Goal: Task Accomplishment & Management: Manage account settings

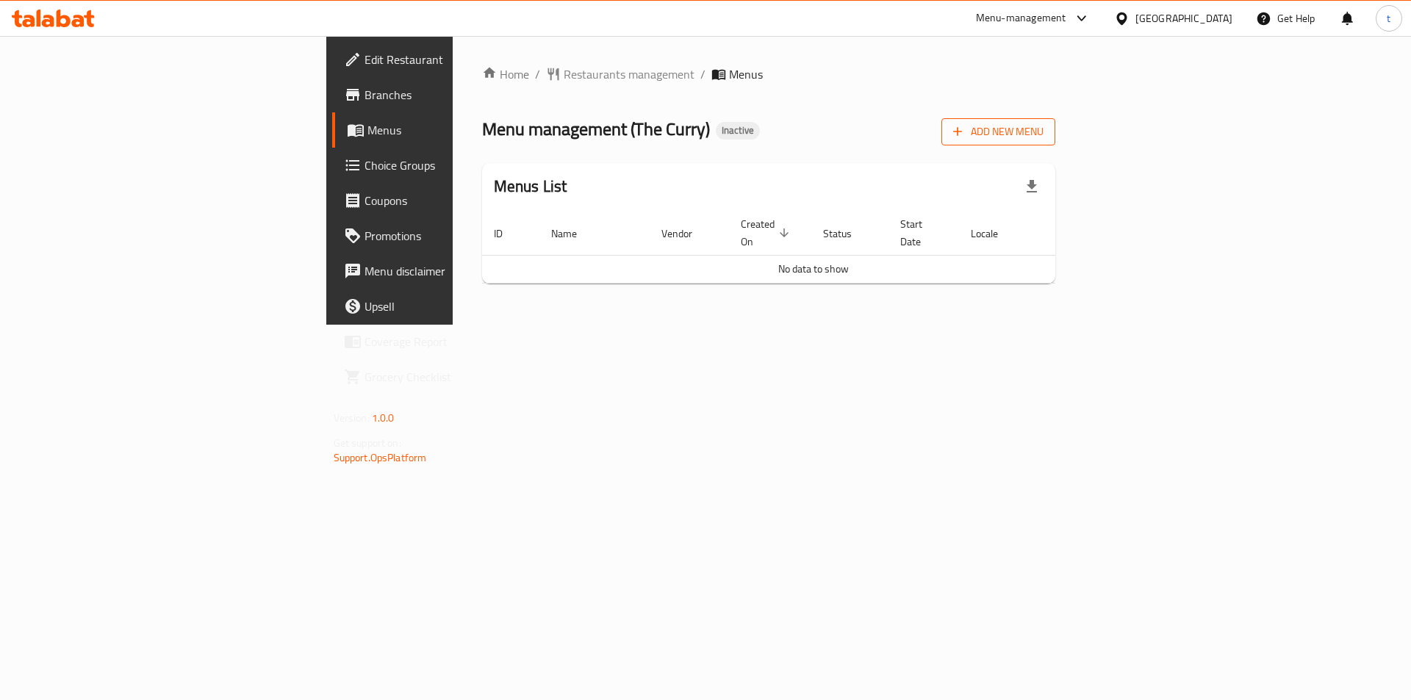
click at [1044, 132] on span "Add New Menu" at bounding box center [998, 132] width 90 height 18
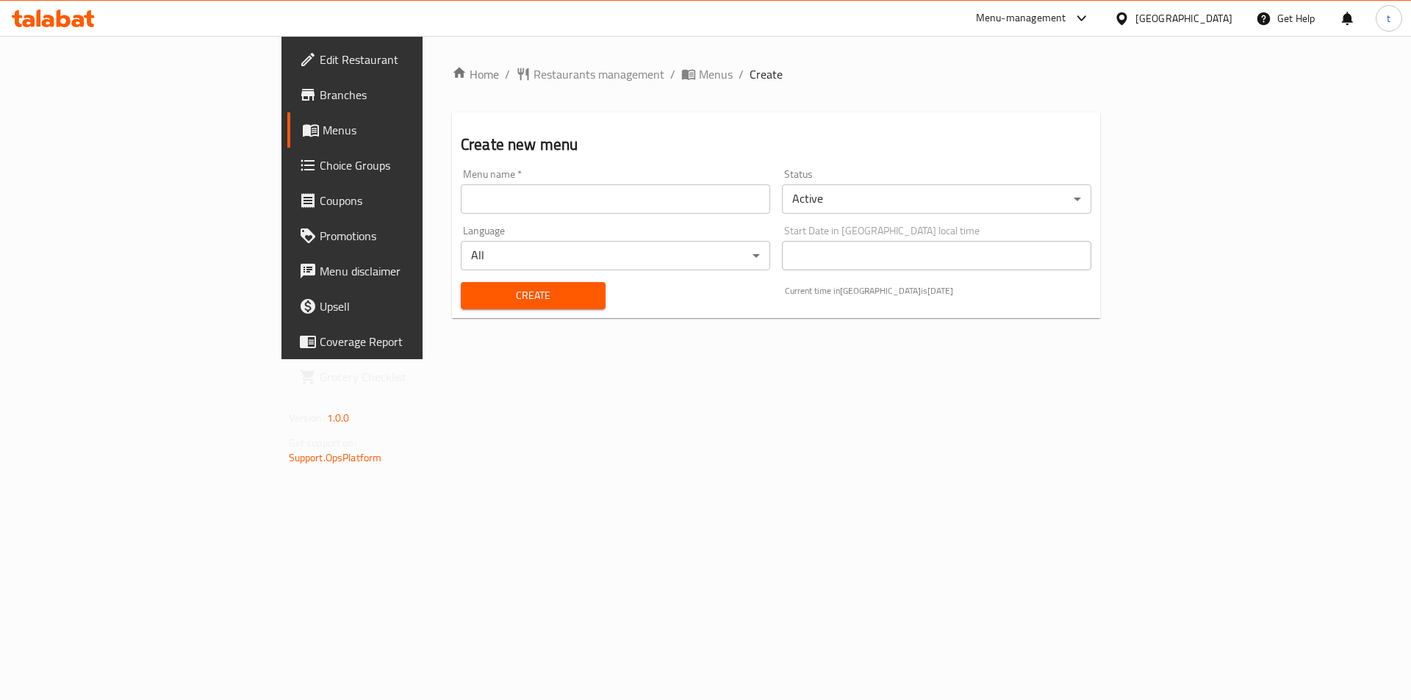
click at [606, 209] on input "text" at bounding box center [615, 198] width 309 height 29
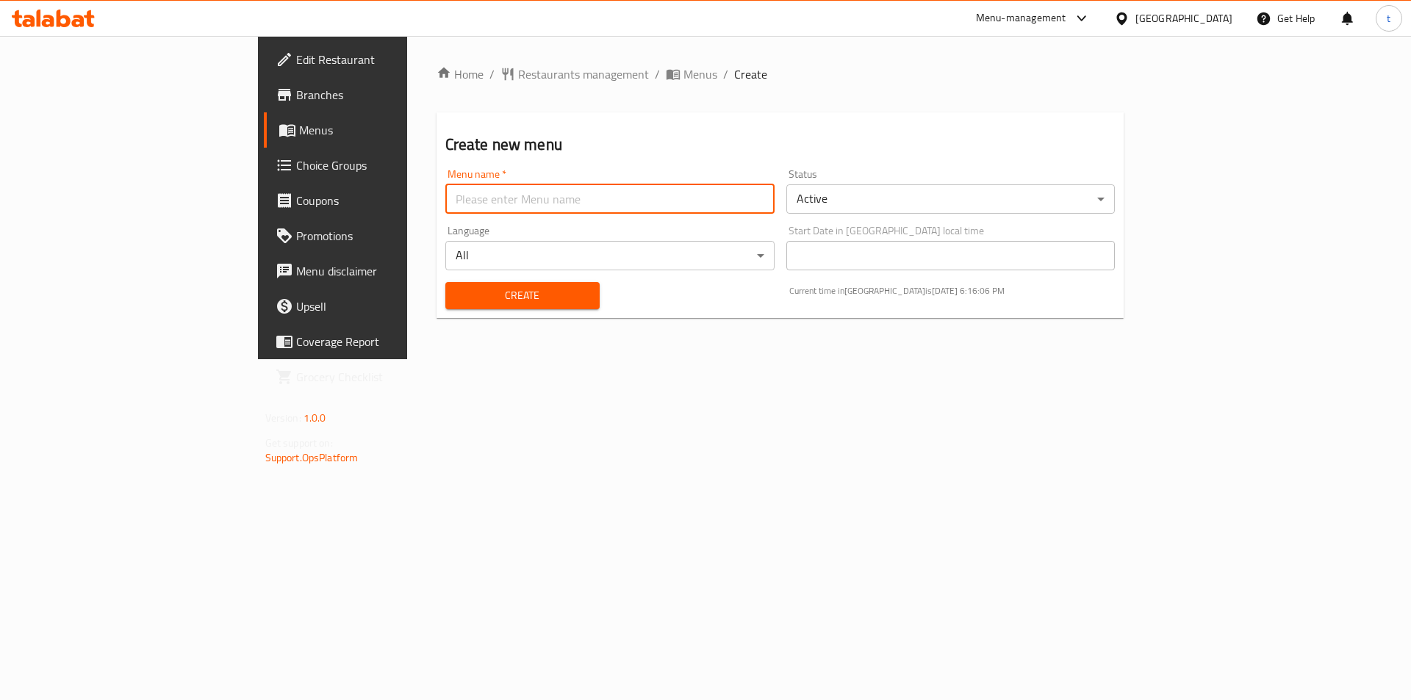
type input "[DATE]"
click at [457, 297] on span "Create" at bounding box center [522, 296] width 131 height 18
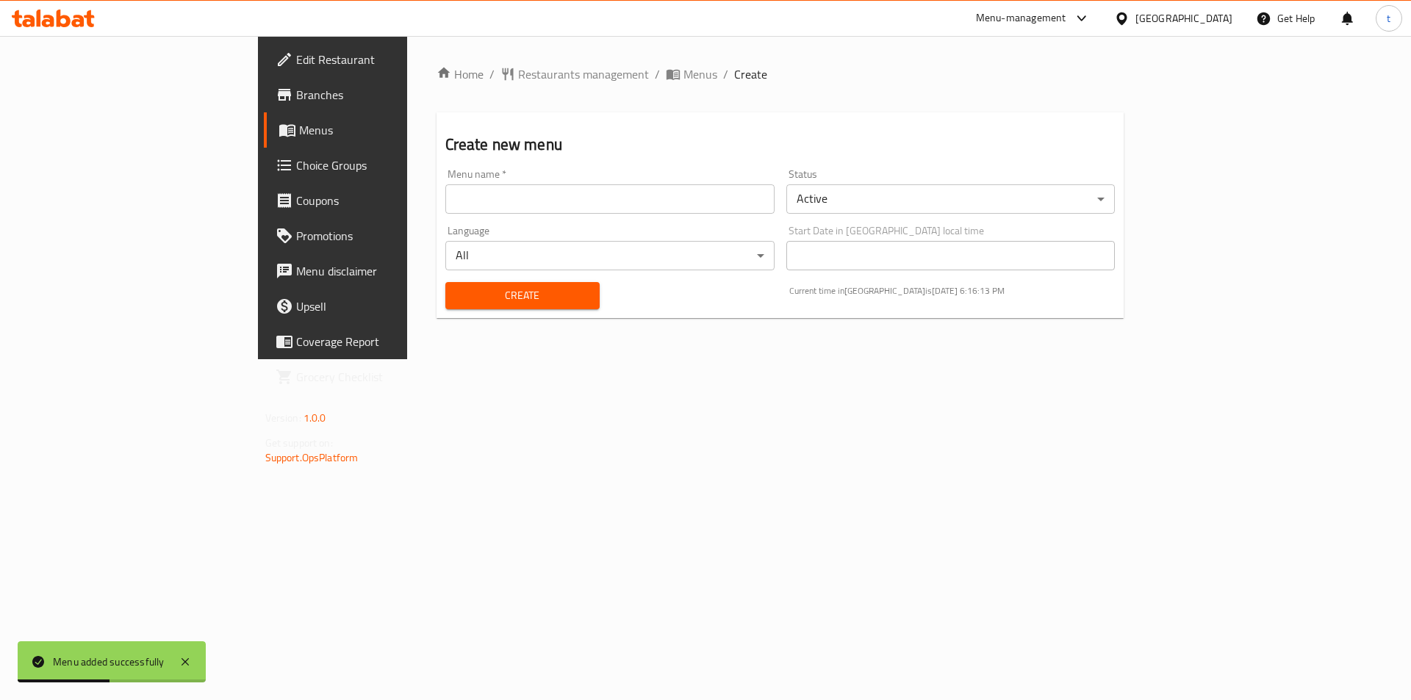
click at [299, 133] on span "Menus" at bounding box center [390, 130] width 183 height 18
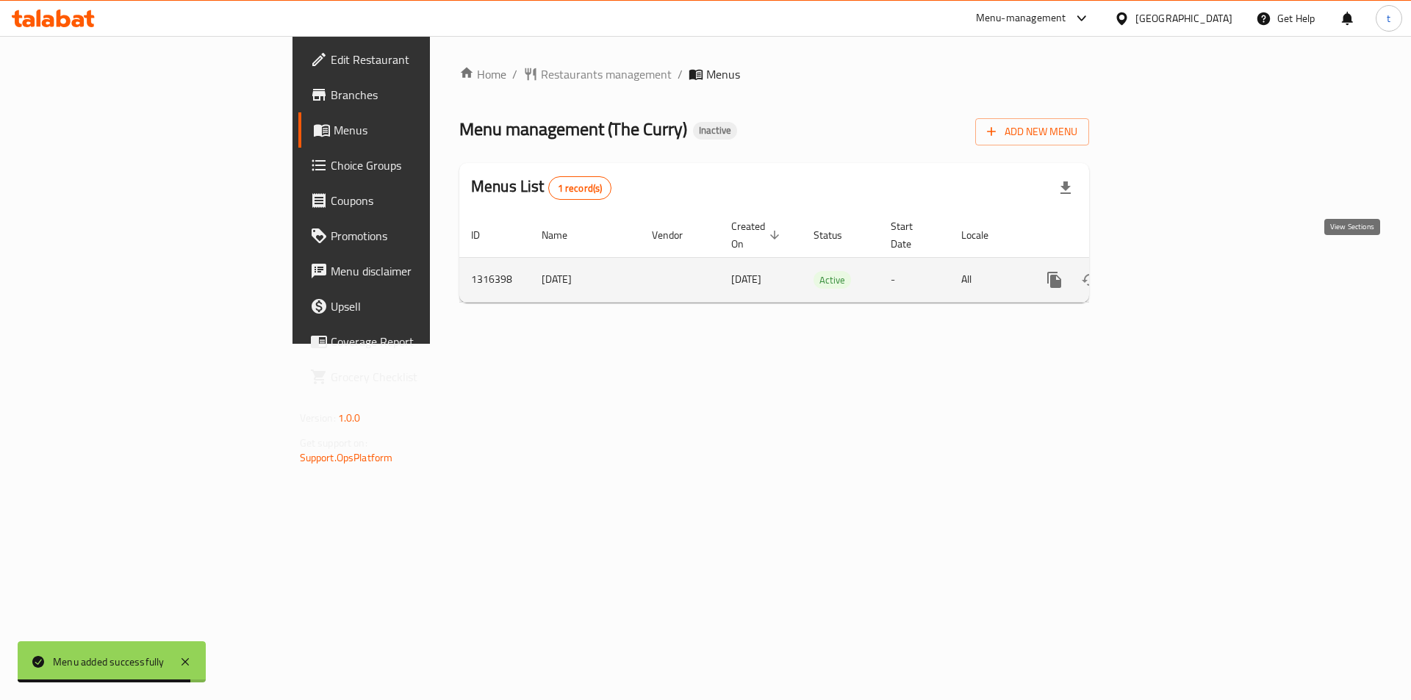
click at [1169, 271] on icon "enhanced table" at bounding box center [1161, 280] width 18 height 18
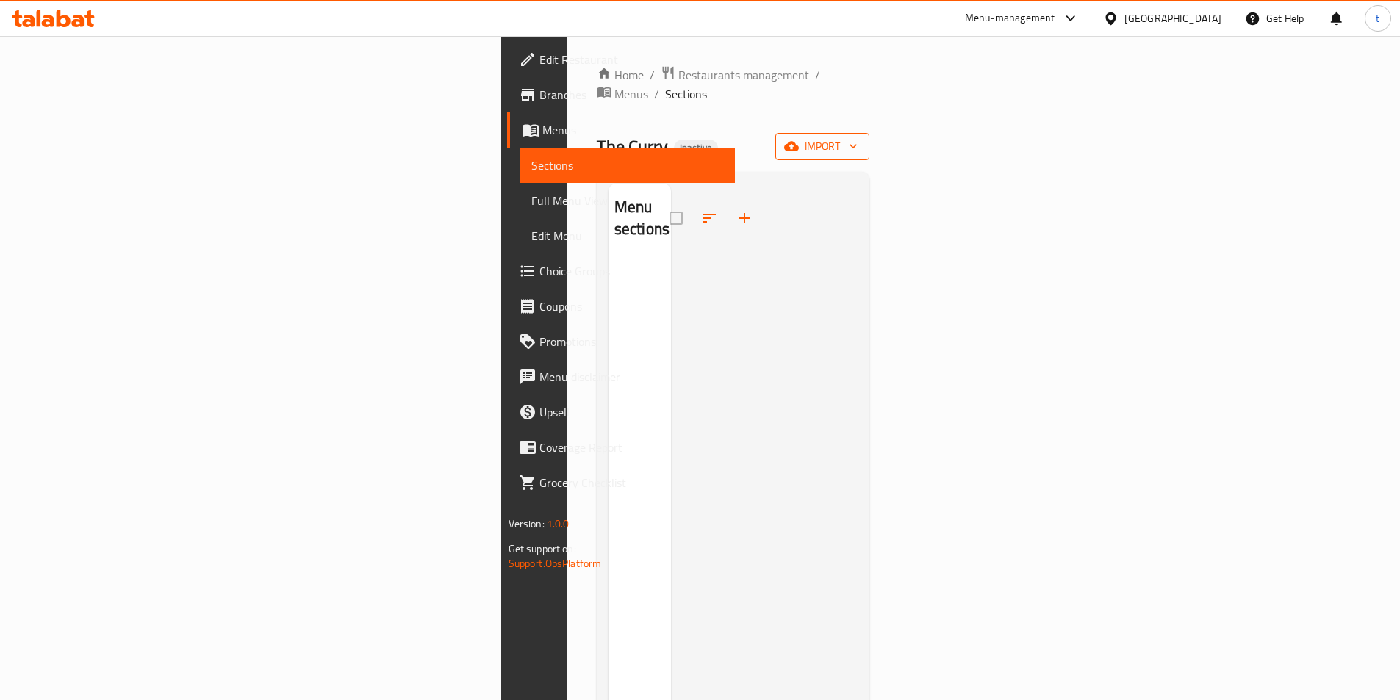
click at [858, 137] on span "import" at bounding box center [822, 146] width 71 height 18
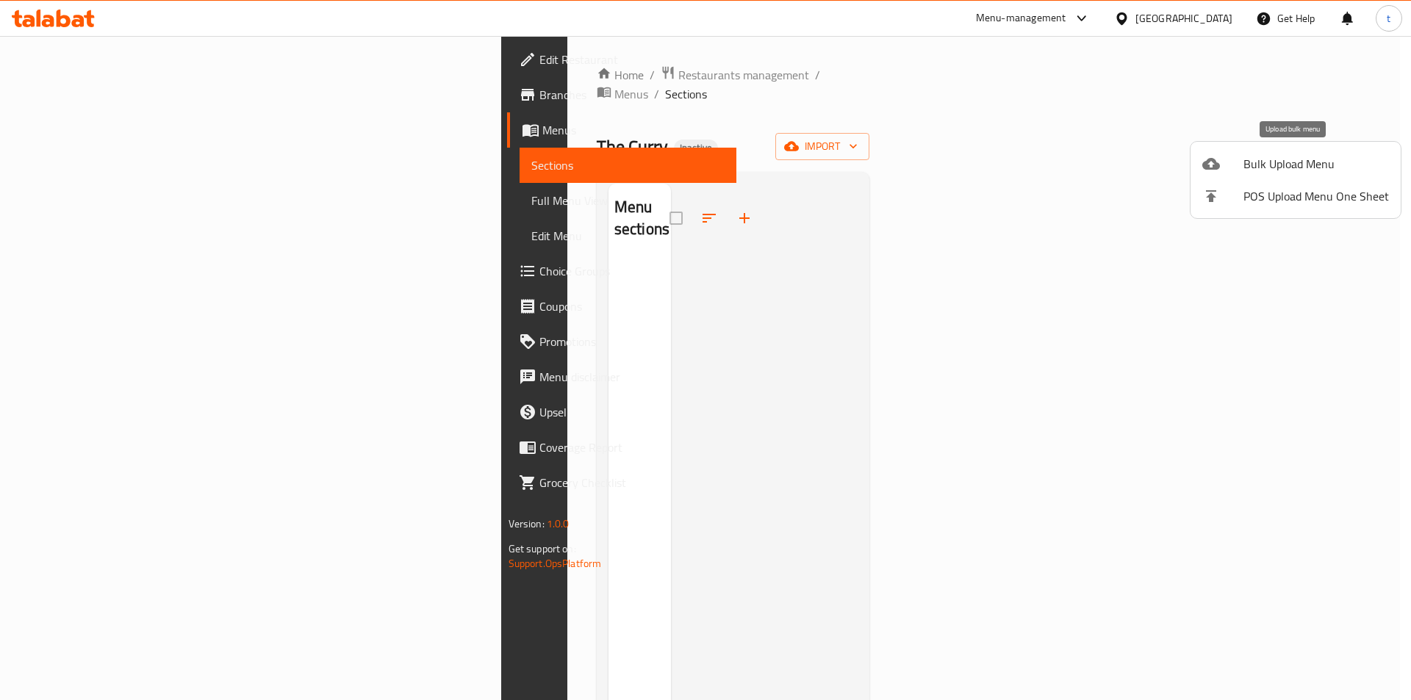
click at [1232, 159] on div at bounding box center [1222, 164] width 41 height 18
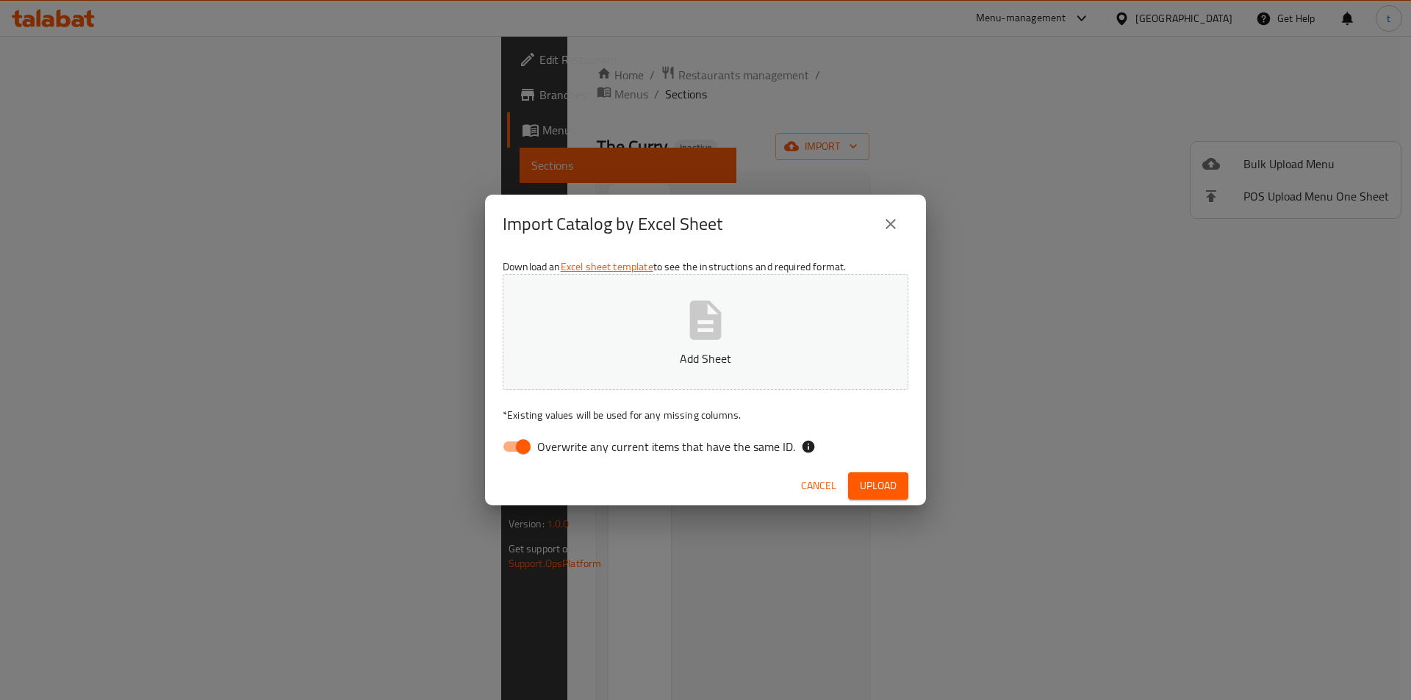
click at [524, 456] on input "Overwrite any current items that have the same ID." at bounding box center [523, 447] width 84 height 28
checkbox input "false"
click at [870, 486] on span "Upload" at bounding box center [878, 486] width 37 height 18
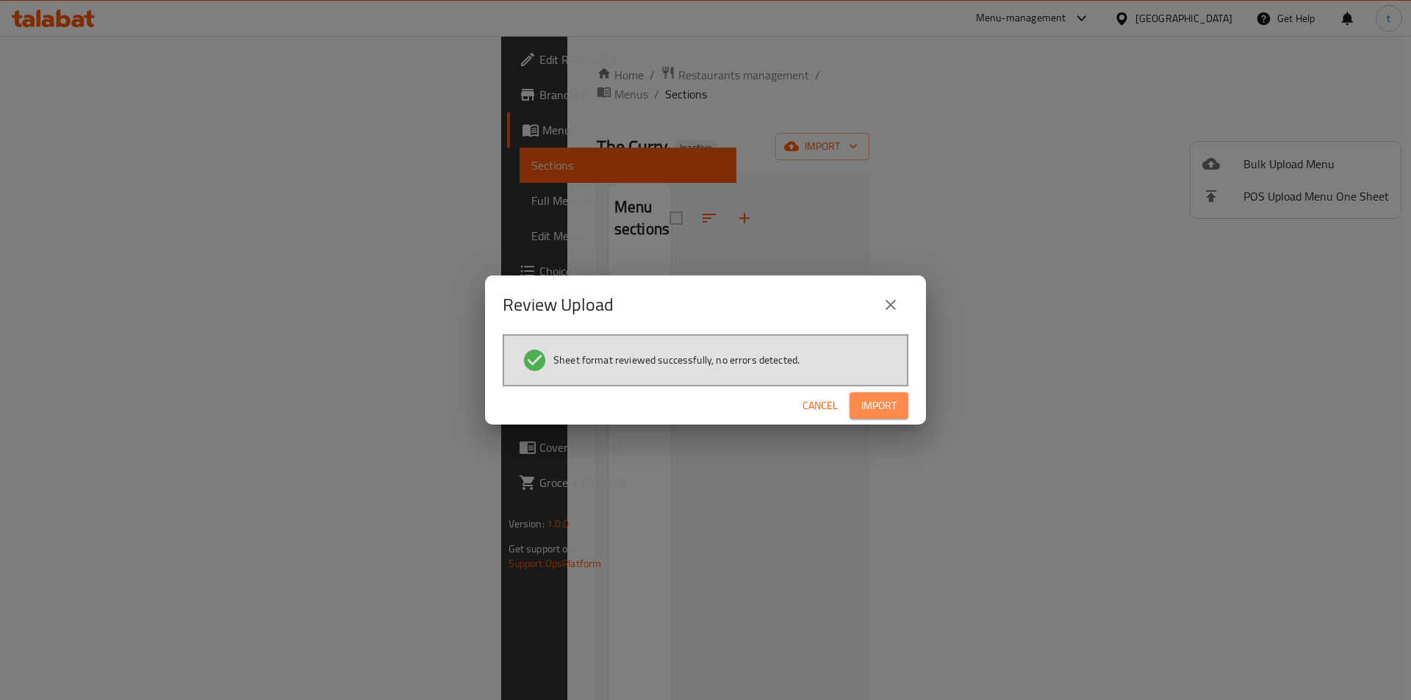
click at [892, 415] on button "Import" at bounding box center [878, 405] width 59 height 27
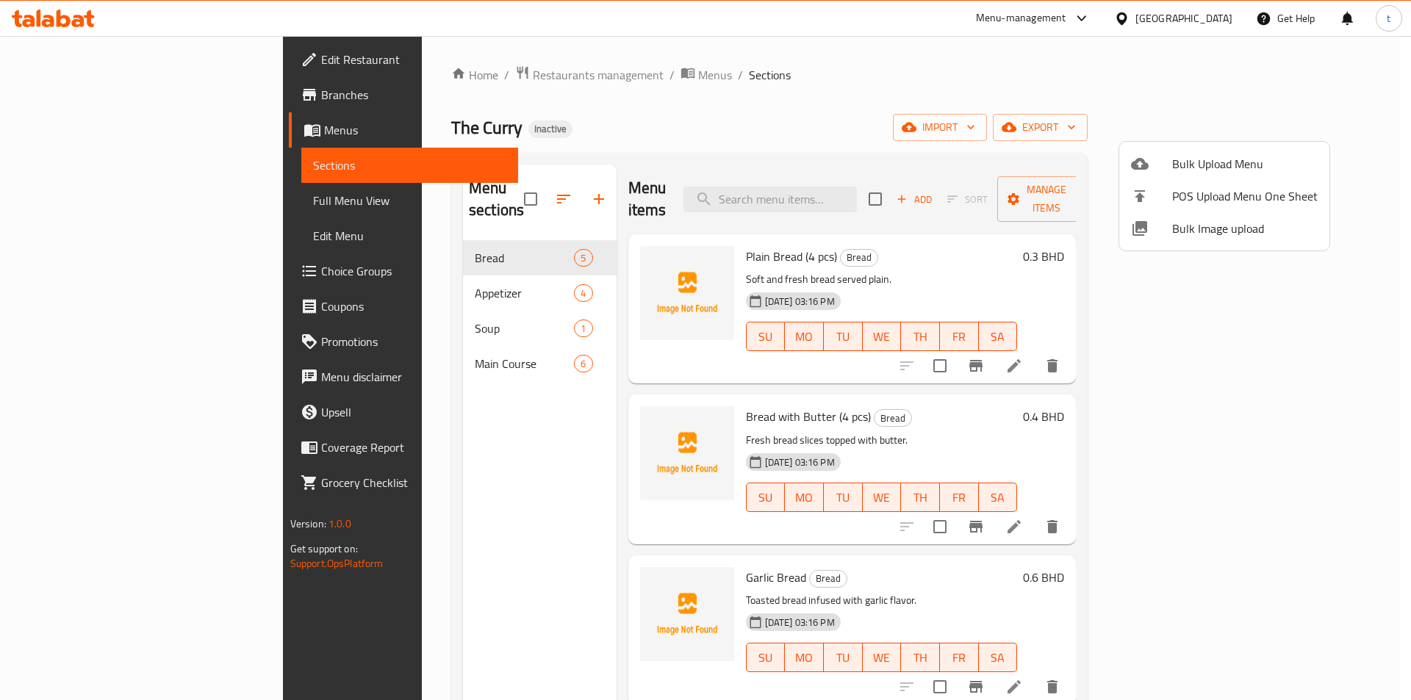
click at [720, 94] on div at bounding box center [705, 350] width 1411 height 700
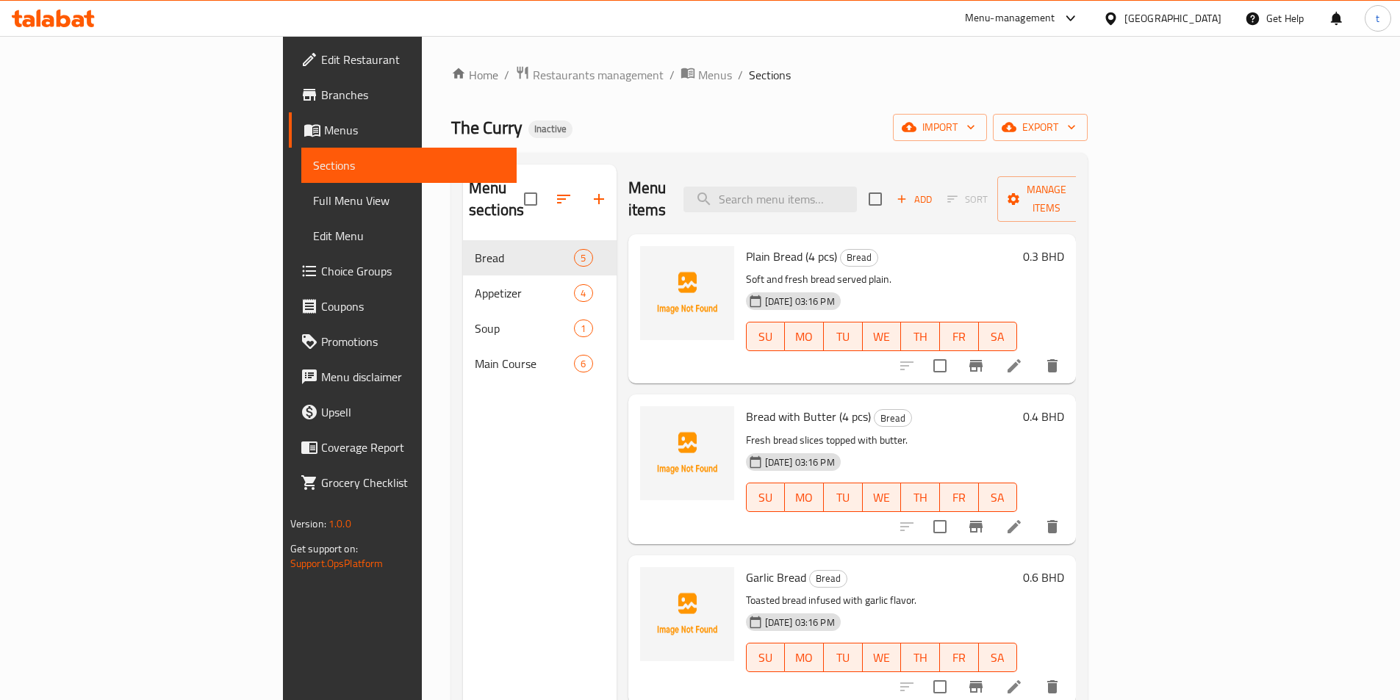
click at [313, 192] on span "Full Menu View" at bounding box center [409, 201] width 192 height 18
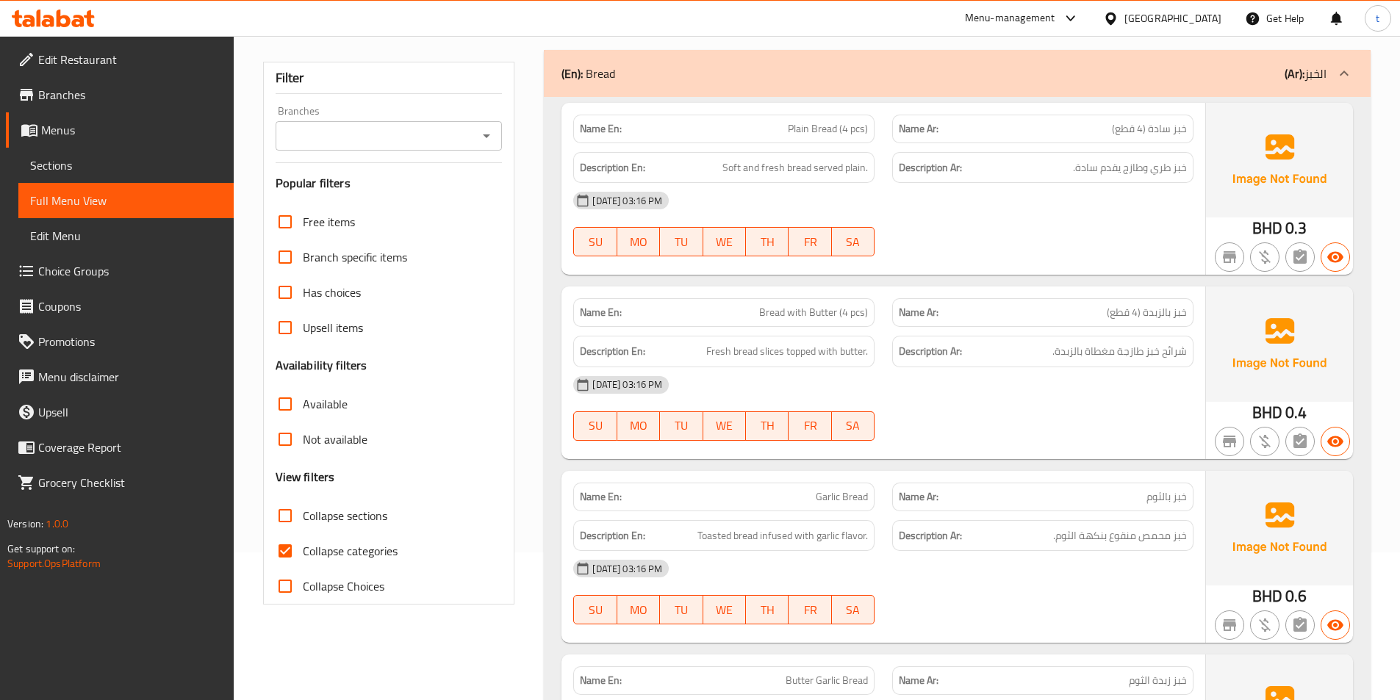
scroll to position [220, 0]
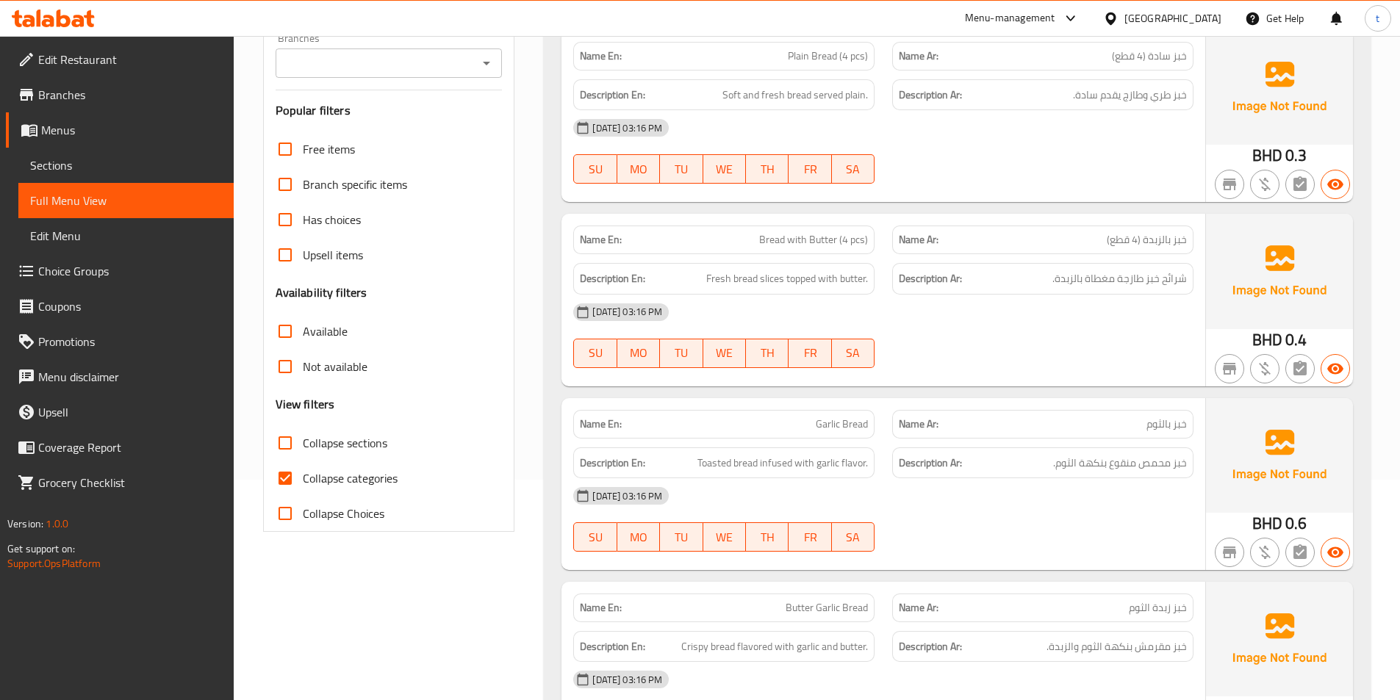
click at [293, 475] on input "Collapse categories" at bounding box center [284, 478] width 35 height 35
checkbox input "false"
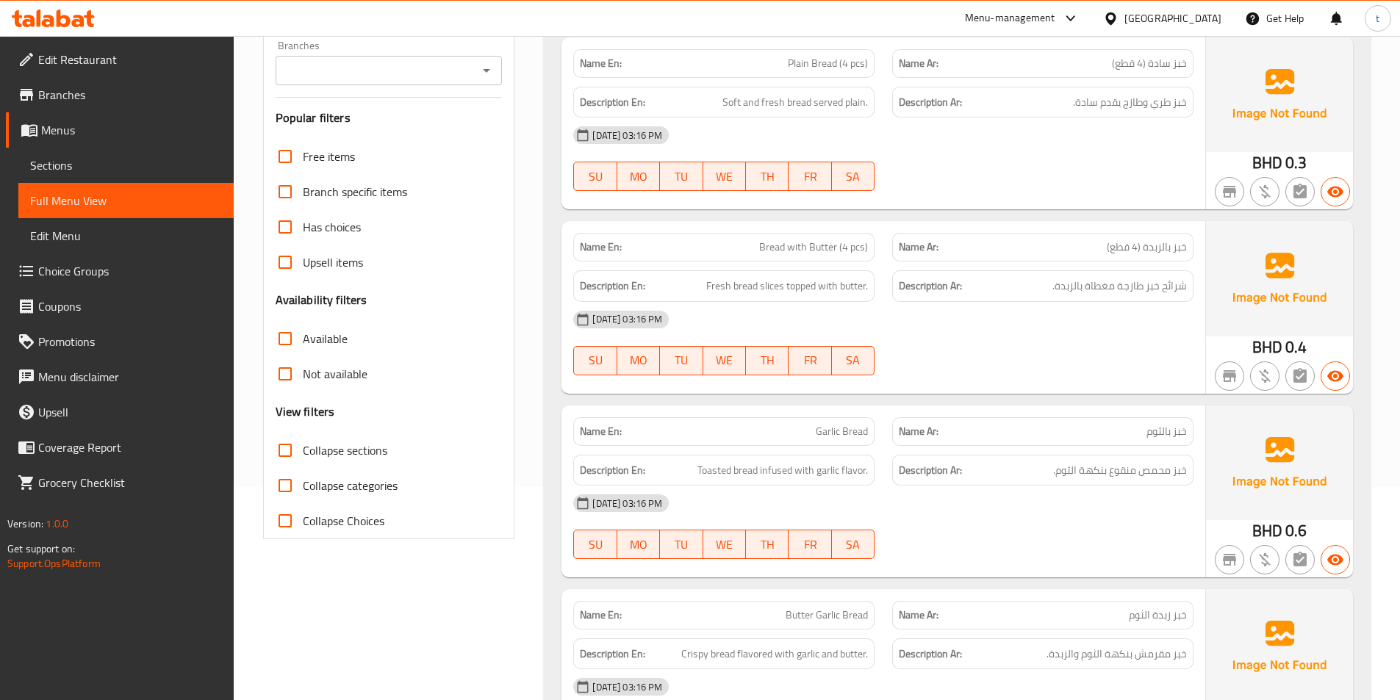
scroll to position [0, 0]
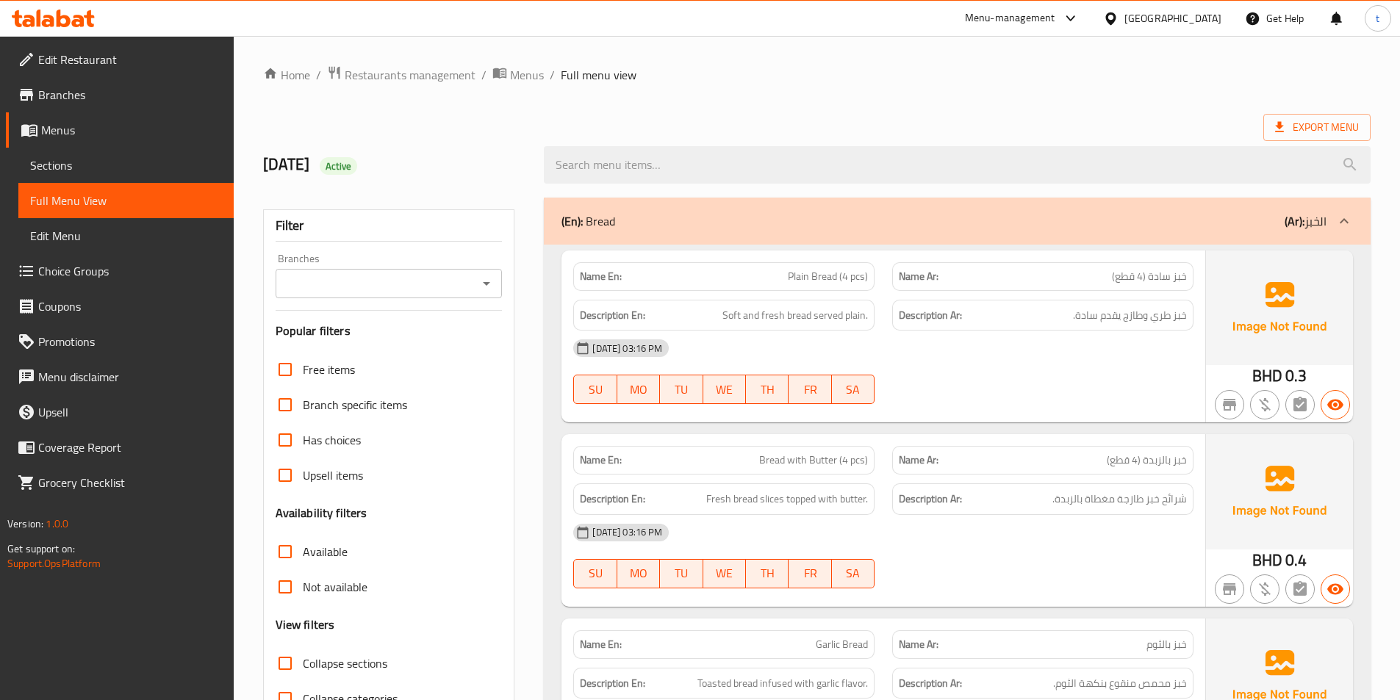
click at [1124, 276] on span "خبز سادة (4 قطع)" at bounding box center [1149, 276] width 75 height 15
click at [814, 269] on span "Plain Bread (4 pcs)" at bounding box center [828, 276] width 80 height 15
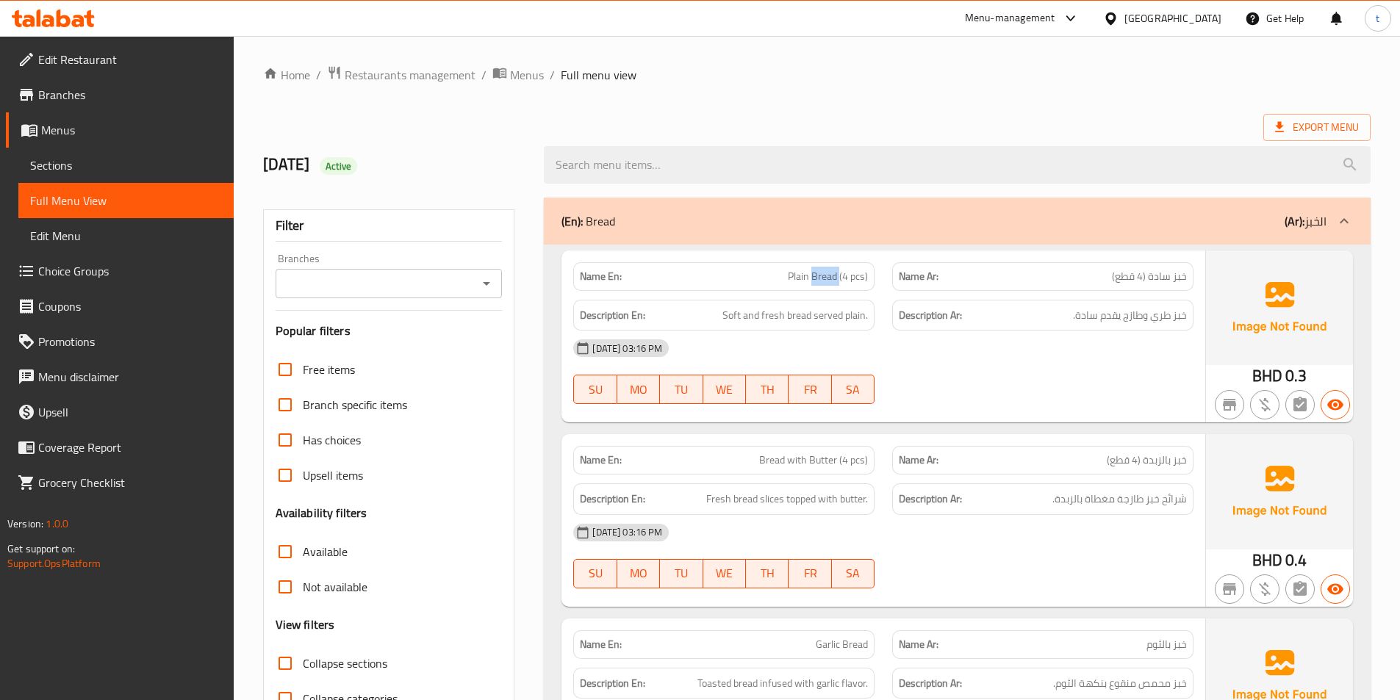
click at [818, 273] on span "Plain Bread (4 pcs)" at bounding box center [828, 276] width 80 height 15
click at [854, 272] on span "Plain Bread (4 pcs)" at bounding box center [828, 276] width 80 height 15
drag, startPoint x: 726, startPoint y: 313, endPoint x: 911, endPoint y: 318, distance: 185.3
click at [911, 318] on div "Description En: Soft and fresh bread served plain. Description Ar: خبز طري وطاز…" at bounding box center [883, 315] width 638 height 49
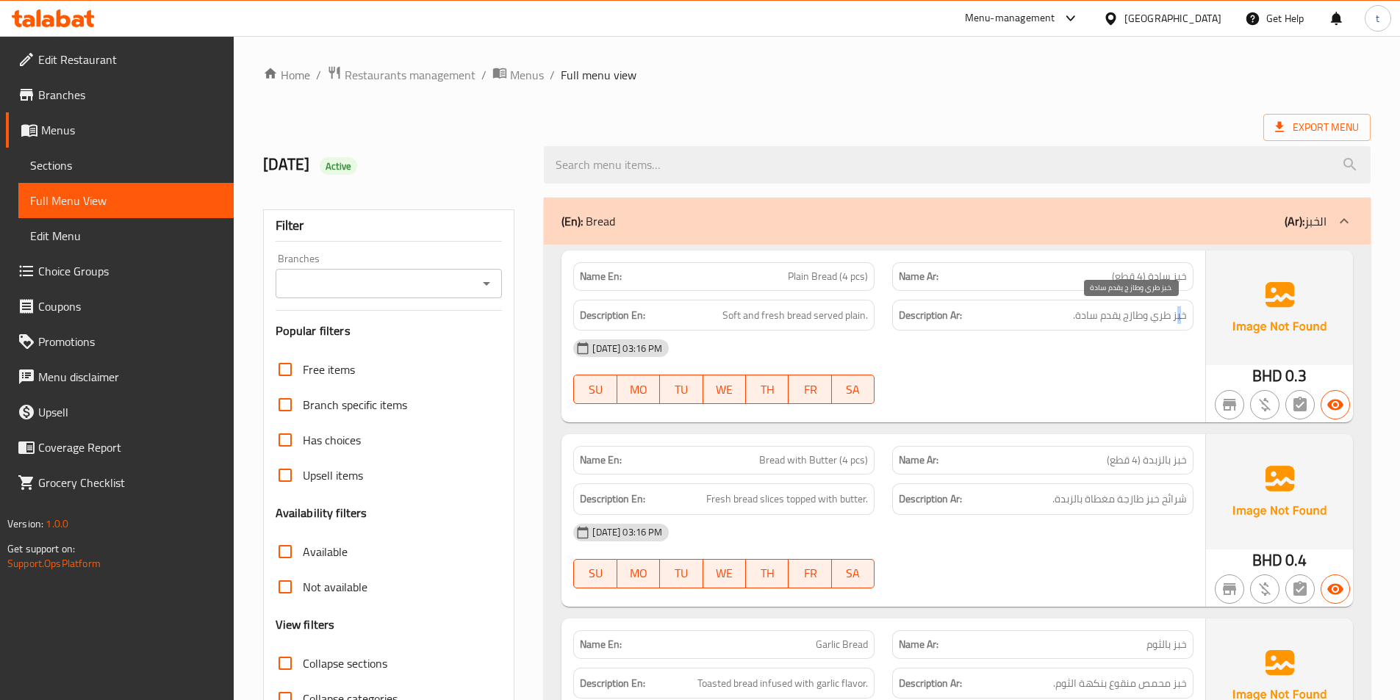
click at [1179, 320] on span "خبز طري وطازج يقدم سادة." at bounding box center [1130, 315] width 114 height 18
click at [1179, 314] on span "خبز طري وطازج يقدم سادة." at bounding box center [1130, 315] width 114 height 18
drag, startPoint x: 1101, startPoint y: 325, endPoint x: 1063, endPoint y: 327, distance: 37.5
click at [1063, 327] on div "Description Ar: خبز طري وطازج يقدم سادة." at bounding box center [1042, 316] width 301 height 32
drag, startPoint x: 716, startPoint y: 319, endPoint x: 786, endPoint y: 319, distance: 69.1
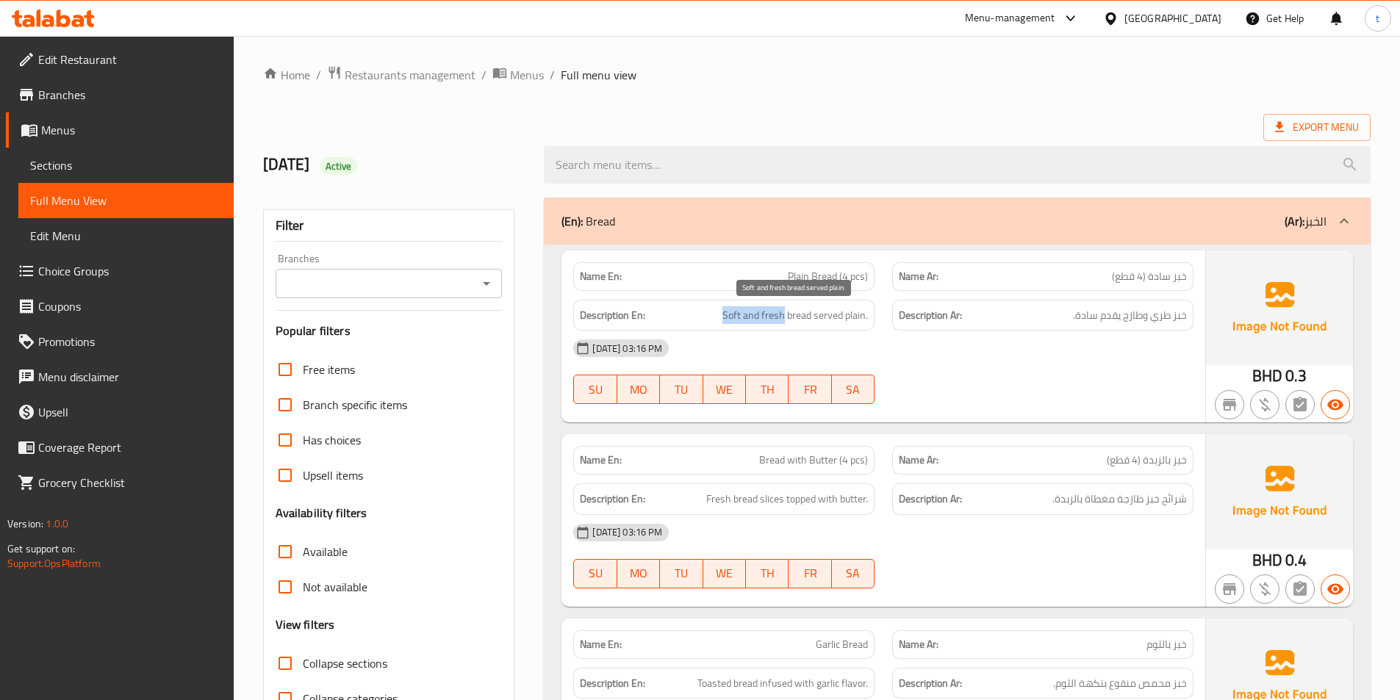
click at [786, 319] on h6 "Description En: Soft and fresh bread served plain." at bounding box center [724, 315] width 288 height 18
click at [795, 318] on span "Soft and fresh bread served plain." at bounding box center [795, 315] width 146 height 18
click at [841, 312] on span "Soft and fresh bread served plain." at bounding box center [795, 315] width 146 height 18
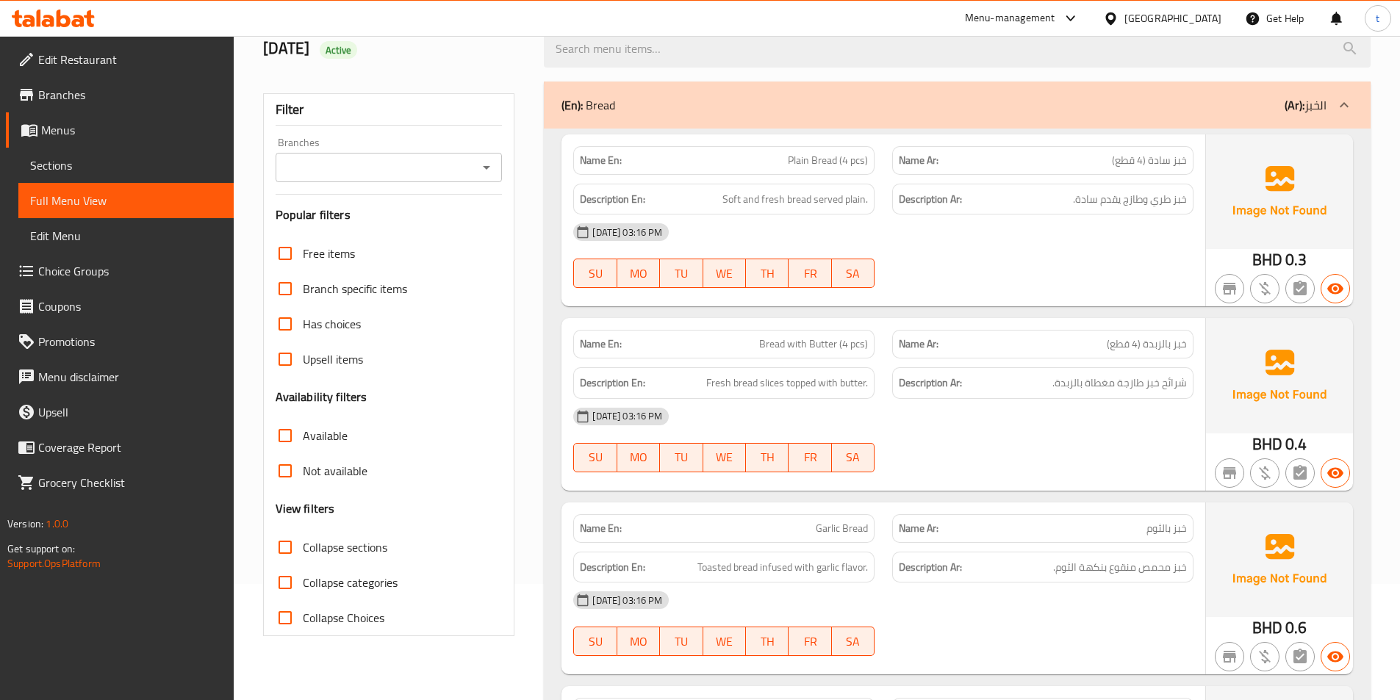
scroll to position [147, 0]
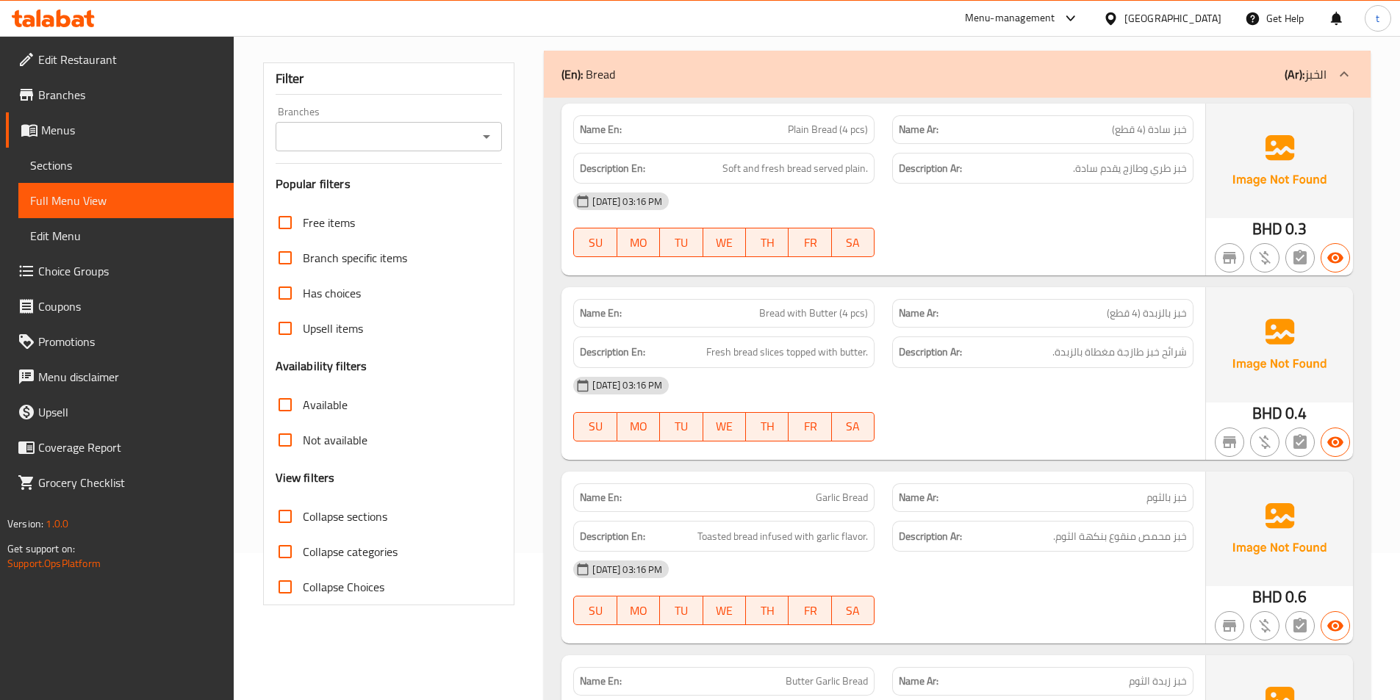
click at [1177, 315] on span "خبز بالزبدة (4 قطع)" at bounding box center [1147, 313] width 80 height 15
click at [1122, 317] on span "خبز بالزبدة (4 قطع)" at bounding box center [1147, 313] width 80 height 15
drag, startPoint x: 762, startPoint y: 316, endPoint x: 840, endPoint y: 325, distance: 78.4
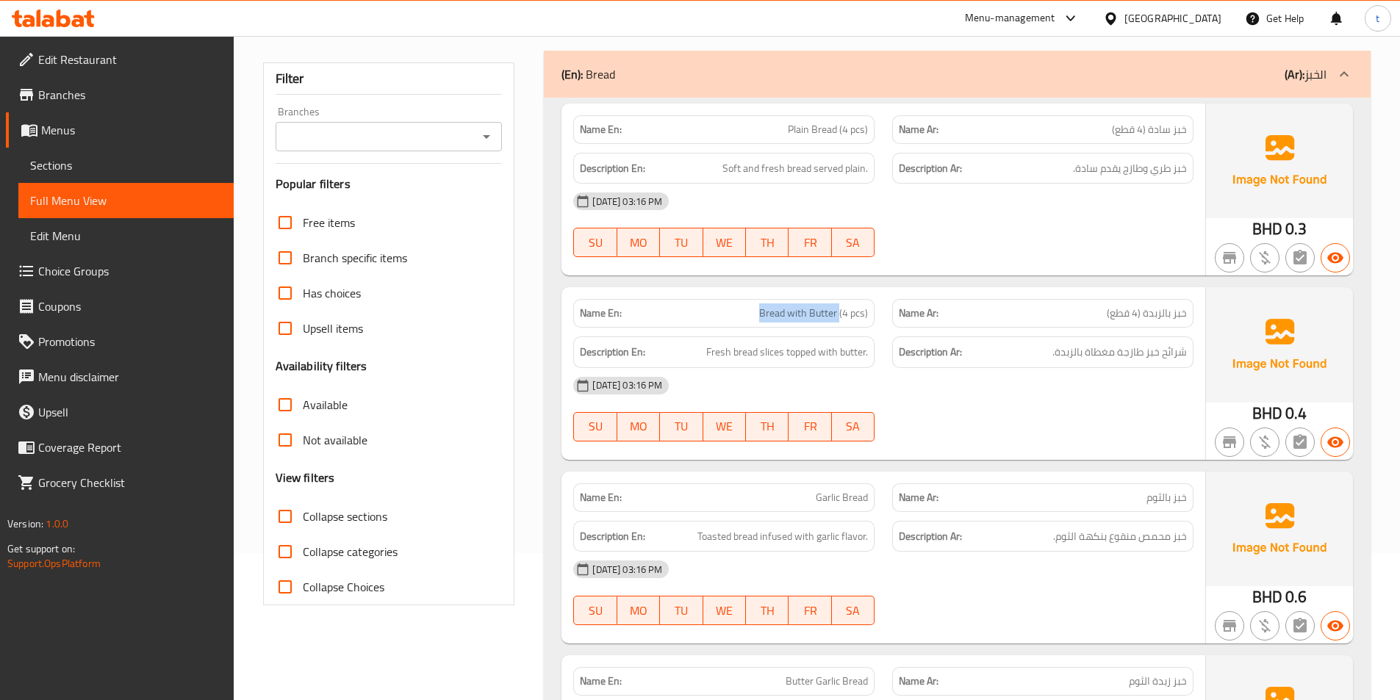
click at [840, 325] on div "Name En: Bread with Butter (4 pcs)" at bounding box center [723, 313] width 301 height 29
drag, startPoint x: 1180, startPoint y: 350, endPoint x: 1023, endPoint y: 369, distance: 158.4
click at [1023, 369] on div "Name En: Bread with Butter (4 pcs) Name Ar: خبز بالزبدة (4 قطع) Description En:…" at bounding box center [883, 373] width 644 height 172
click at [761, 356] on span "Fresh bread slices topped with butter." at bounding box center [787, 352] width 162 height 18
drag, startPoint x: 703, startPoint y: 353, endPoint x: 866, endPoint y: 348, distance: 163.2
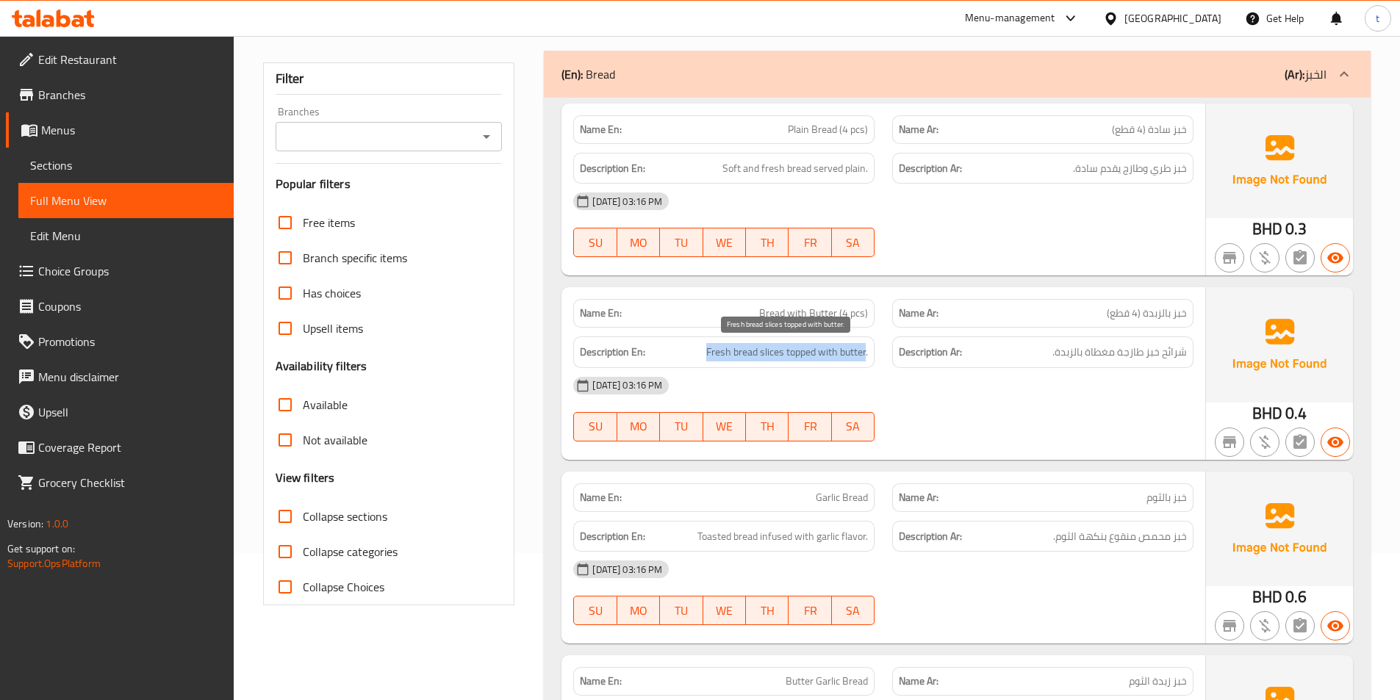
click at [866, 348] on h6 "Description En: Fresh bread slices topped with butter." at bounding box center [724, 352] width 288 height 18
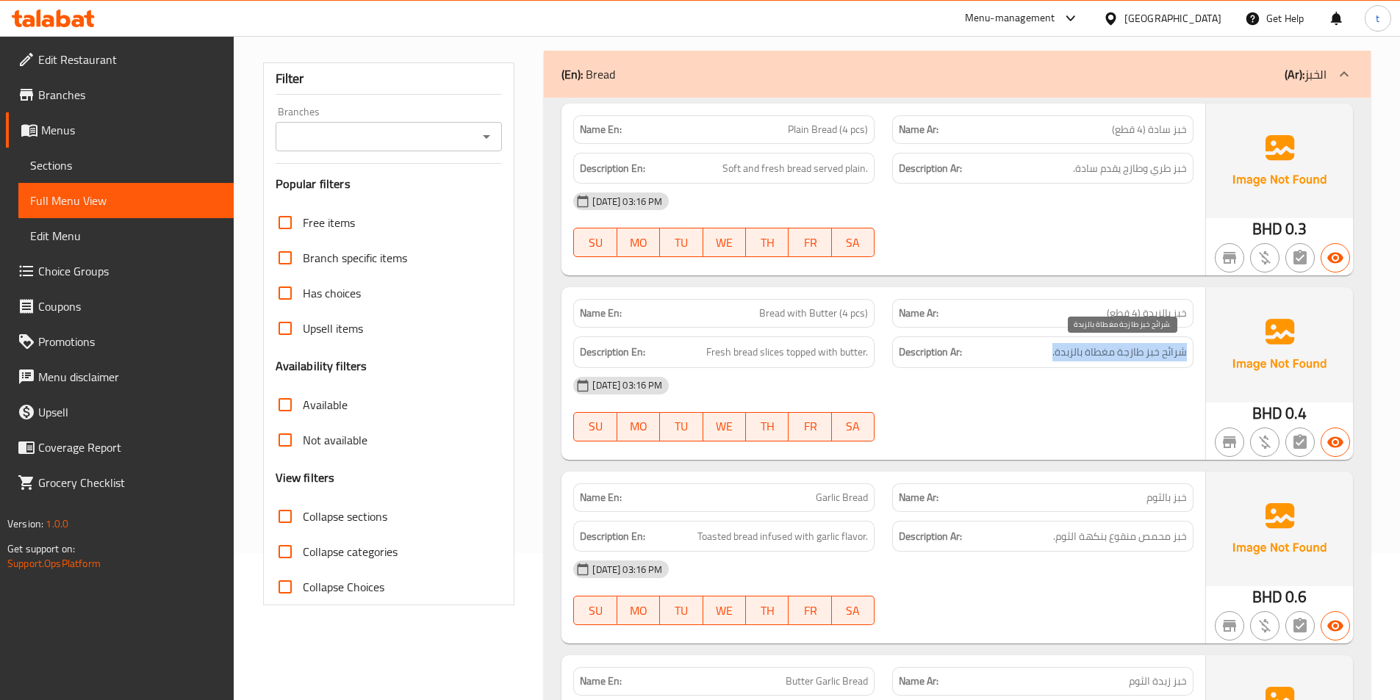
drag, startPoint x: 1190, startPoint y: 357, endPoint x: 1051, endPoint y: 357, distance: 139.6
click at [1051, 357] on div "Description Ar: شرائح خبز طازجة مغطاة بالزبدة." at bounding box center [1042, 353] width 301 height 32
click at [1147, 328] on div "Description Ar: شرائح خبز طازجة مغطاة بالزبدة." at bounding box center [1042, 352] width 319 height 49
click at [1121, 309] on span "خبز بالزبدة (4 قطع)" at bounding box center [1147, 313] width 80 height 15
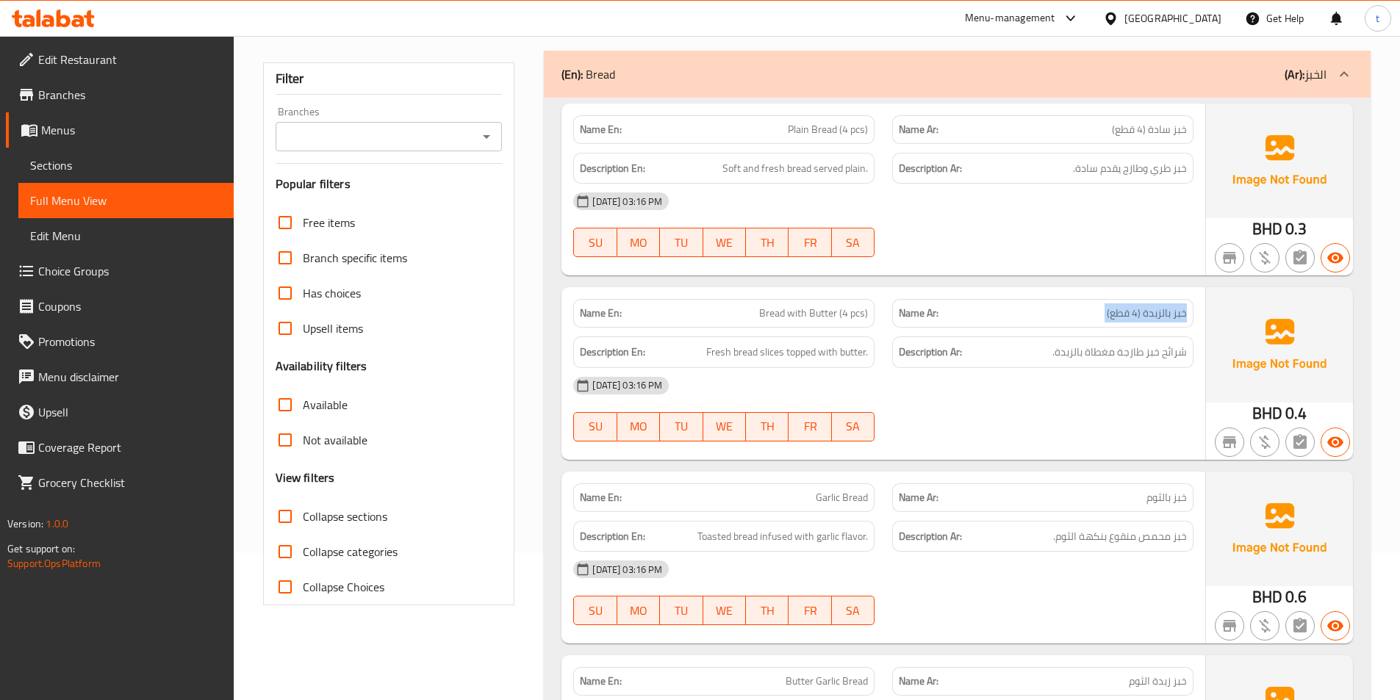
click at [1121, 309] on span "خبز بالزبدة (4 قطع)" at bounding box center [1147, 313] width 80 height 15
drag, startPoint x: 697, startPoint y: 352, endPoint x: 791, endPoint y: 352, distance: 94.1
click at [789, 352] on h6 "Description En: Fresh bread slices topped with butter." at bounding box center [724, 352] width 288 height 18
drag, startPoint x: 1150, startPoint y: 359, endPoint x: 994, endPoint y: 357, distance: 156.5
click at [1077, 356] on span "شرائح خبز طازجة مغطاة بالزبدة." at bounding box center [1119, 352] width 134 height 18
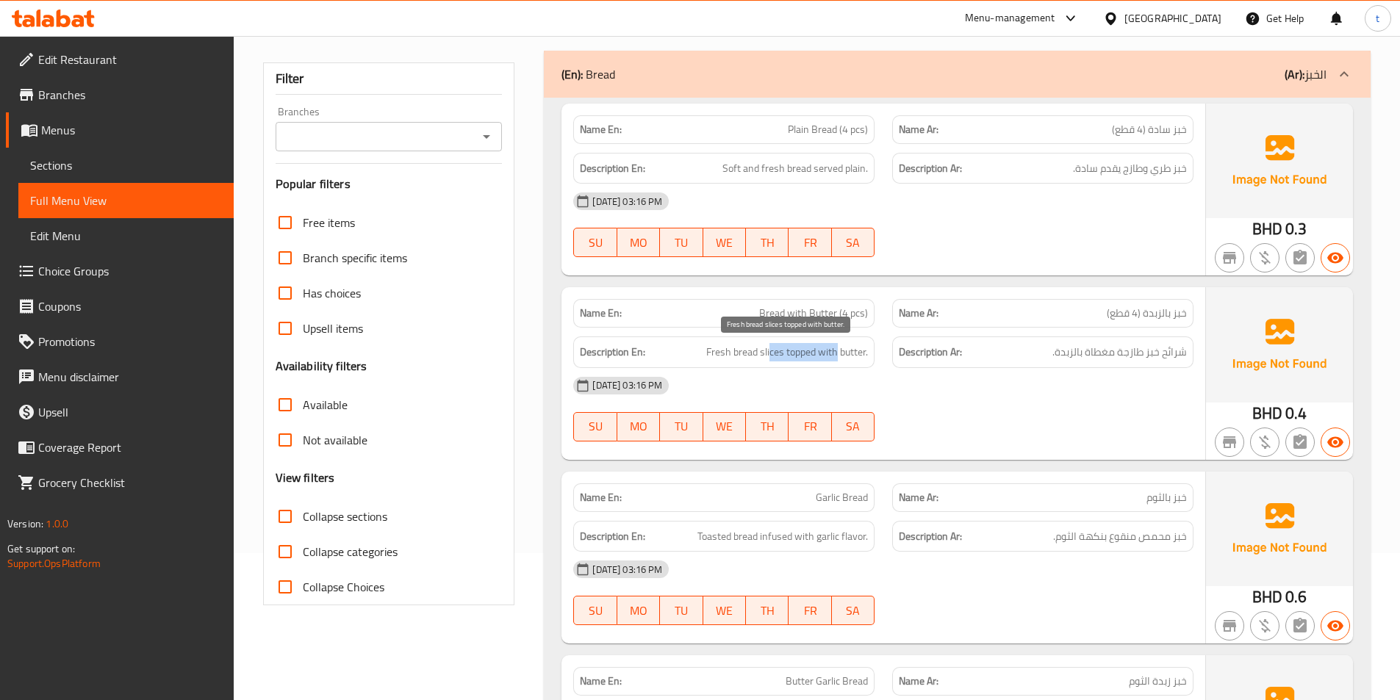
drag, startPoint x: 808, startPoint y: 358, endPoint x: 894, endPoint y: 359, distance: 86.0
click at [846, 357] on span "Fresh bread slices topped with butter." at bounding box center [787, 352] width 162 height 18
click at [1156, 500] on span "خبز بالثوم" at bounding box center [1166, 497] width 40 height 15
click at [823, 500] on span "Garlic Bread" at bounding box center [842, 497] width 52 height 15
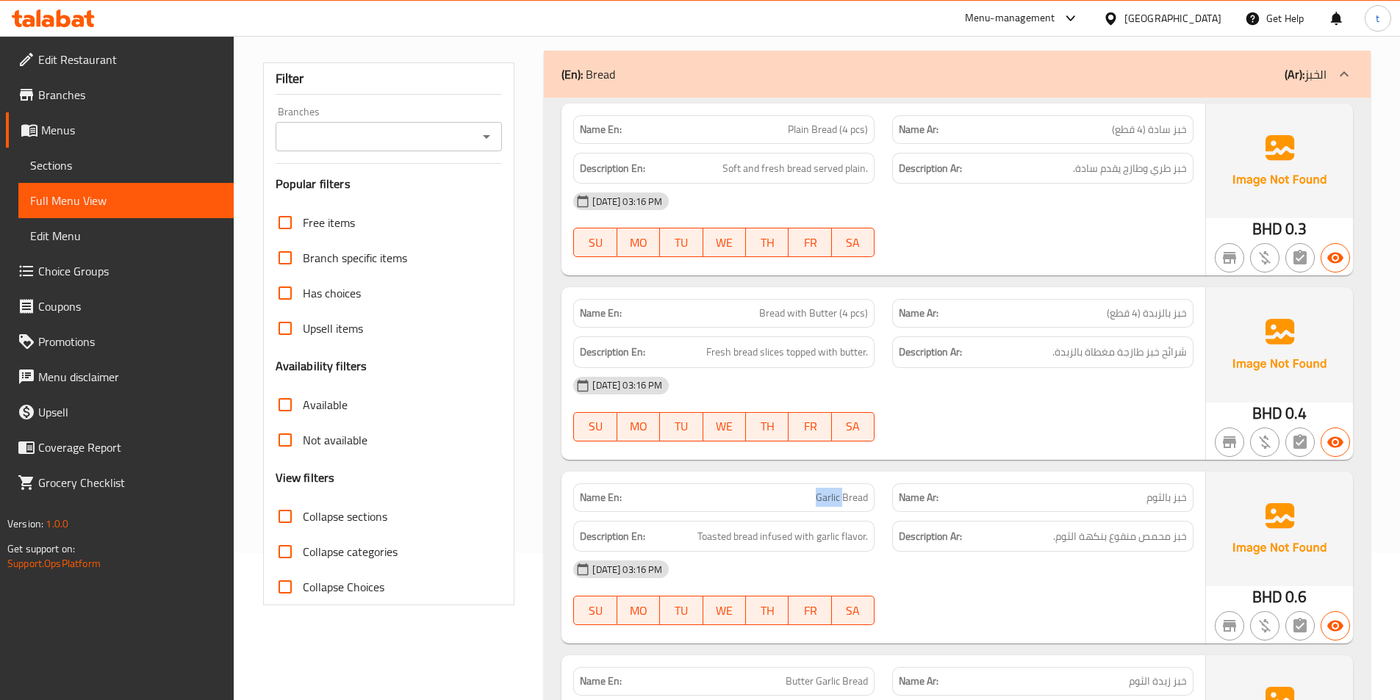
click at [823, 500] on span "Garlic Bread" at bounding box center [842, 497] width 52 height 15
click at [853, 499] on span "Garlic Bread" at bounding box center [842, 497] width 52 height 15
click at [711, 537] on span "Toasted bread infused with garlic flavor." at bounding box center [782, 537] width 170 height 18
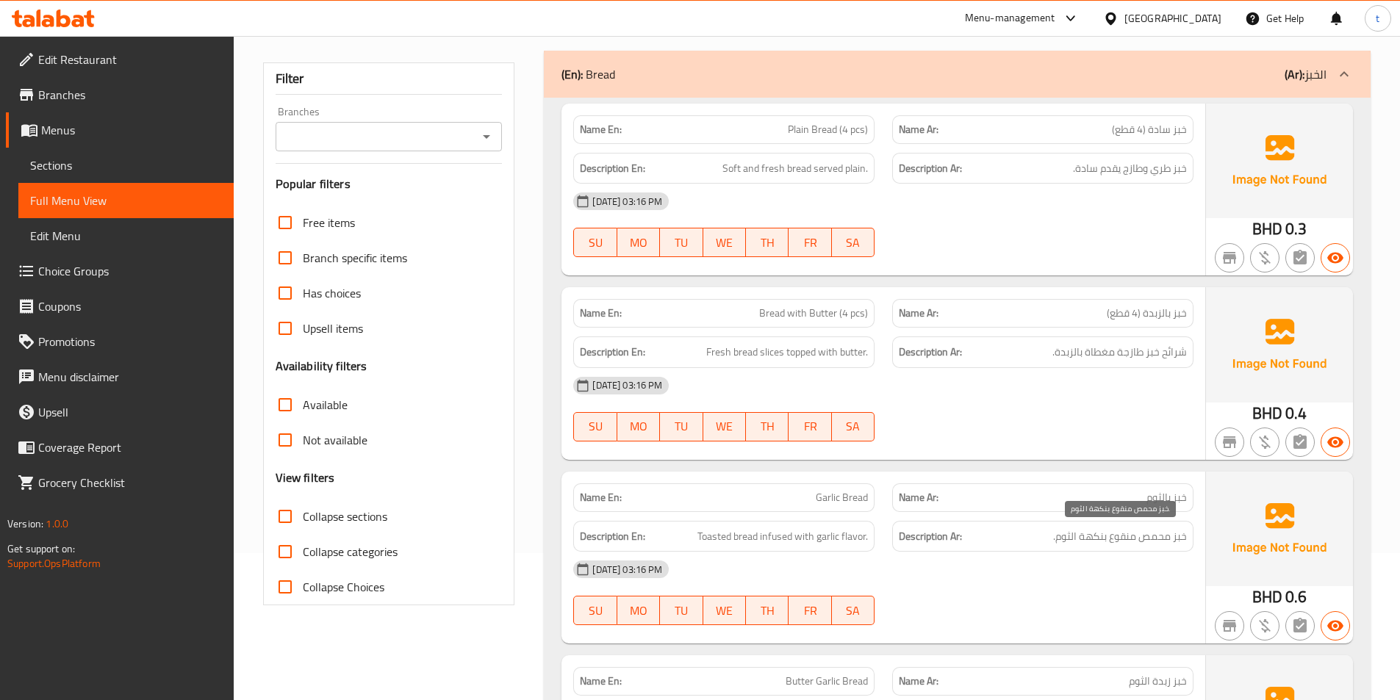
click at [1175, 543] on span "خبز محمص منقوع بنكهة الثوم." at bounding box center [1120, 537] width 134 height 18
click at [1129, 536] on span "خبز محمص منقوع بنكهة الثوم." at bounding box center [1120, 537] width 134 height 18
click at [747, 531] on span "Toasted bread infused with garlic flavor." at bounding box center [782, 537] width 170 height 18
click at [775, 539] on span "Toasted bread infused with garlic flavor." at bounding box center [782, 537] width 170 height 18
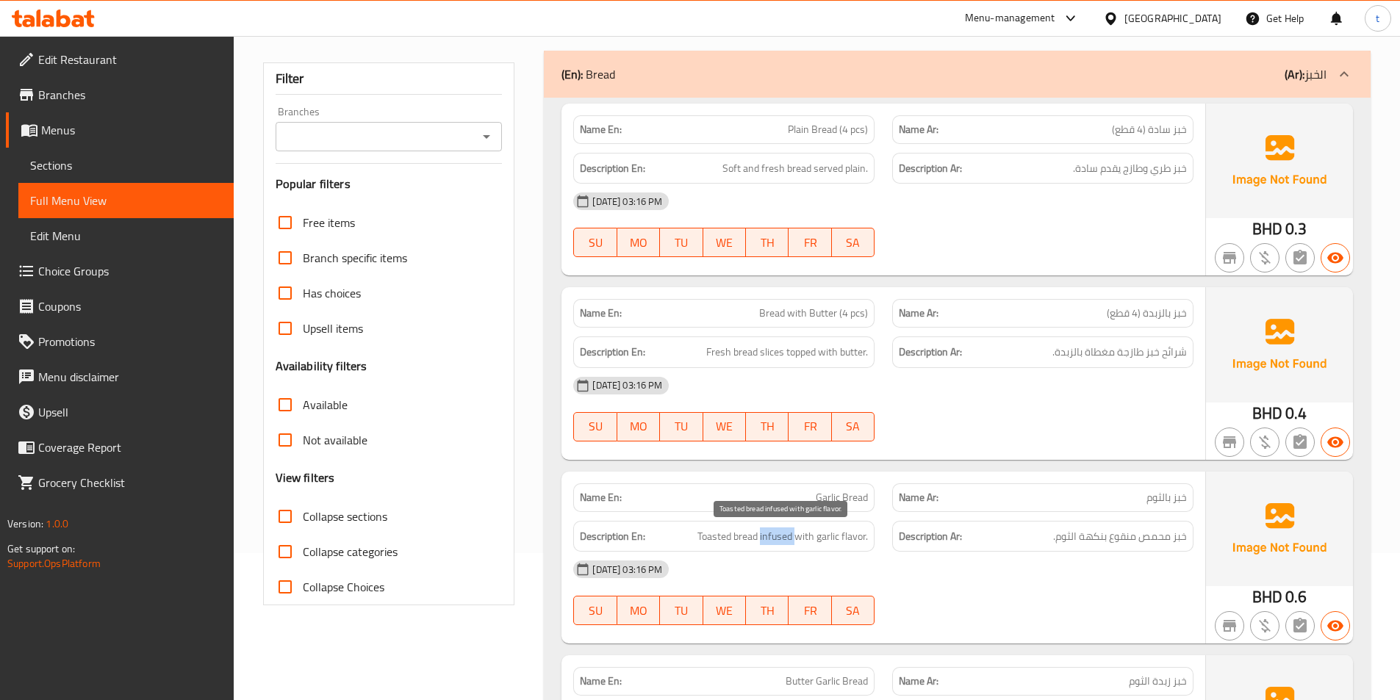
click at [775, 539] on span "Toasted bread infused with garlic flavor." at bounding box center [782, 537] width 170 height 18
drag, startPoint x: 806, startPoint y: 542, endPoint x: 868, endPoint y: 544, distance: 61.8
click at [868, 544] on span "Toasted bread infused with garlic flavor." at bounding box center [782, 537] width 170 height 18
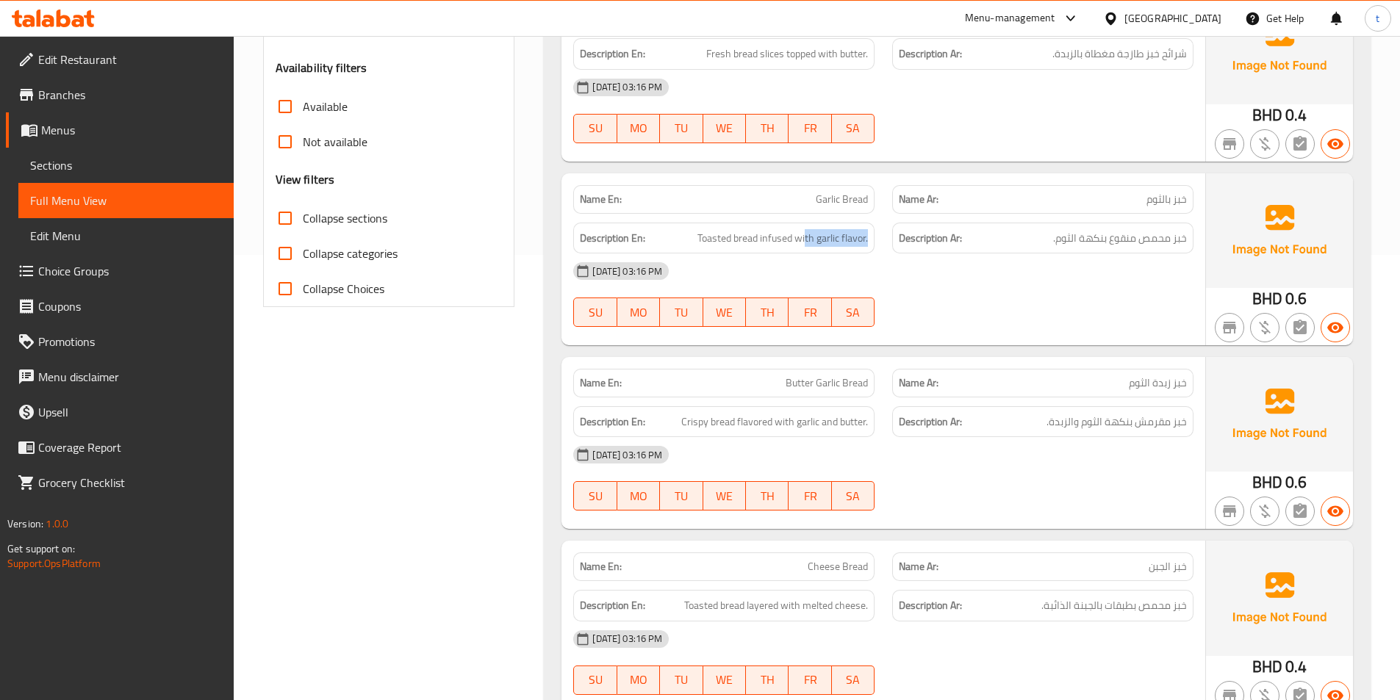
scroll to position [514, 0]
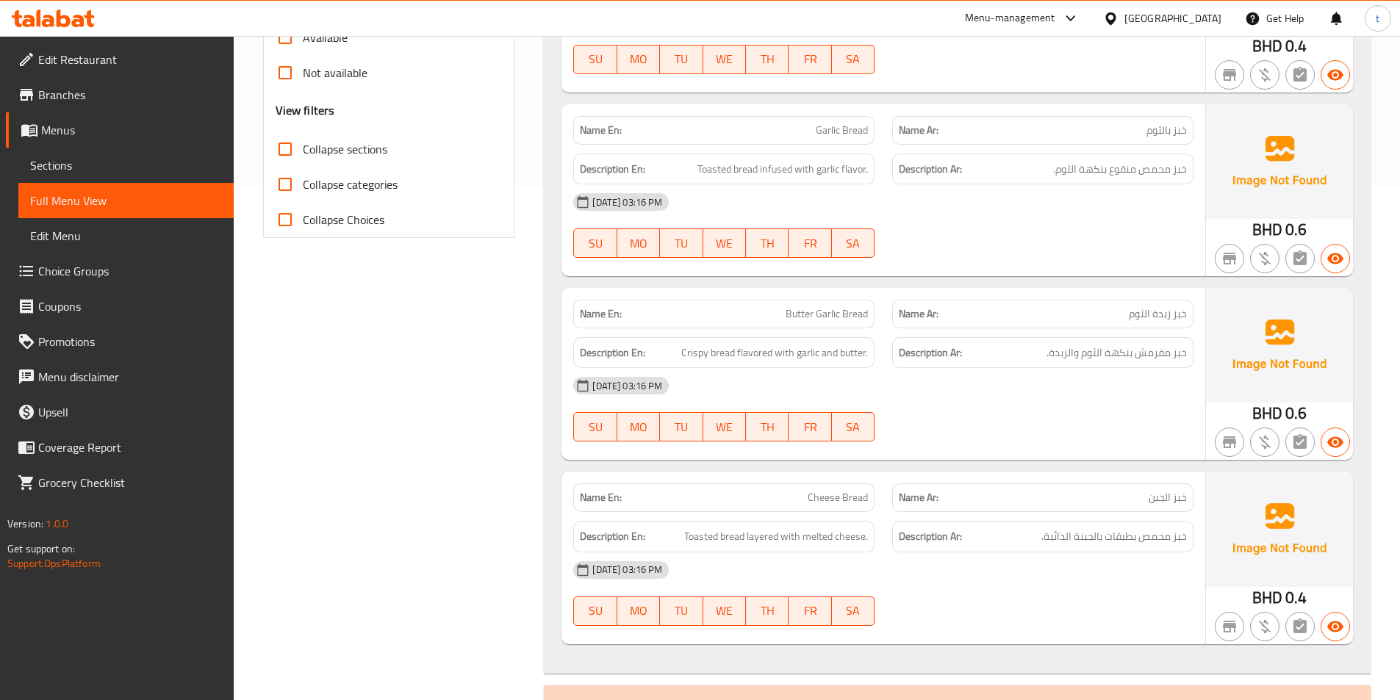
click at [1148, 317] on span "خبز زبدة الثوم" at bounding box center [1158, 313] width 58 height 15
click at [810, 312] on span "Butter Garlic Bread" at bounding box center [827, 313] width 82 height 15
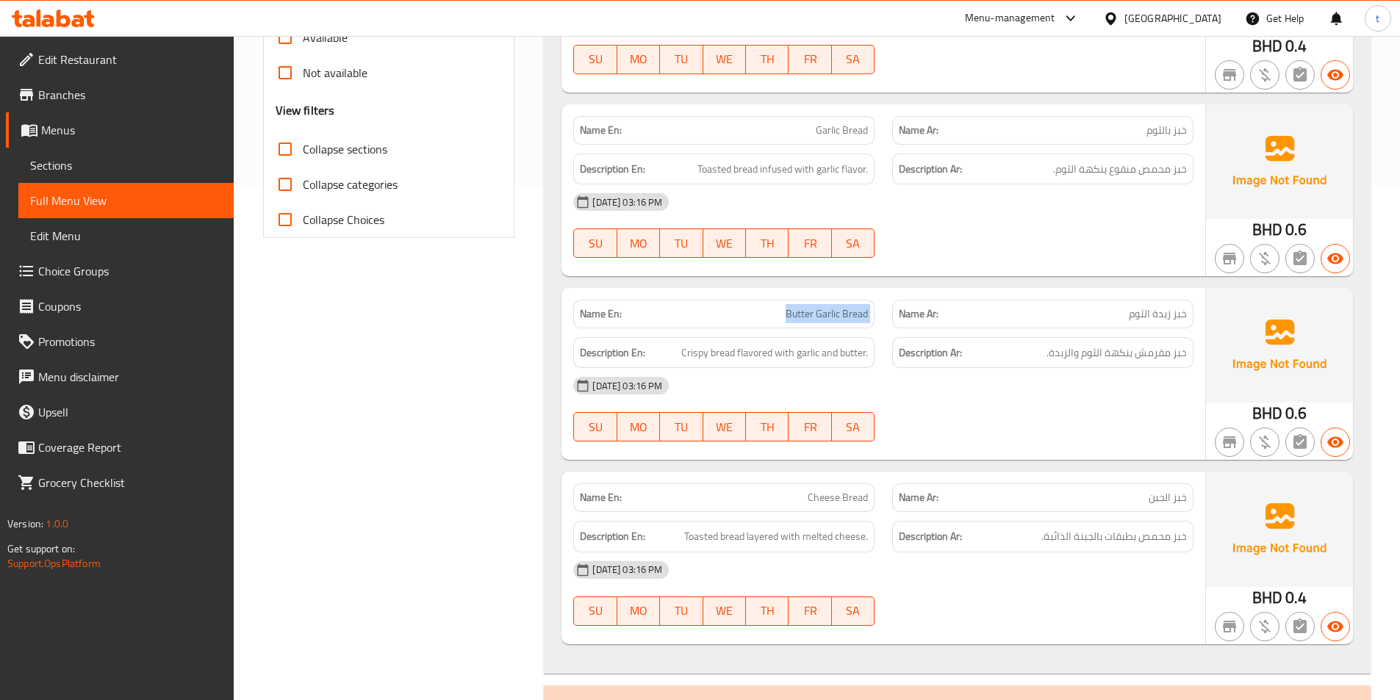
drag, startPoint x: 810, startPoint y: 312, endPoint x: 825, endPoint y: 315, distance: 14.9
click at [811, 312] on span "Butter Garlic Bread" at bounding box center [827, 313] width 82 height 15
click at [808, 318] on span "Butter Garlic Bread" at bounding box center [827, 313] width 82 height 15
drag, startPoint x: 779, startPoint y: 318, endPoint x: 866, endPoint y: 316, distance: 86.7
click at [866, 316] on p "Name En: Butter Garlic Bread" at bounding box center [724, 313] width 288 height 15
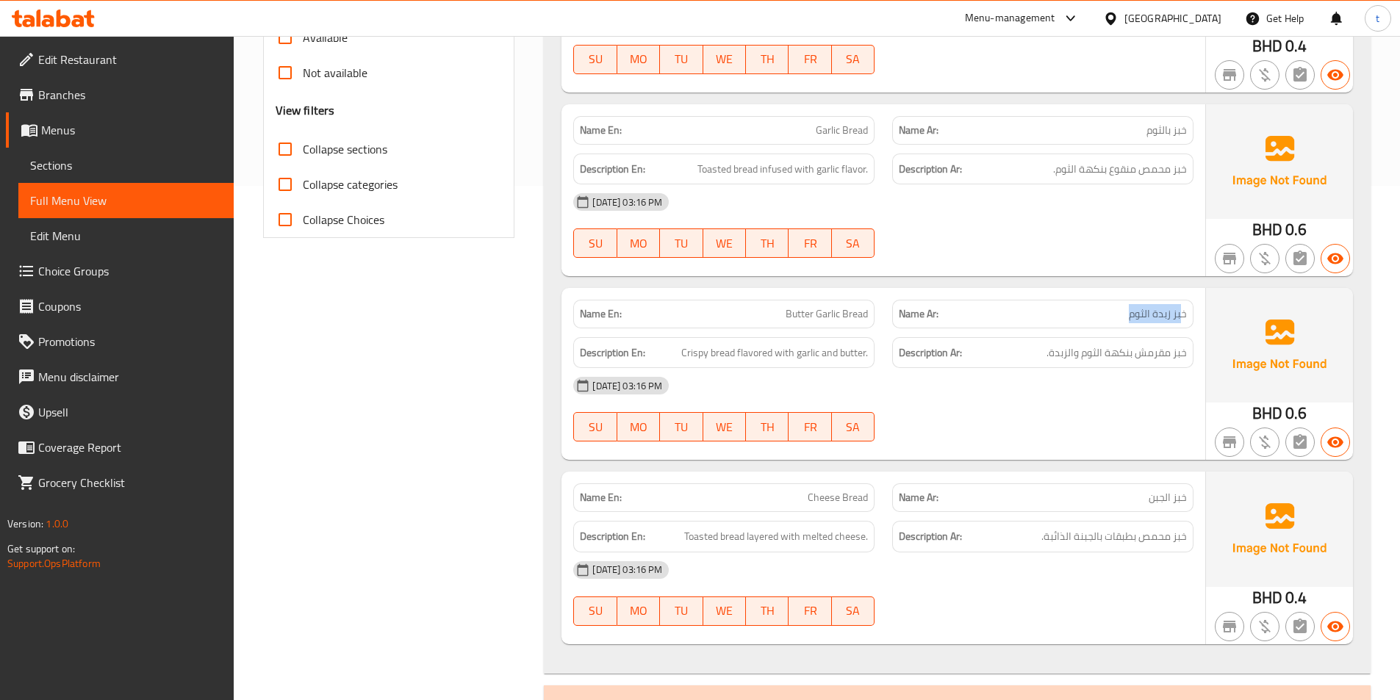
drag, startPoint x: 1182, startPoint y: 316, endPoint x: 1101, endPoint y: 321, distance: 81.0
click at [1104, 320] on p "Name Ar: خبز زبدة الثوم" at bounding box center [1043, 313] width 288 height 15
drag, startPoint x: 682, startPoint y: 354, endPoint x: 771, endPoint y: 362, distance: 89.3
click at [771, 362] on div "Description En: Crispy bread flavored with garlic and butter." at bounding box center [723, 353] width 301 height 32
drag, startPoint x: 1185, startPoint y: 358, endPoint x: 1102, endPoint y: 359, distance: 83.1
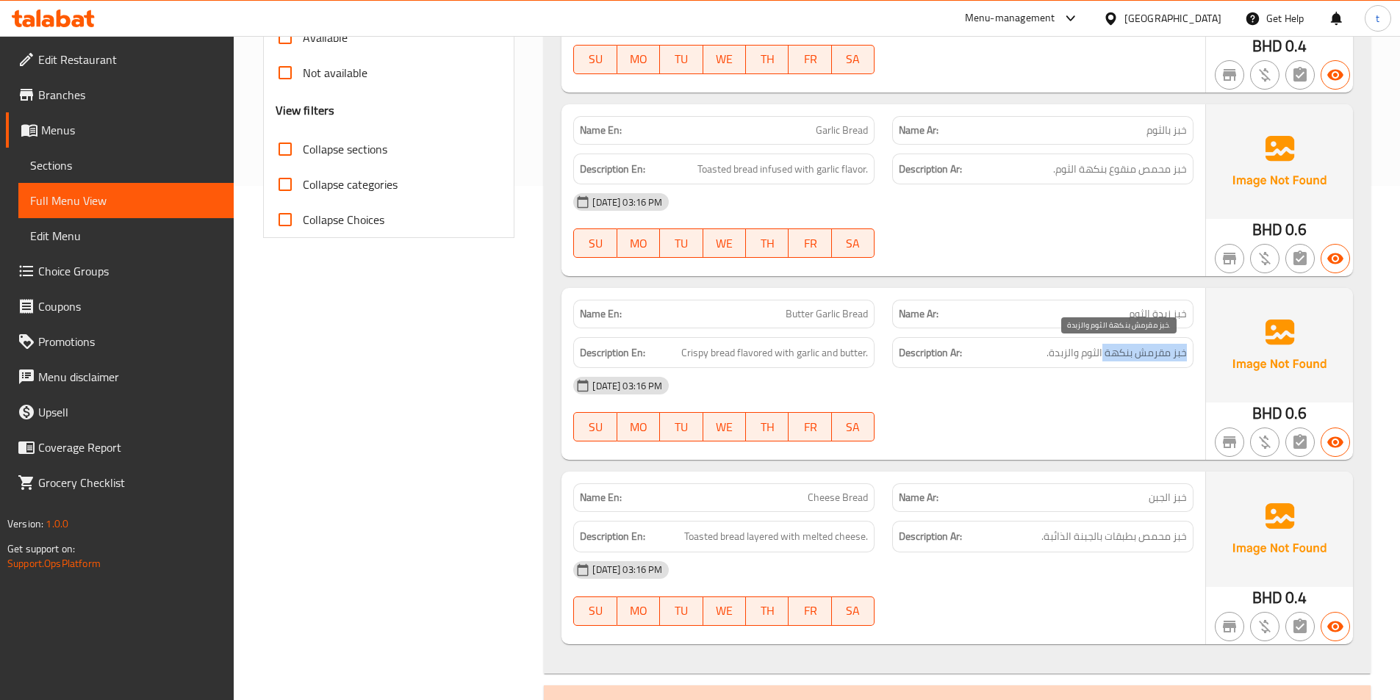
click at [1102, 359] on span "خبز مقرمش بنكهة الثوم والزبدة." at bounding box center [1116, 353] width 140 height 18
drag, startPoint x: 777, startPoint y: 362, endPoint x: 827, endPoint y: 363, distance: 50.0
click at [827, 363] on div "Description En: Crispy bread flavored with garlic and butter." at bounding box center [723, 353] width 301 height 32
drag, startPoint x: 1085, startPoint y: 352, endPoint x: 1024, endPoint y: 368, distance: 63.1
click at [1024, 368] on div "Name En: Butter Garlic Bread Name Ar: خبز زبدة الثوم Description En: Crispy bre…" at bounding box center [883, 374] width 644 height 172
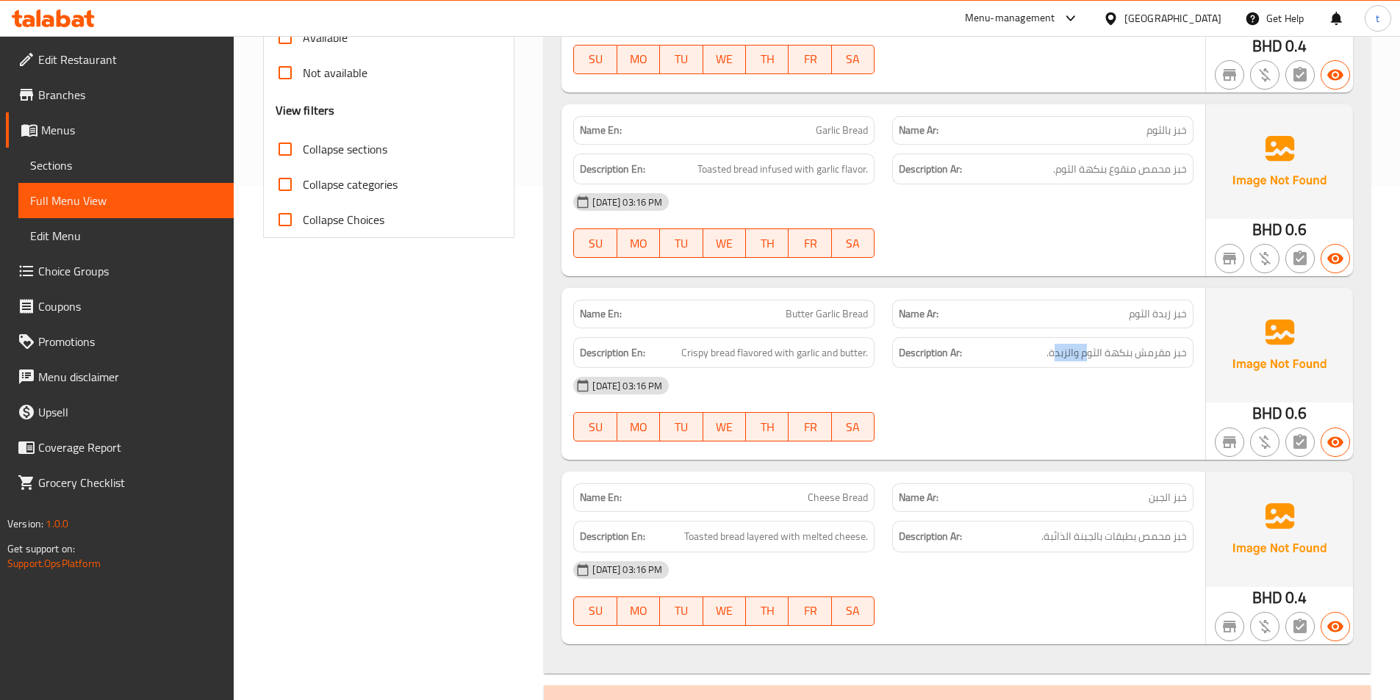
scroll to position [588, 0]
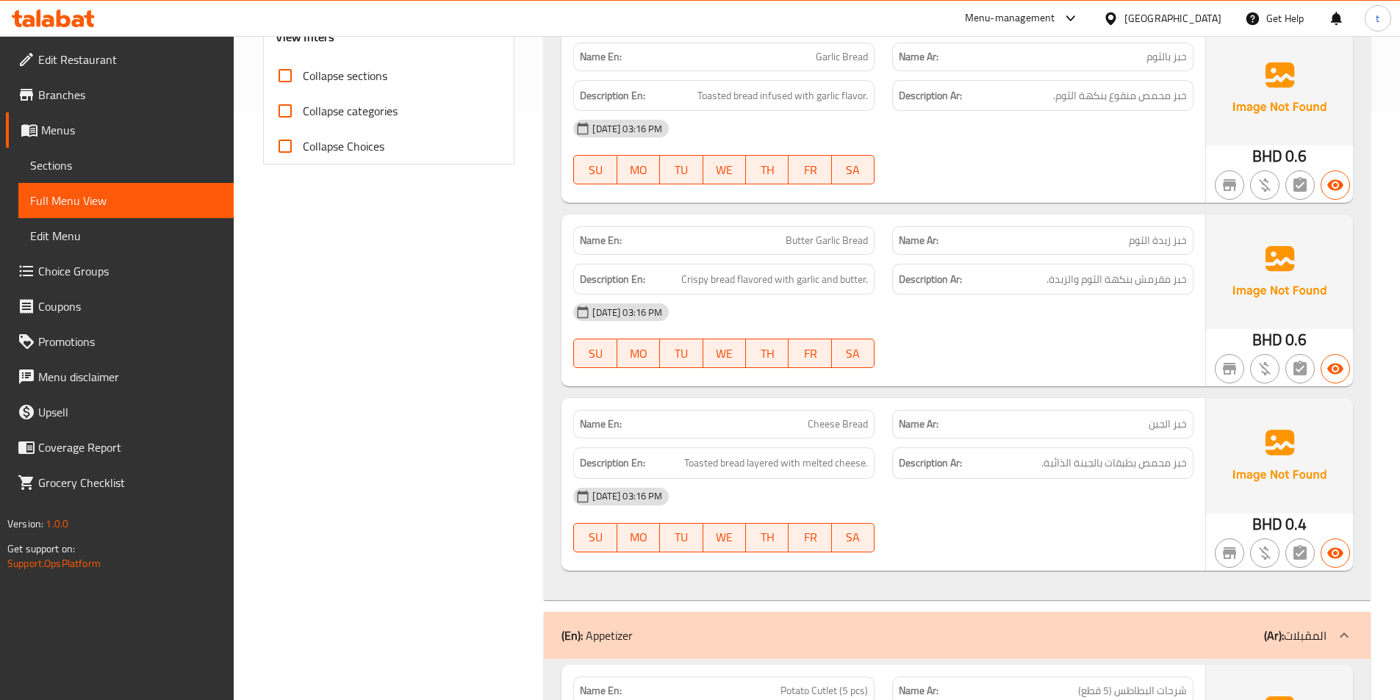
click at [1170, 426] on span "خبز الجبن" at bounding box center [1168, 424] width 38 height 15
click at [1168, 428] on span "خبز الجبن" at bounding box center [1168, 424] width 38 height 15
click at [1165, 429] on span "خبز الجبن" at bounding box center [1168, 424] width 38 height 15
click at [820, 420] on span "Cheese Bread" at bounding box center [838, 424] width 60 height 15
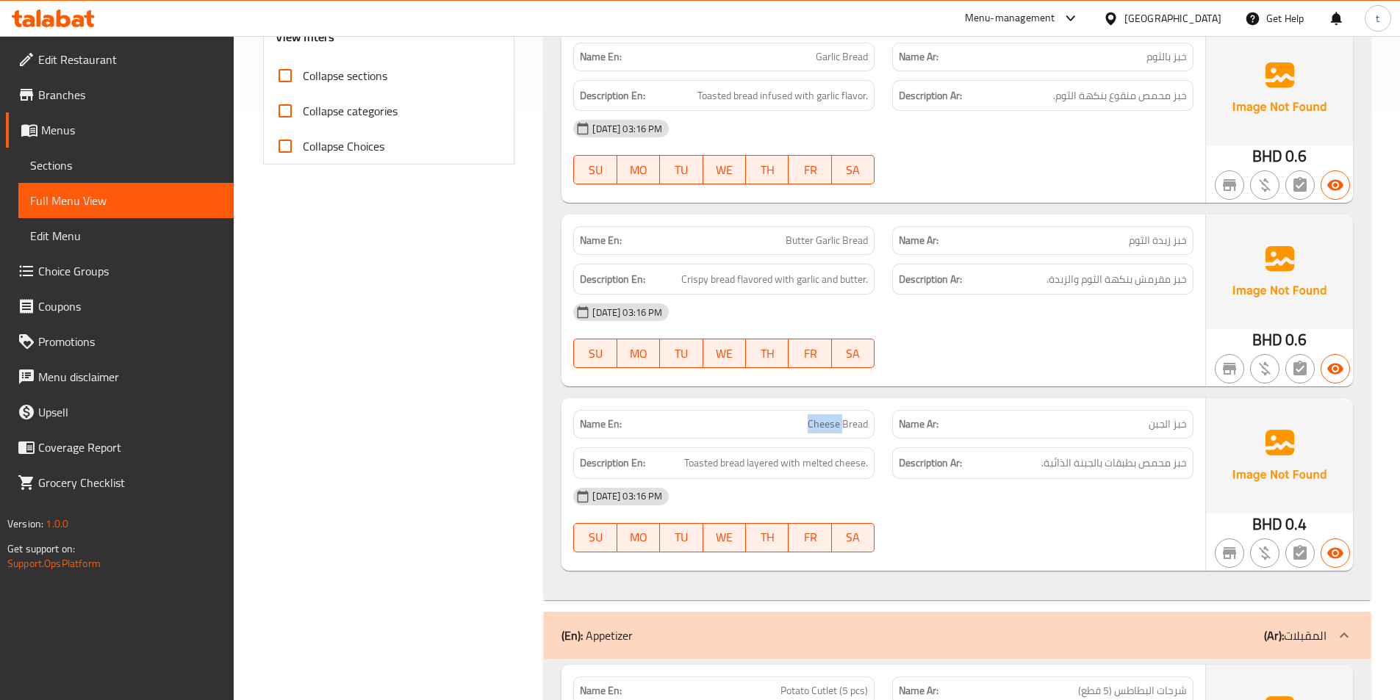
click at [820, 420] on span "Cheese Bread" at bounding box center [838, 424] width 60 height 15
click at [689, 458] on span "Toasted bread layered with melted cheese." at bounding box center [776, 463] width 184 height 18
click at [1182, 466] on span "خبز محمص بطبقات بالجبنة الذائبة." at bounding box center [1114, 463] width 146 height 18
drag, startPoint x: 1182, startPoint y: 466, endPoint x: 1156, endPoint y: 469, distance: 25.9
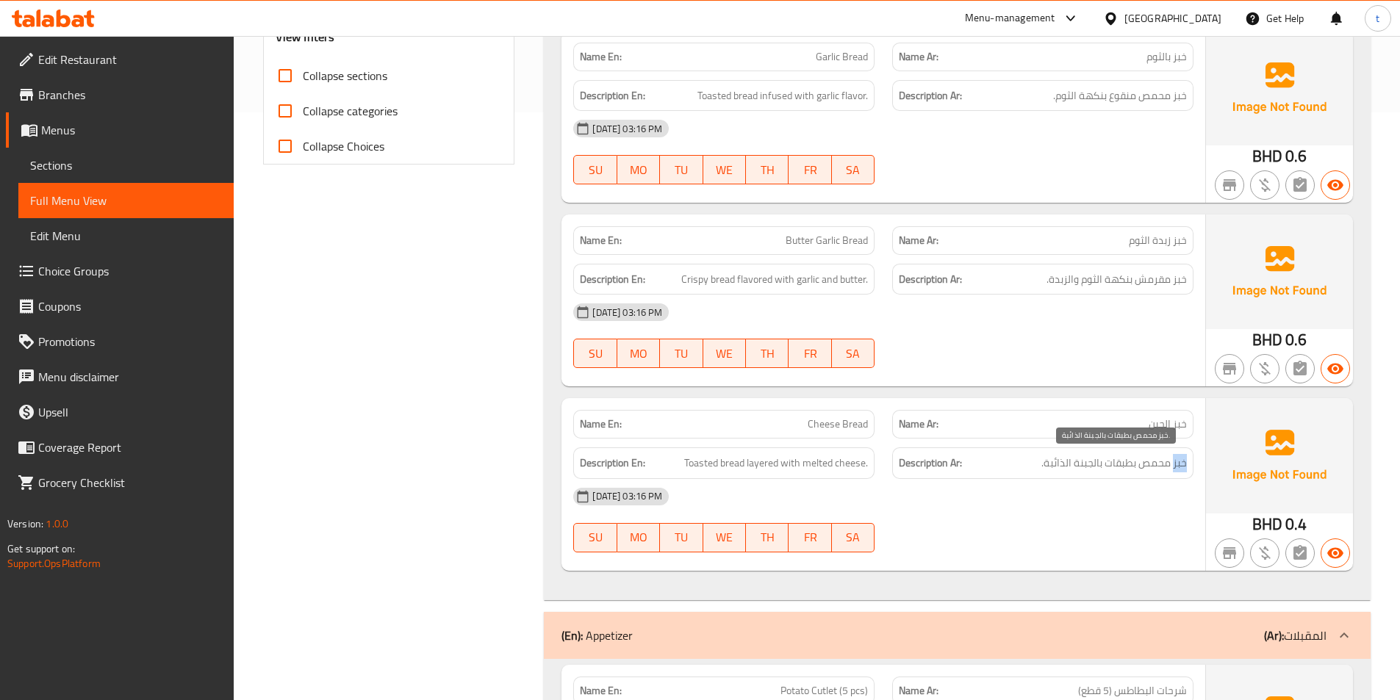
click at [1174, 467] on span "خبز محمص بطبقات بالجبنة الذائبة." at bounding box center [1114, 463] width 146 height 18
click at [1155, 469] on span "خبز محمص بطبقات بالجبنة الذائبة." at bounding box center [1114, 463] width 146 height 18
click at [732, 461] on span "Toasted bread layered with melted cheese." at bounding box center [776, 463] width 184 height 18
click at [766, 461] on span "Toasted bread layered with melted cheese." at bounding box center [776, 463] width 184 height 18
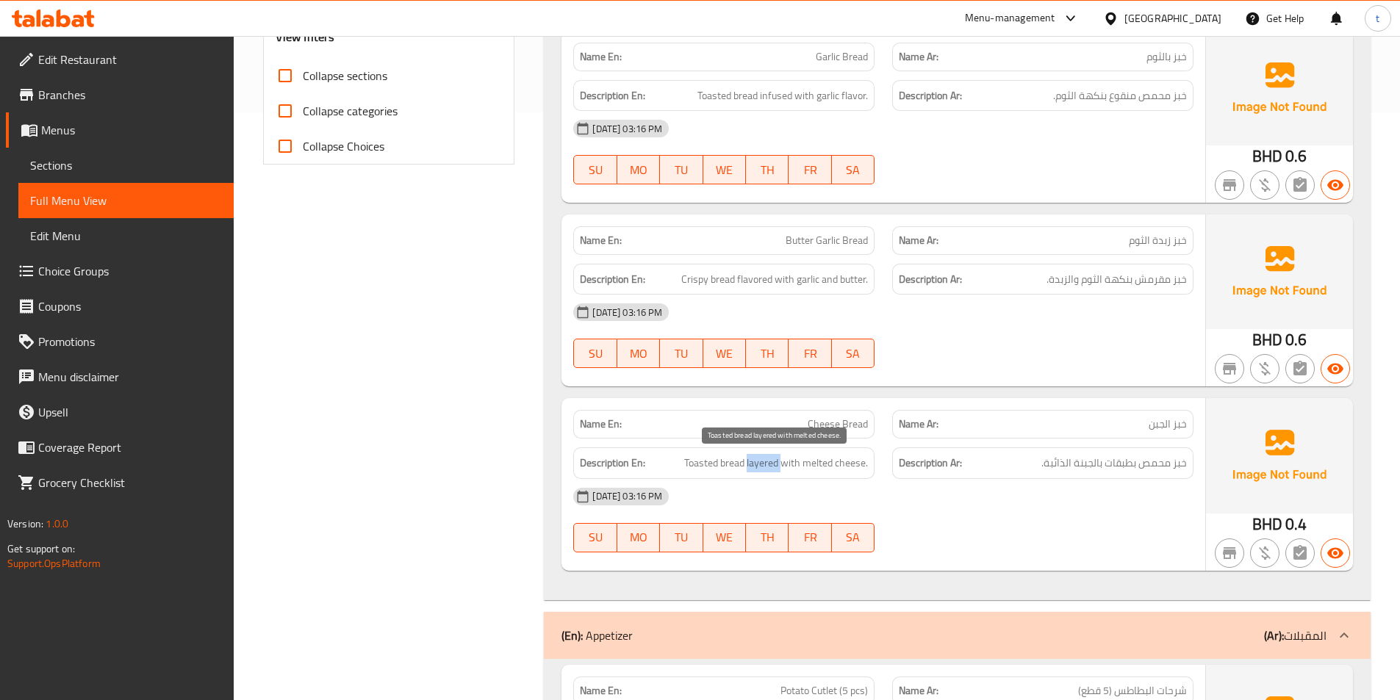
click at [766, 461] on span "Toasted bread layered with melted cheese." at bounding box center [776, 463] width 184 height 18
drag, startPoint x: 802, startPoint y: 466, endPoint x: 864, endPoint y: 469, distance: 62.5
click at [864, 469] on span "Toasted bread layered with melted cheese." at bounding box center [776, 463] width 184 height 18
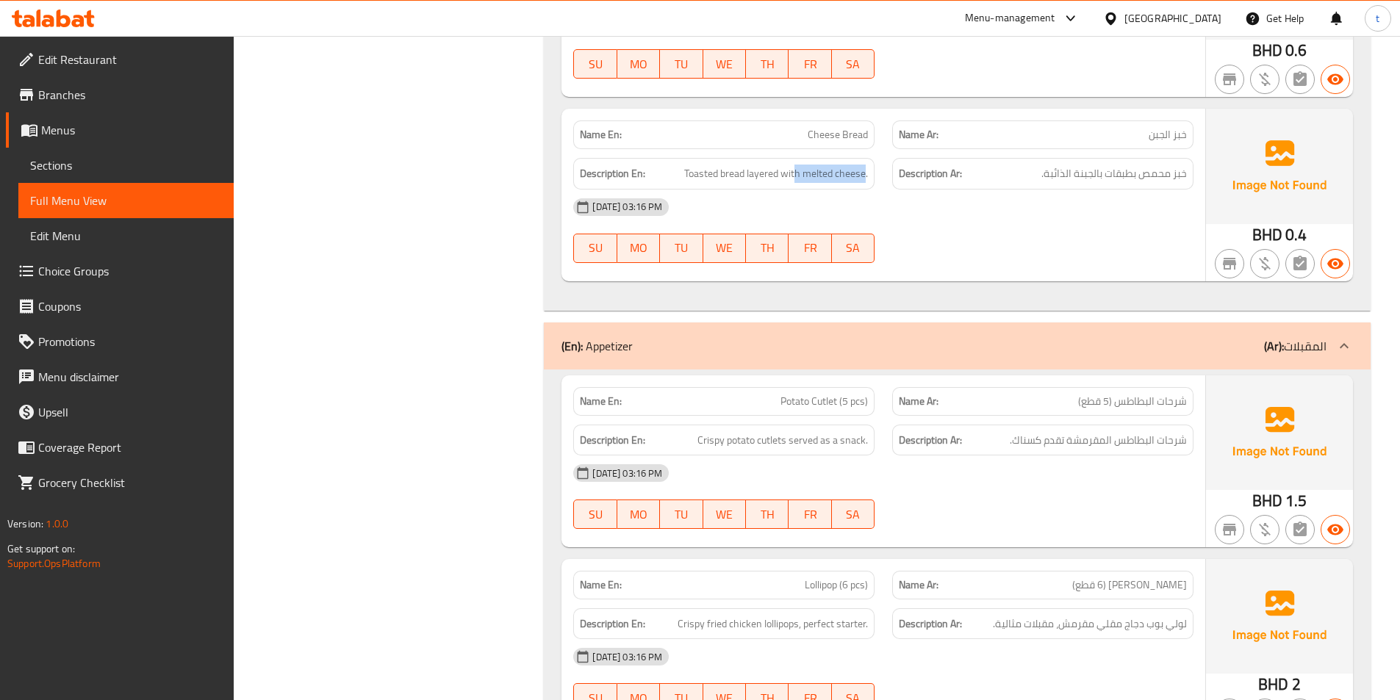
scroll to position [882, 0]
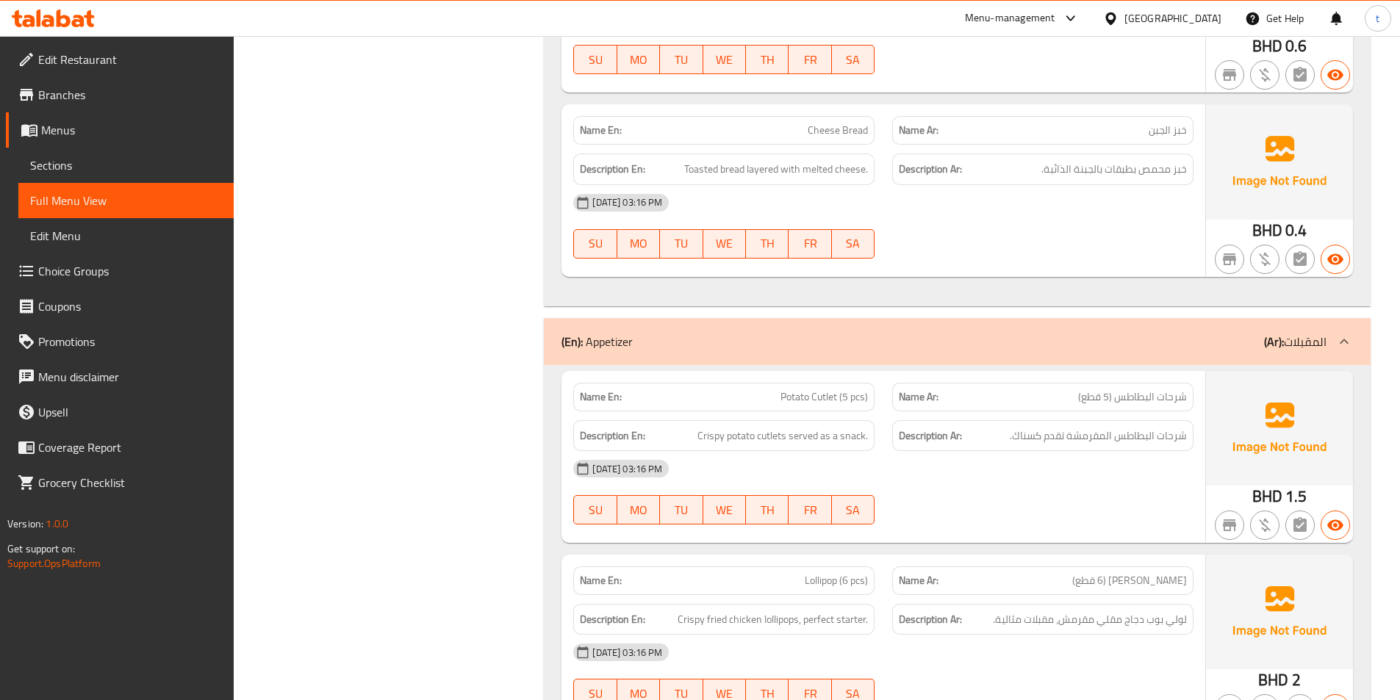
click at [790, 403] on span "Potato Cutlet (5 pcs)" at bounding box center [823, 396] width 87 height 15
click at [1129, 400] on span "شرحات البطاطس (5 قطع)" at bounding box center [1132, 396] width 109 height 15
click at [1094, 396] on span "شرحات البطاطس (5 قطع)" at bounding box center [1132, 396] width 109 height 15
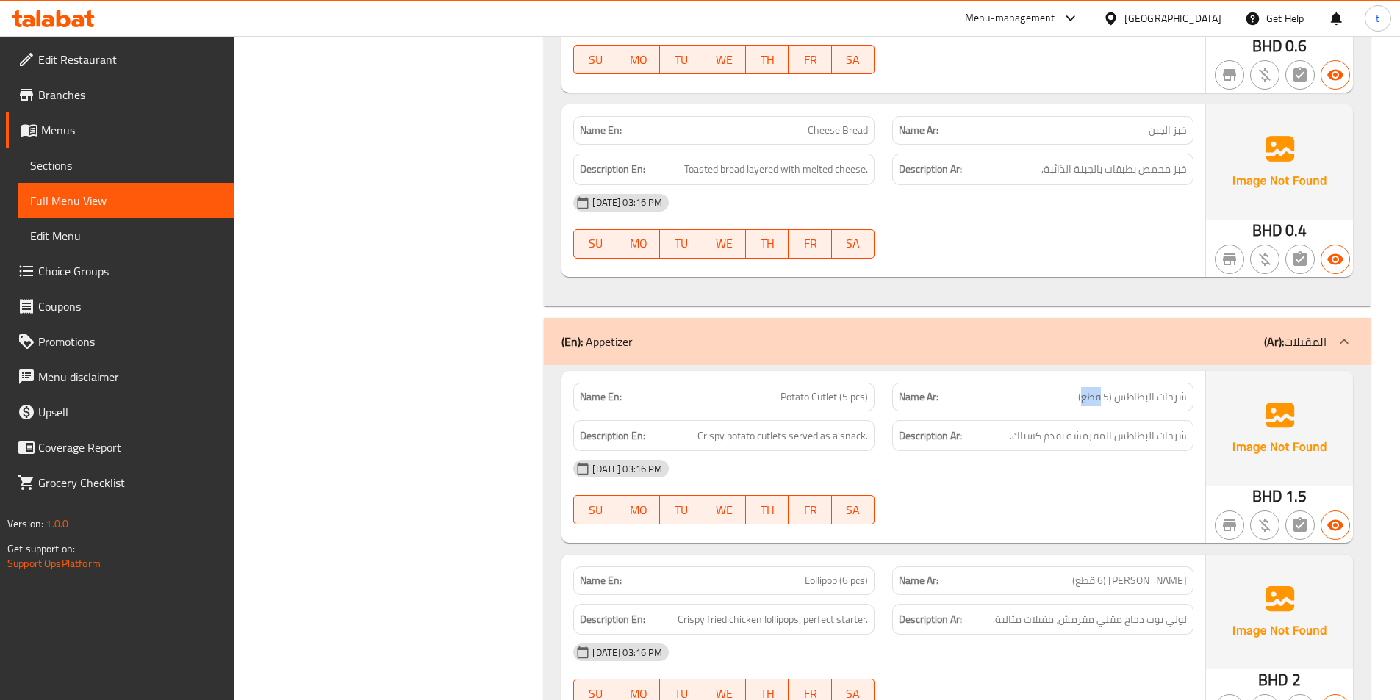
click at [1094, 396] on span "شرحات البطاطس (5 قطع)" at bounding box center [1132, 396] width 109 height 15
drag, startPoint x: 697, startPoint y: 439, endPoint x: 763, endPoint y: 444, distance: 66.3
click at [763, 444] on h6 "Description En: Crispy potato cutlets served as a snack." at bounding box center [724, 436] width 288 height 18
drag, startPoint x: 1187, startPoint y: 442, endPoint x: 1132, endPoint y: 441, distance: 54.4
click at [1132, 441] on div "Description Ar: شرحات البطاطس المقرمشة تقدم كسناك." at bounding box center [1042, 436] width 301 height 32
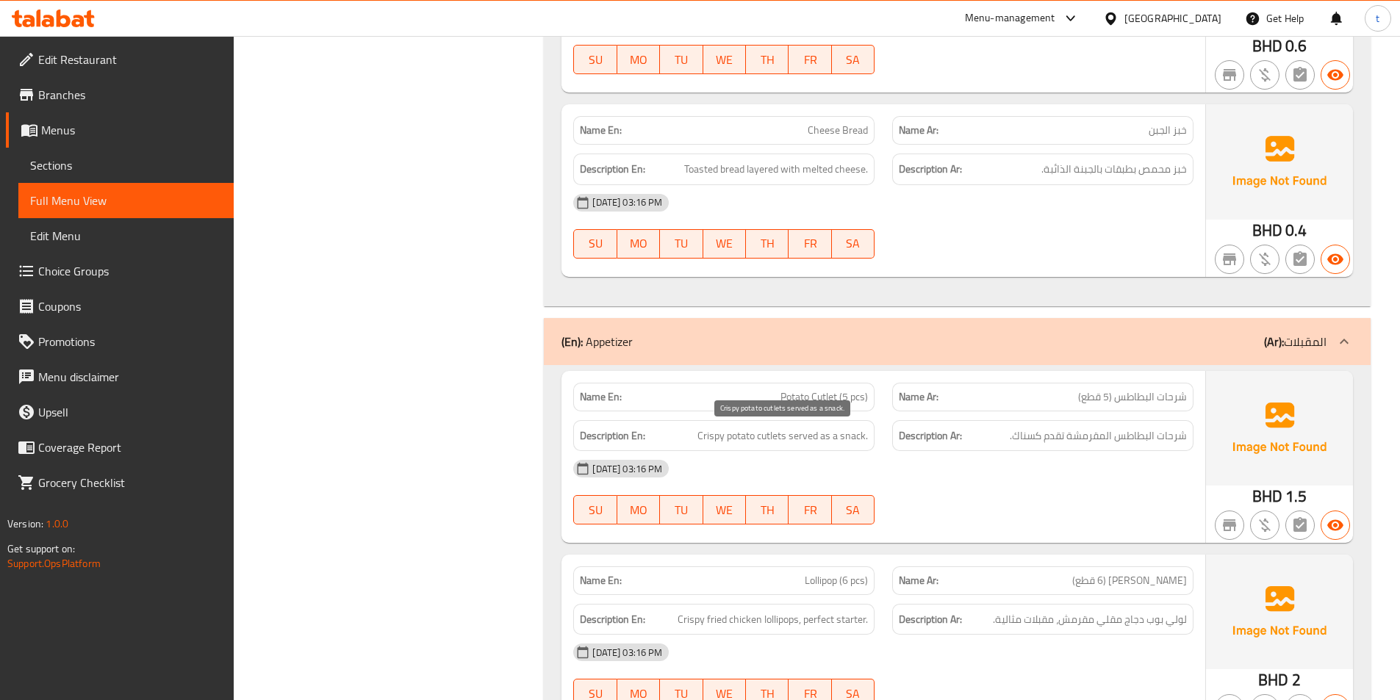
click at [781, 440] on span "Crispy potato cutlets served as a snack." at bounding box center [782, 436] width 170 height 18
click at [811, 439] on span "Crispy potato cutlets served as a snack." at bounding box center [782, 436] width 170 height 18
click at [849, 438] on span "Crispy potato cutlets served as a snack." at bounding box center [782, 436] width 170 height 18
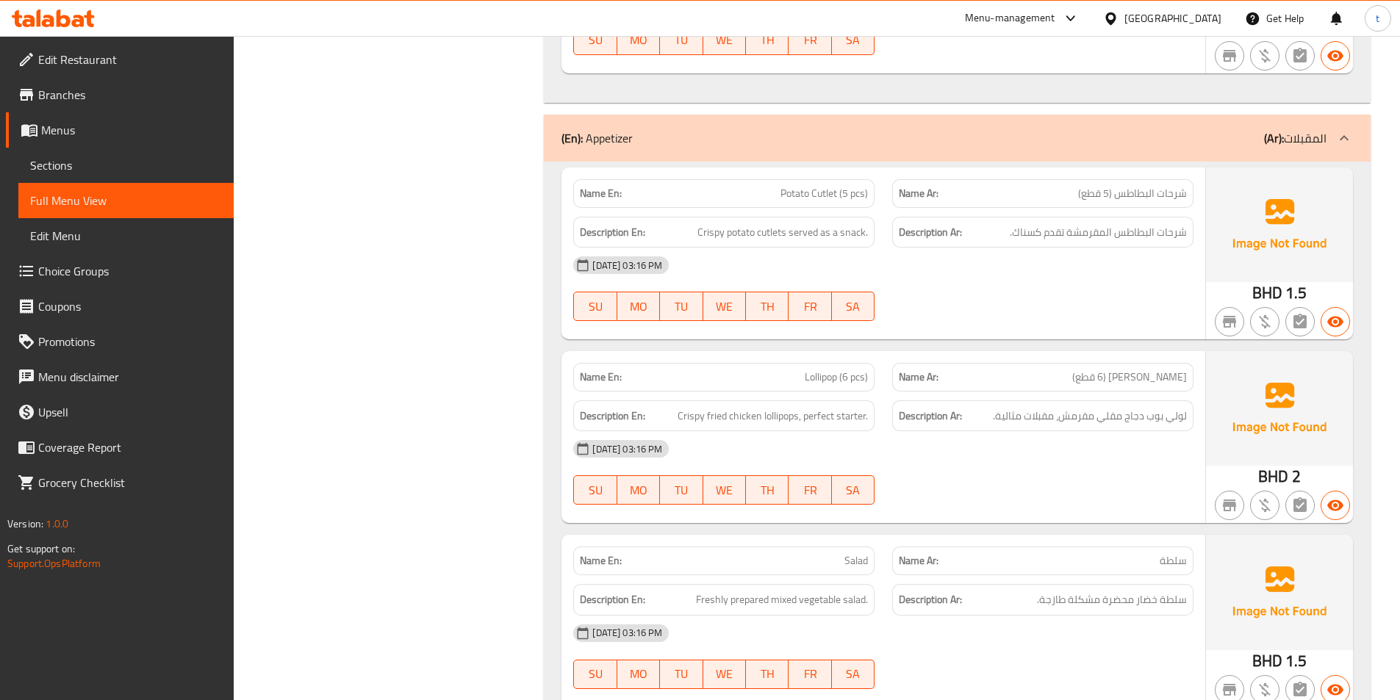
scroll to position [1102, 0]
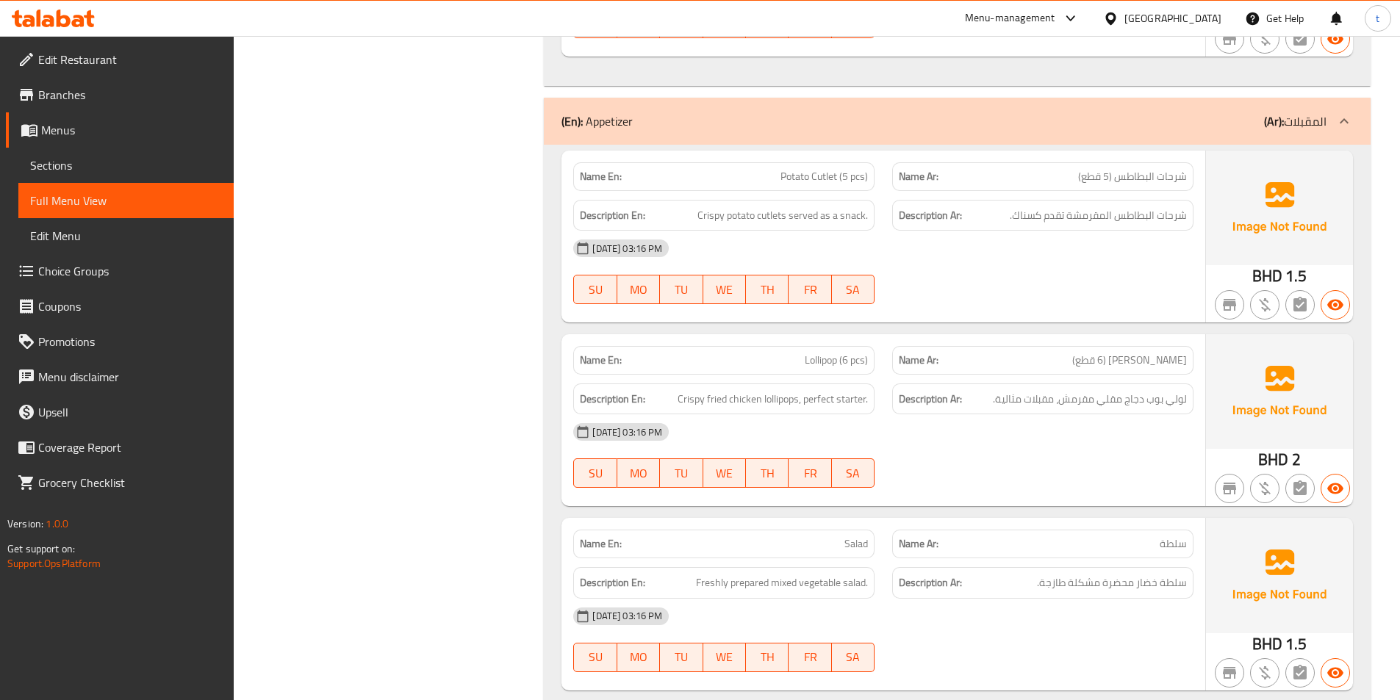
click at [1165, 359] on span "[PERSON_NAME] (6 قطع)" at bounding box center [1129, 360] width 115 height 15
click at [809, 365] on span "Lollipop (6 pcs)" at bounding box center [836, 360] width 63 height 15
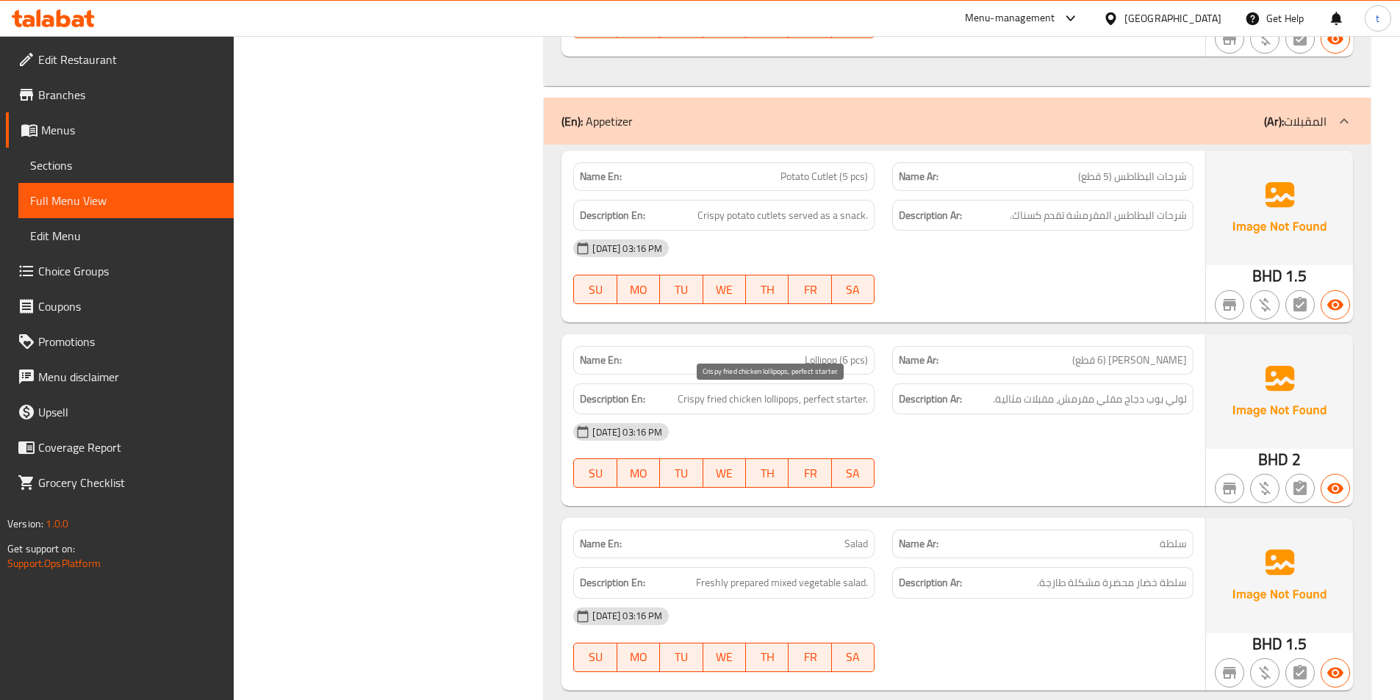
click at [685, 400] on span "Crispy fried chicken lollipops, perfect starter." at bounding box center [773, 399] width 190 height 18
click at [1072, 402] on span "لولي بوب دجاج مقلي مقرمش، مقبلات مثالية." at bounding box center [1090, 399] width 194 height 18
drag, startPoint x: 1072, startPoint y: 402, endPoint x: 822, endPoint y: 436, distance: 252.1
click at [1039, 408] on span "لولي بوب دجاج مقلي مقرمش، مقبلات مثالية." at bounding box center [1090, 399] width 194 height 18
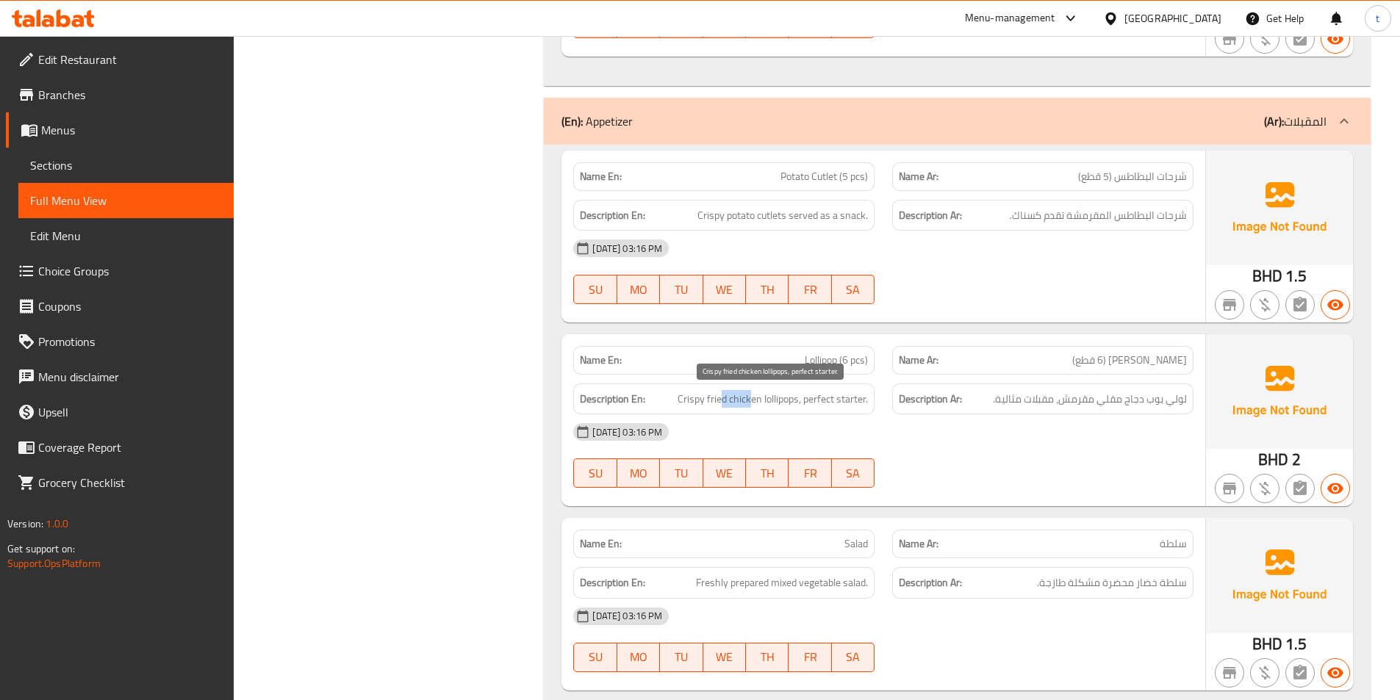
drag, startPoint x: 722, startPoint y: 402, endPoint x: 752, endPoint y: 402, distance: 30.1
click at [752, 402] on span "Crispy fried chicken lollipops, perfect starter." at bounding box center [773, 399] width 190 height 18
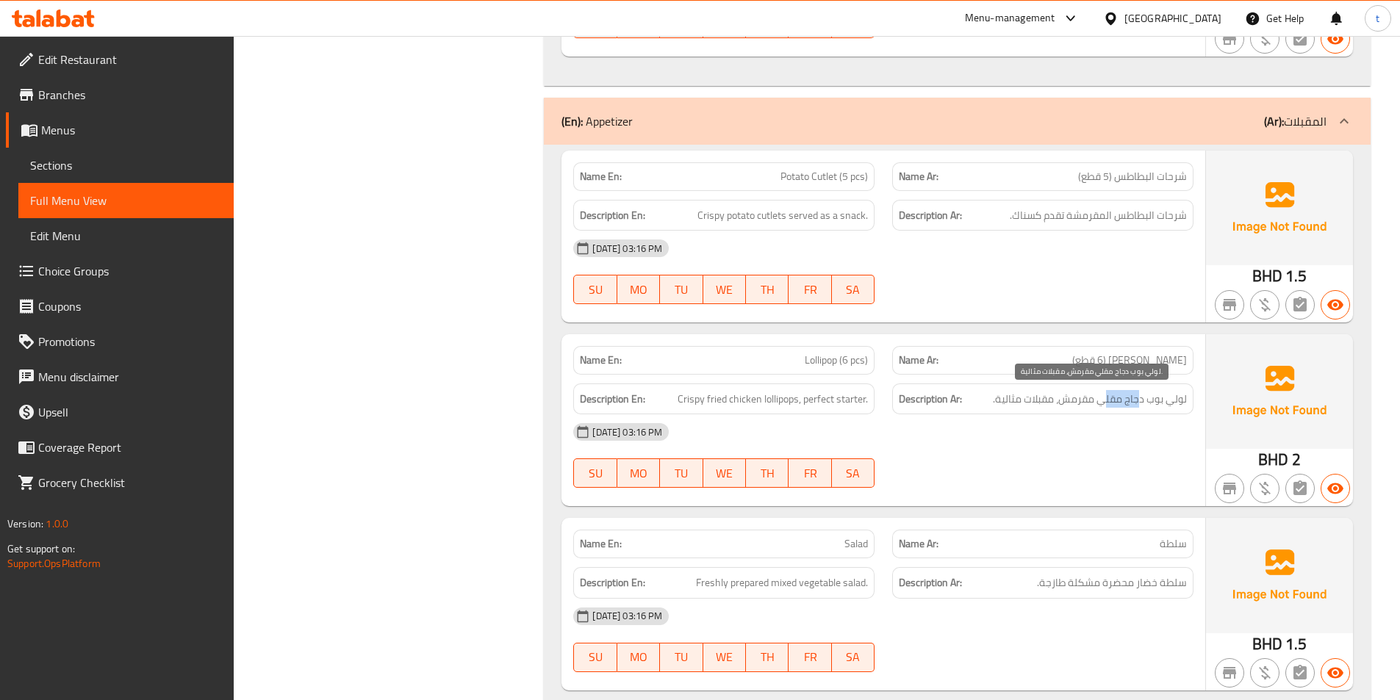
drag, startPoint x: 1139, startPoint y: 404, endPoint x: 1107, endPoint y: 404, distance: 31.6
click at [1107, 404] on span "لولي بوب دجاج مقلي مقرمش، مقبلات مثالية." at bounding box center [1090, 399] width 194 height 18
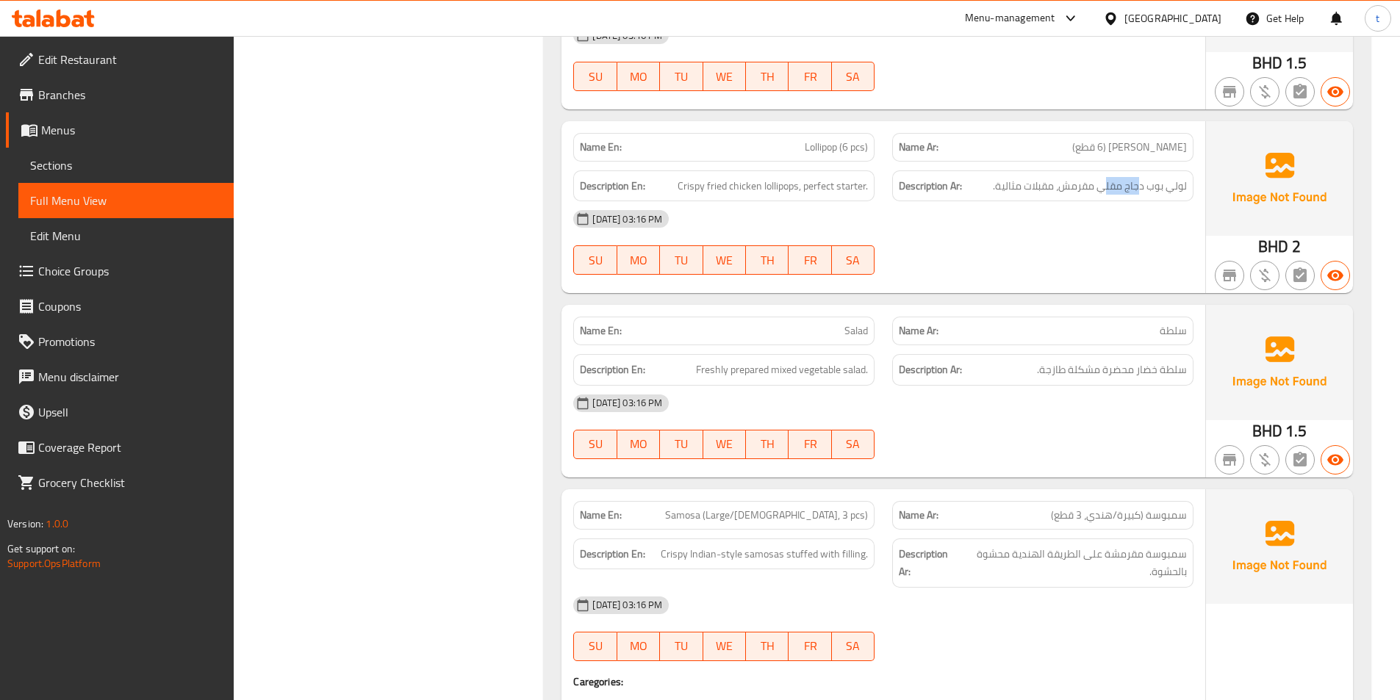
scroll to position [1323, 0]
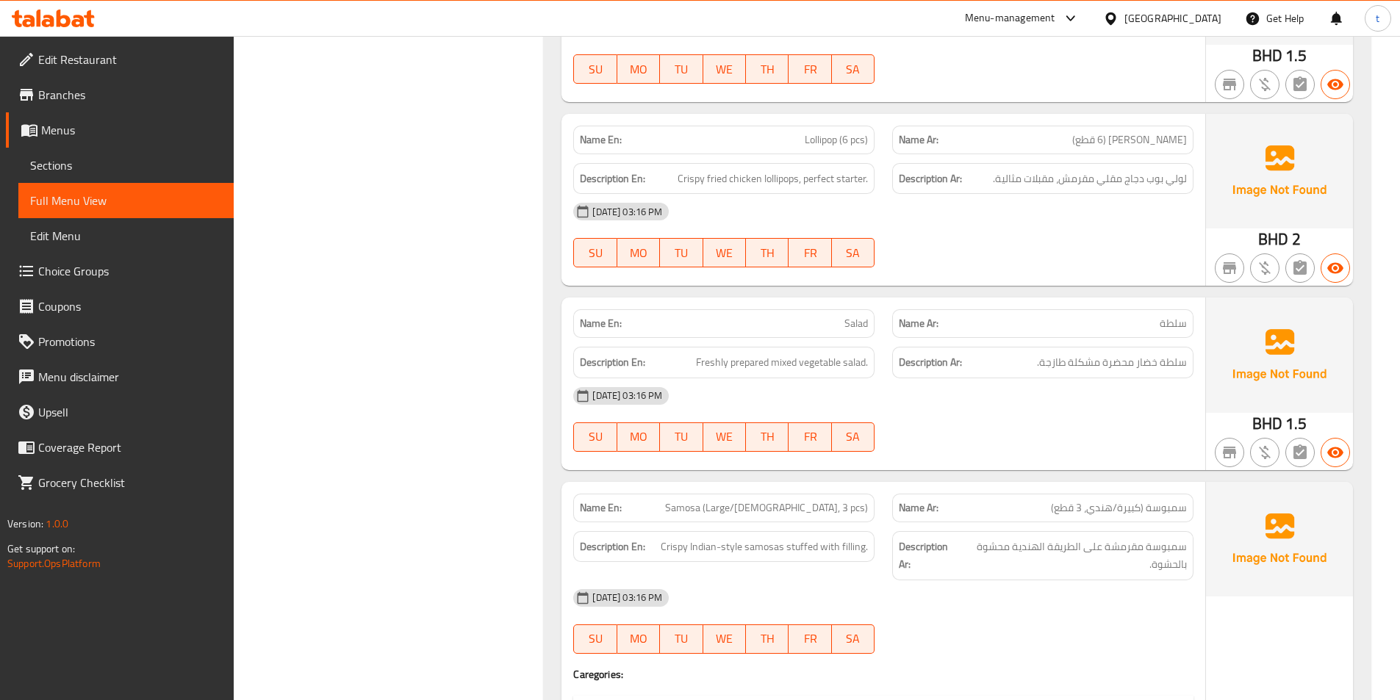
click at [1171, 328] on span "سلطة" at bounding box center [1173, 323] width 27 height 15
click at [861, 320] on span "Salad" at bounding box center [856, 323] width 24 height 15
drag, startPoint x: 1175, startPoint y: 367, endPoint x: 1038, endPoint y: 373, distance: 136.8
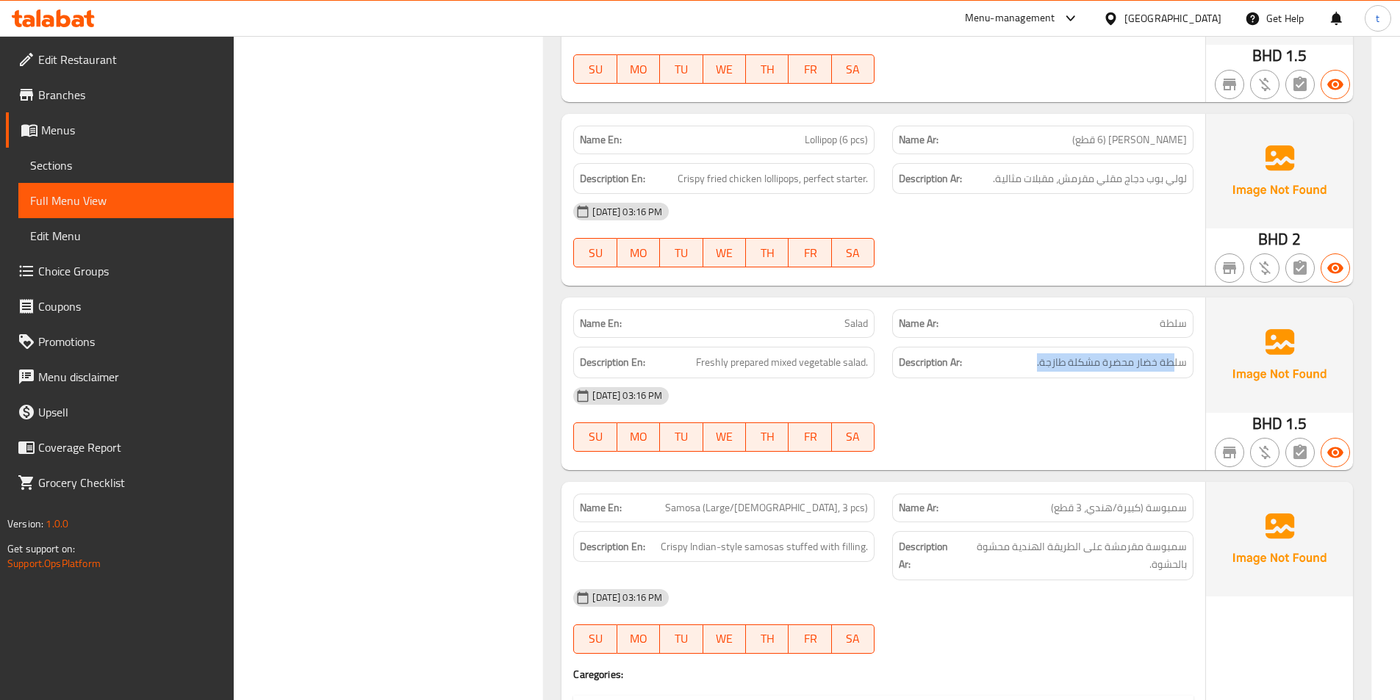
click at [1038, 373] on div "Description Ar: سلطة خضار محضرة مشكلة طازجة." at bounding box center [1042, 363] width 301 height 32
click at [708, 349] on div "Description En: Freshly prepared mixed vegetable salad." at bounding box center [723, 363] width 301 height 32
click at [709, 361] on span "Freshly prepared mixed vegetable salad." at bounding box center [782, 362] width 172 height 18
click at [1060, 360] on span "سلطة خضار محضرة مشكلة طازجة." at bounding box center [1112, 362] width 150 height 18
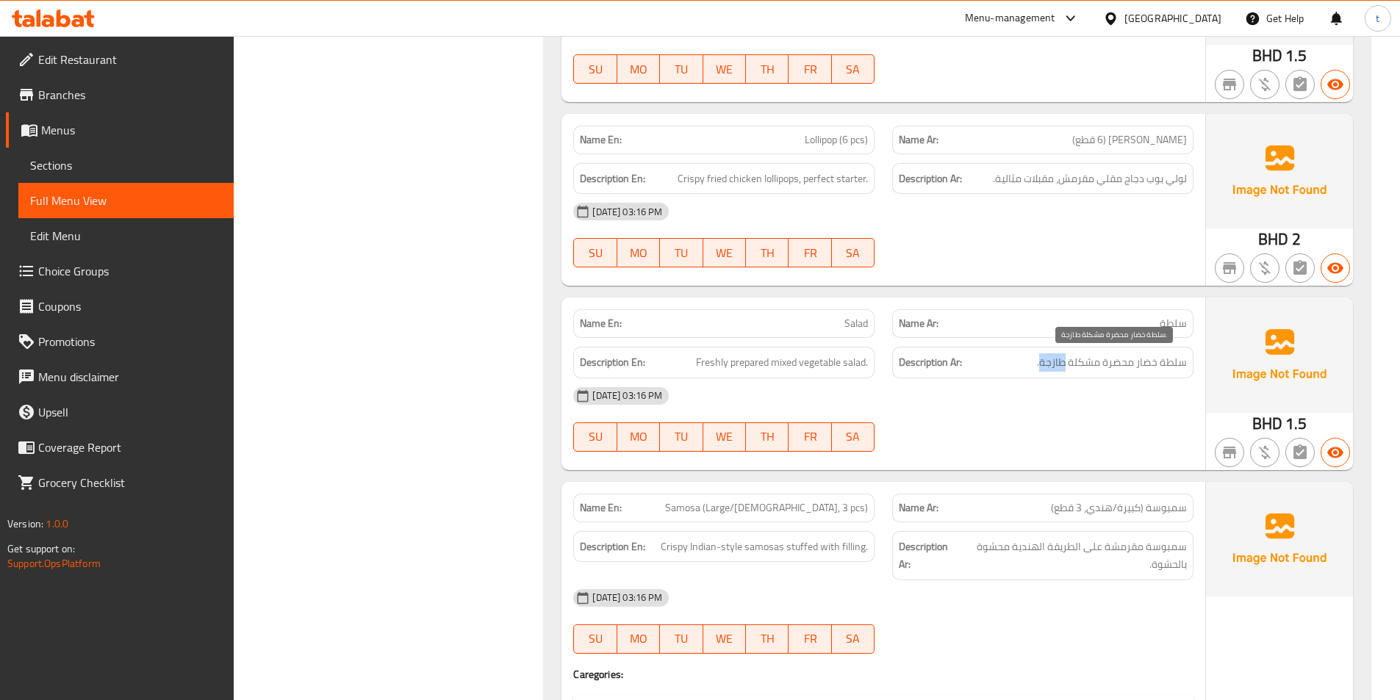
click at [1060, 360] on span "سلطة خضار محضرة مشكلة طازجة." at bounding box center [1112, 362] width 150 height 18
click at [739, 369] on span "Freshly prepared mixed vegetable salad." at bounding box center [782, 362] width 172 height 18
drag, startPoint x: 739, startPoint y: 369, endPoint x: 949, endPoint y: 356, distance: 209.9
click at [739, 368] on span "Freshly prepared mixed vegetable salad." at bounding box center [782, 362] width 172 height 18
click at [1125, 358] on span "سلطة خضار محضرة مشكلة طازجة." at bounding box center [1112, 362] width 150 height 18
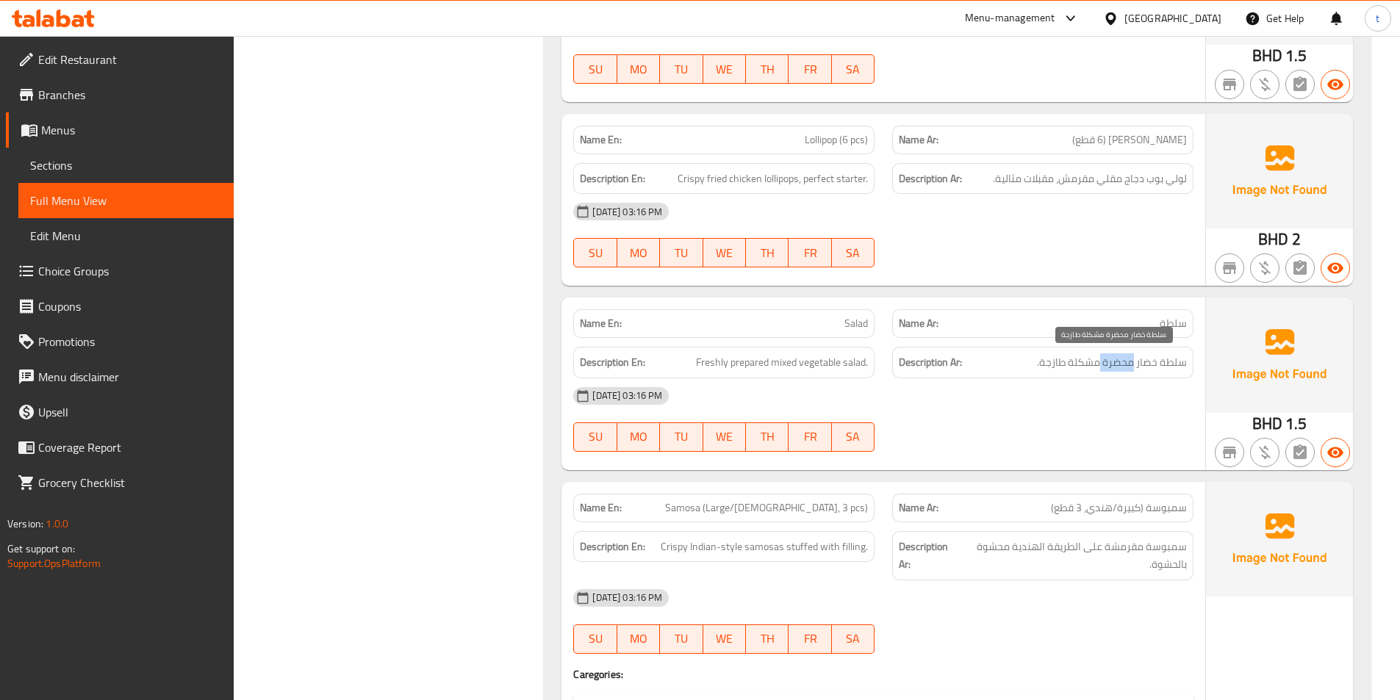
click at [1125, 358] on span "سلطة خضار محضرة مشكلة طازجة." at bounding box center [1112, 362] width 150 height 18
click at [782, 367] on span "Freshly prepared mixed vegetable salad." at bounding box center [782, 362] width 172 height 18
click at [1081, 362] on span "سلطة خضار محضرة مشكلة طازجة." at bounding box center [1112, 362] width 150 height 18
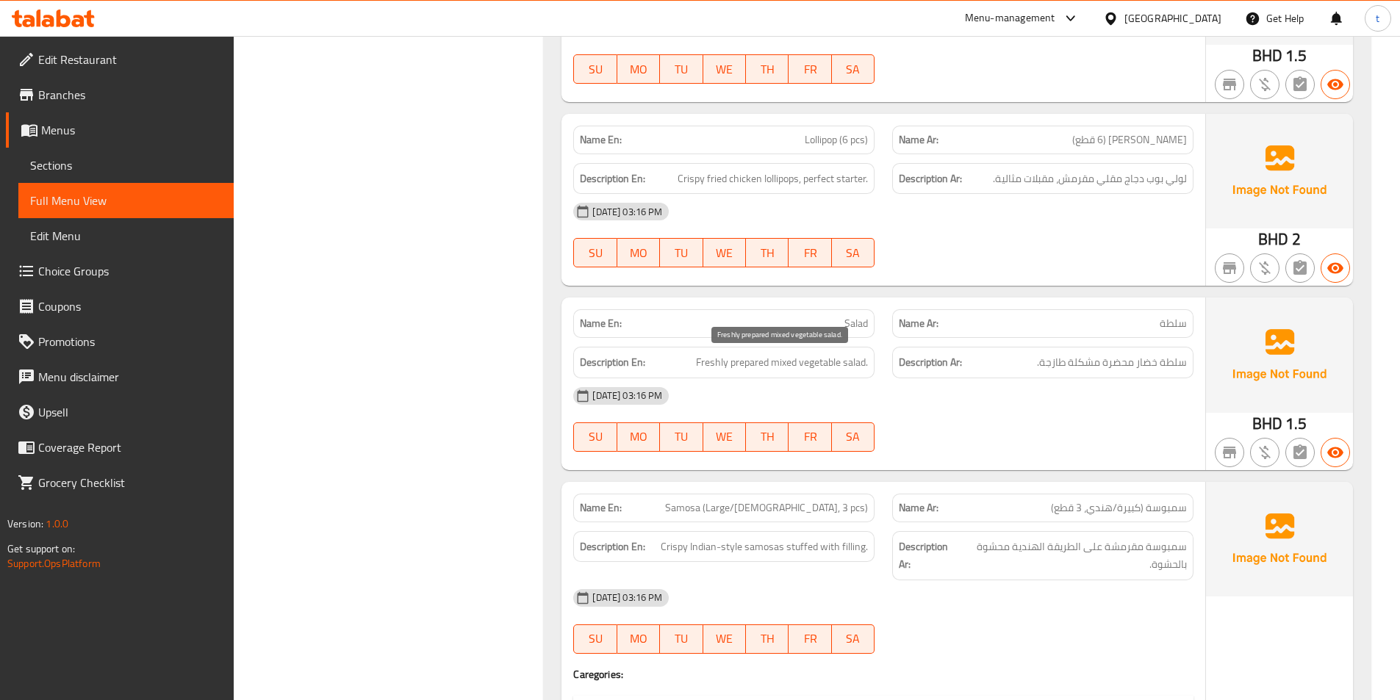
click at [829, 364] on span "Freshly prepared mixed vegetable salad." at bounding box center [782, 362] width 172 height 18
click at [1148, 367] on span "سلطة خضار محضرة مشكلة طازجة." at bounding box center [1112, 362] width 150 height 18
click at [854, 364] on span "Freshly prepared mixed vegetable salad." at bounding box center [782, 362] width 172 height 18
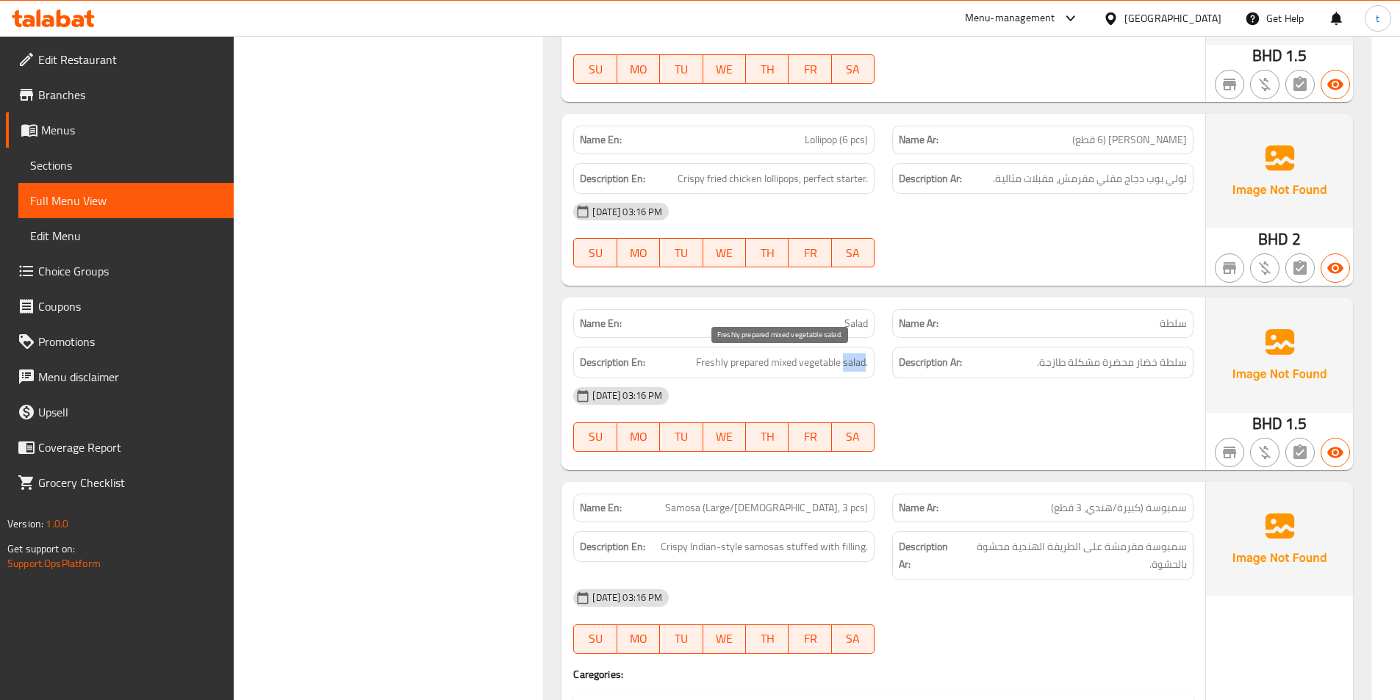
click at [854, 364] on span "Freshly prepared mixed vegetable salad." at bounding box center [782, 362] width 172 height 18
click at [1180, 361] on span "سلطة خضار محضرة مشكلة طازجة." at bounding box center [1112, 362] width 150 height 18
drag, startPoint x: 1180, startPoint y: 361, endPoint x: 1128, endPoint y: 378, distance: 54.8
click at [1176, 364] on span "سلطة خضار محضرة مشكلة طازجة." at bounding box center [1112, 362] width 150 height 18
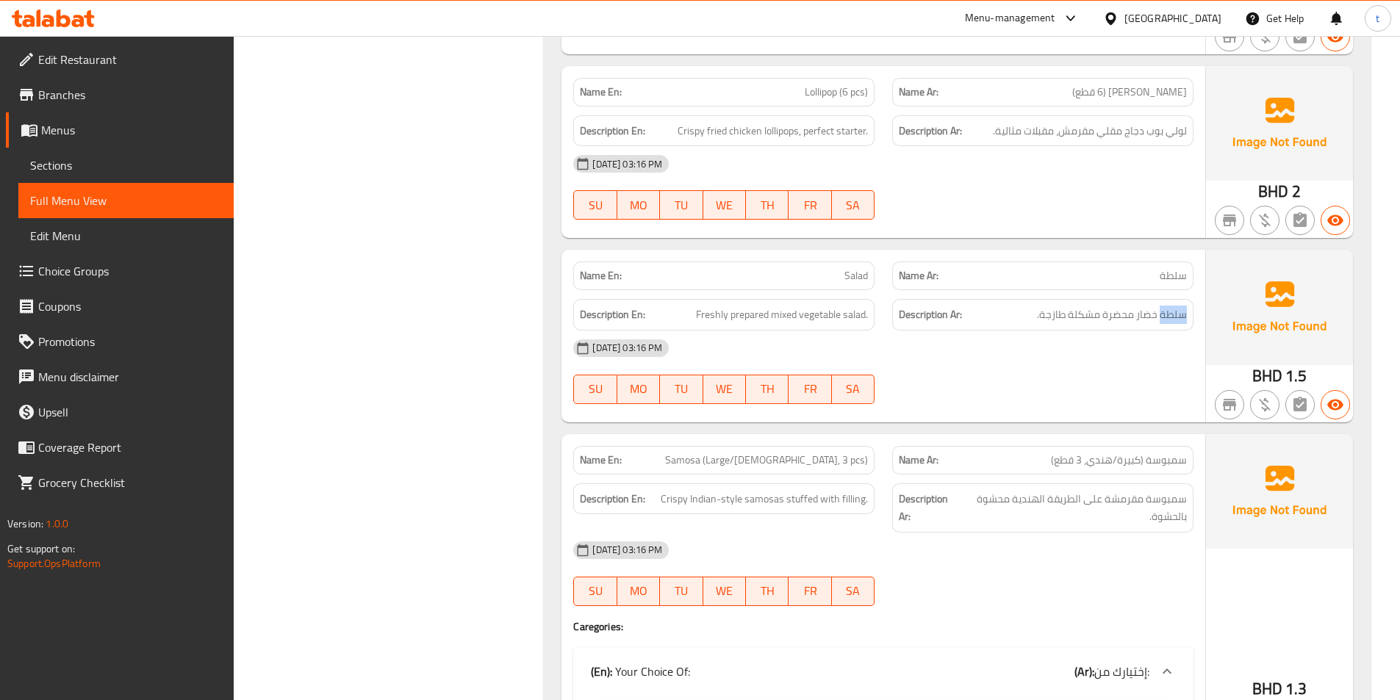
scroll to position [1396, 0]
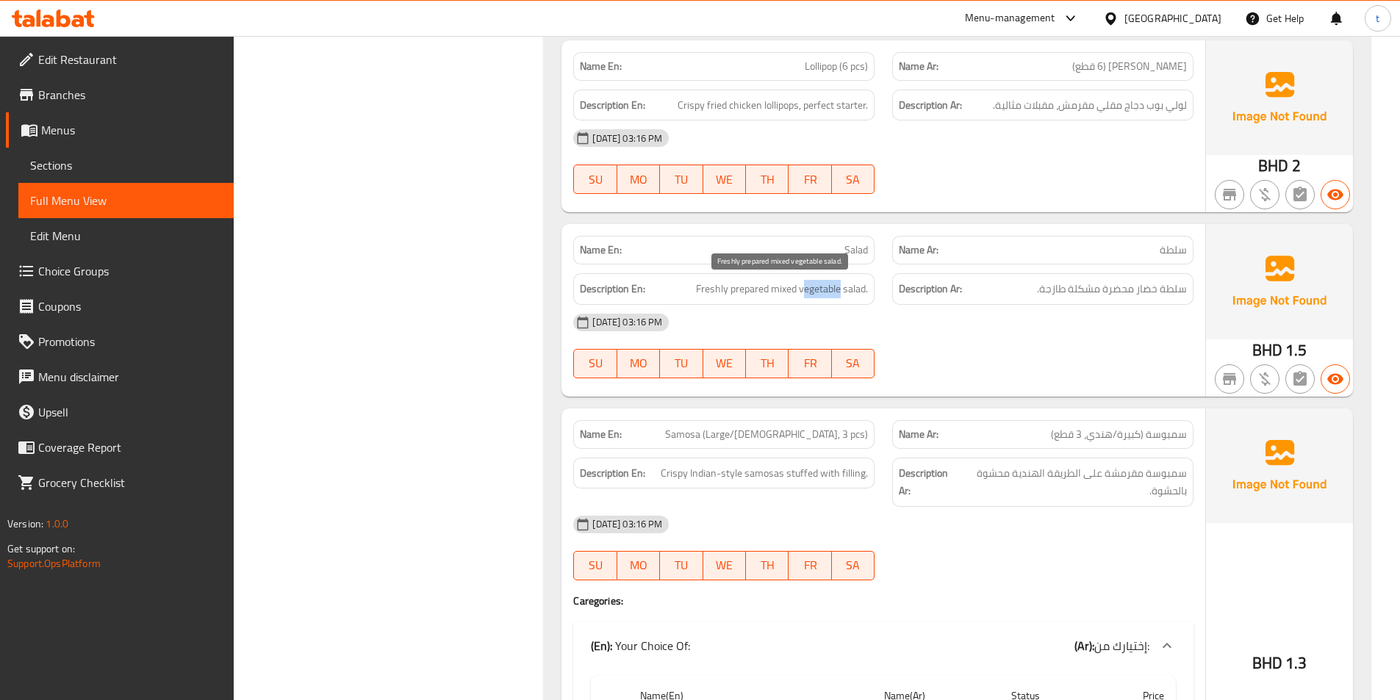
drag, startPoint x: 808, startPoint y: 296, endPoint x: 841, endPoint y: 293, distance: 33.2
click at [841, 293] on span "Freshly prepared mixed vegetable salad." at bounding box center [782, 289] width 172 height 18
drag, startPoint x: 1127, startPoint y: 290, endPoint x: 1004, endPoint y: 298, distance: 123.7
click at [1004, 298] on h6 "Description Ar: سلطة خضار محضرة مشكلة طازجة." at bounding box center [1043, 289] width 288 height 18
drag, startPoint x: 697, startPoint y: 295, endPoint x: 795, endPoint y: 292, distance: 97.8
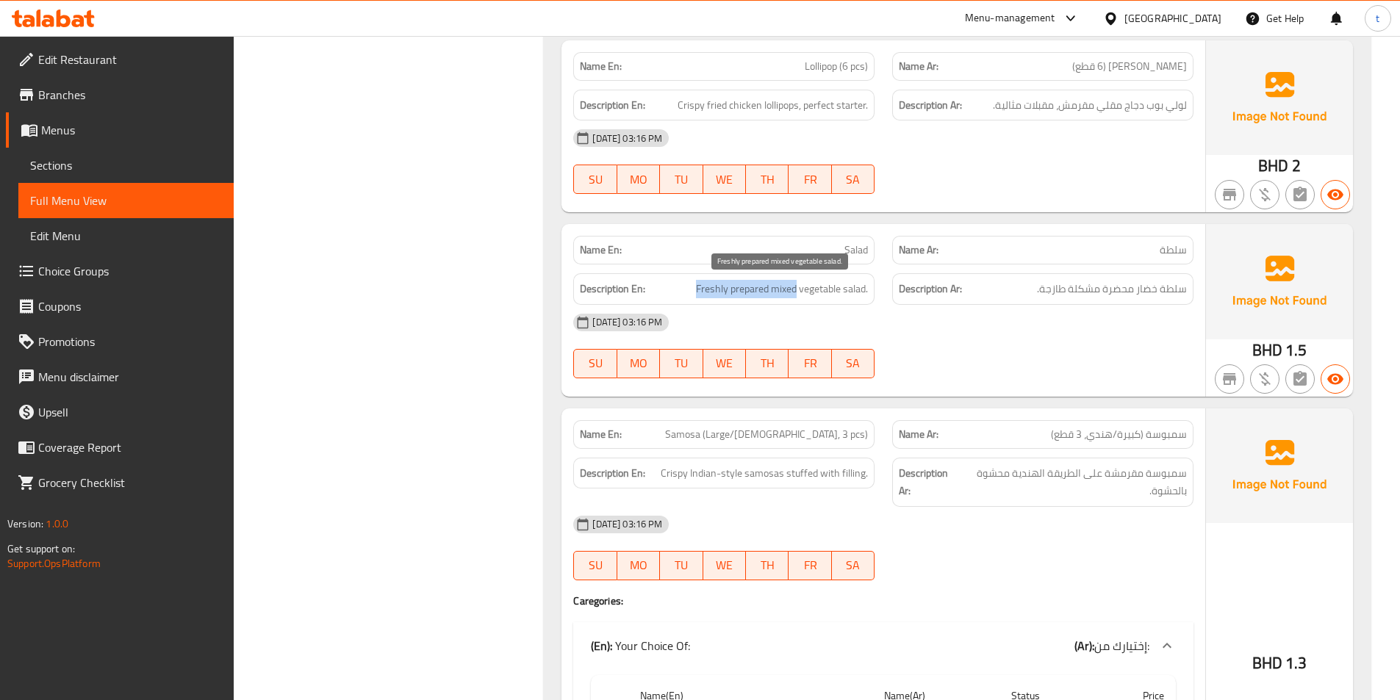
click at [795, 292] on span "Freshly prepared mixed vegetable salad." at bounding box center [782, 289] width 172 height 18
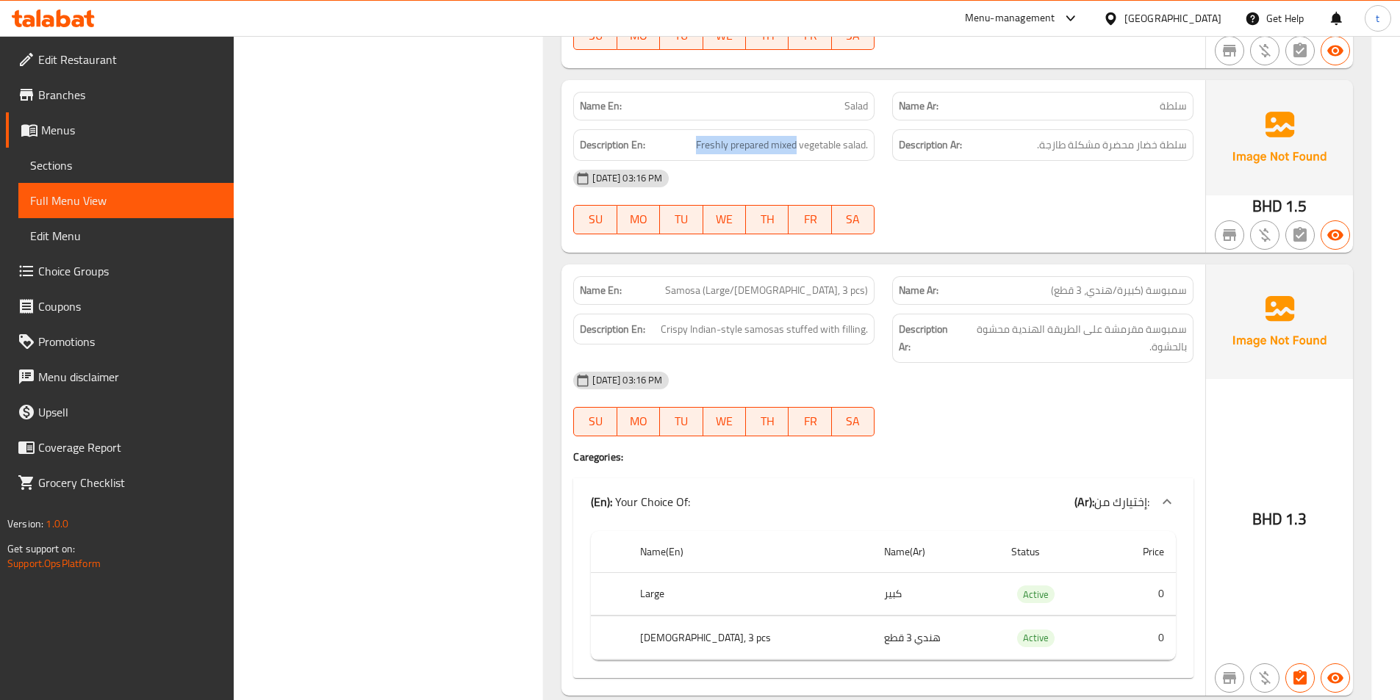
scroll to position [1543, 0]
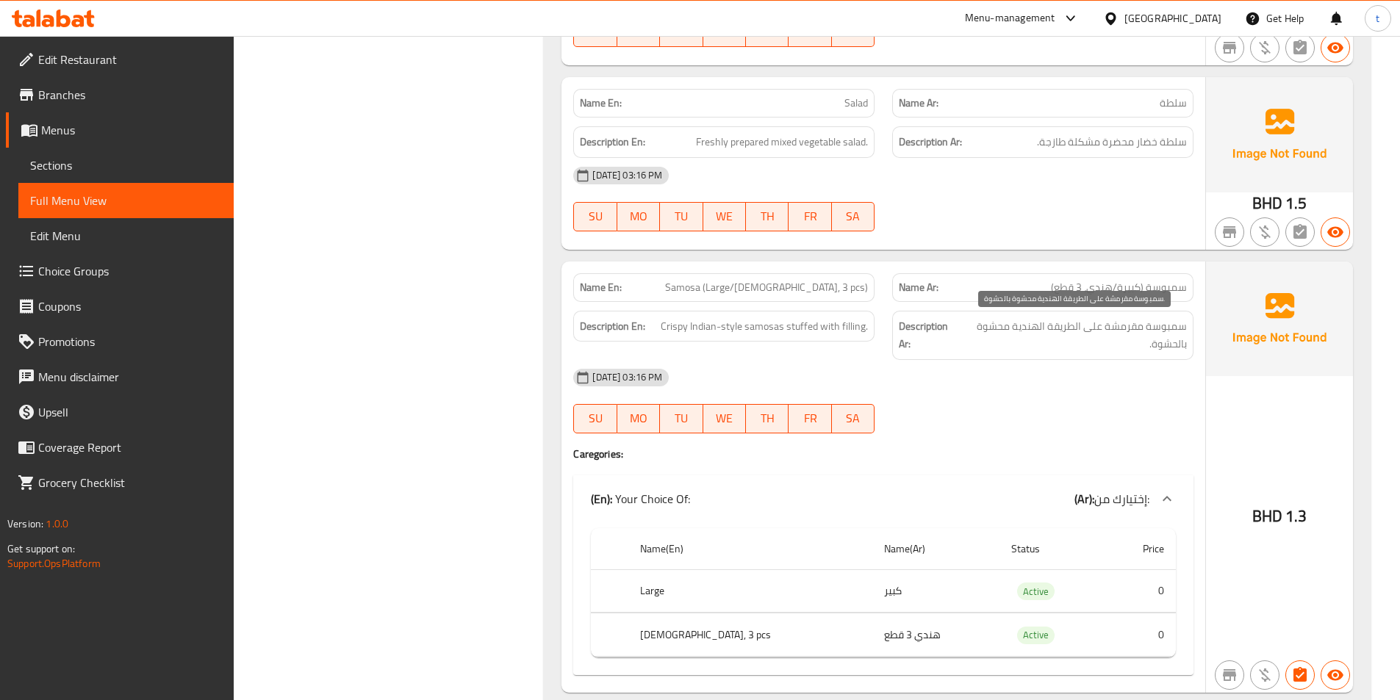
click at [1165, 326] on span "سمبوسة مقرمشة على الطريقة الهندية محشوة بالحشوة." at bounding box center [1073, 335] width 228 height 36
click at [1161, 326] on span "سمبوسة مقرمشة على الطريقة الهندية محشوة بالحشوة." at bounding box center [1073, 335] width 228 height 36
click at [1119, 326] on span "سمبوسة مقرمشة على الطريقة الهندية محشوة بالحشوة." at bounding box center [1073, 335] width 228 height 36
drag, startPoint x: 1119, startPoint y: 326, endPoint x: 926, endPoint y: 318, distance: 193.4
click at [1103, 321] on span "سمبوسة مقرمشة على الطريقة الهندية محشوة بالحشوة." at bounding box center [1073, 335] width 228 height 36
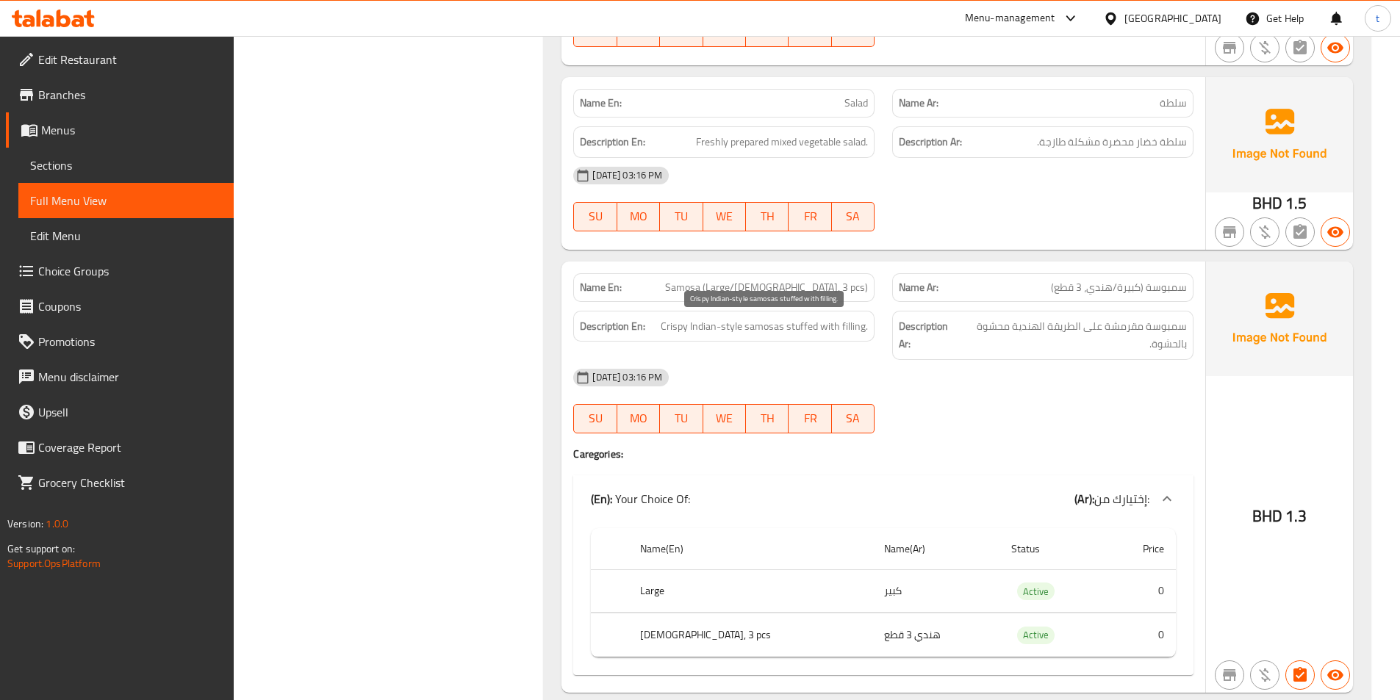
click at [766, 328] on span "Crispy Indian-style samosas stuffed with filling." at bounding box center [764, 326] width 207 height 18
copy span "samosas"
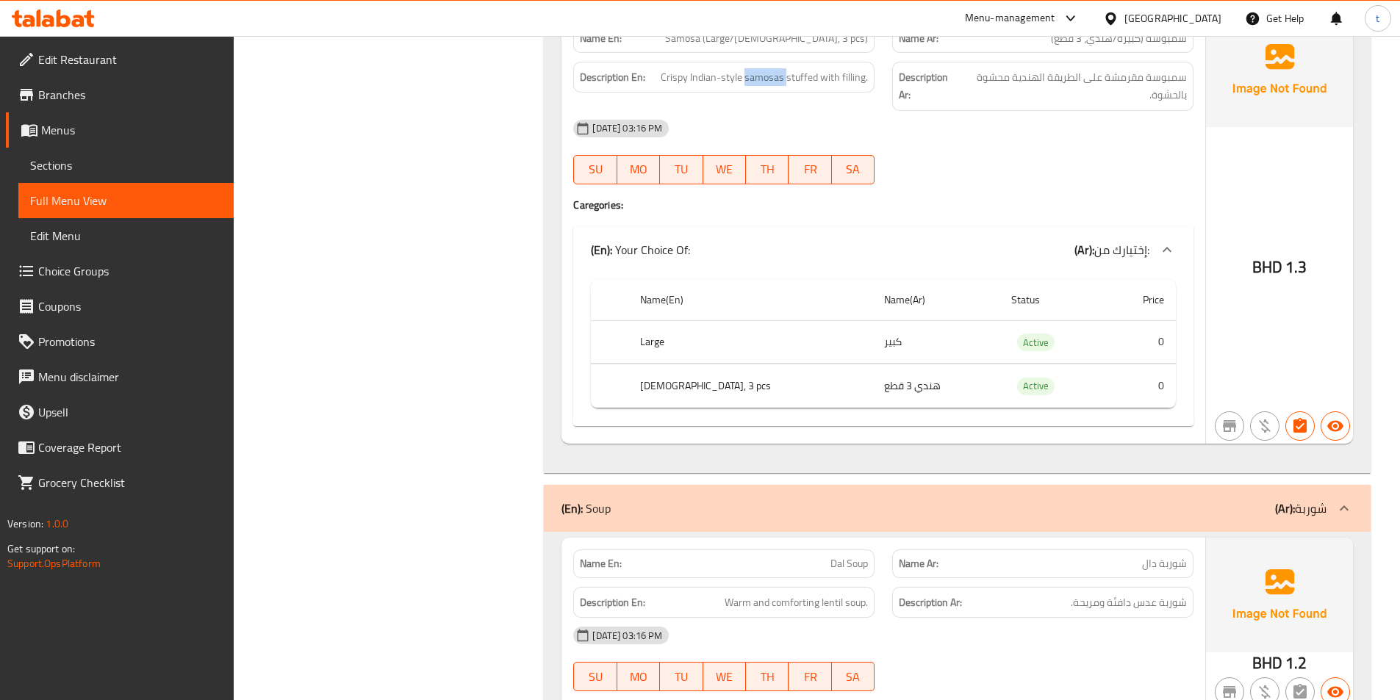
scroll to position [1984, 0]
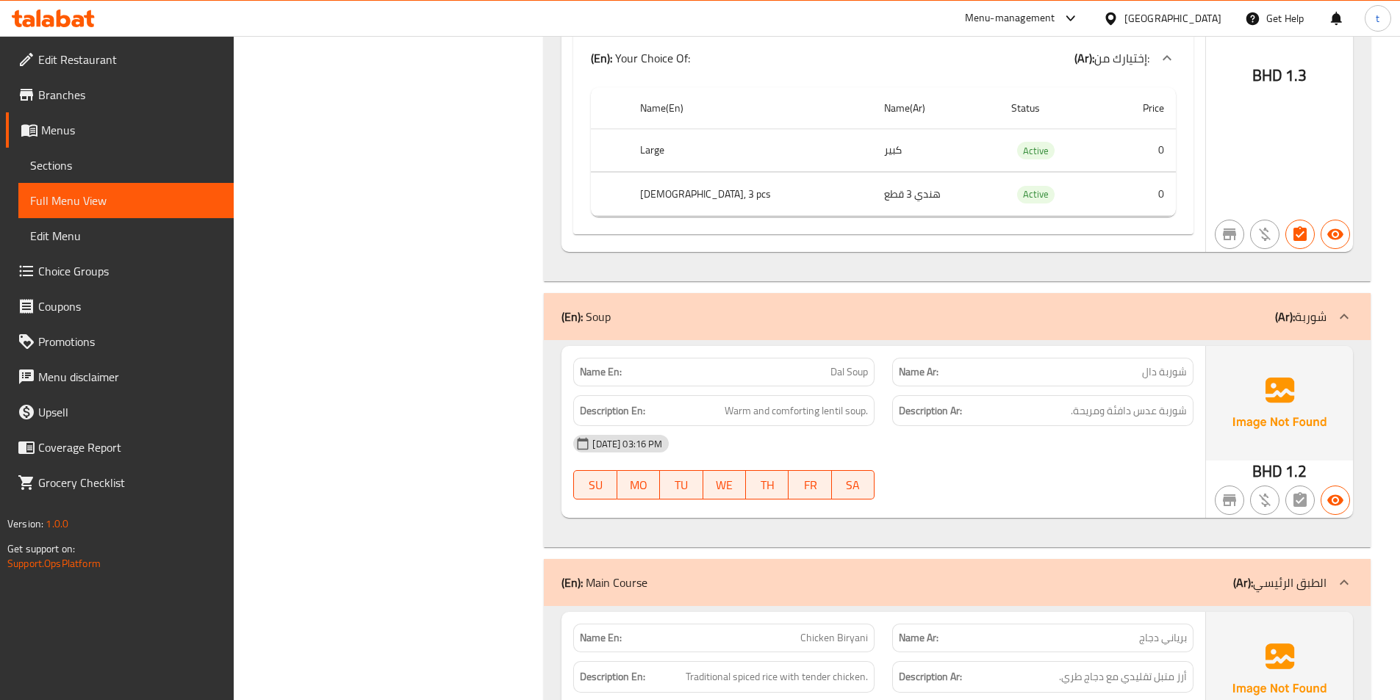
click at [1176, 366] on span "شوربة دال" at bounding box center [1164, 371] width 45 height 15
click at [1147, 370] on span "شوربة دال" at bounding box center [1164, 371] width 45 height 15
click at [853, 371] on span "Dal Soup" at bounding box center [848, 371] width 37 height 15
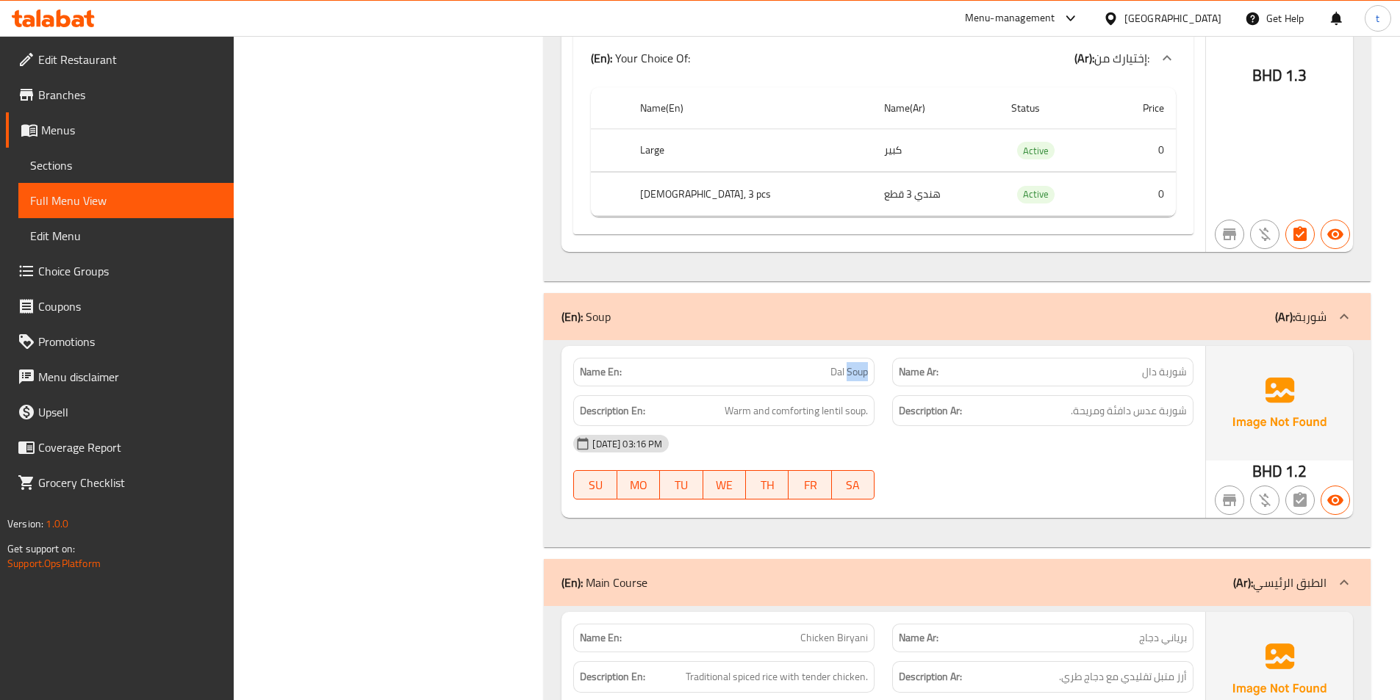
click at [853, 371] on span "Dal Soup" at bounding box center [848, 371] width 37 height 15
drag, startPoint x: 712, startPoint y: 413, endPoint x: 834, endPoint y: 407, distance: 122.1
click at [834, 407] on h6 "Description En: Warm and comforting lentil soup." at bounding box center [724, 411] width 288 height 18
drag, startPoint x: 1181, startPoint y: 415, endPoint x: 1065, endPoint y: 423, distance: 116.3
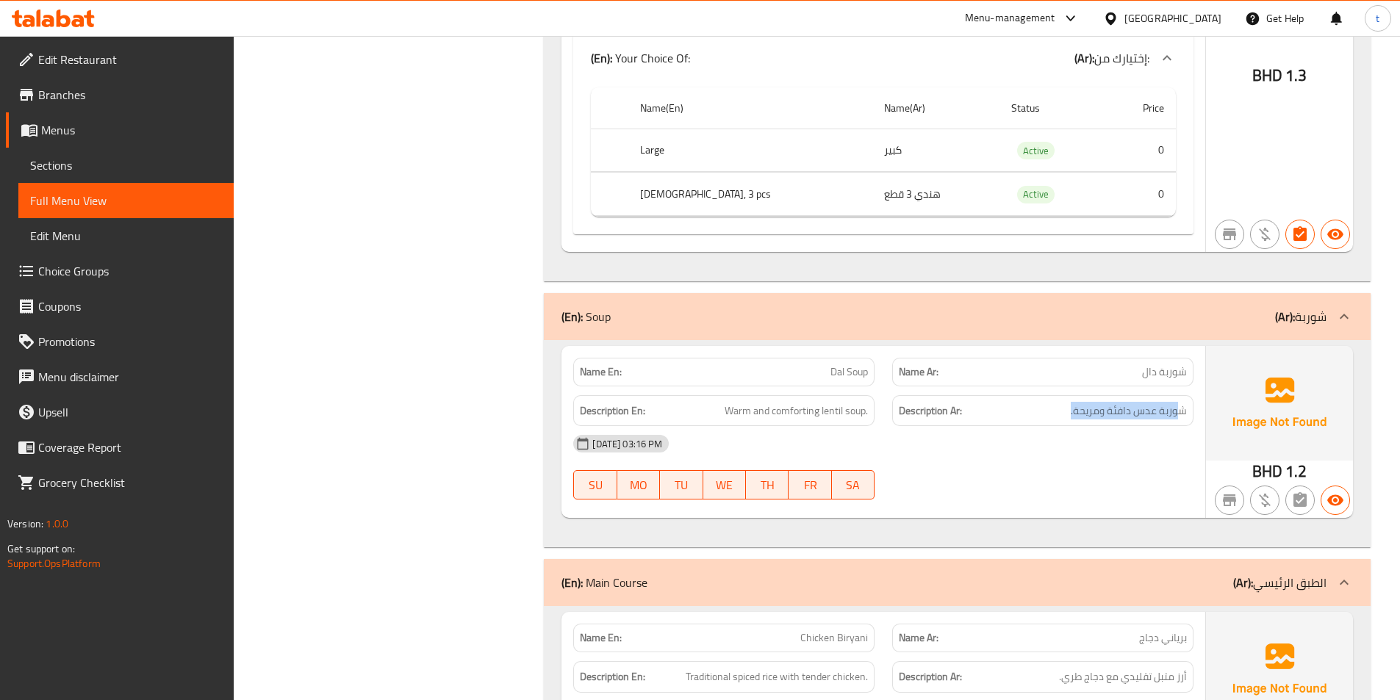
click at [1065, 423] on div "Description Ar: شوربة عدس دافئة ومريحة." at bounding box center [1042, 411] width 301 height 32
click at [841, 414] on span "Warm and comforting lentil soup." at bounding box center [796, 411] width 143 height 18
click at [855, 409] on span "Warm and comforting lentil soup." at bounding box center [796, 411] width 143 height 18
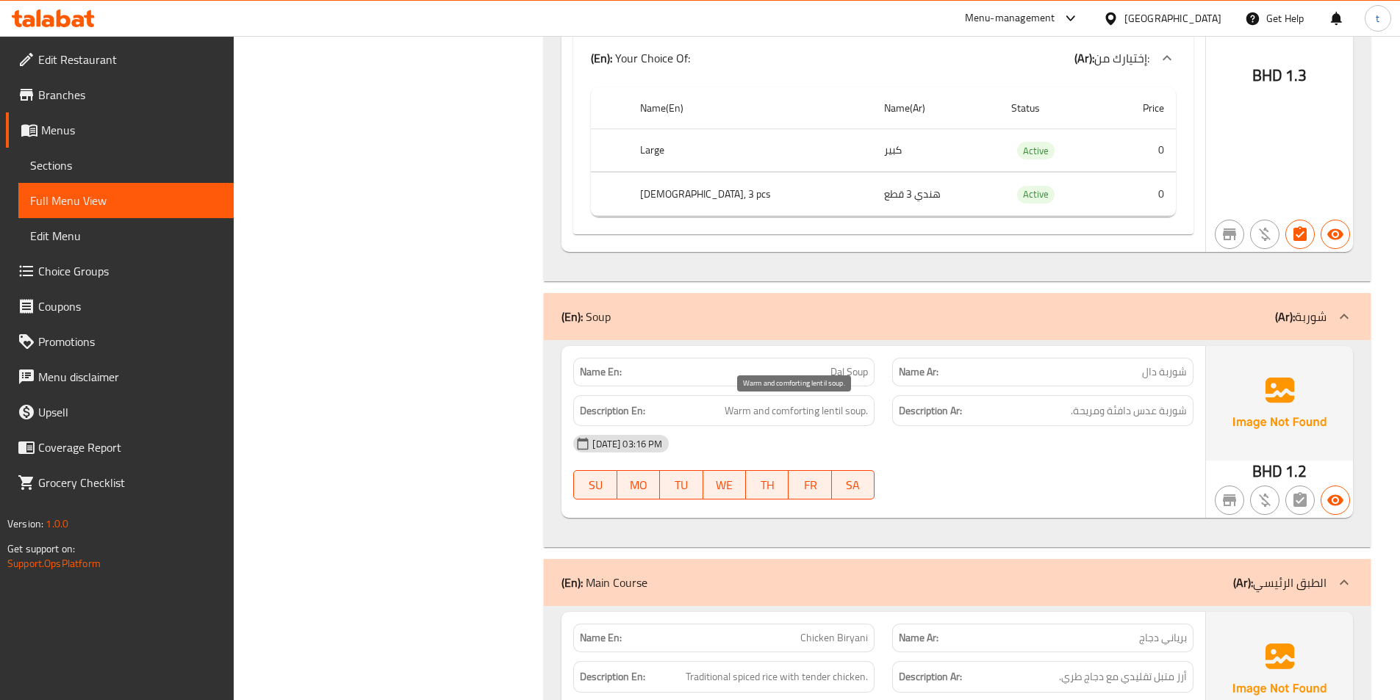
click at [797, 411] on span "Warm and comforting lentil soup." at bounding box center [796, 411] width 143 height 18
click at [717, 411] on h6 "Description En: Warm and comforting lentil soup." at bounding box center [724, 411] width 288 height 18
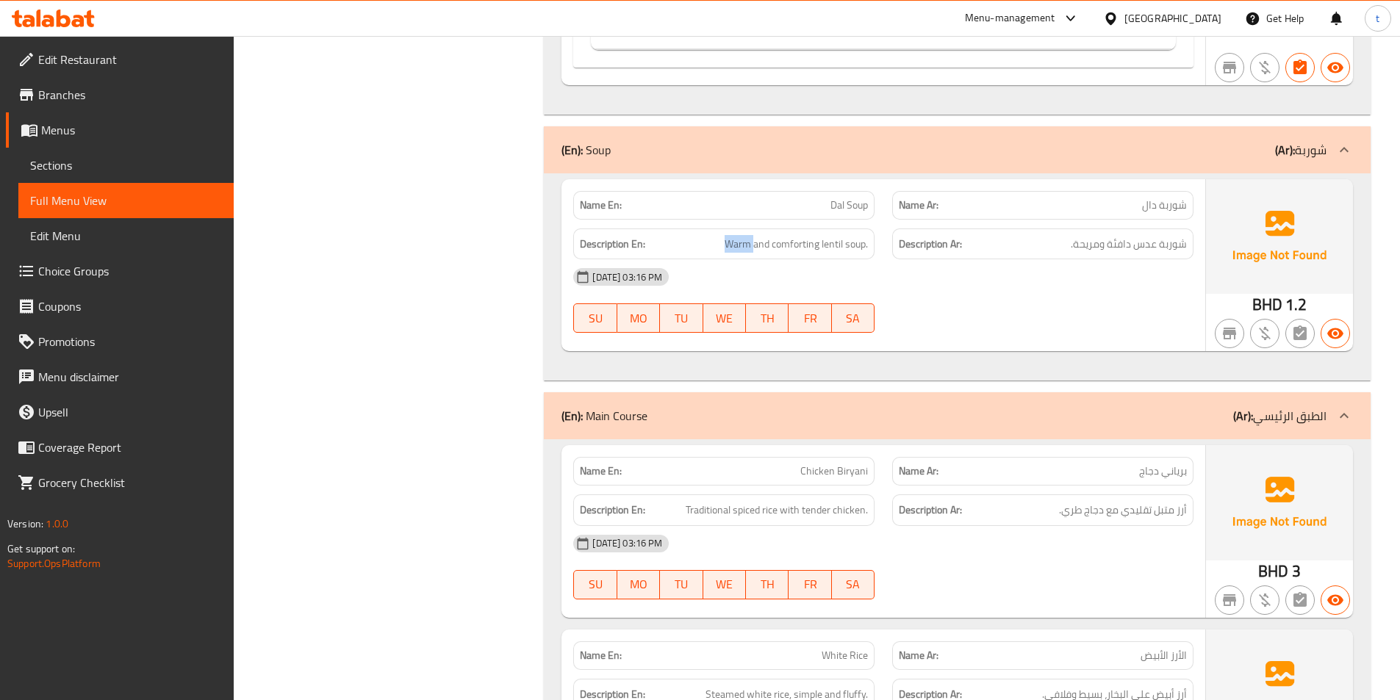
scroll to position [2278, 0]
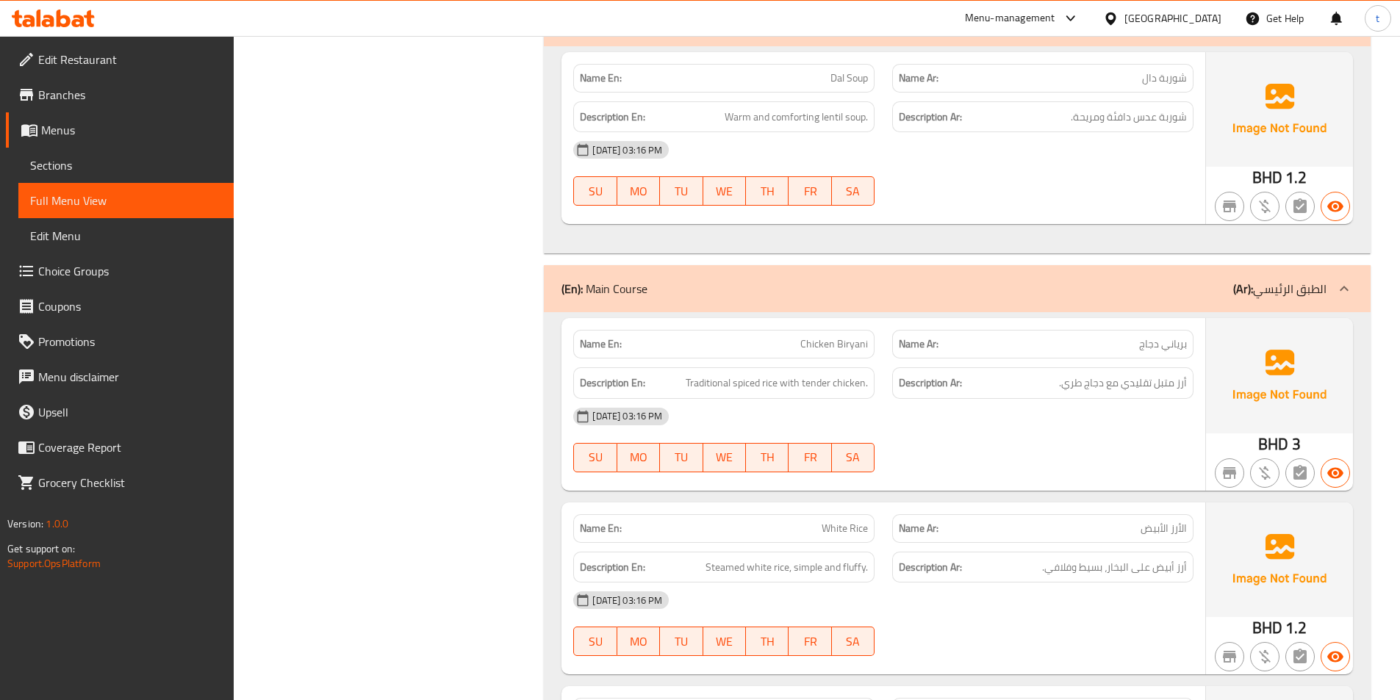
click at [1163, 341] on span "برياني دجاج" at bounding box center [1163, 344] width 48 height 15
drag, startPoint x: 1163, startPoint y: 341, endPoint x: 1145, endPoint y: 342, distance: 18.4
click at [1163, 341] on span "برياني دجاج" at bounding box center [1163, 344] width 48 height 15
click at [803, 346] on span "Chicken Biryani" at bounding box center [834, 344] width 68 height 15
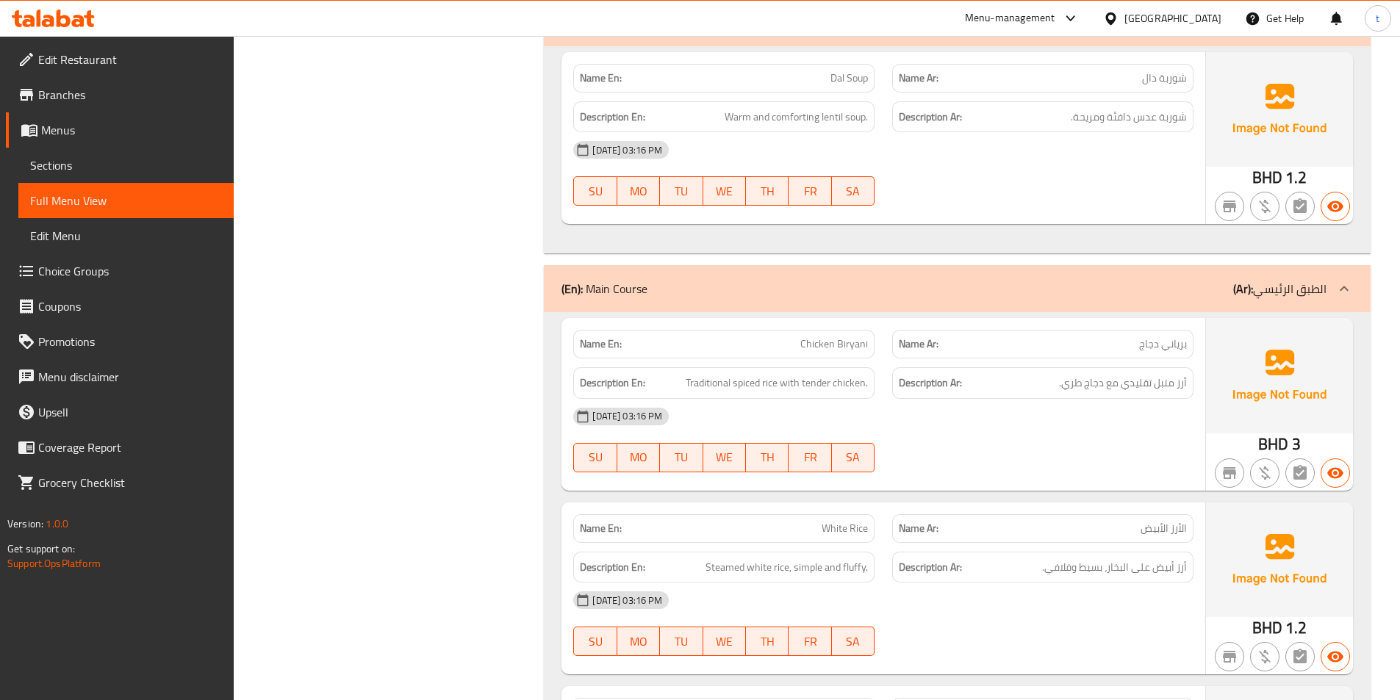
click at [705, 376] on span "Traditional spiced rice with tender chicken." at bounding box center [777, 383] width 182 height 18
drag, startPoint x: 705, startPoint y: 376, endPoint x: 716, endPoint y: 383, distance: 12.9
click at [708, 378] on span "Traditional spiced rice with tender chicken." at bounding box center [777, 383] width 182 height 18
click at [748, 385] on span "Traditional spiced rice with tender chicken." at bounding box center [777, 383] width 182 height 18
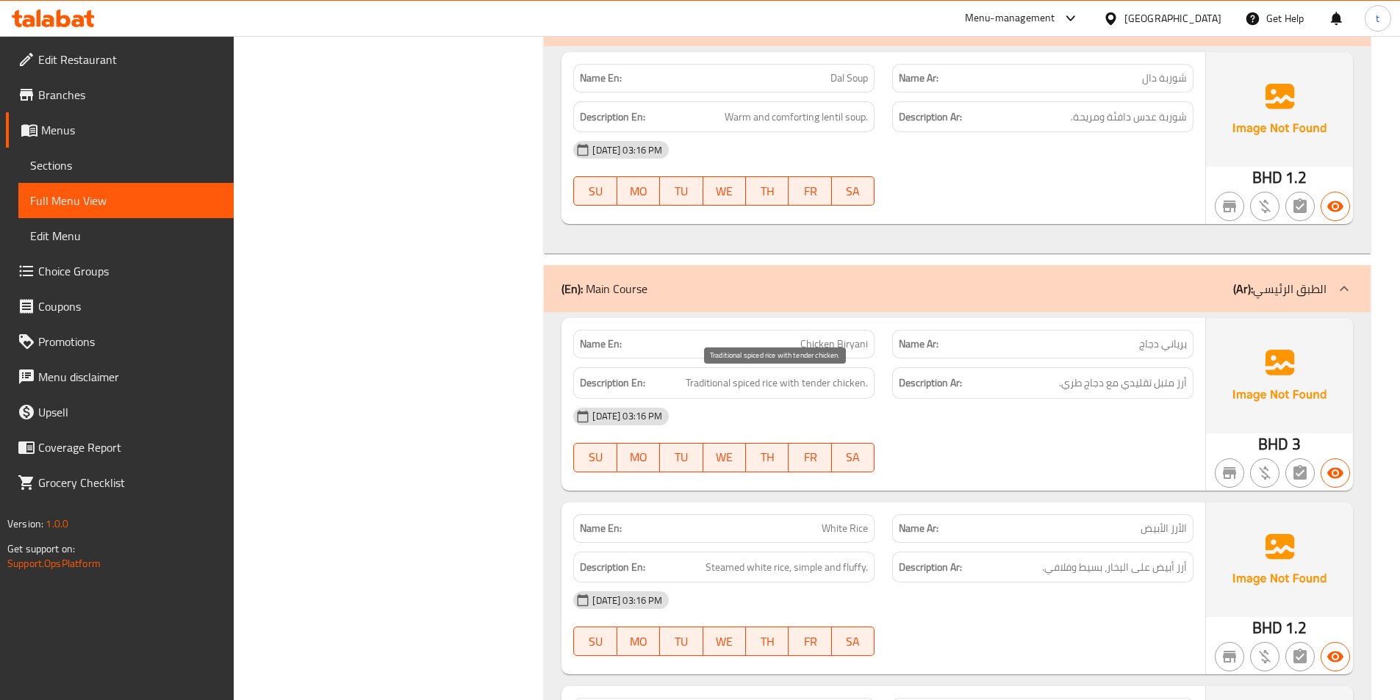
click at [702, 386] on span "Traditional spiced rice with tender chicken." at bounding box center [777, 383] width 182 height 18
click at [743, 380] on span "Traditional spiced rice with tender chicken." at bounding box center [777, 383] width 182 height 18
click at [822, 341] on span "Chicken Biryani" at bounding box center [834, 344] width 68 height 15
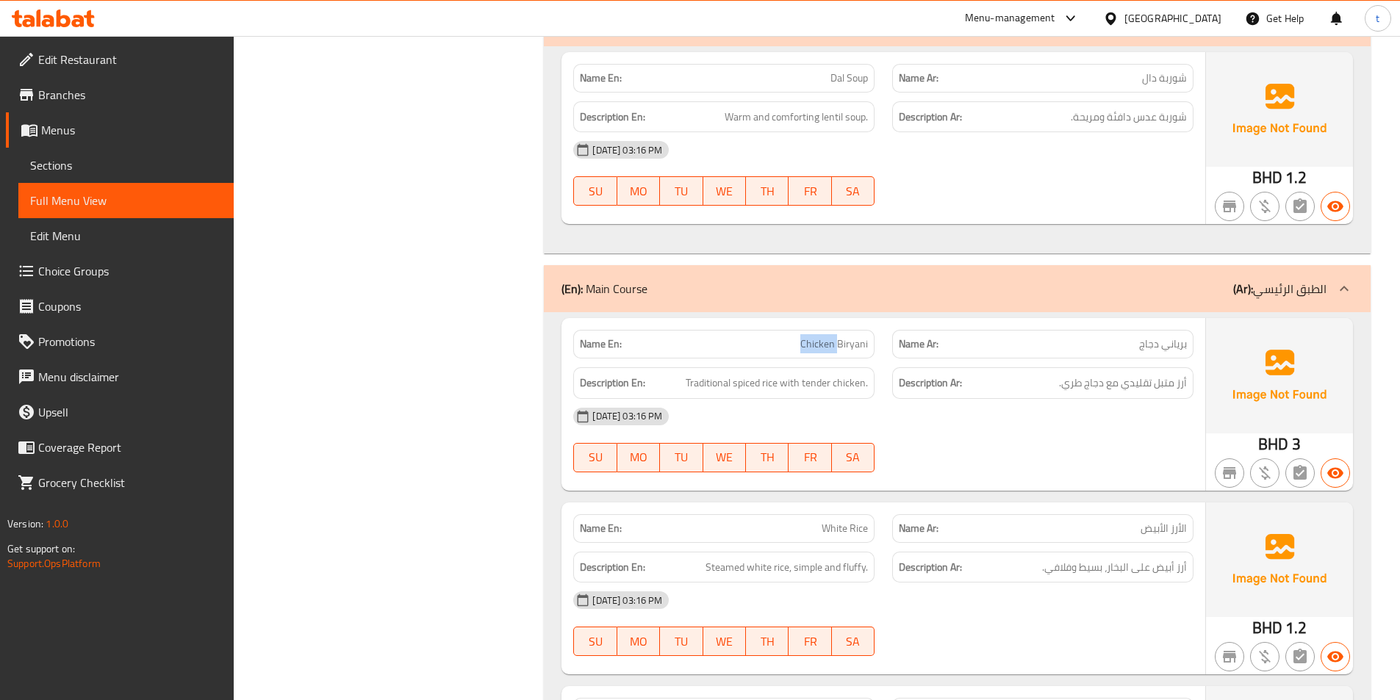
click at [822, 341] on span "Chicken Biryani" at bounding box center [834, 344] width 68 height 15
click at [858, 340] on span "Chicken Biryani" at bounding box center [834, 344] width 68 height 15
click at [858, 339] on span "Chicken Biryani" at bounding box center [834, 344] width 68 height 15
click at [703, 378] on span "Traditional spiced rice with tender chicken." at bounding box center [777, 383] width 182 height 18
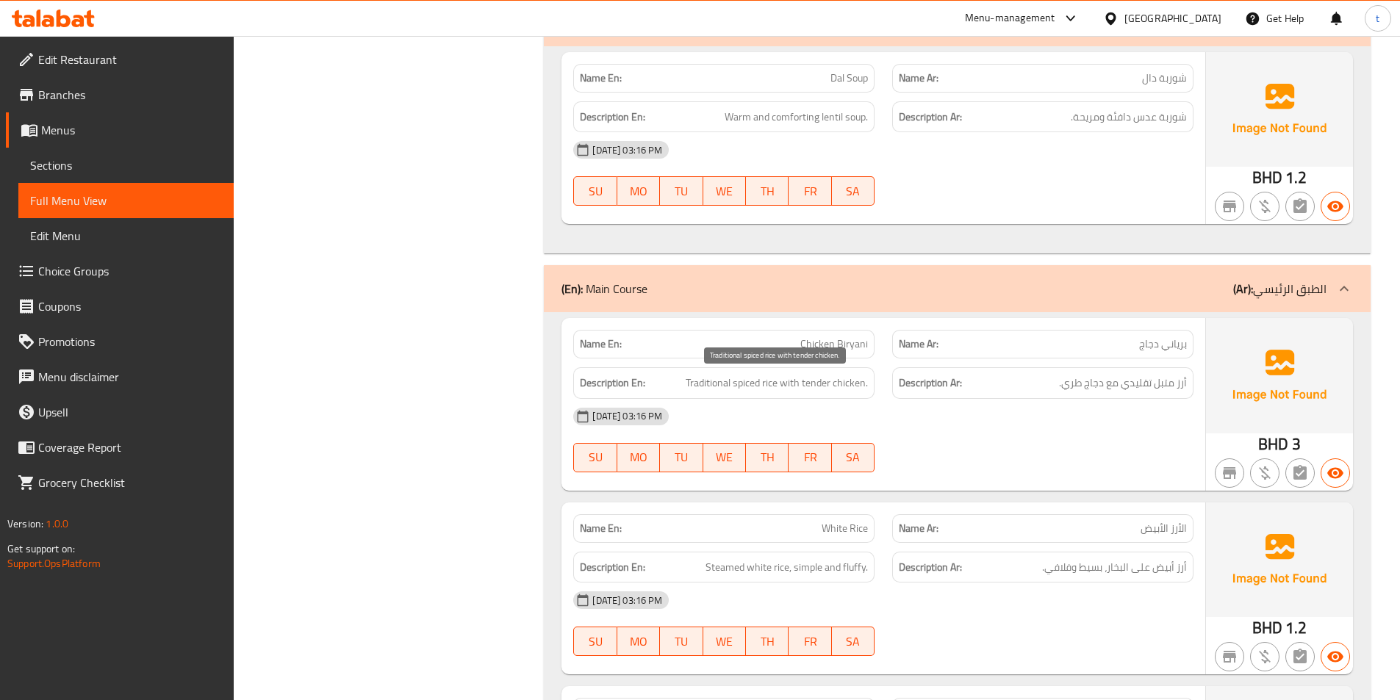
click at [759, 386] on span "Traditional spiced rice with tender chicken." at bounding box center [777, 383] width 182 height 18
drag, startPoint x: 1182, startPoint y: 383, endPoint x: 1040, endPoint y: 379, distance: 142.6
click at [1040, 379] on h6 "Description Ar: أرز متبل تقليدي مع دجاج طري." at bounding box center [1043, 383] width 288 height 18
drag, startPoint x: 688, startPoint y: 381, endPoint x: 740, endPoint y: 375, distance: 52.6
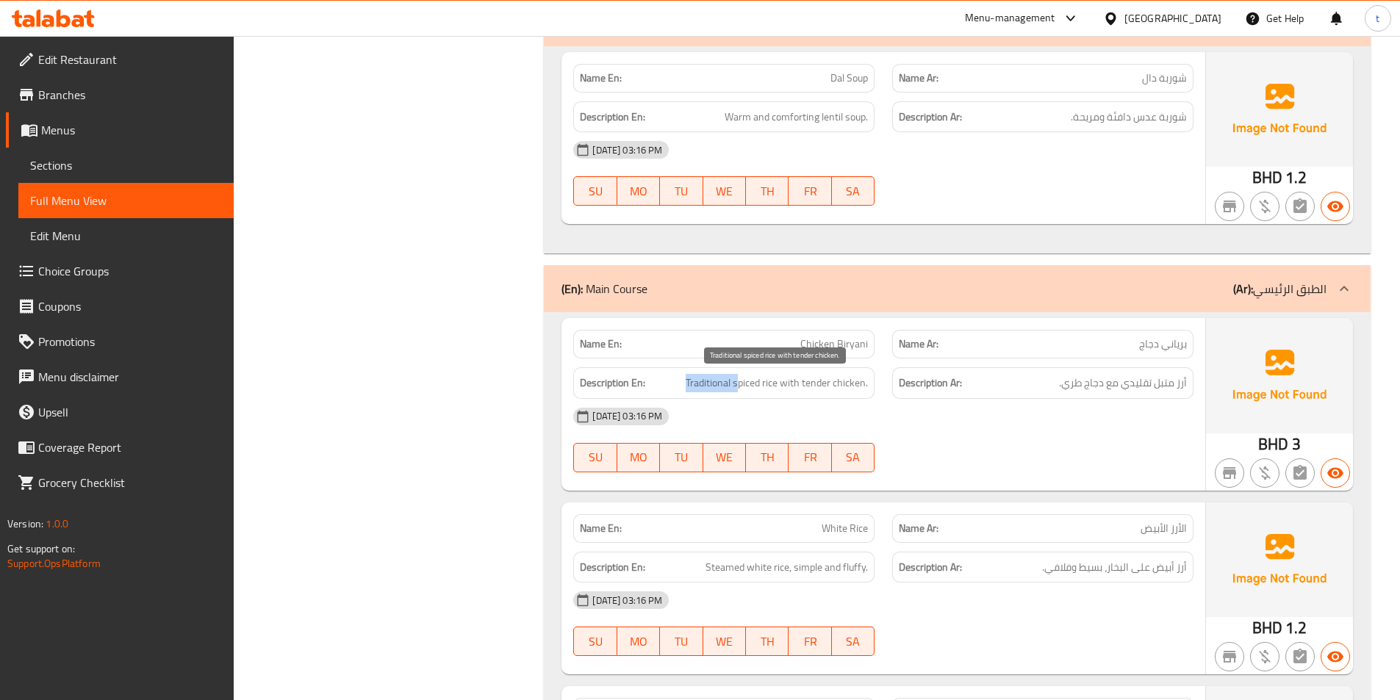
click at [740, 375] on span "Traditional spiced rice with tender chicken." at bounding box center [777, 383] width 182 height 18
click at [834, 389] on span "Traditional spiced rice with tender chicken." at bounding box center [777, 383] width 182 height 18
click at [744, 380] on span "Traditional spiced rice with tender chicken." at bounding box center [777, 383] width 182 height 18
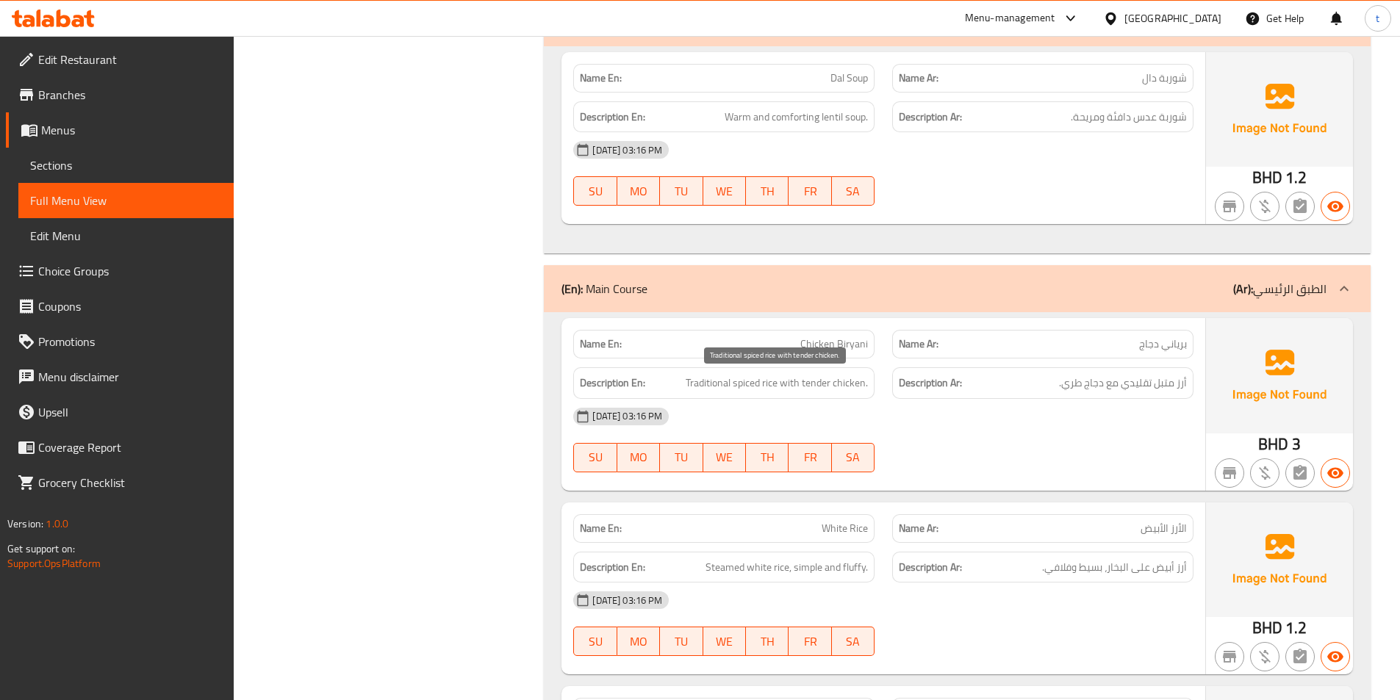
click at [778, 390] on span "Traditional spiced rice with tender chicken." at bounding box center [777, 383] width 182 height 18
click at [1132, 383] on span "أرز متبل تقليدي مع دجاج طري." at bounding box center [1123, 383] width 128 height 18
click at [1131, 385] on span "أرز متبل تقليدي مع دجاج طري." at bounding box center [1123, 383] width 128 height 18
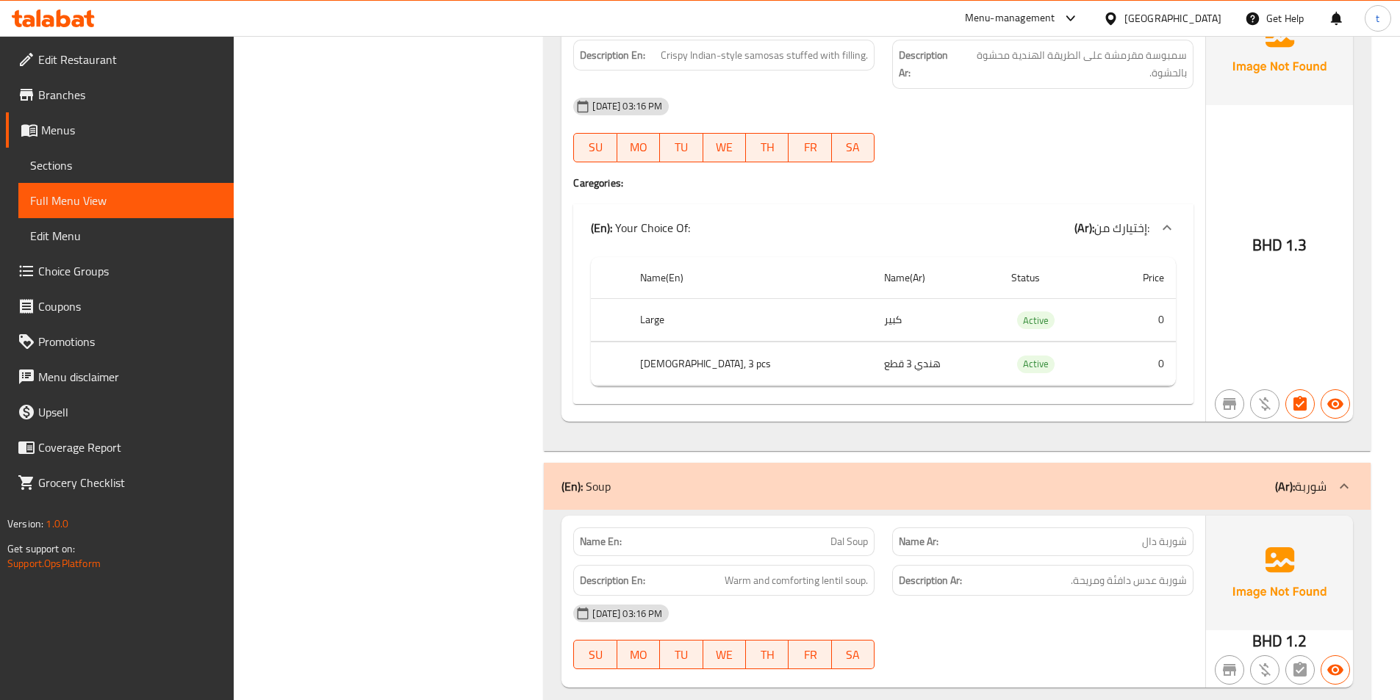
scroll to position [1690, 0]
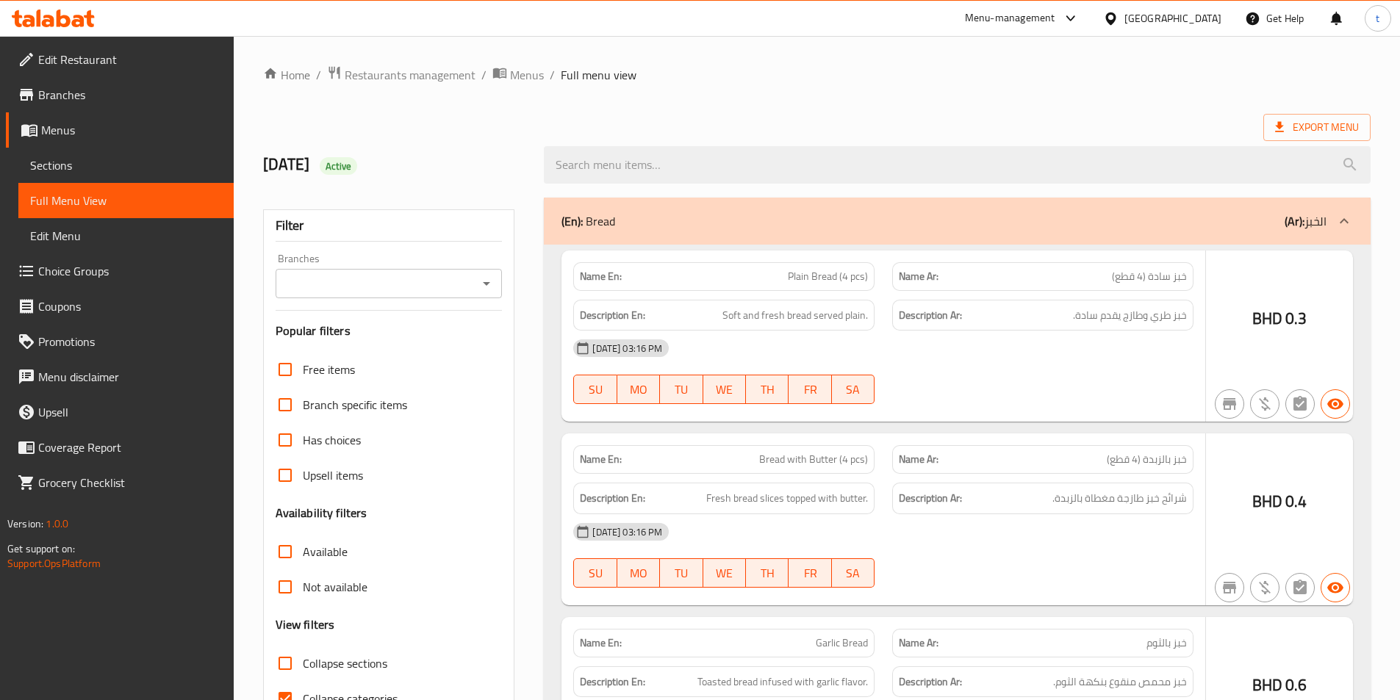
click at [45, 50] on div at bounding box center [700, 350] width 1400 height 700
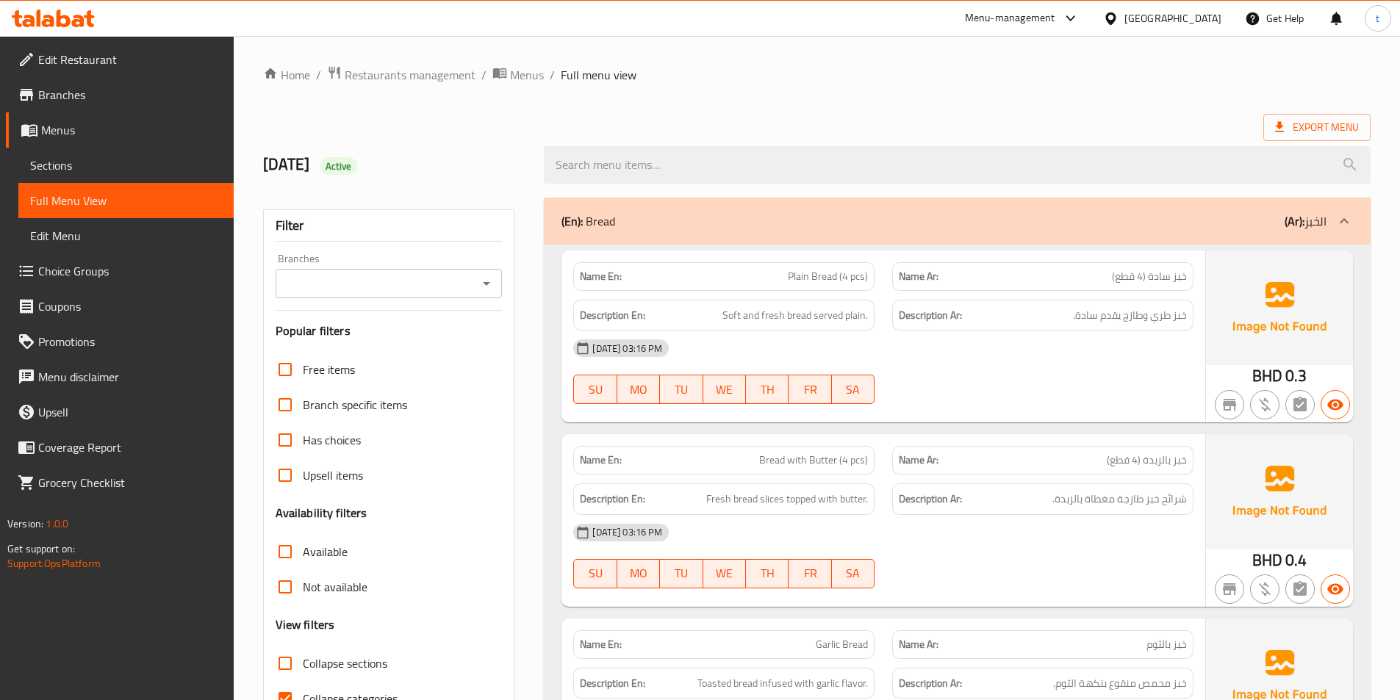
click at [57, 58] on span "Edit Restaurant" at bounding box center [130, 60] width 184 height 18
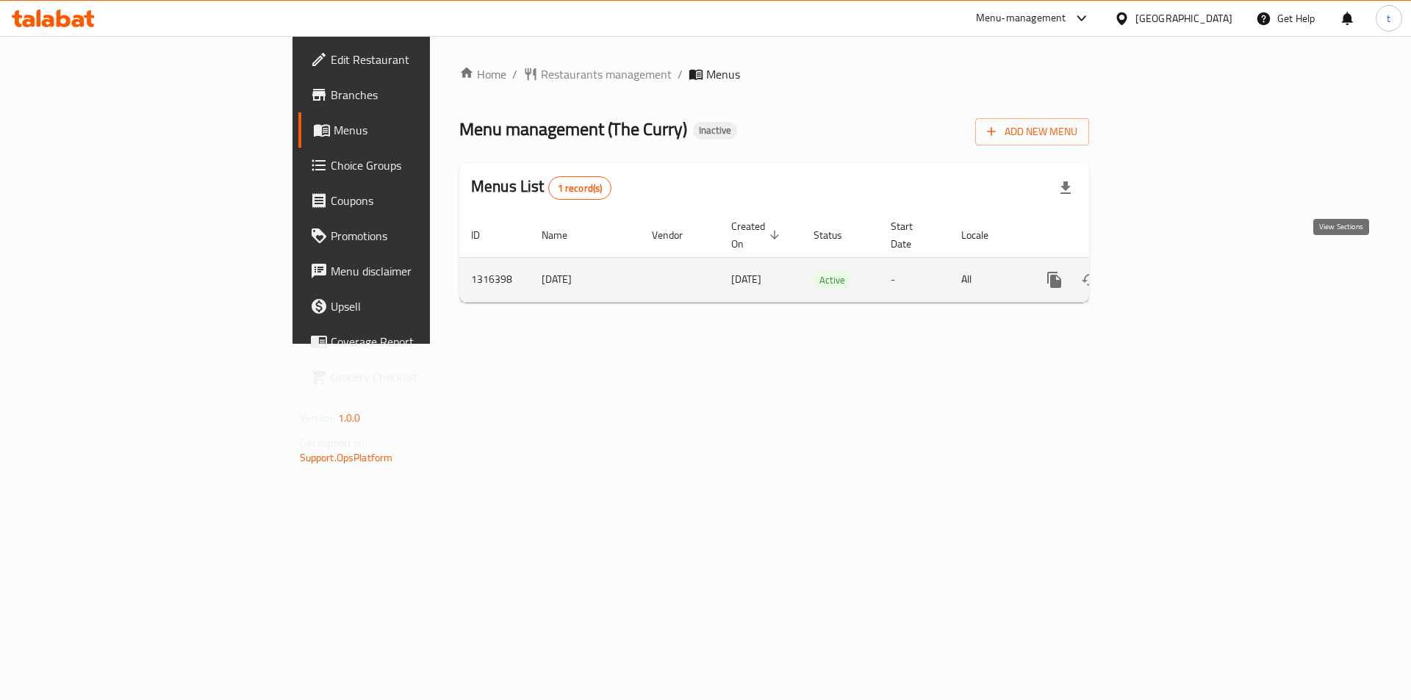
click at [1169, 271] on icon "enhanced table" at bounding box center [1161, 280] width 18 height 18
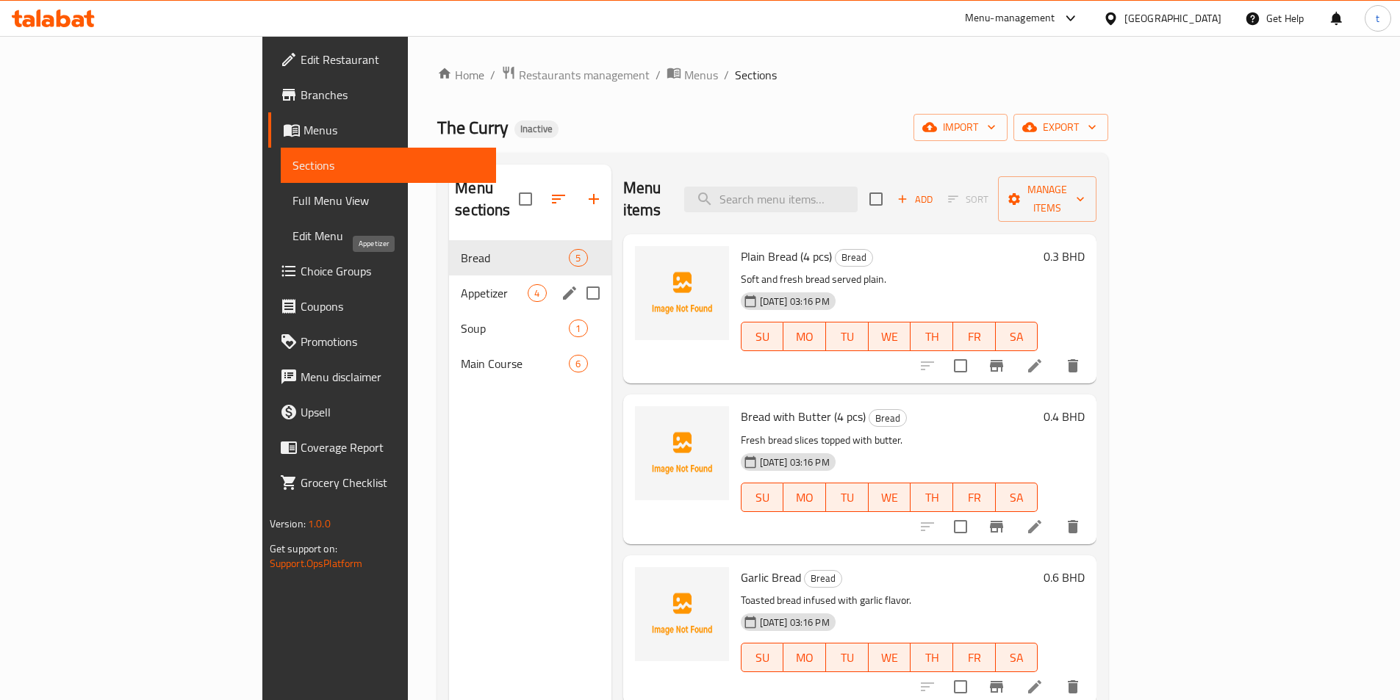
click at [461, 284] on span "Appetizer" at bounding box center [494, 293] width 67 height 18
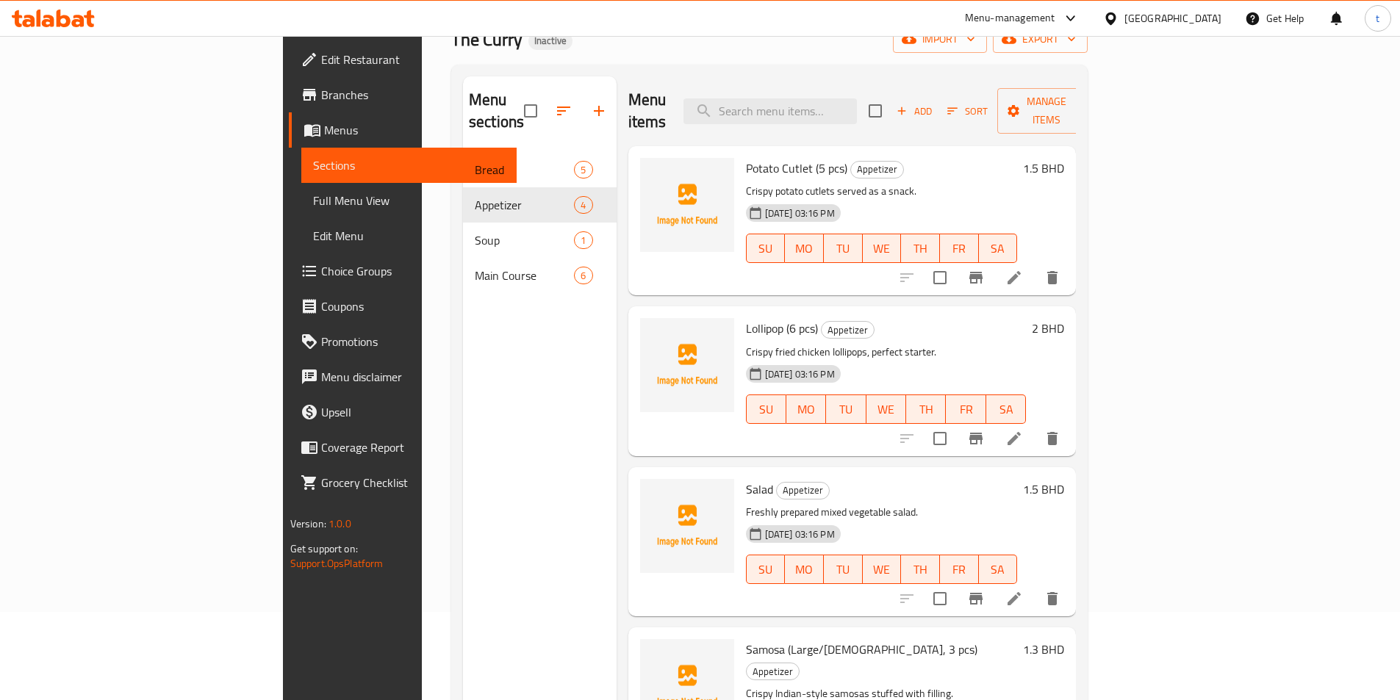
scroll to position [206, 0]
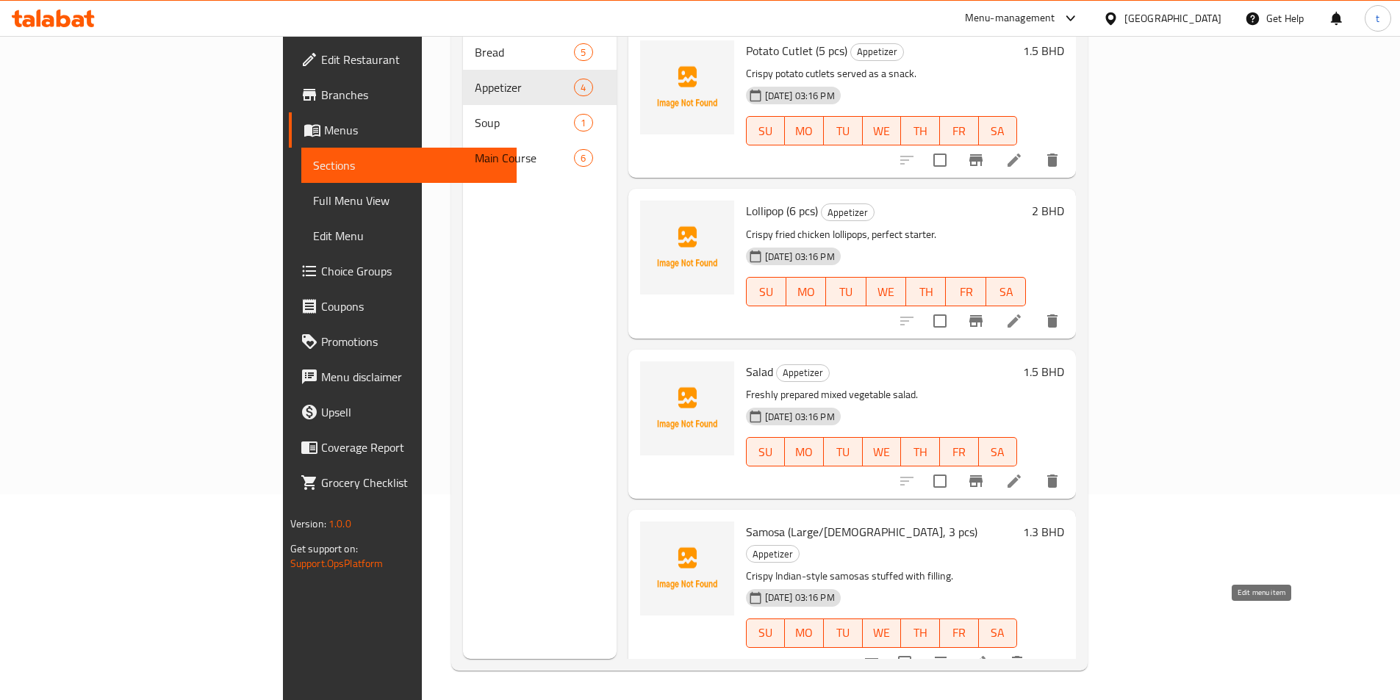
click at [985, 656] on icon at bounding box center [978, 662] width 13 height 13
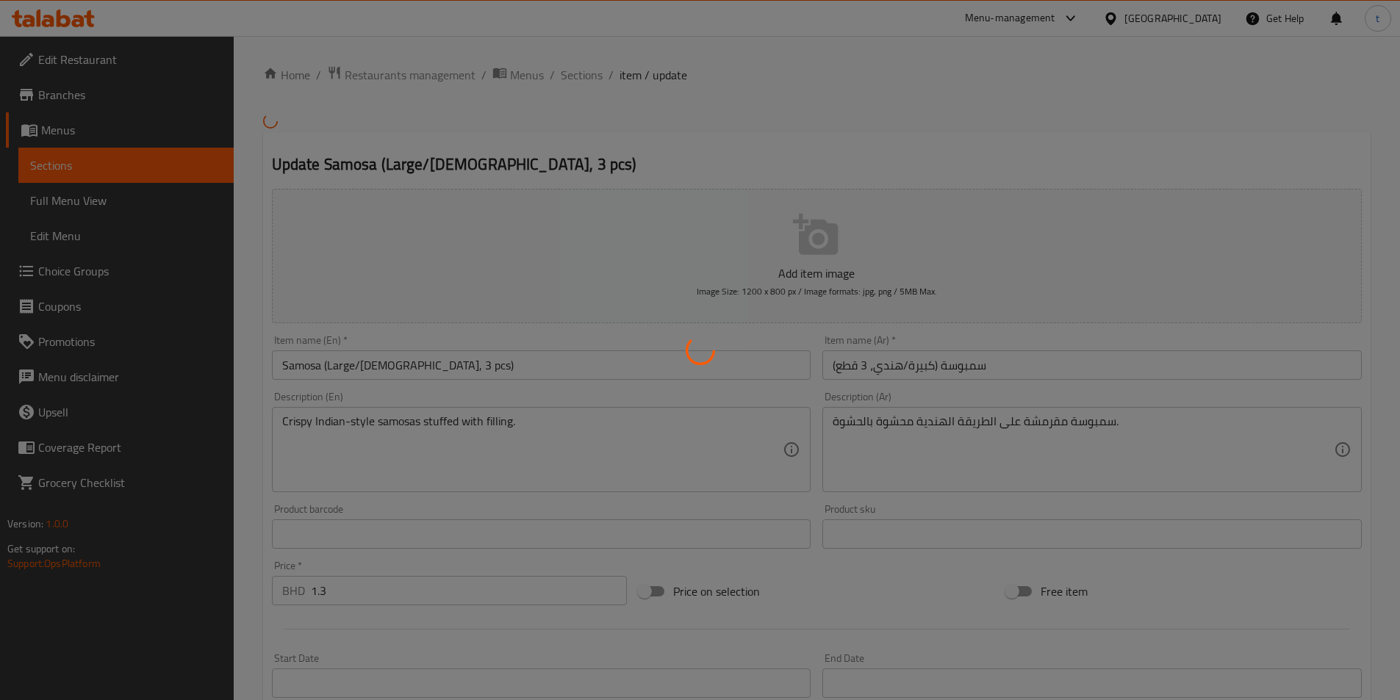
type input "إختيارك من:"
type input "1"
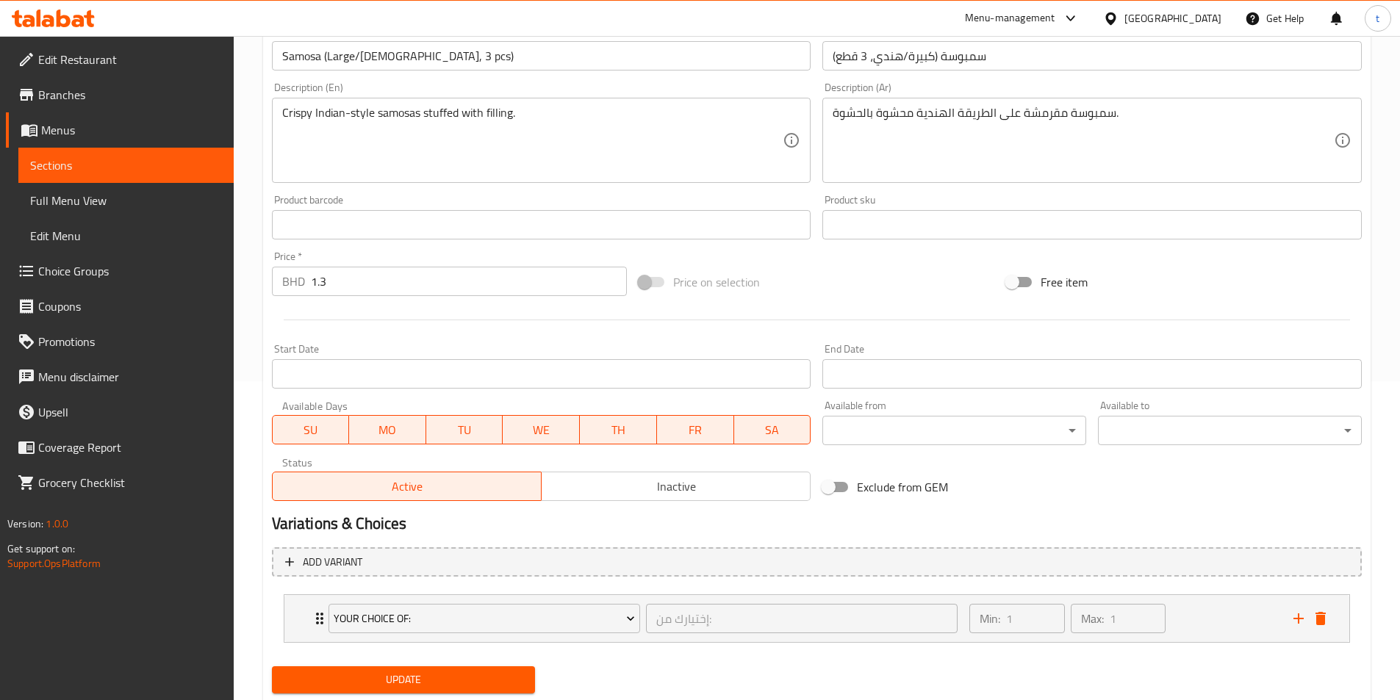
scroll to position [362, 0]
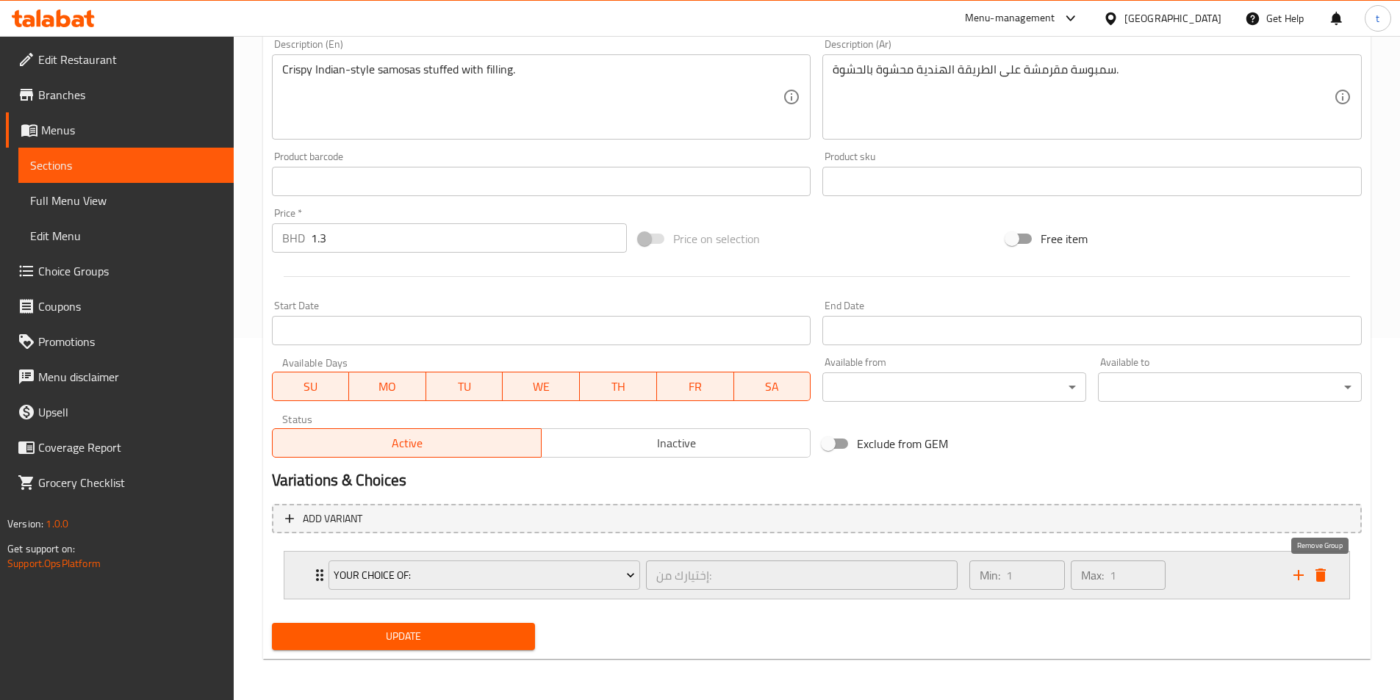
click at [1321, 574] on icon "delete" at bounding box center [1320, 575] width 10 height 13
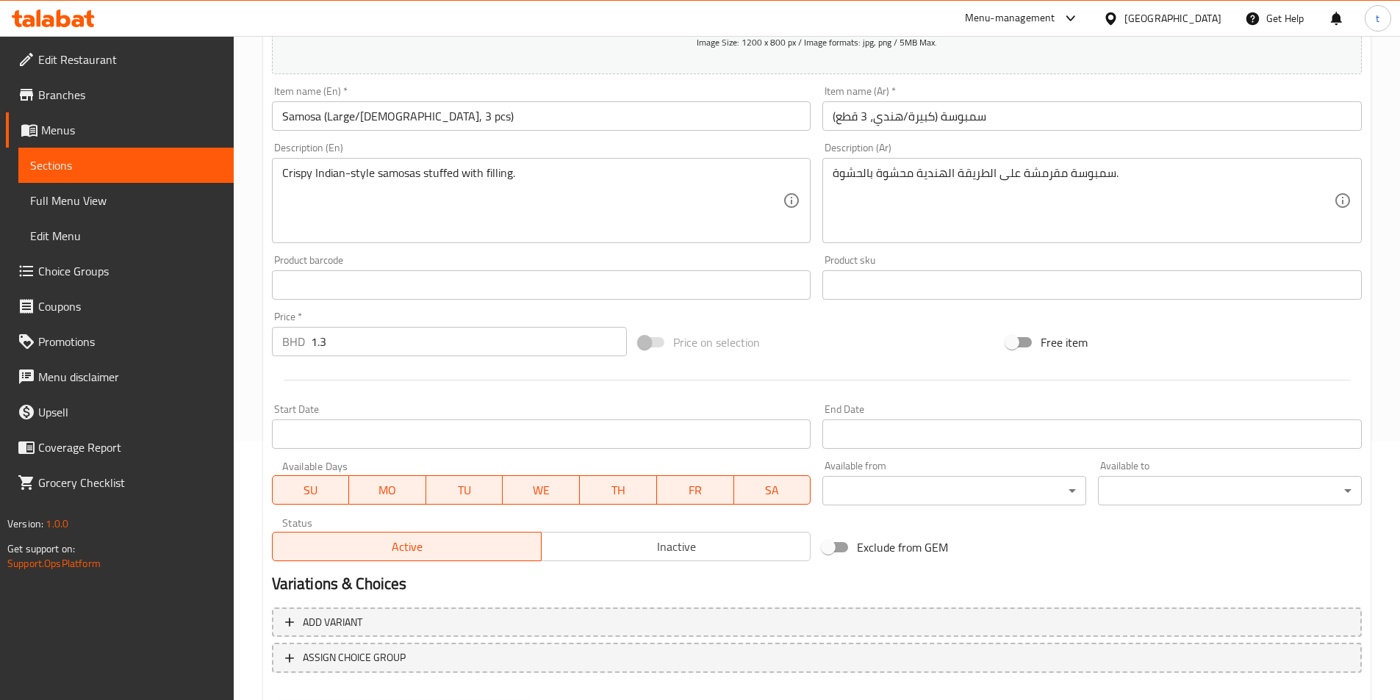
scroll to position [338, 0]
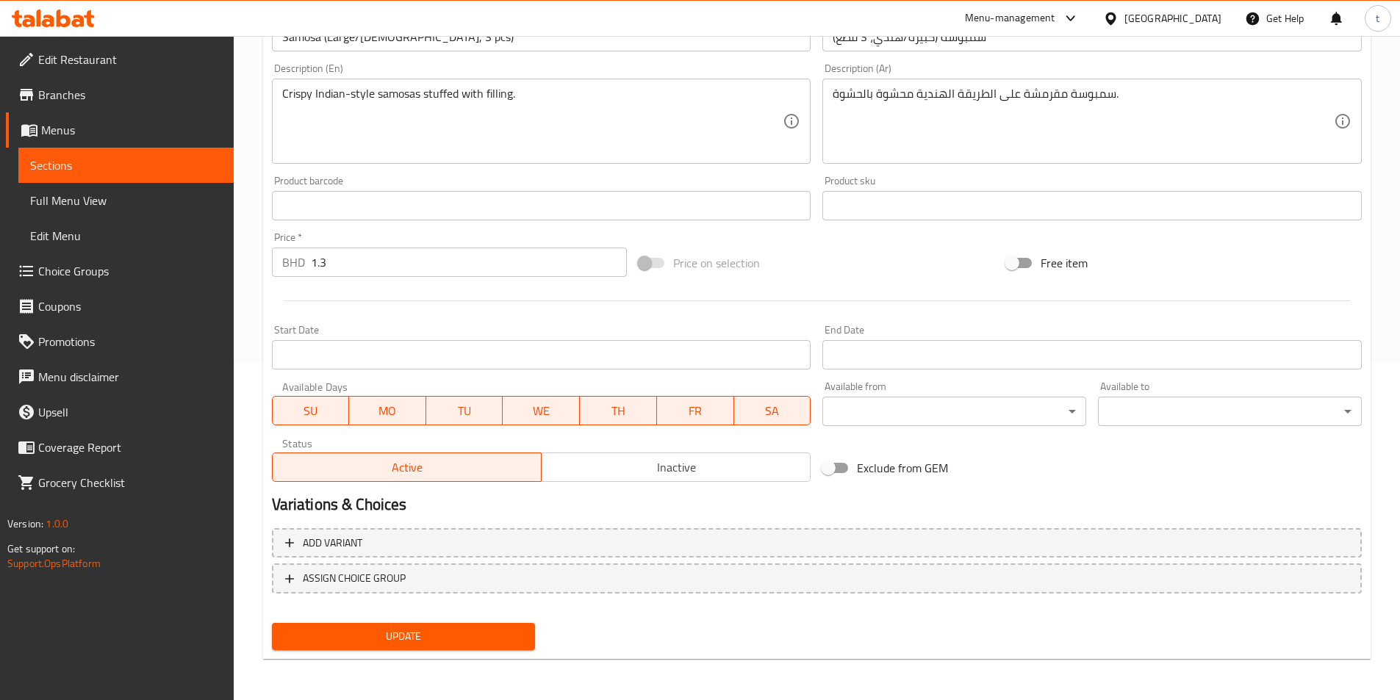
click at [423, 640] on span "Update" at bounding box center [404, 637] width 240 height 18
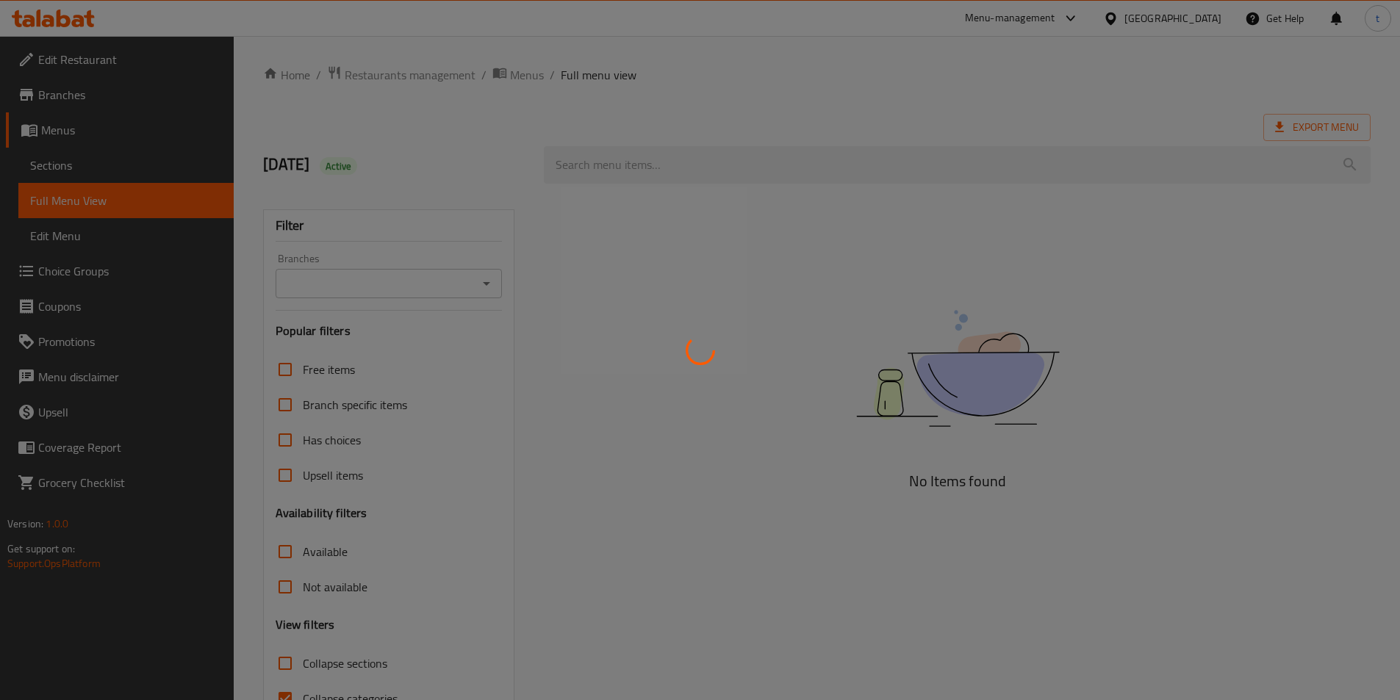
scroll to position [82, 0]
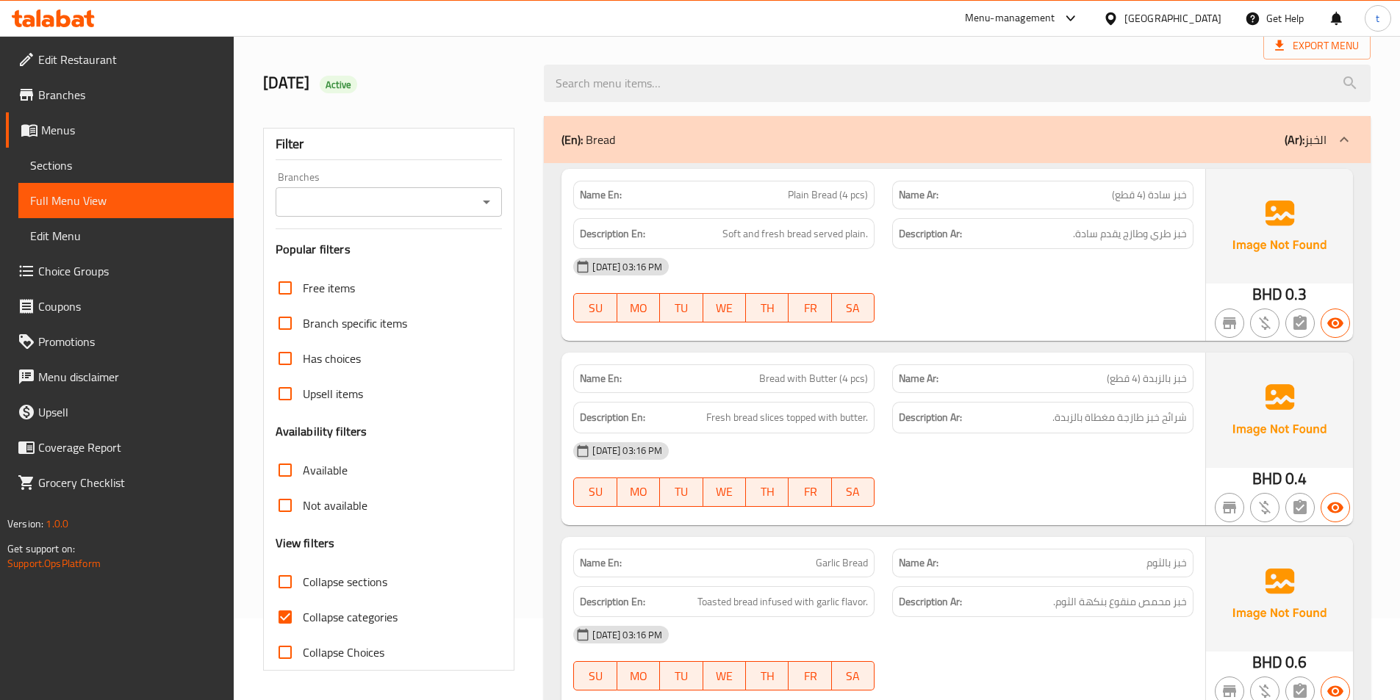
click at [275, 614] on input "Collapse categories" at bounding box center [284, 617] width 35 height 35
checkbox input "false"
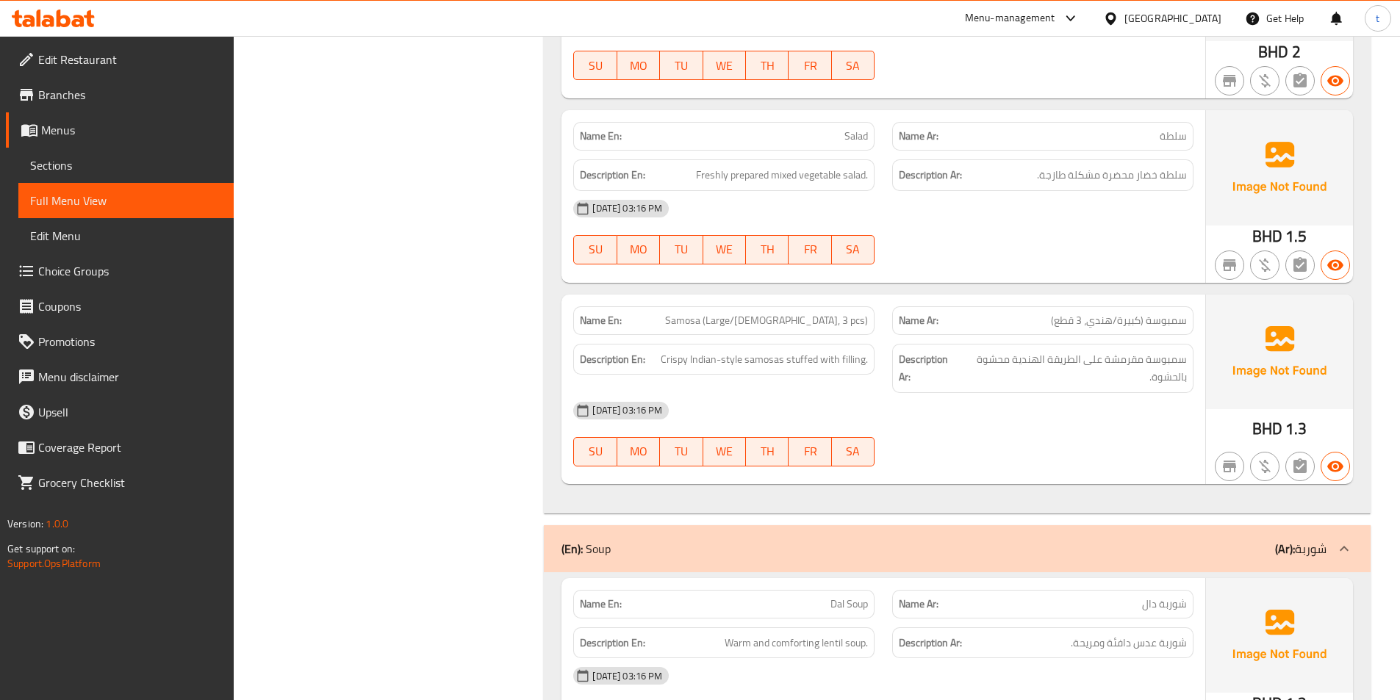
scroll to position [1478, 0]
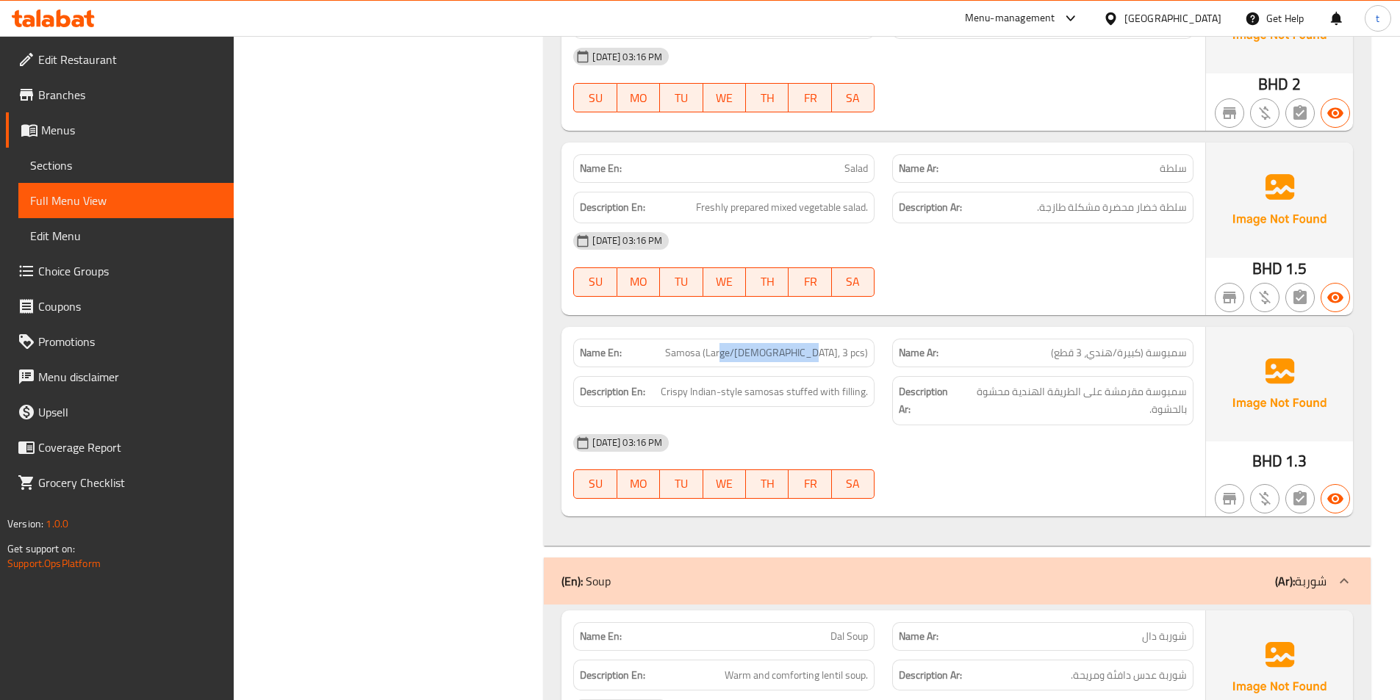
drag, startPoint x: 799, startPoint y: 354, endPoint x: 868, endPoint y: 349, distance: 69.3
click at [868, 349] on span "Samosa (Large/[DEMOGRAPHIC_DATA], 3 pcs)" at bounding box center [766, 352] width 203 height 15
drag, startPoint x: 659, startPoint y: 390, endPoint x: 768, endPoint y: 395, distance: 108.8
click at [768, 395] on h6 "Description En: Crispy Indian-style samosas stuffed with filling." at bounding box center [724, 392] width 288 height 18
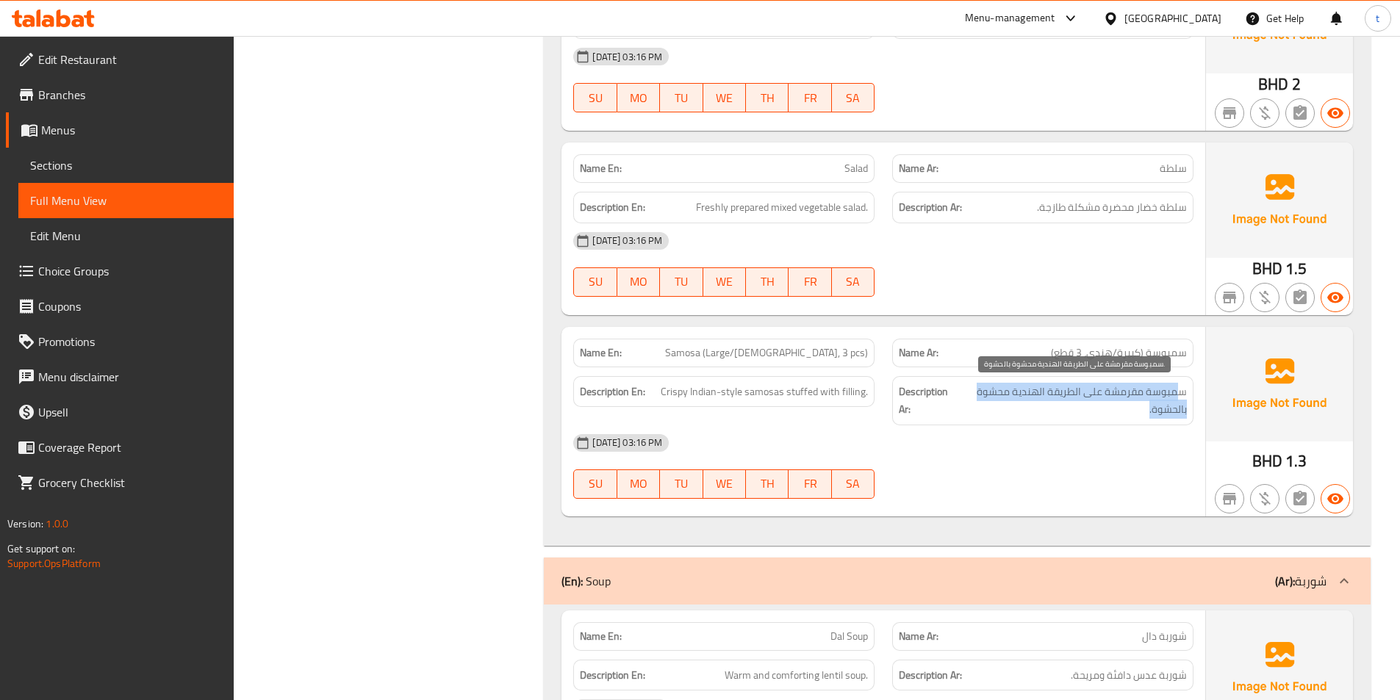
drag, startPoint x: 1178, startPoint y: 395, endPoint x: 1073, endPoint y: 404, distance: 105.5
click at [1073, 404] on span "سمبوسة مقرمشة على الطريقة الهندية محشوة بالحشوة." at bounding box center [1073, 401] width 228 height 36
click at [1026, 391] on span "سمبوسة مقرمشة على الطريقة الهندية محشوة بالحشوة." at bounding box center [1073, 401] width 228 height 36
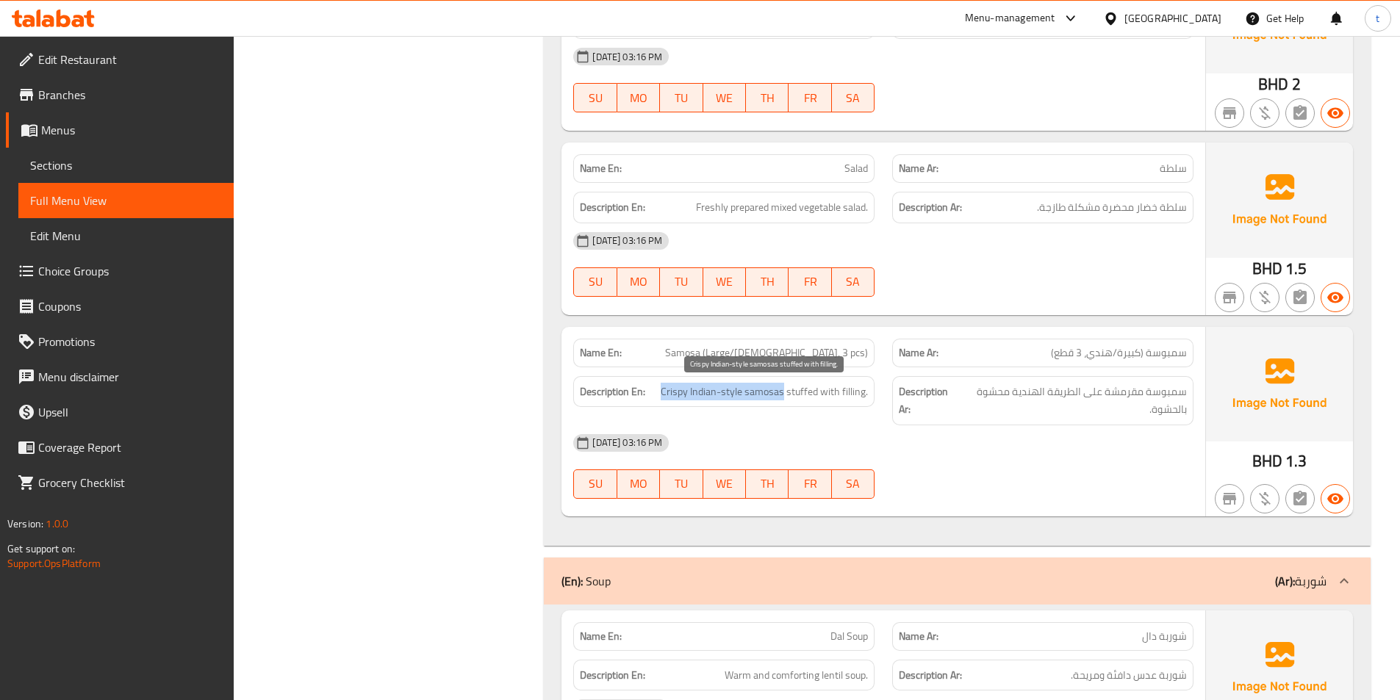
drag, startPoint x: 664, startPoint y: 393, endPoint x: 783, endPoint y: 392, distance: 119.1
click at [783, 392] on span "Crispy Indian-style samosas stuffed with filling." at bounding box center [764, 392] width 207 height 18
click at [804, 392] on span "Crispy Indian-style samosas stuffed with filling." at bounding box center [764, 392] width 207 height 18
click at [827, 388] on span "Crispy Indian-style samosas stuffed with filling." at bounding box center [764, 392] width 207 height 18
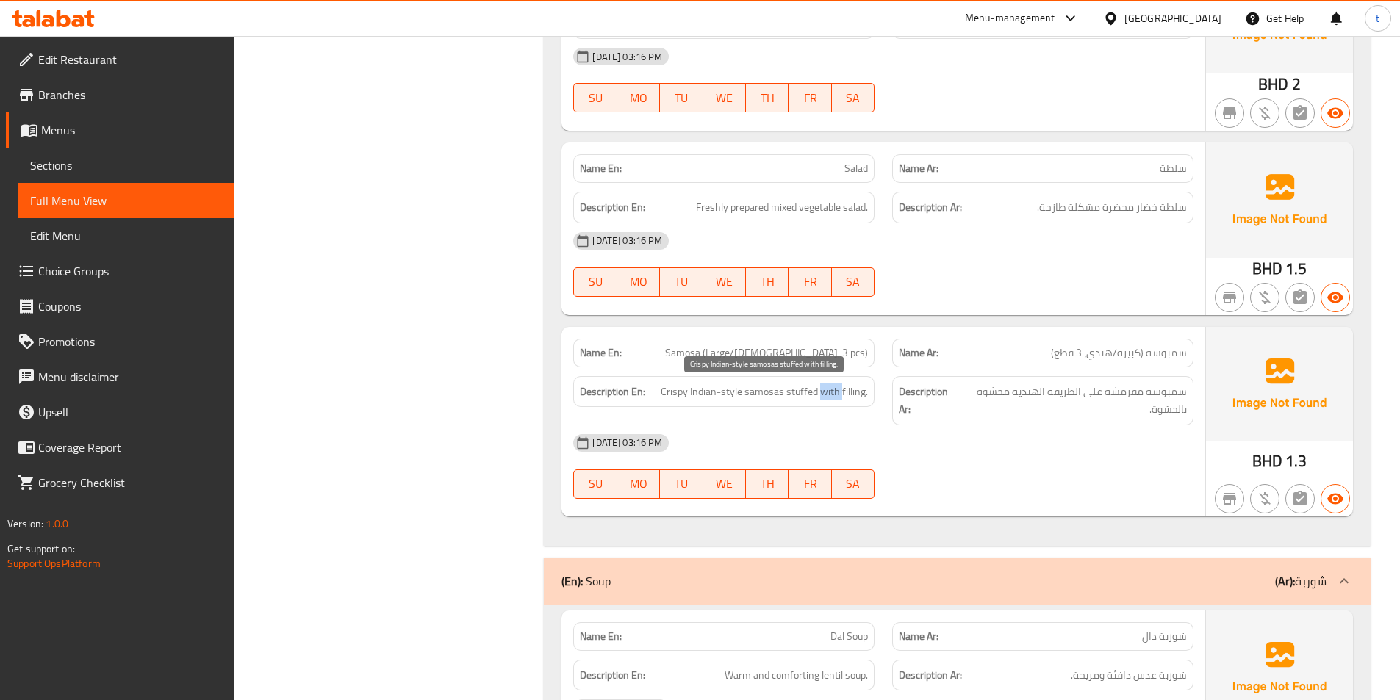
click at [827, 388] on span "Crispy Indian-style samosas stuffed with filling." at bounding box center [764, 392] width 207 height 18
click at [856, 396] on span "Crispy Indian-style samosas stuffed with filling." at bounding box center [764, 392] width 207 height 18
click at [858, 400] on span "Crispy Indian-style samosas stuffed with filling." at bounding box center [764, 392] width 207 height 18
click at [672, 396] on span "Crispy Indian-style samosas stuffed with filling." at bounding box center [764, 392] width 207 height 18
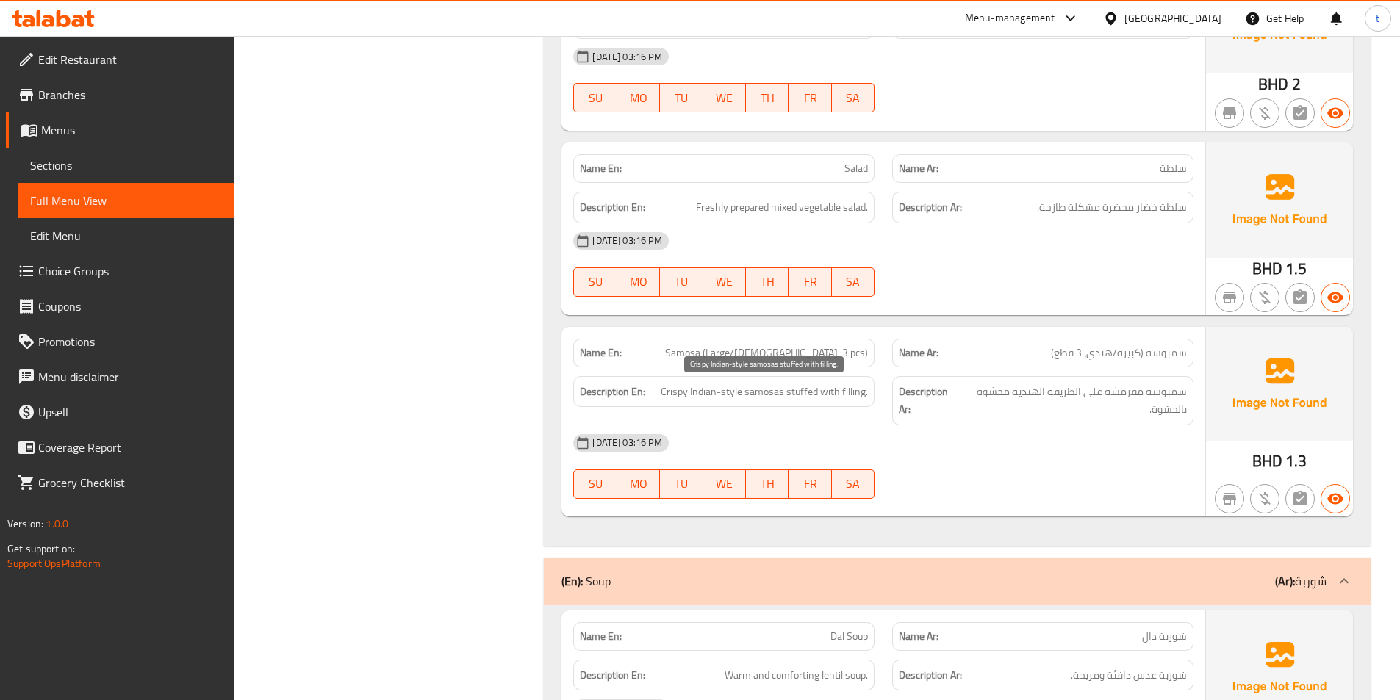
click at [709, 398] on span "Crispy Indian-style samosas stuffed with filling." at bounding box center [764, 392] width 207 height 18
drag, startPoint x: 1168, startPoint y: 396, endPoint x: 1074, endPoint y: 399, distance: 94.1
click at [1074, 399] on span "سمبوسة مقرمشة على الطريقة الهندية محشوة بالحشوة." at bounding box center [1073, 401] width 228 height 36
drag, startPoint x: 659, startPoint y: 396, endPoint x: 861, endPoint y: 399, distance: 201.4
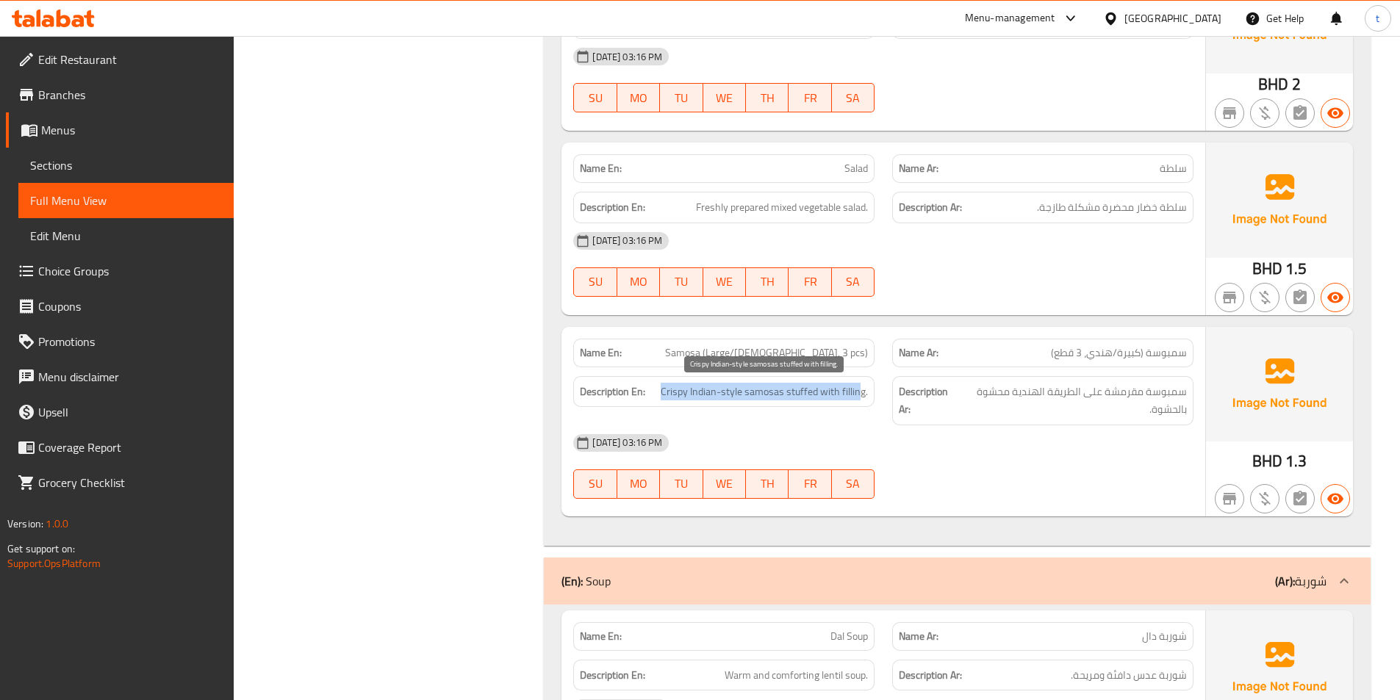
click at [861, 399] on h6 "Description En: Crispy Indian-style samosas stuffed with filling." at bounding box center [724, 392] width 288 height 18
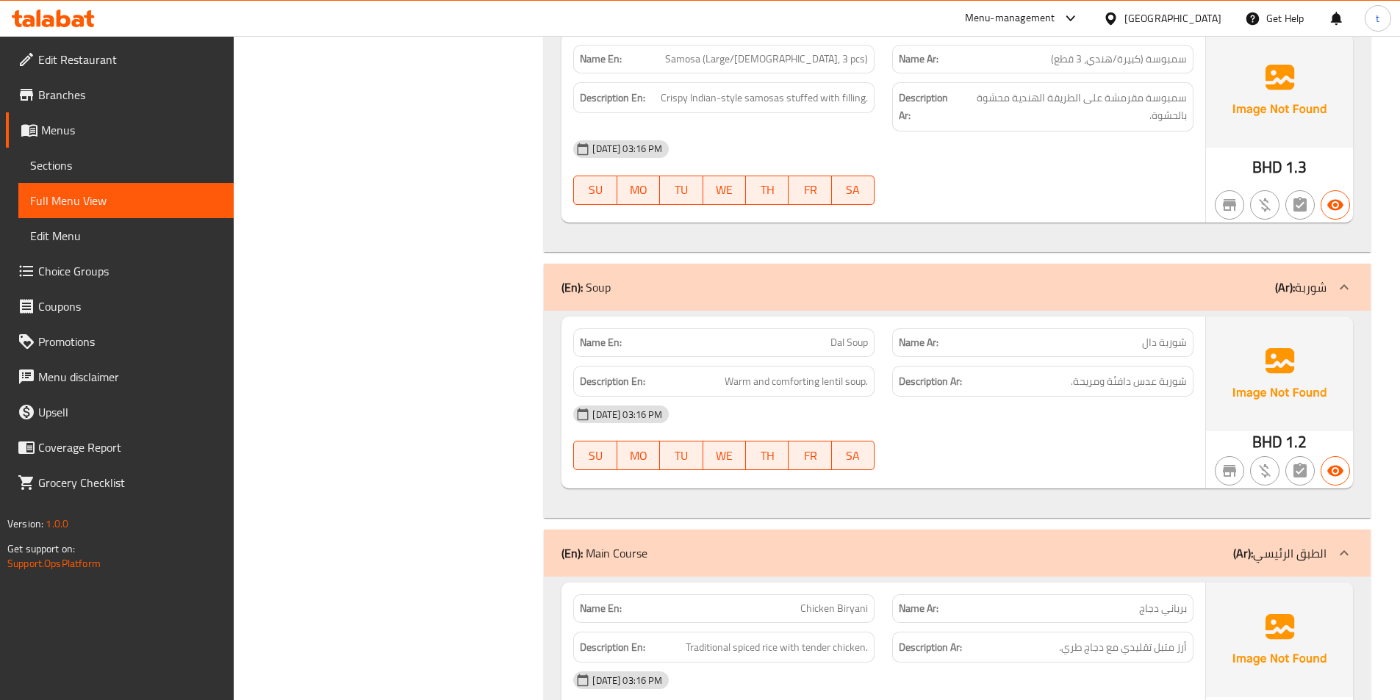
click at [1165, 348] on span "شوربة دال" at bounding box center [1164, 342] width 45 height 15
click at [1139, 349] on p "Name Ar: شوربة دال" at bounding box center [1043, 342] width 288 height 15
drag, startPoint x: 1139, startPoint y: 349, endPoint x: 1007, endPoint y: 363, distance: 133.0
click at [1110, 362] on div "Name En: Dal Soup Name Ar: شوربة دال Description En: Warm and comforting lentil…" at bounding box center [883, 403] width 644 height 172
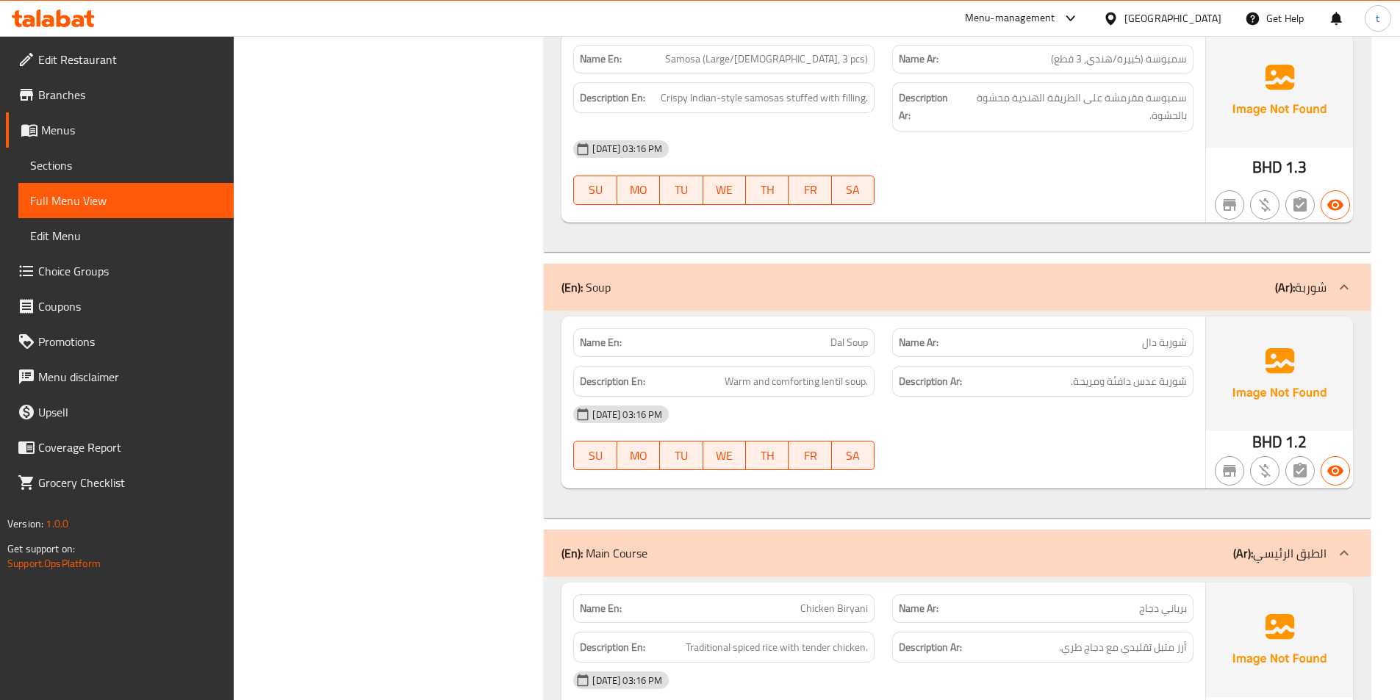
click at [837, 356] on div "Name En: Dal Soup" at bounding box center [723, 342] width 301 height 29
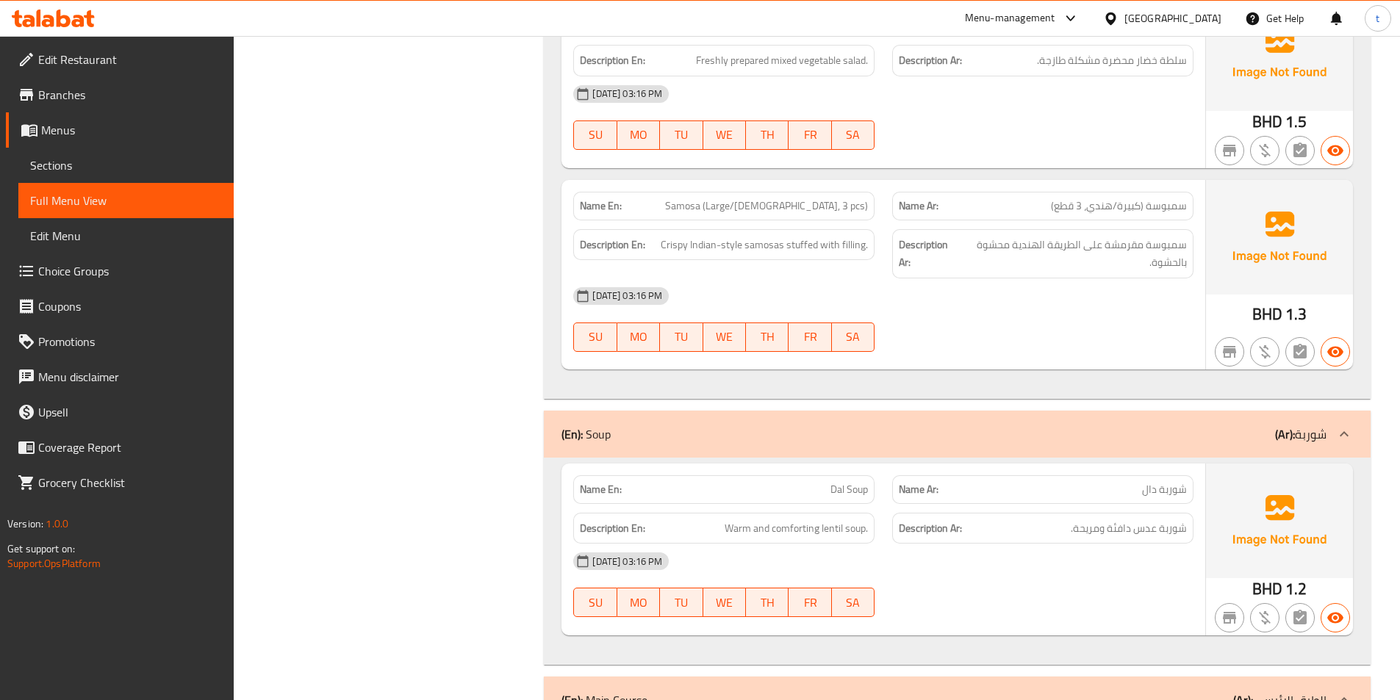
click at [1192, 496] on div "Name Ar: شوربة دال" at bounding box center [1042, 489] width 301 height 29
click at [1190, 495] on div "Name Ar: شوربة دال" at bounding box center [1042, 489] width 301 height 29
drag, startPoint x: 769, startPoint y: 524, endPoint x: 867, endPoint y: 524, distance: 98.5
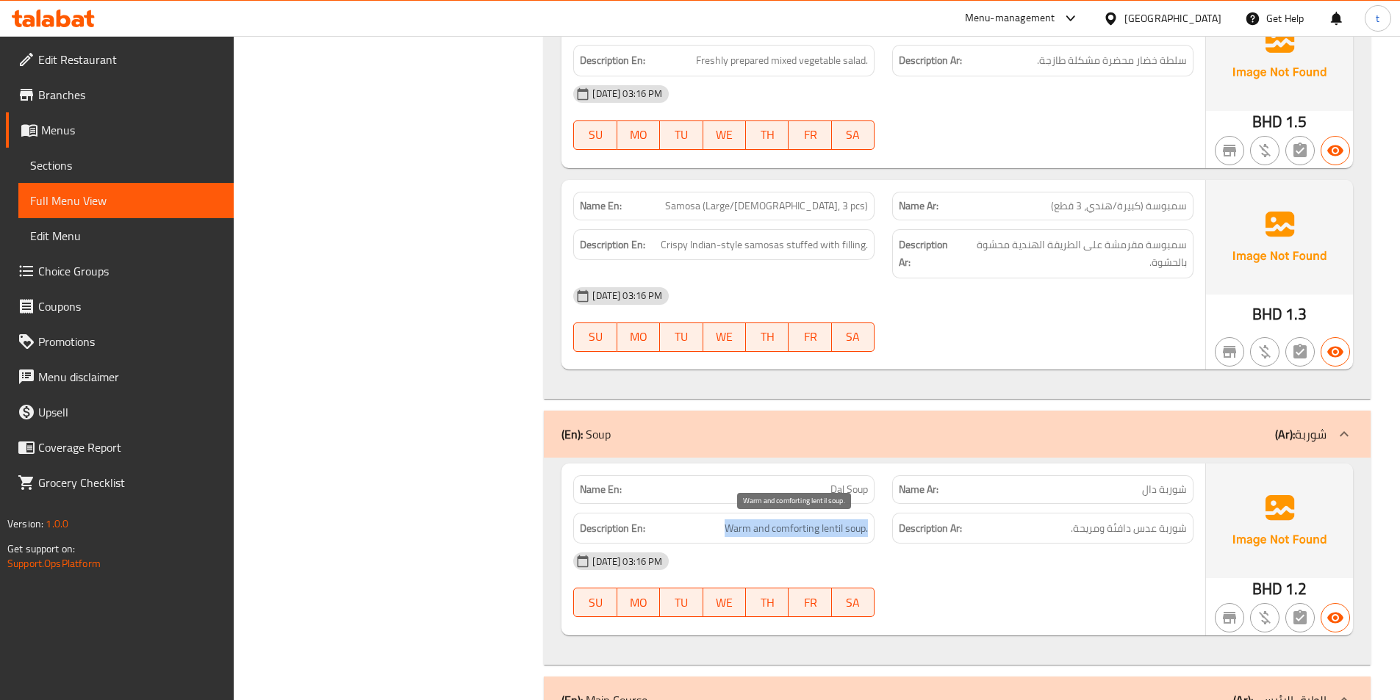
click at [867, 524] on h6 "Description En: Warm and comforting lentil soup." at bounding box center [724, 529] width 288 height 18
drag, startPoint x: 1194, startPoint y: 535, endPoint x: 1063, endPoint y: 536, distance: 130.8
click at [1063, 536] on div "Description Ar: شوربة عدس دافئة ومريحة." at bounding box center [1042, 528] width 319 height 49
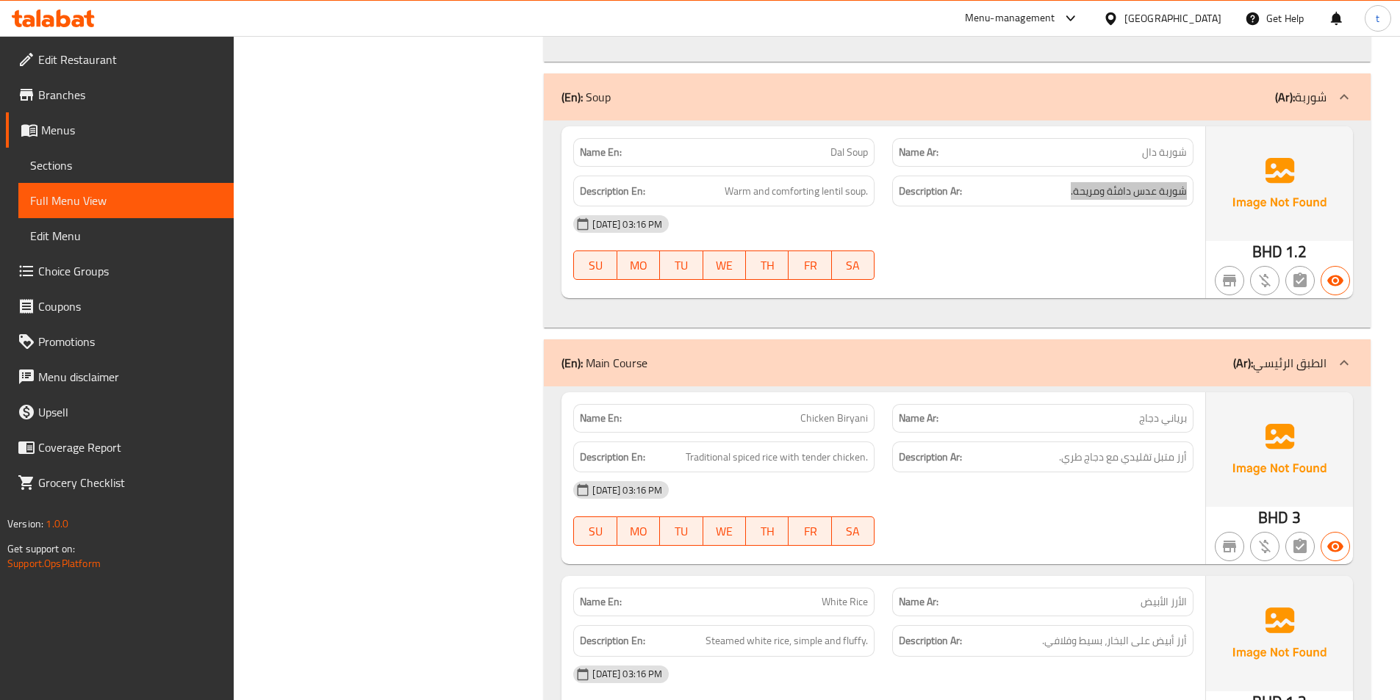
scroll to position [2139, 0]
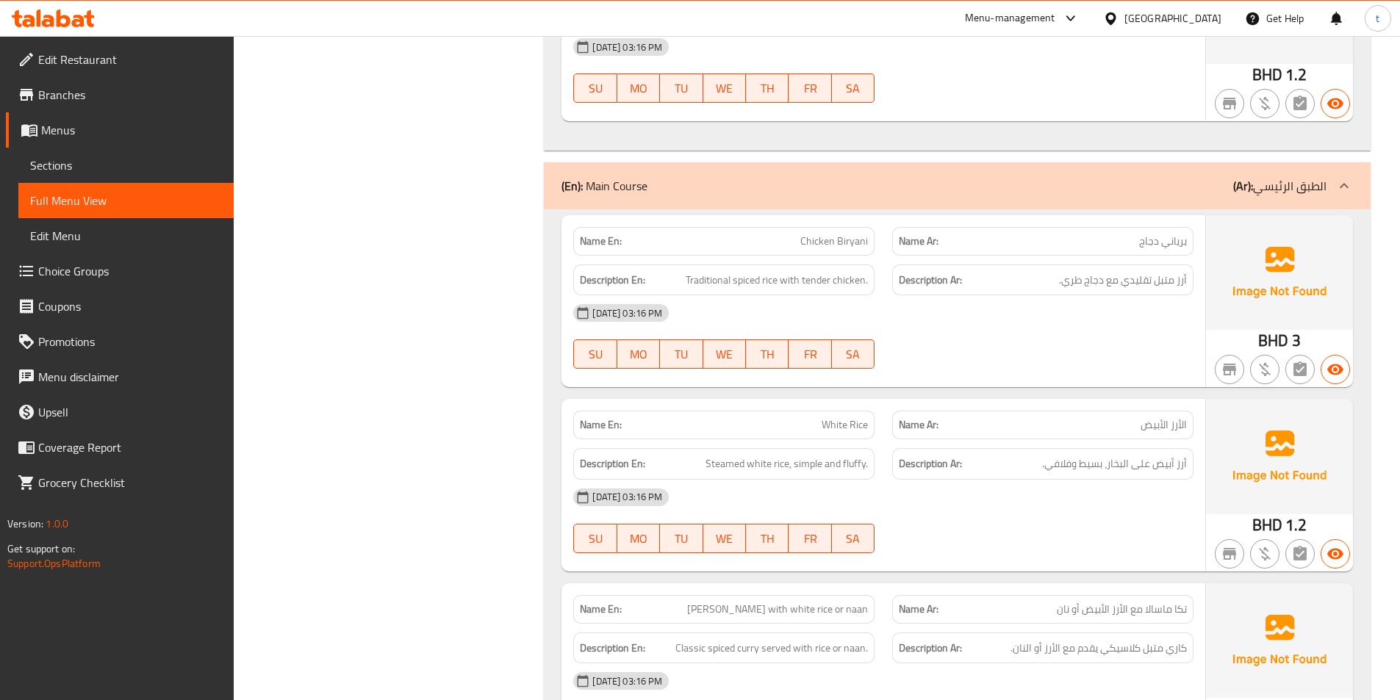
click at [1151, 245] on span "برياني دجاج" at bounding box center [1163, 241] width 48 height 15
click at [695, 279] on span "Traditional spiced rice with tender chicken." at bounding box center [777, 280] width 182 height 18
drag, startPoint x: 695, startPoint y: 279, endPoint x: 734, endPoint y: 281, distance: 39.0
click at [699, 279] on span "Traditional spiced rice with tender chicken." at bounding box center [777, 280] width 182 height 18
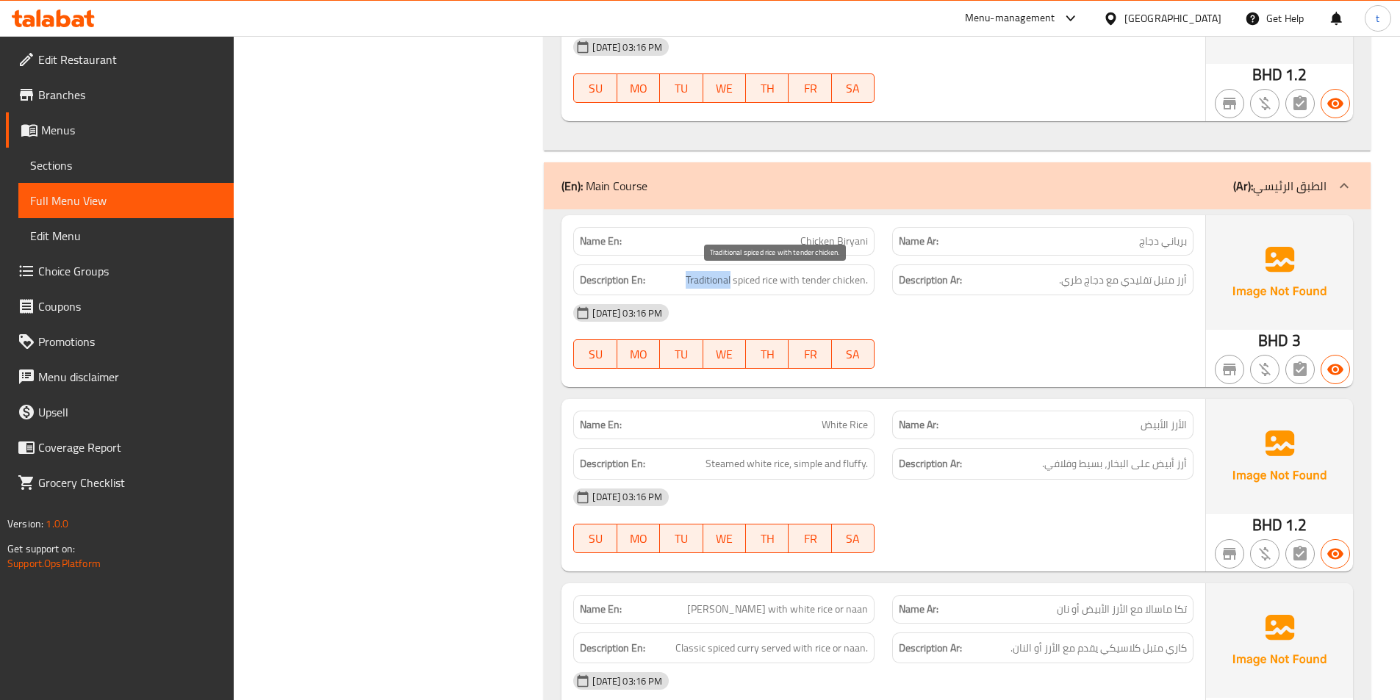
click at [741, 280] on span "Traditional spiced rice with tender chicken." at bounding box center [777, 280] width 182 height 18
click at [757, 281] on span "Traditional spiced rice with tender chicken." at bounding box center [777, 280] width 182 height 18
click at [773, 281] on span "Traditional spiced rice with tender chicken." at bounding box center [777, 280] width 182 height 18
click at [807, 286] on span "Traditional spiced rice with tender chicken." at bounding box center [777, 280] width 182 height 18
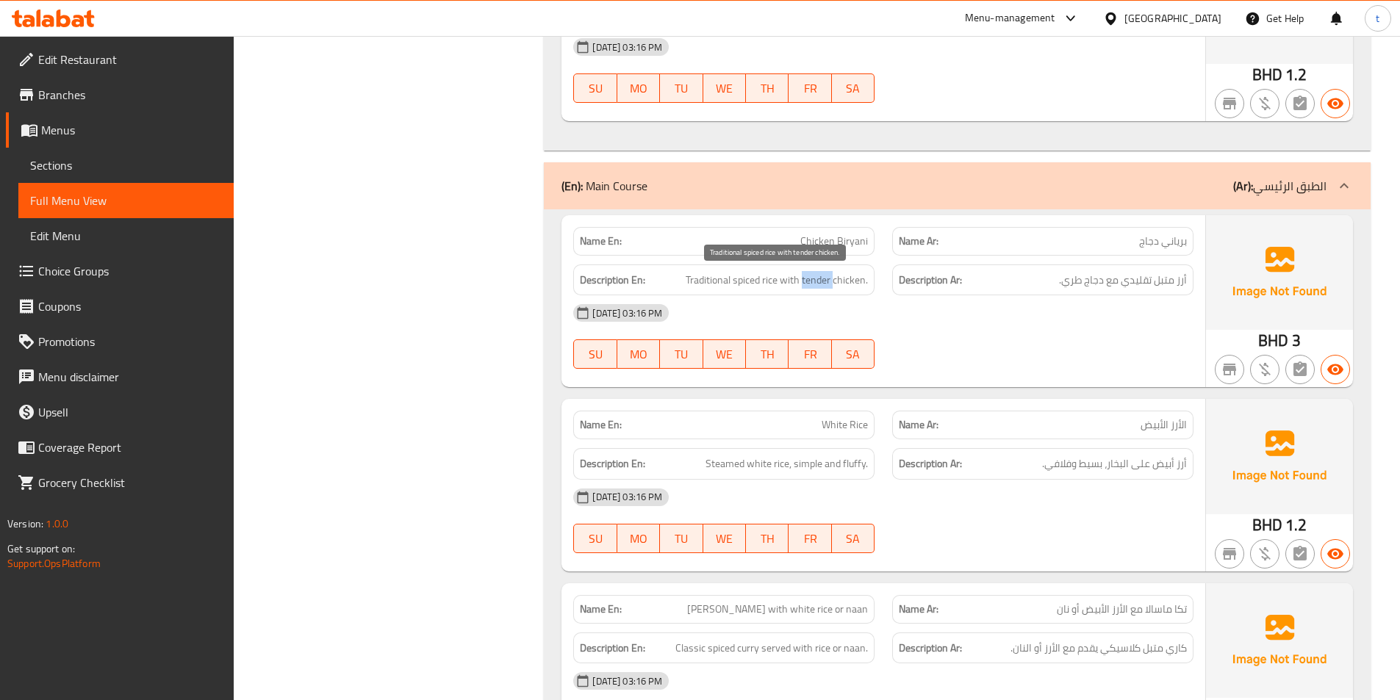
click at [807, 286] on span "Traditional spiced rice with tender chicken." at bounding box center [777, 280] width 182 height 18
click at [705, 283] on span "Traditional spiced rice with tender chicken." at bounding box center [777, 280] width 182 height 18
click at [1136, 274] on span "أرز متبل تقليدي مع دجاج طري." at bounding box center [1123, 280] width 128 height 18
drag, startPoint x: 1136, startPoint y: 274, endPoint x: 803, endPoint y: 285, distance: 333.1
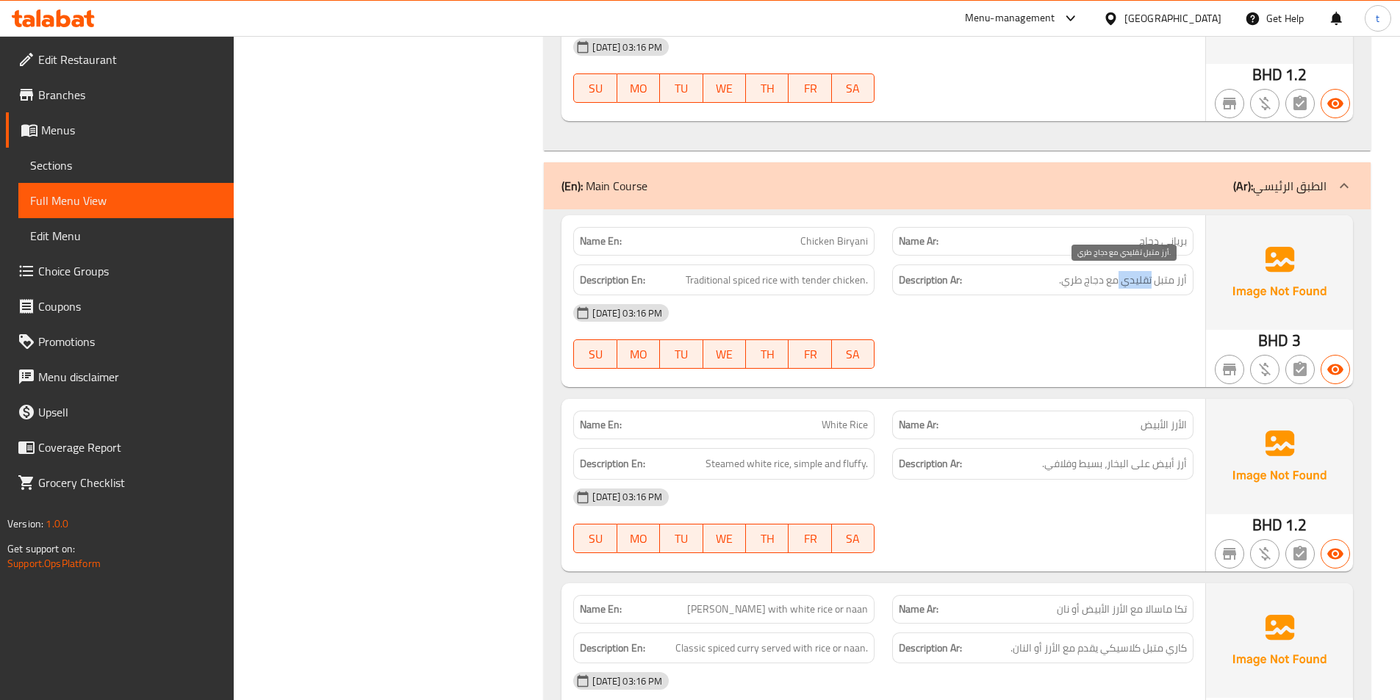
click at [1132, 276] on span "أرز متبل تقليدي مع دجاج طري." at bounding box center [1123, 280] width 128 height 18
drag, startPoint x: 730, startPoint y: 278, endPoint x: 813, endPoint y: 292, distance: 84.9
click at [813, 292] on div "Description En: Traditional spiced rice with tender chicken." at bounding box center [723, 281] width 301 height 32
click at [805, 287] on span "Traditional spiced rice with tender chicken." at bounding box center [777, 280] width 182 height 18
drag, startPoint x: 837, startPoint y: 285, endPoint x: 874, endPoint y: 281, distance: 37.7
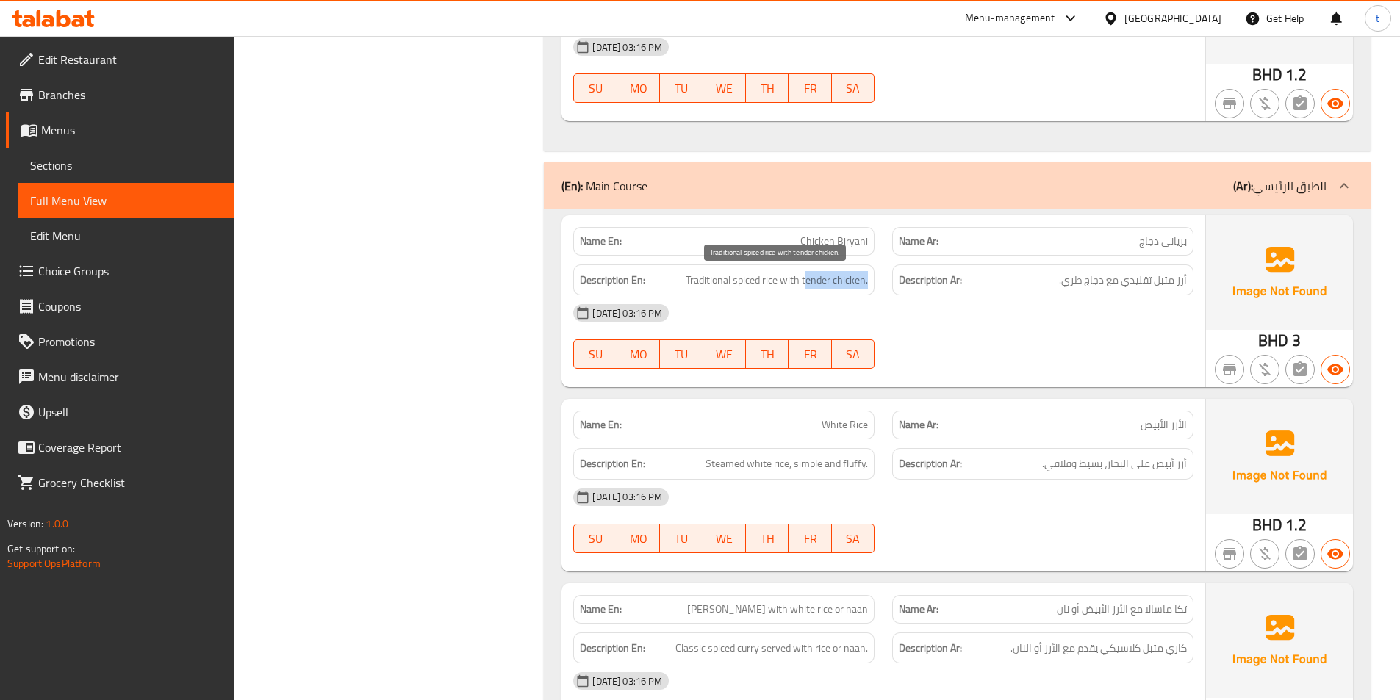
click at [874, 281] on div "Description En: Traditional spiced rice with tender chicken." at bounding box center [723, 281] width 301 height 32
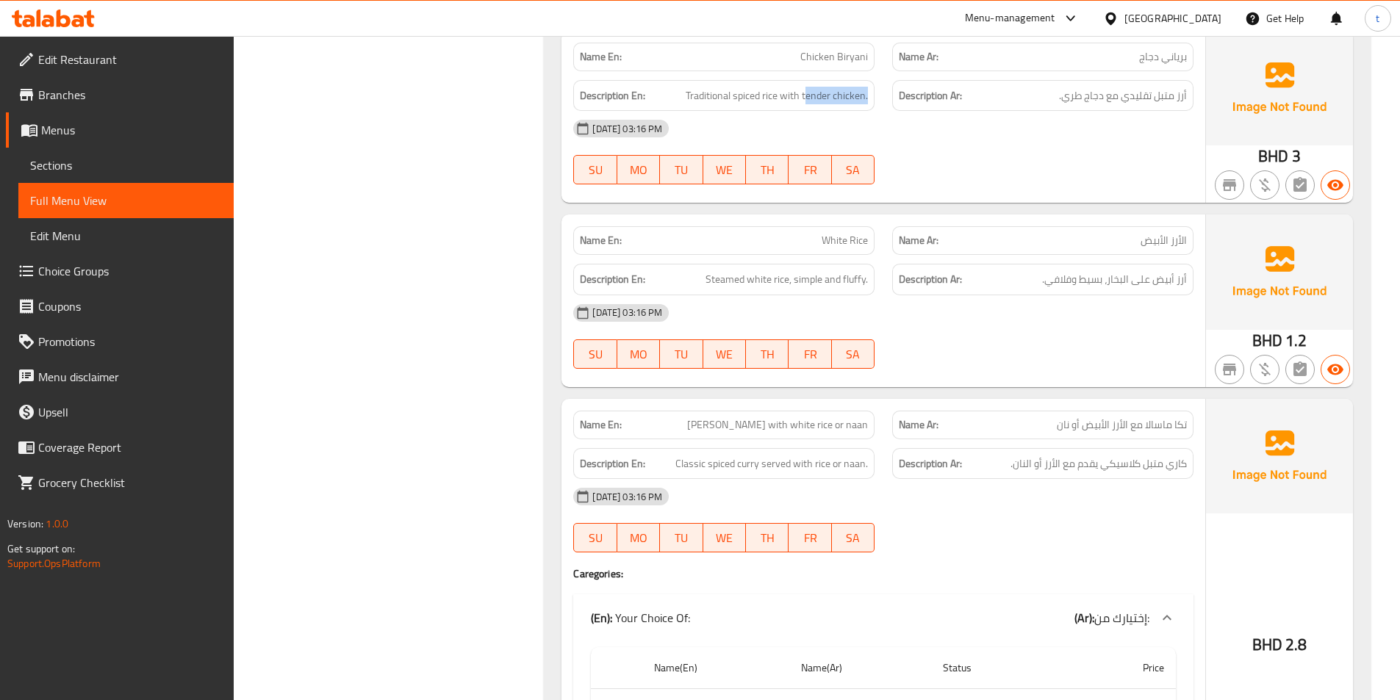
scroll to position [2360, 0]
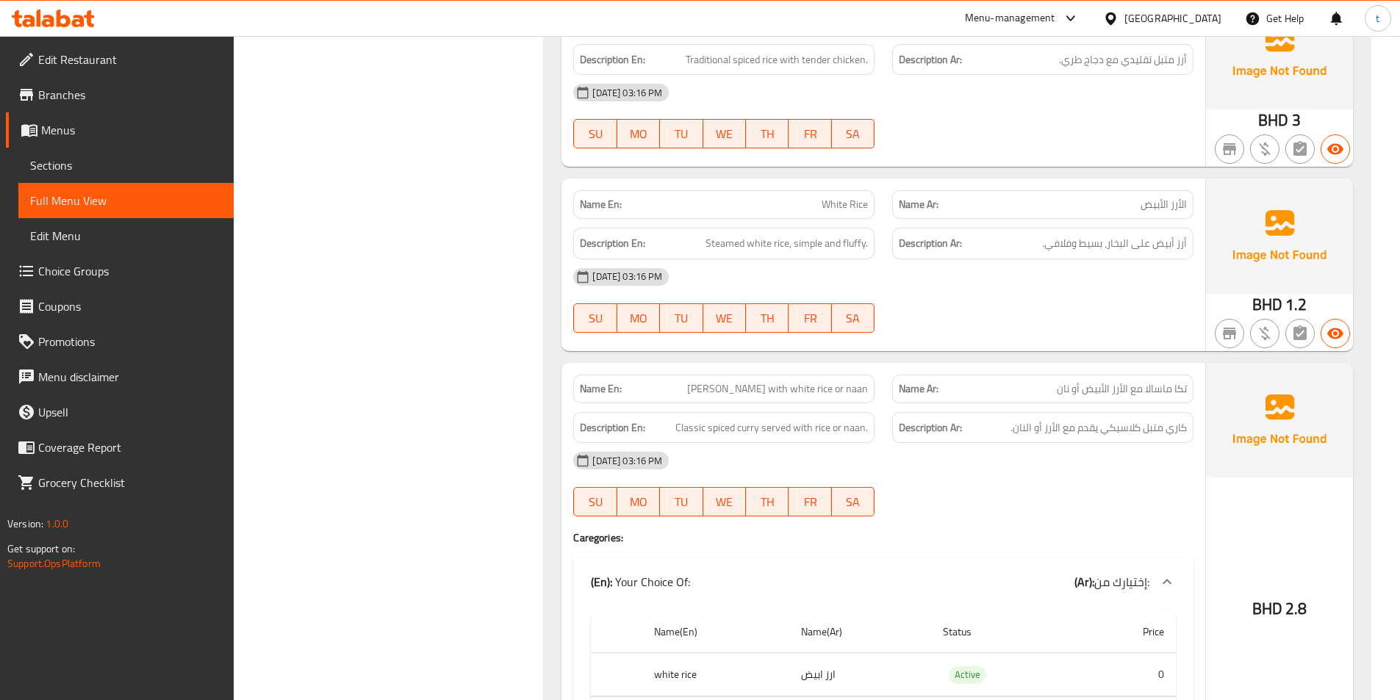
click at [1185, 215] on div "Name Ar: الأرز الأبيض" at bounding box center [1042, 204] width 301 height 29
drag, startPoint x: 1185, startPoint y: 215, endPoint x: 891, endPoint y: 207, distance: 293.3
click at [1160, 216] on div "Name Ar: الأرز الأبيض" at bounding box center [1042, 204] width 301 height 29
drag, startPoint x: 707, startPoint y: 245, endPoint x: 795, endPoint y: 238, distance: 88.5
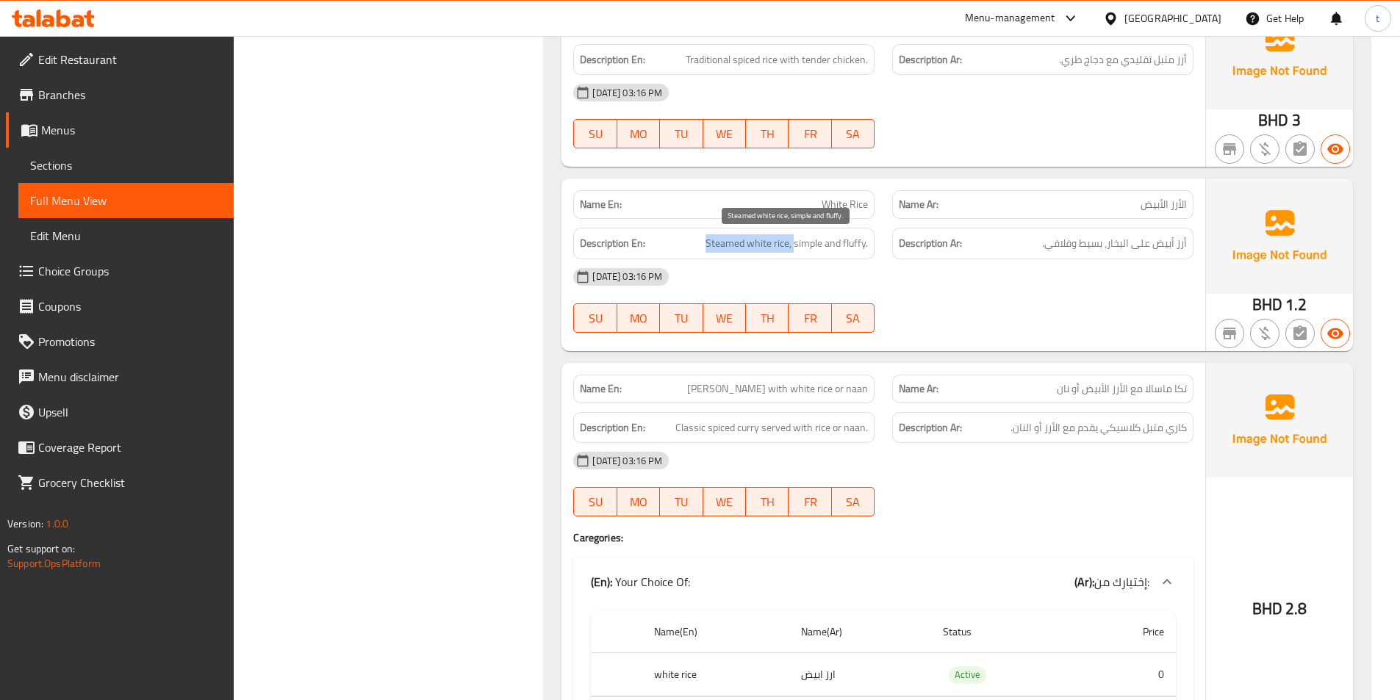
click at [795, 238] on span "Steamed white rice, simple and fluffy." at bounding box center [786, 243] width 162 height 18
drag, startPoint x: 799, startPoint y: 245, endPoint x: 863, endPoint y: 242, distance: 64.7
click at [863, 242] on span "Steamed white rice, simple and fluffy." at bounding box center [786, 243] width 162 height 18
drag, startPoint x: 1192, startPoint y: 246, endPoint x: 1119, endPoint y: 248, distance: 72.8
click at [1119, 248] on div "Description Ar: أرز أبيض على البخار، بسيط وفلافي." at bounding box center [1042, 244] width 301 height 32
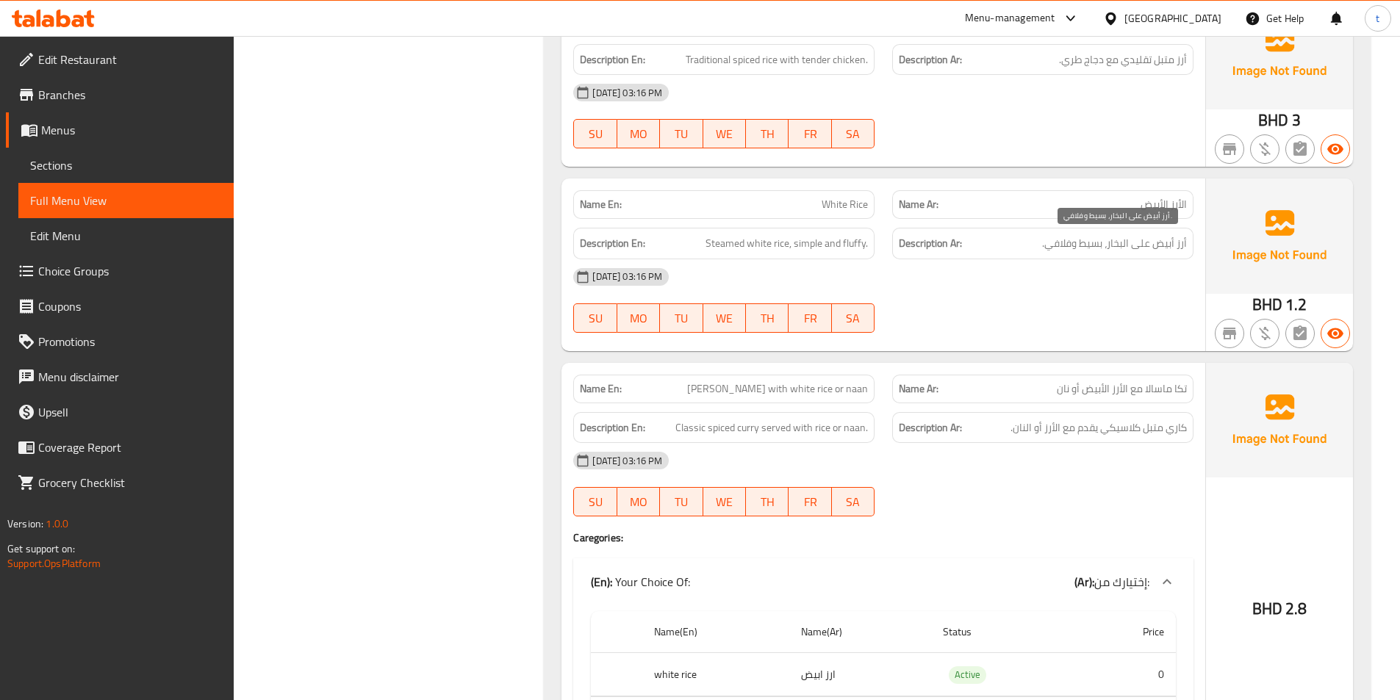
click at [1088, 238] on span "أرز أبيض على البخار، بسيط وفلافي." at bounding box center [1114, 243] width 145 height 18
click at [722, 248] on span "Steamed white rice, simple and fluffy." at bounding box center [786, 243] width 162 height 18
click at [721, 248] on span "Steamed white rice, simple and fluffy." at bounding box center [786, 243] width 162 height 18
click at [749, 252] on span "Steamed white rice, simple and fluffy." at bounding box center [786, 243] width 162 height 18
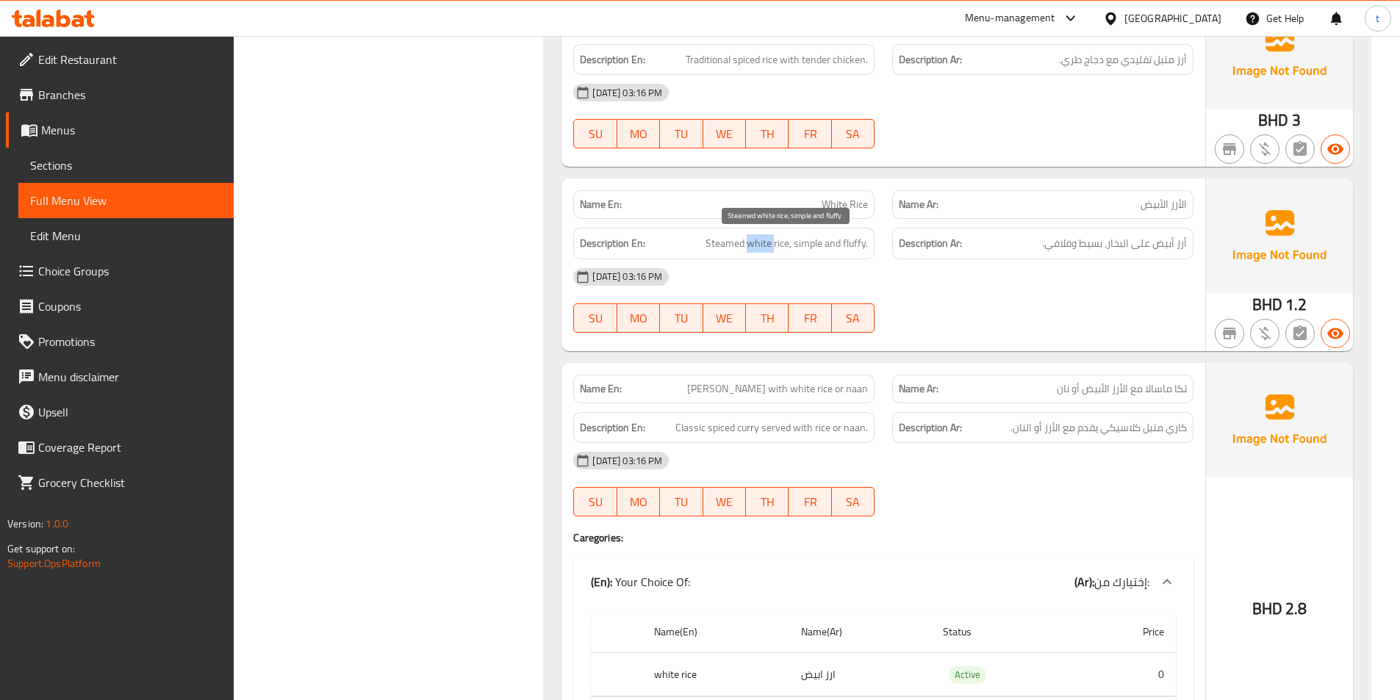
click at [749, 252] on span "Steamed white rice, simple and fluffy." at bounding box center [786, 243] width 162 height 18
click at [782, 246] on span "Steamed white rice, simple and fluffy." at bounding box center [786, 243] width 162 height 18
drag, startPoint x: 791, startPoint y: 248, endPoint x: 927, endPoint y: 255, distance: 136.1
click at [927, 254] on div "Description En: Steamed white rice, simple and fluffy. Description Ar: أرز أبيض…" at bounding box center [883, 243] width 638 height 49
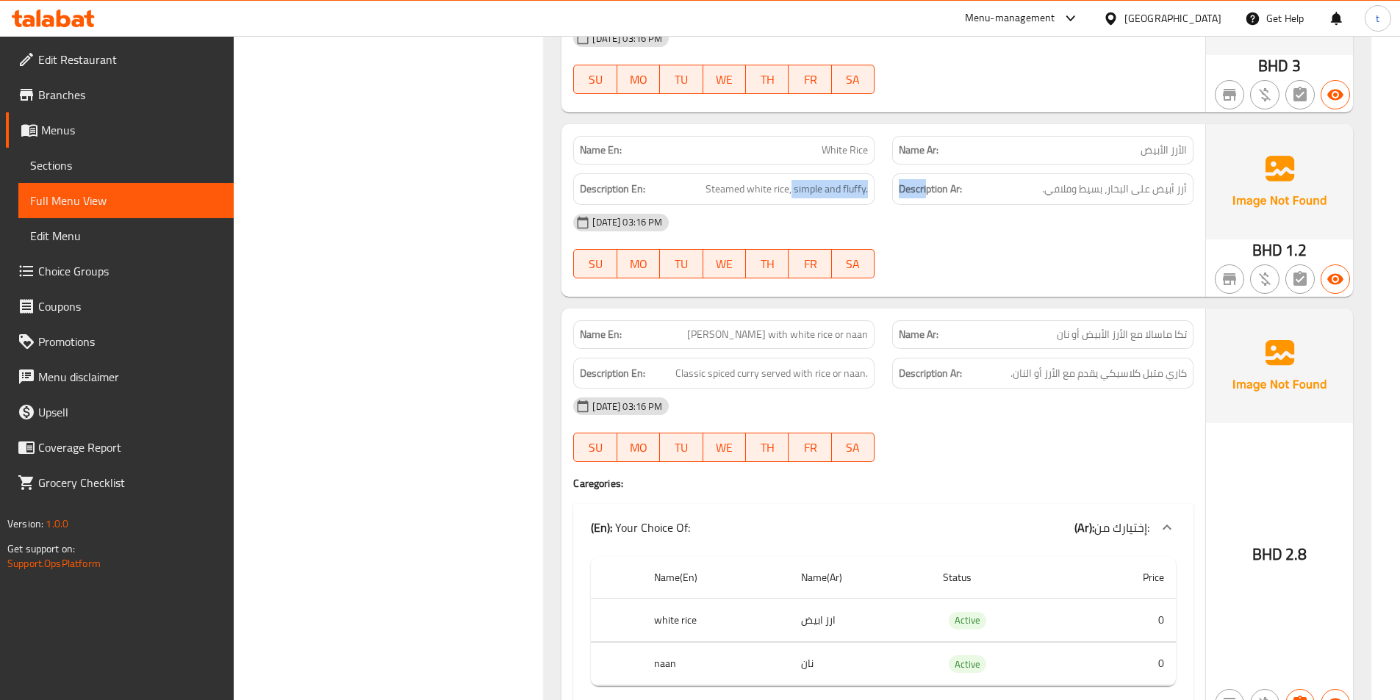
scroll to position [2507, 0]
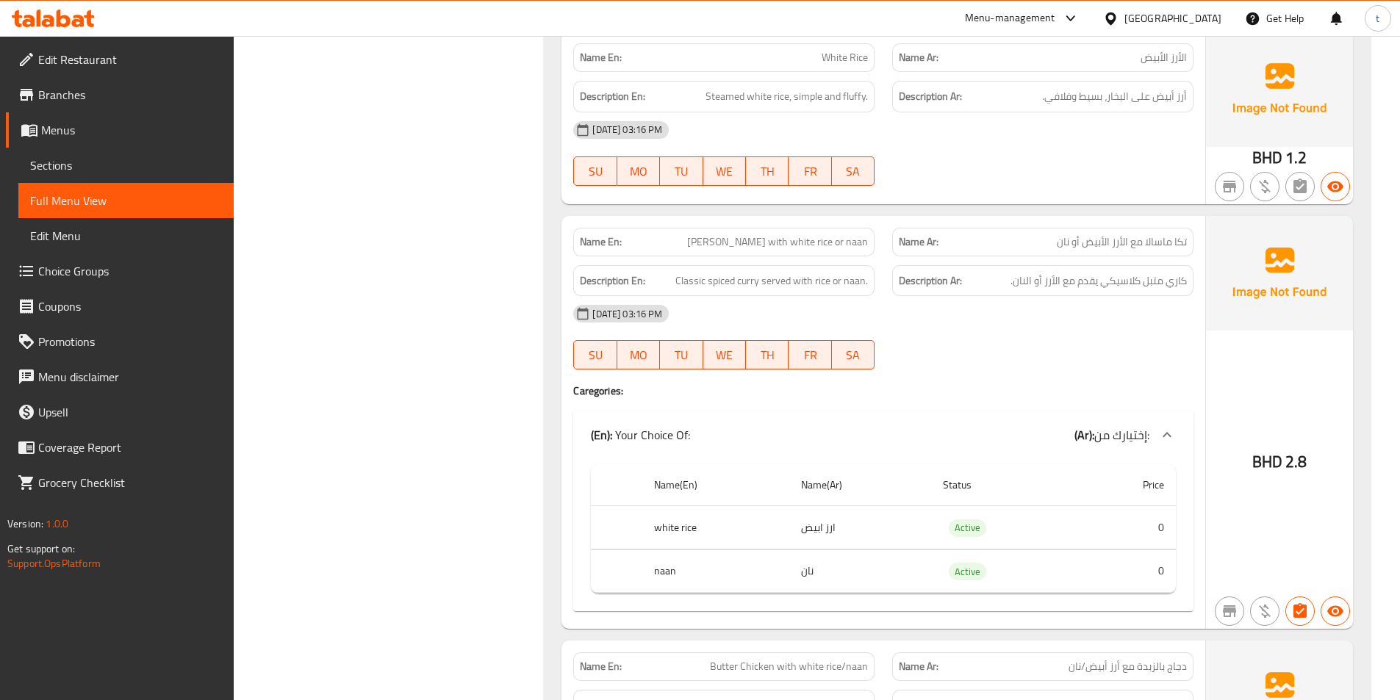
click at [1183, 242] on span "تكا ماسالا مع الأرز الأبيض أو نان" at bounding box center [1122, 241] width 130 height 15
click at [1141, 245] on span "تكا ماسالا مع الأرز الأبيض أو نان" at bounding box center [1122, 241] width 130 height 15
click at [1116, 245] on span "تكا ماسالا مع الأرز الأبيض أو نان" at bounding box center [1122, 241] width 130 height 15
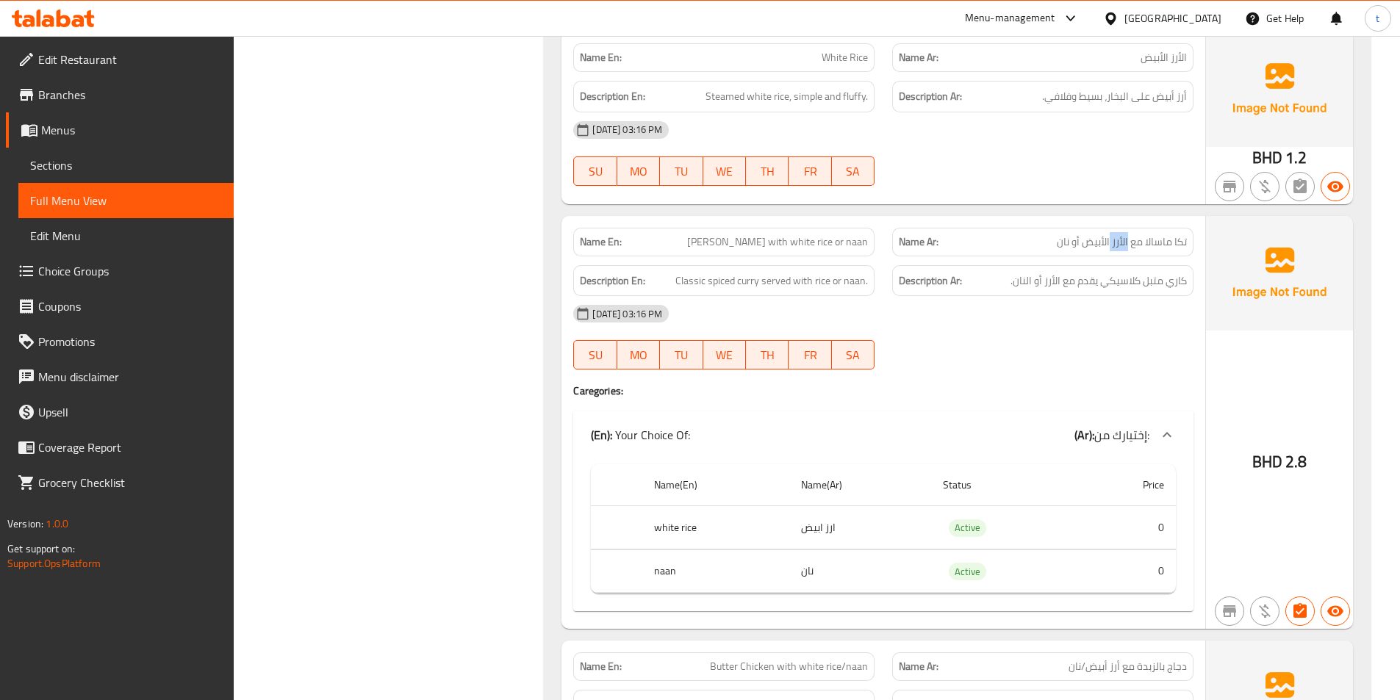
click at [1116, 245] on span "تكا ماسالا مع الأرز الأبيض أو نان" at bounding box center [1122, 241] width 130 height 15
click at [1083, 240] on span "تكا ماسالا مع الأرز الأبيض أو نان" at bounding box center [1122, 241] width 130 height 15
drag, startPoint x: 708, startPoint y: 242, endPoint x: 745, endPoint y: 242, distance: 36.7
click at [745, 242] on p "Name En: Tikka Masala with white rice or naan" at bounding box center [724, 241] width 288 height 15
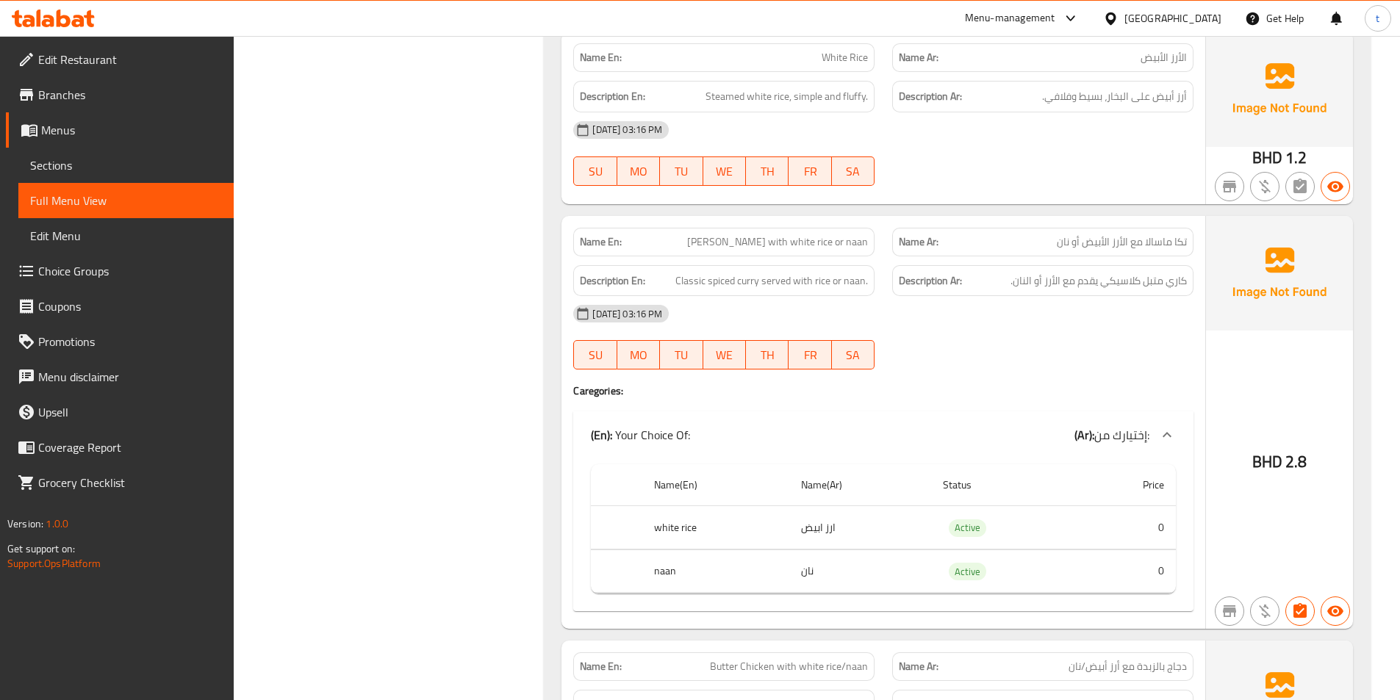
click at [763, 248] on span "[PERSON_NAME] with white rice or naan" at bounding box center [777, 241] width 181 height 15
click at [777, 243] on span "[PERSON_NAME] with white rice or naan" at bounding box center [777, 241] width 181 height 15
drag, startPoint x: 1185, startPoint y: 245, endPoint x: 1059, endPoint y: 240, distance: 125.8
click at [1059, 240] on span "تكا ماسالا مع الأرز الأبيض أو نان" at bounding box center [1122, 241] width 130 height 15
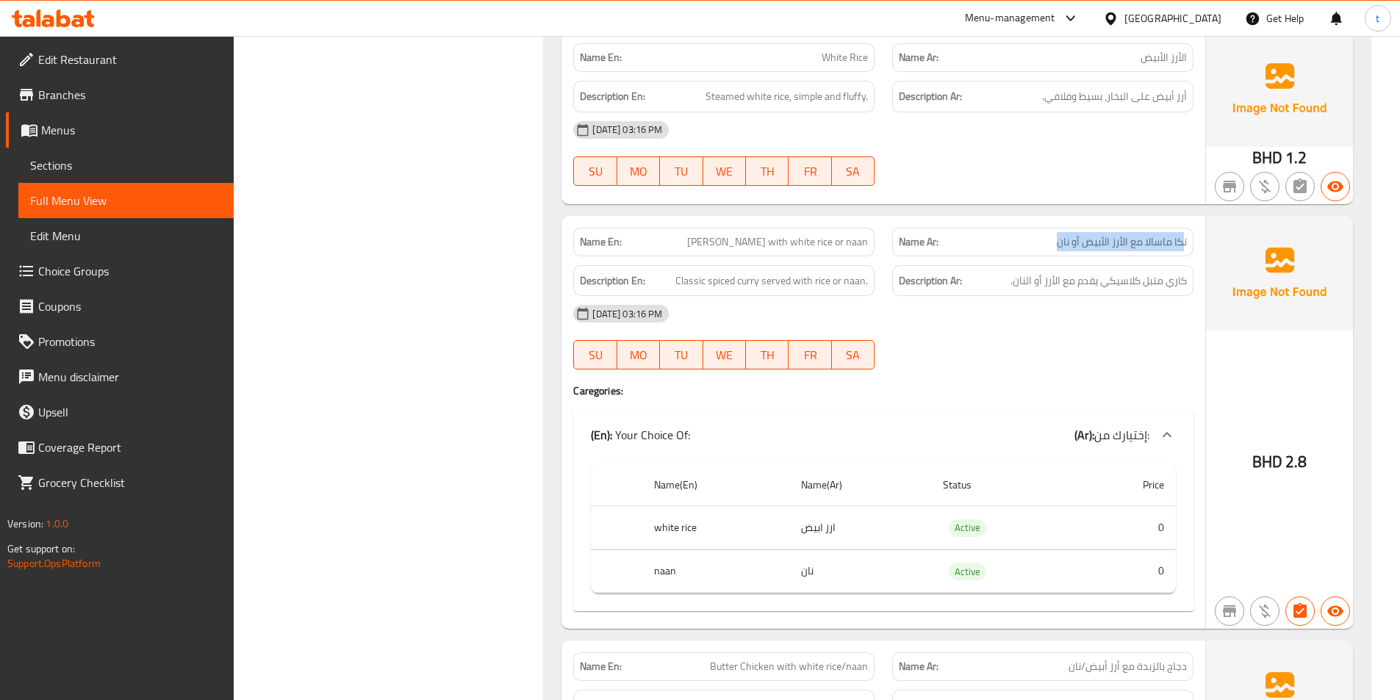
drag, startPoint x: 1184, startPoint y: 283, endPoint x: 1087, endPoint y: 301, distance: 98.6
click at [1087, 301] on div "Name En: Tikka Masala with white rice or naan Name Ar: تكا ماسالا مع الأرز الأب…" at bounding box center [883, 423] width 644 height 414
drag, startPoint x: 677, startPoint y: 276, endPoint x: 872, endPoint y: 291, distance: 196.0
click at [872, 291] on div "Description En: Classic spiced curry served with rice or naan." at bounding box center [723, 281] width 301 height 32
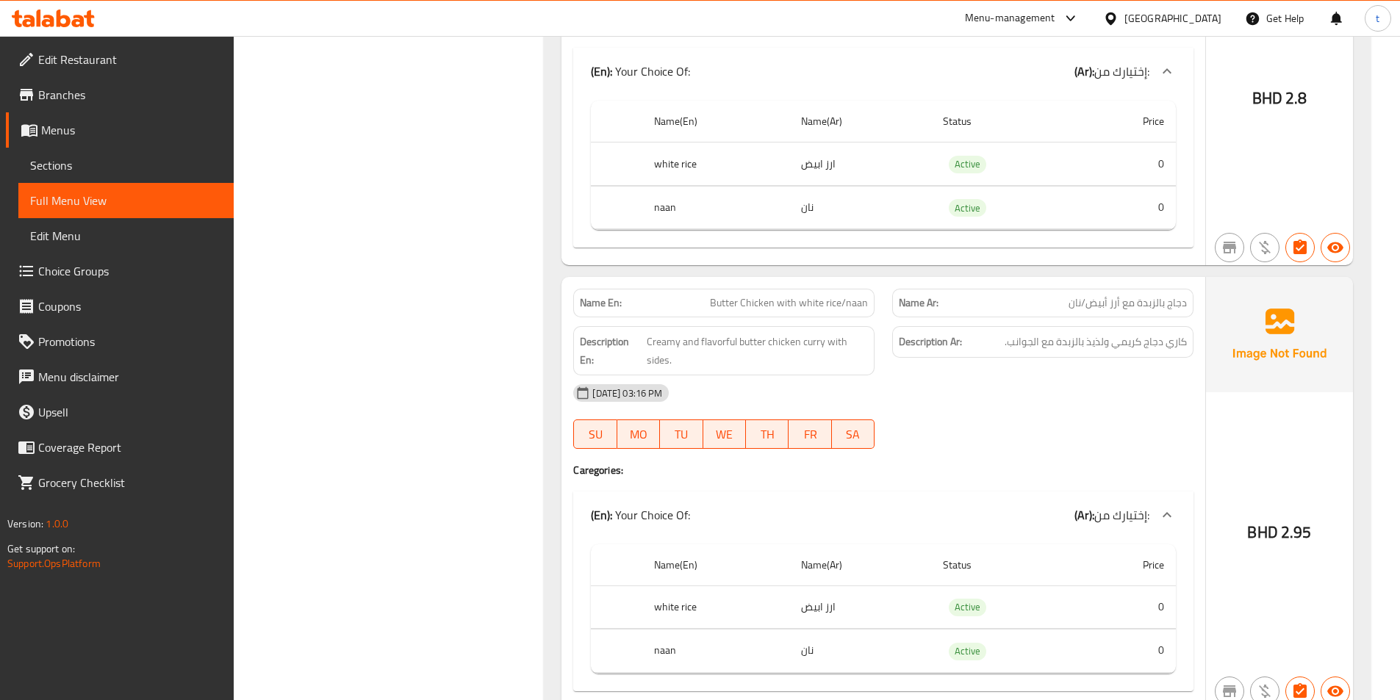
scroll to position [2874, 0]
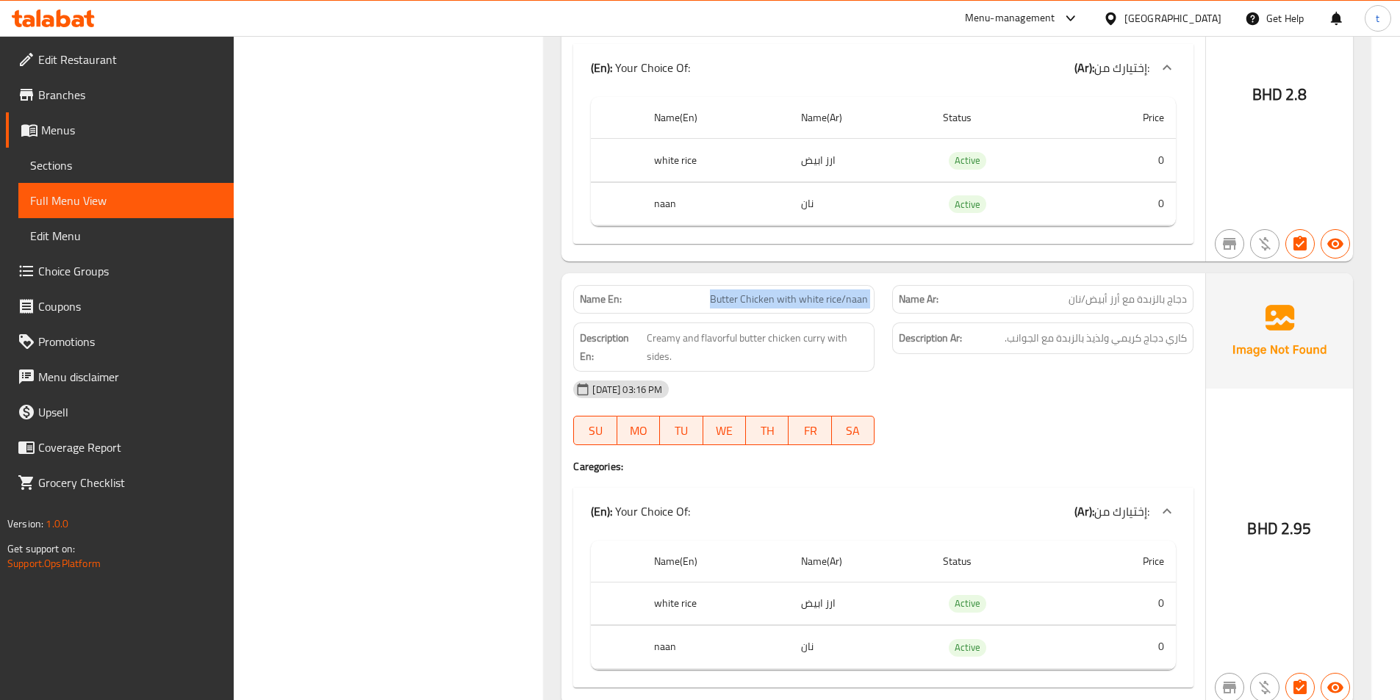
drag, startPoint x: 714, startPoint y: 302, endPoint x: 887, endPoint y: 309, distance: 172.8
click at [887, 309] on div "Name En: Butter Chicken with white rice/naan Name Ar: دجاج بالزبدة مع أرز أبيض/…" at bounding box center [883, 299] width 638 height 46
drag, startPoint x: 1177, startPoint y: 299, endPoint x: 948, endPoint y: 319, distance: 230.1
click at [1059, 295] on p "Name Ar: دجاج بالزبدة مع أرز أبيض/نان" at bounding box center [1043, 299] width 288 height 15
drag, startPoint x: 645, startPoint y: 335, endPoint x: 738, endPoint y: 334, distance: 92.6
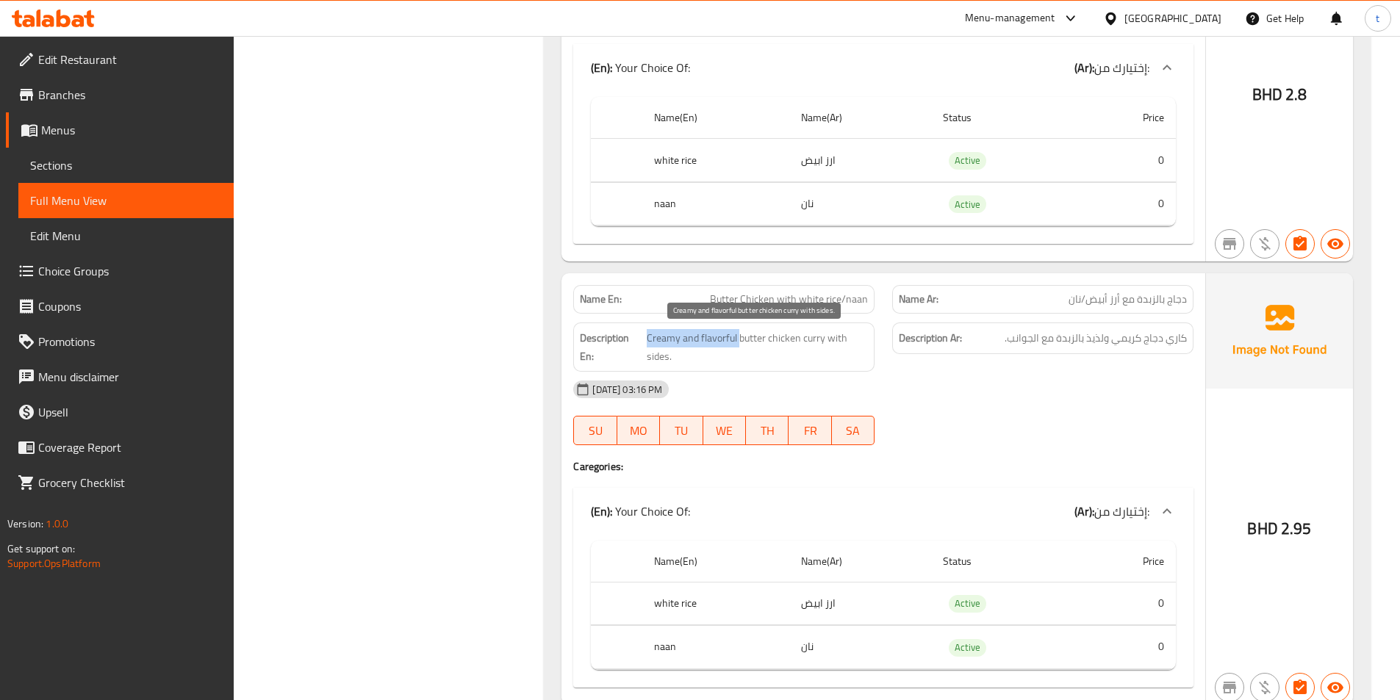
click at [738, 334] on h6 "Description En: Creamy and flavorful butter chicken curry with sides." at bounding box center [724, 347] width 288 height 36
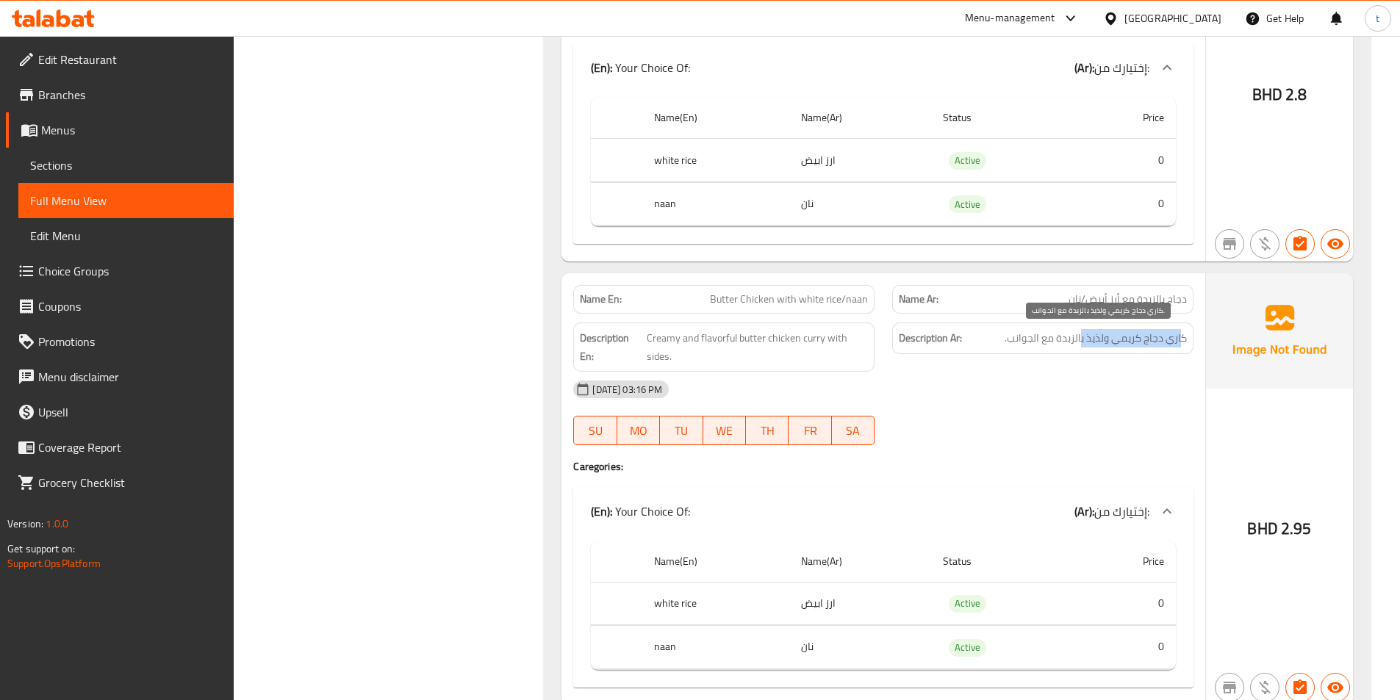
drag, startPoint x: 1181, startPoint y: 345, endPoint x: 1083, endPoint y: 343, distance: 97.8
click at [1083, 343] on span "كاري دجاج كريمي ولذيذ بالزبدة مع الجوانب." at bounding box center [1096, 338] width 182 height 18
click at [1026, 343] on span "كاري دجاج كريمي ولذيذ بالزبدة مع الجوانب." at bounding box center [1096, 338] width 182 height 18
click at [1036, 338] on span "كاري دجاج كريمي ولذيذ بالزبدة مع الجوانب." at bounding box center [1096, 338] width 182 height 18
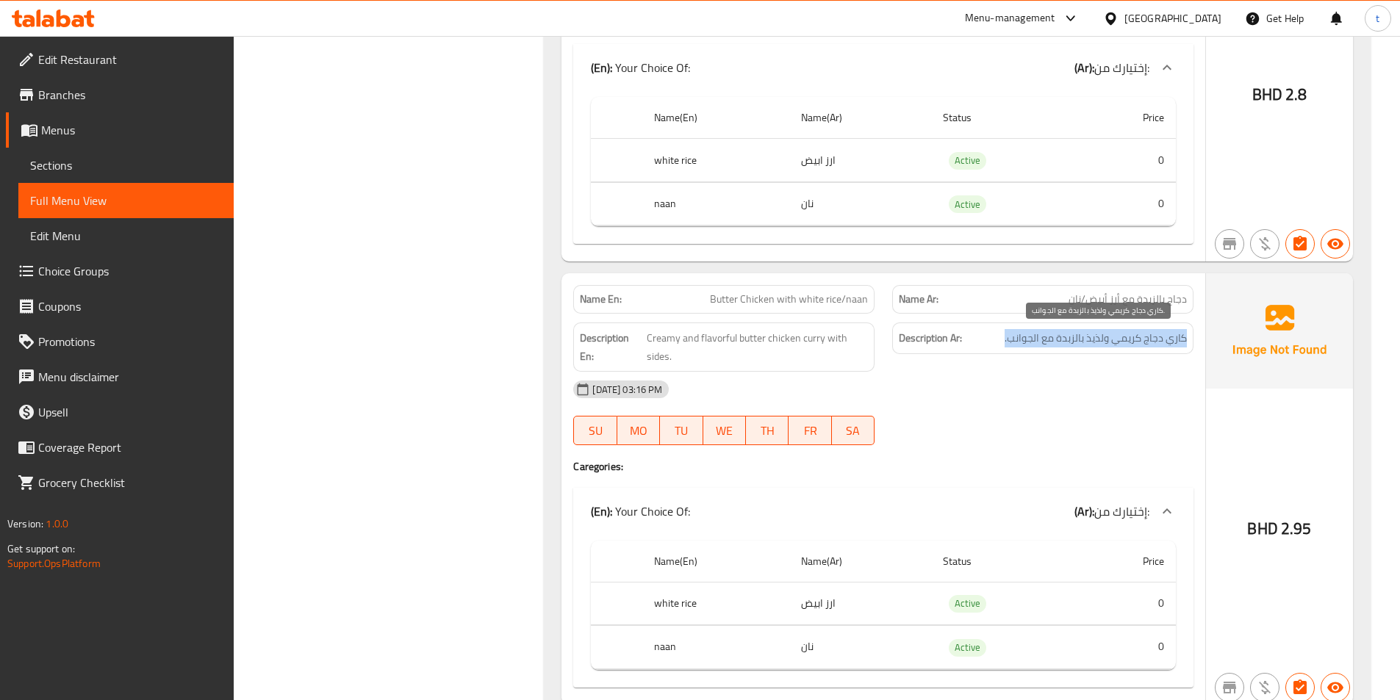
click at [1036, 338] on span "كاري دجاج كريمي ولذيذ بالزبدة مع الجوانب." at bounding box center [1096, 338] width 182 height 18
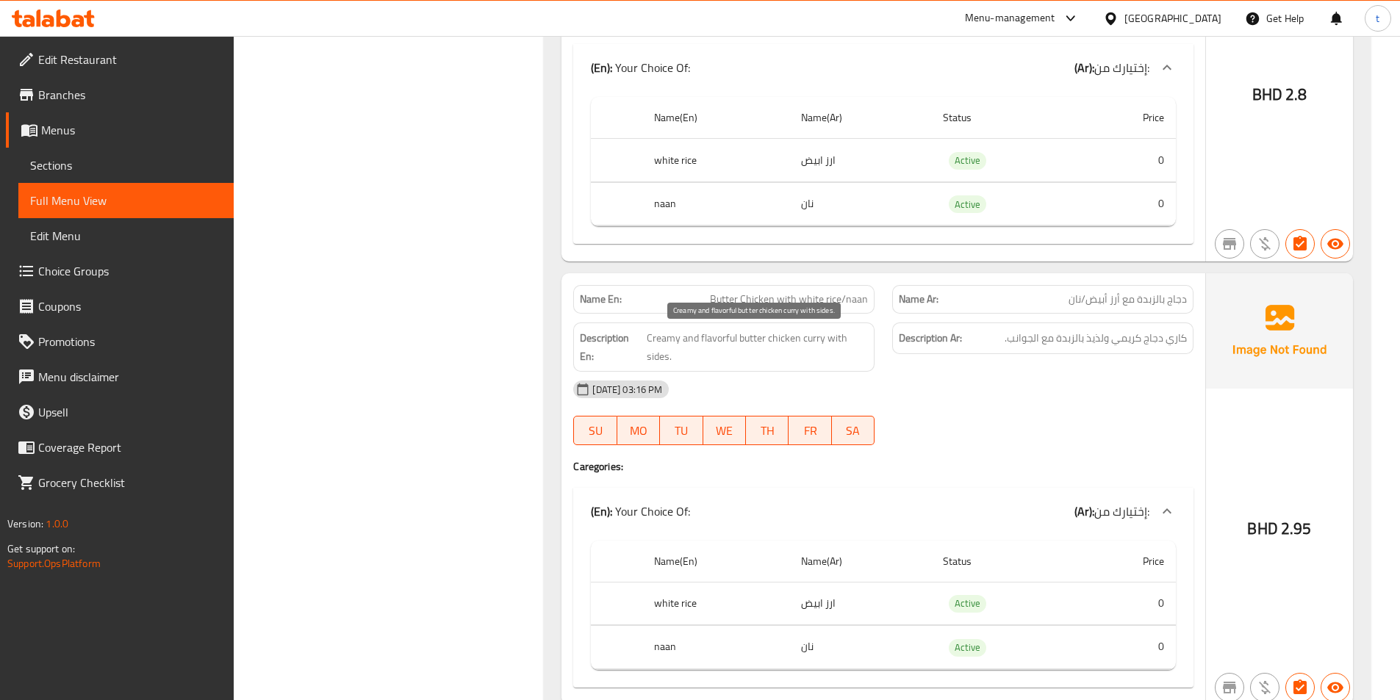
click at [641, 344] on strong "Description En:" at bounding box center [612, 347] width 64 height 36
drag, startPoint x: 641, startPoint y: 344, endPoint x: 654, endPoint y: 340, distance: 13.9
click at [644, 343] on h6 "Description En: Creamy and flavorful butter chicken curry with sides." at bounding box center [724, 347] width 288 height 36
click at [669, 336] on span "Creamy and flavorful butter chicken curry with sides." at bounding box center [757, 347] width 221 height 36
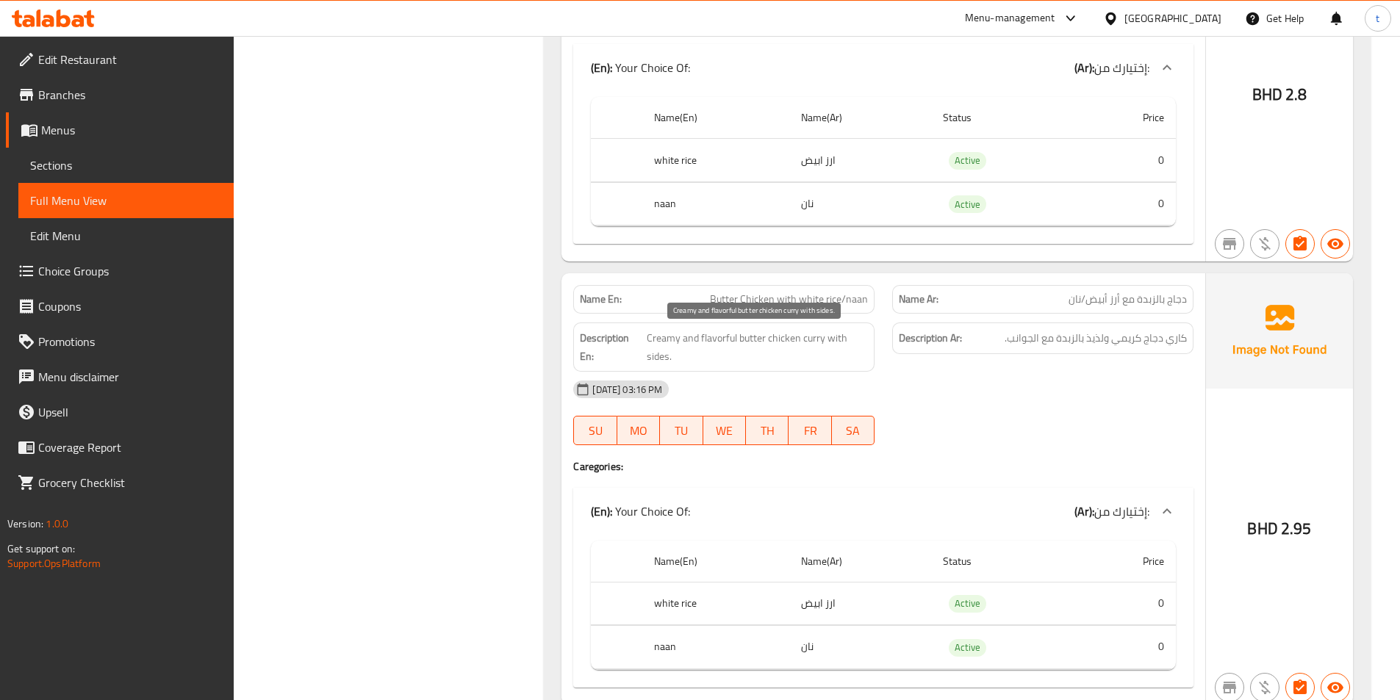
click at [719, 337] on span "Creamy and flavorful butter chicken curry with sides." at bounding box center [757, 347] width 221 height 36
click at [751, 336] on span "Creamy and flavorful butter chicken curry with sides." at bounding box center [757, 347] width 221 height 36
click at [799, 348] on span "Creamy and flavorful butter chicken curry with sides." at bounding box center [757, 347] width 221 height 36
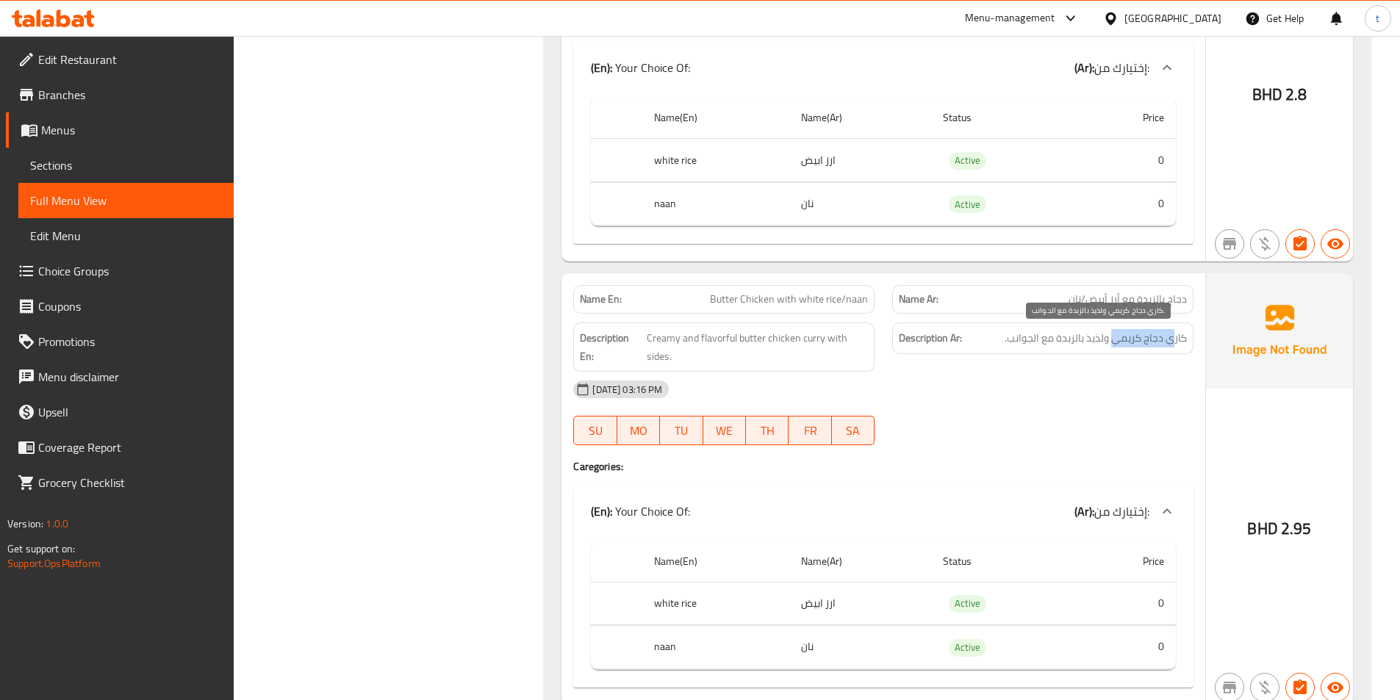
drag, startPoint x: 1172, startPoint y: 337, endPoint x: 1111, endPoint y: 338, distance: 61.0
click at [1111, 338] on span "كاري دجاج كريمي ولذيذ بالزبدة مع الجوانب." at bounding box center [1096, 338] width 182 height 18
click at [1083, 333] on span "كاري دجاج كريمي ولذيذ بالزبدة مع الجوانب." at bounding box center [1096, 338] width 182 height 18
drag, startPoint x: 1083, startPoint y: 333, endPoint x: 1038, endPoint y: 337, distance: 45.7
click at [1077, 335] on span "كاري دجاج كريمي ولذيذ بالزبدة مع الجوانب." at bounding box center [1096, 338] width 182 height 18
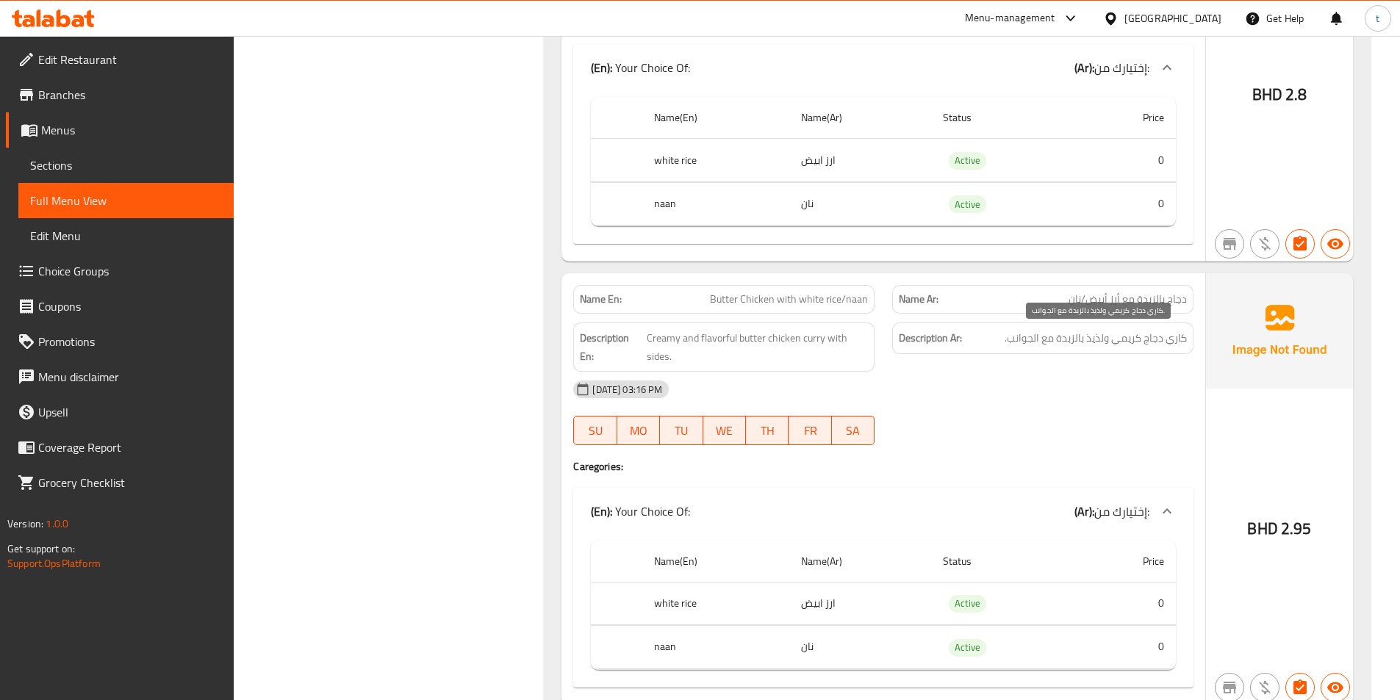
click at [1031, 337] on span "كاري دجاج كريمي ولذيذ بالزبدة مع الجوانب." at bounding box center [1096, 338] width 182 height 18
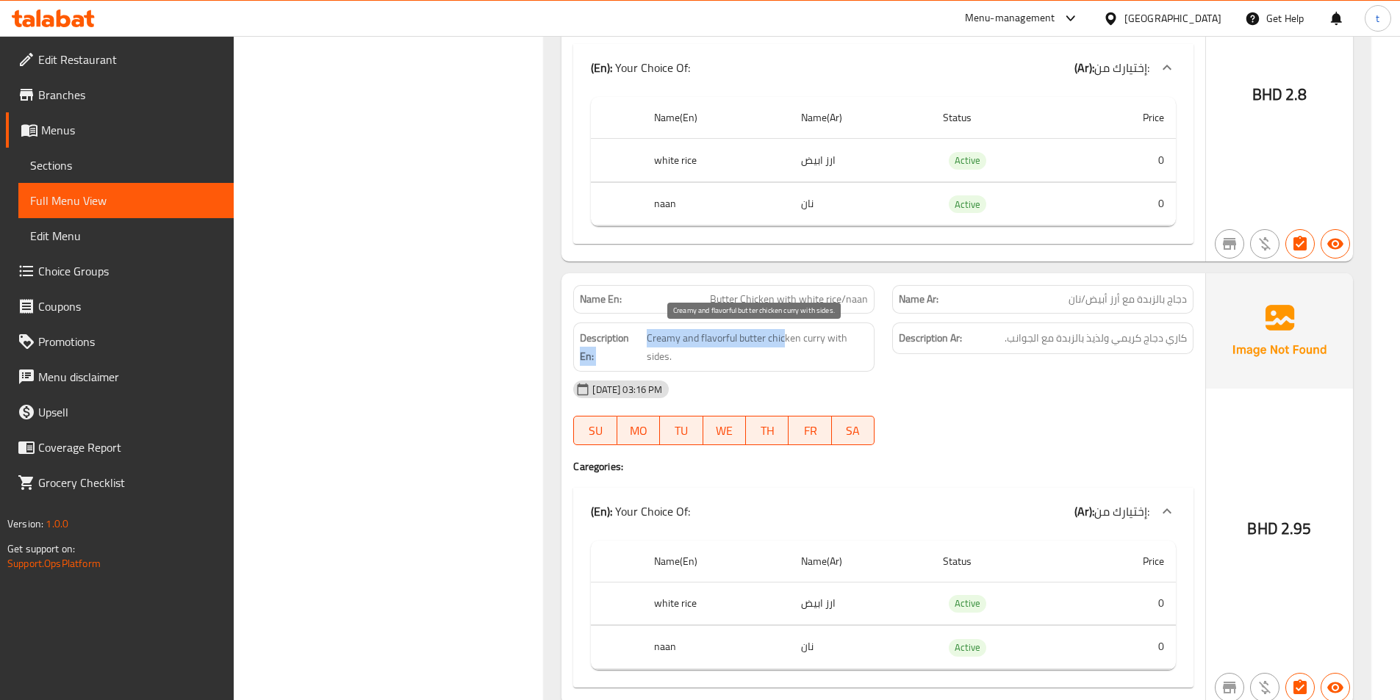
drag, startPoint x: 642, startPoint y: 328, endPoint x: 785, endPoint y: 332, distance: 143.4
click at [785, 332] on div "Description En: Creamy and flavorful butter chicken curry with sides." at bounding box center [723, 347] width 301 height 49
click at [802, 340] on span "Creamy and flavorful butter chicken curry with sides." at bounding box center [757, 347] width 221 height 36
drag, startPoint x: 649, startPoint y: 342, endPoint x: 741, endPoint y: 343, distance: 92.6
click at [741, 343] on span "Creamy and flavorful butter chicken curry with sides." at bounding box center [757, 347] width 221 height 36
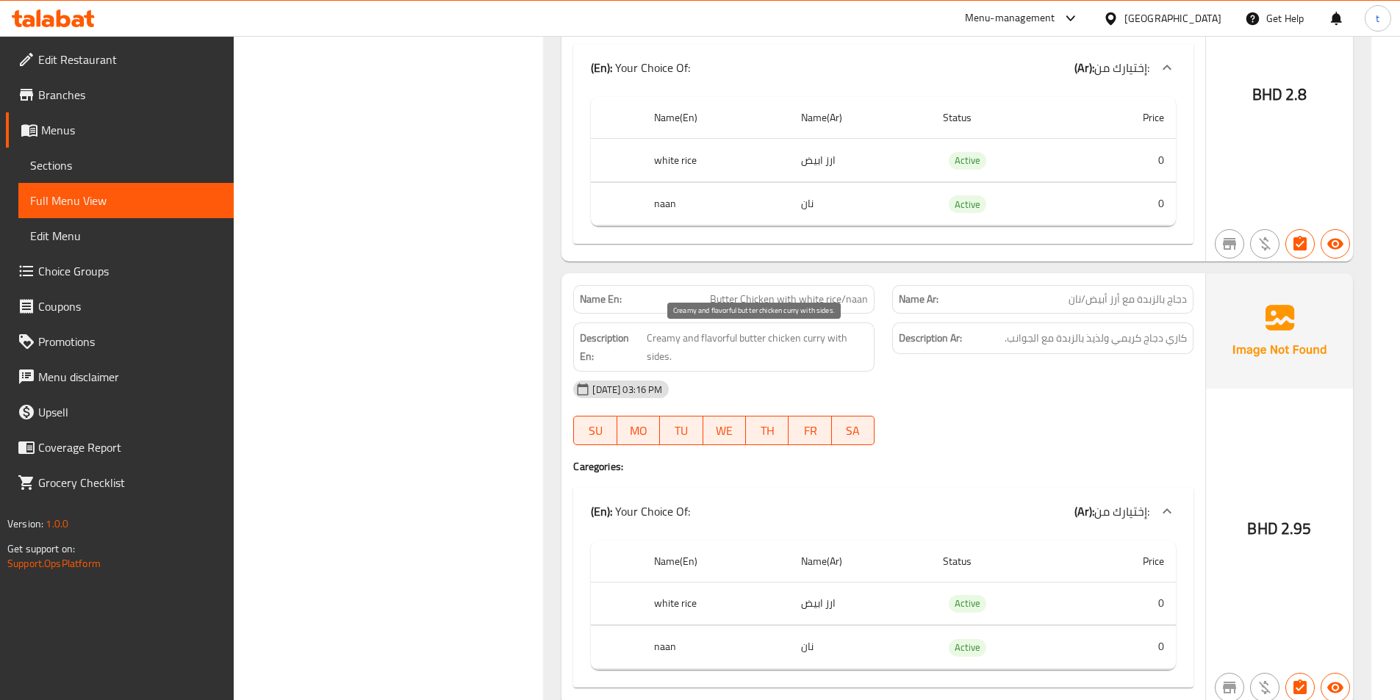
click at [749, 346] on span "Creamy and flavorful butter chicken curry with sides." at bounding box center [757, 347] width 221 height 36
click at [754, 290] on div "Name En: Butter Chicken with white rice/naan" at bounding box center [723, 299] width 301 height 29
click at [747, 302] on span "Butter Chicken with white rice/naan" at bounding box center [789, 299] width 158 height 15
click at [747, 303] on span "Butter Chicken with white rice/naan" at bounding box center [789, 299] width 158 height 15
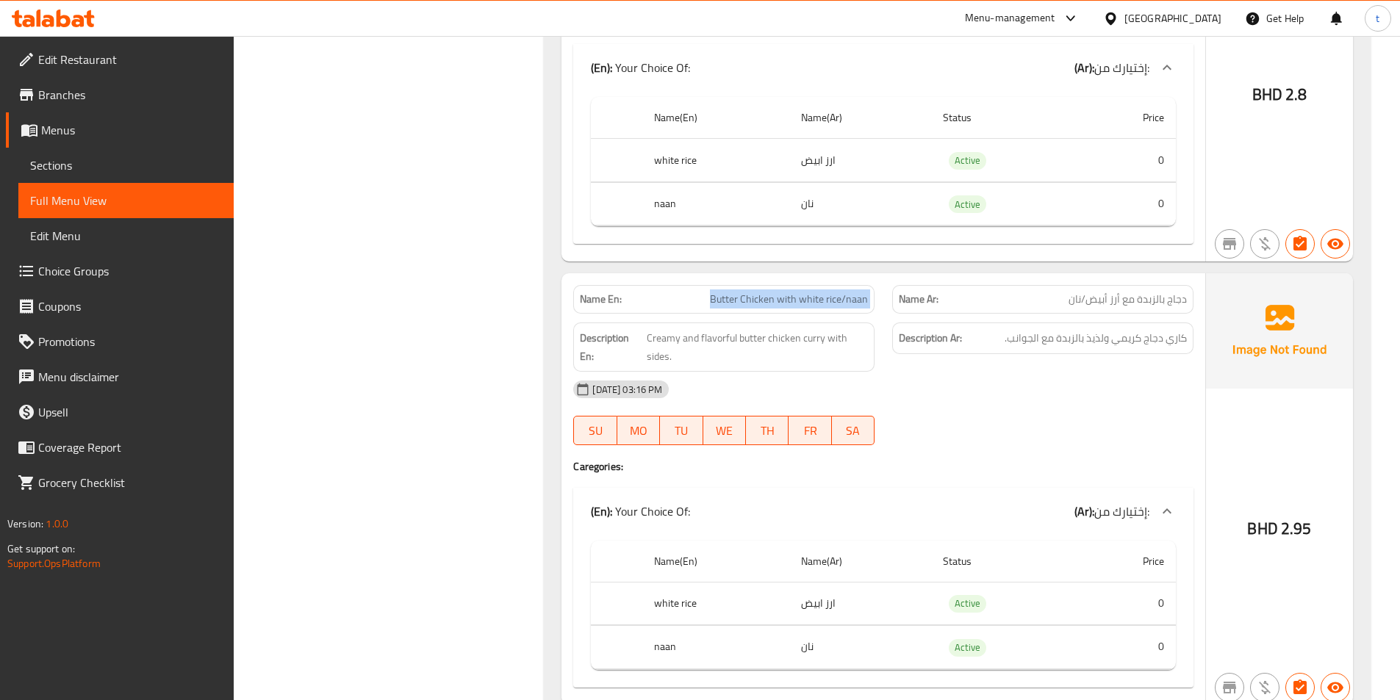
click at [729, 310] on div "Name En: Butter Chicken with white rice/naan" at bounding box center [723, 299] width 301 height 29
click at [675, 342] on span "Creamy and flavorful butter chicken curry with sides." at bounding box center [757, 347] width 221 height 36
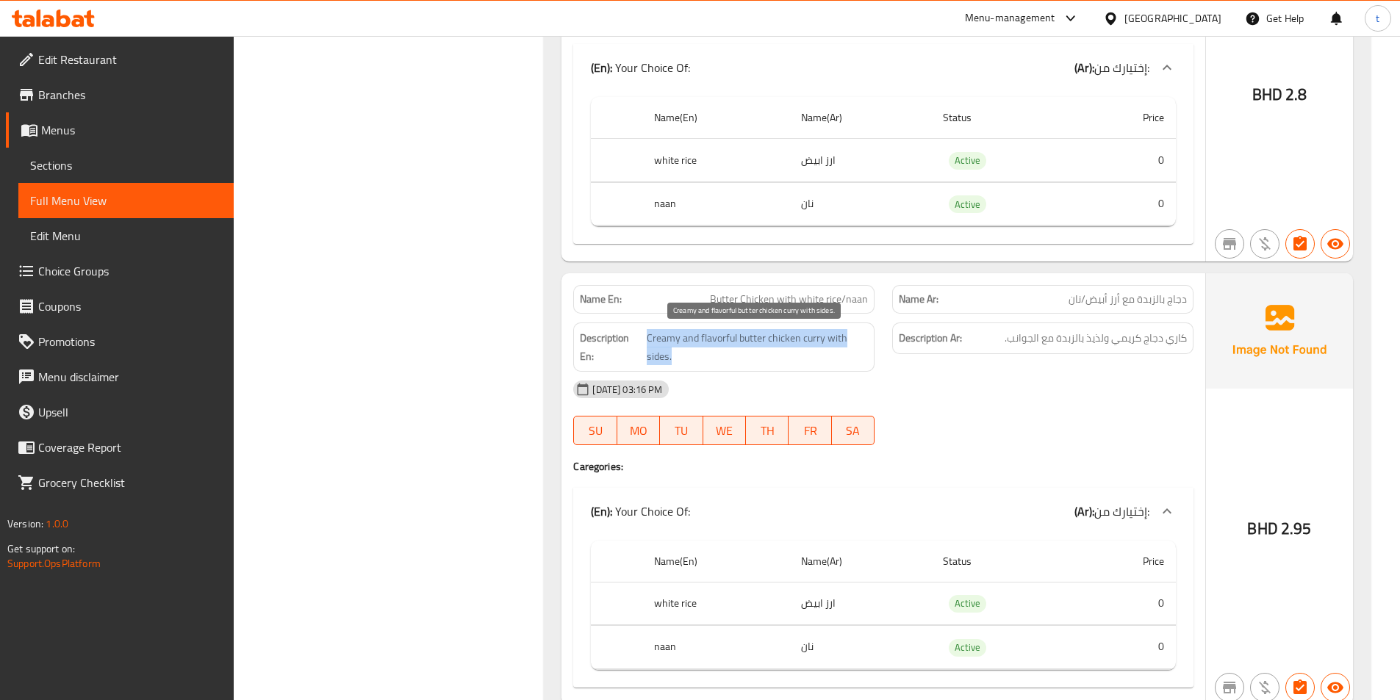
click at [675, 342] on span "Creamy and flavorful butter chicken curry with sides." at bounding box center [757, 347] width 221 height 36
click at [816, 346] on span "Creamy and flavorful butter chicken curry with sides." at bounding box center [757, 347] width 221 height 36
drag, startPoint x: 1158, startPoint y: 292, endPoint x: 1154, endPoint y: 258, distance: 34.8
click at [1158, 292] on span "دجاج بالزبدة مع أرز أبيض/نان" at bounding box center [1127, 299] width 118 height 15
click at [1154, 258] on div "Name En: Tikka Masala with white rice or naan Name Ar: تكا ماسالا مع الأرز الأب…" at bounding box center [883, 56] width 644 height 414
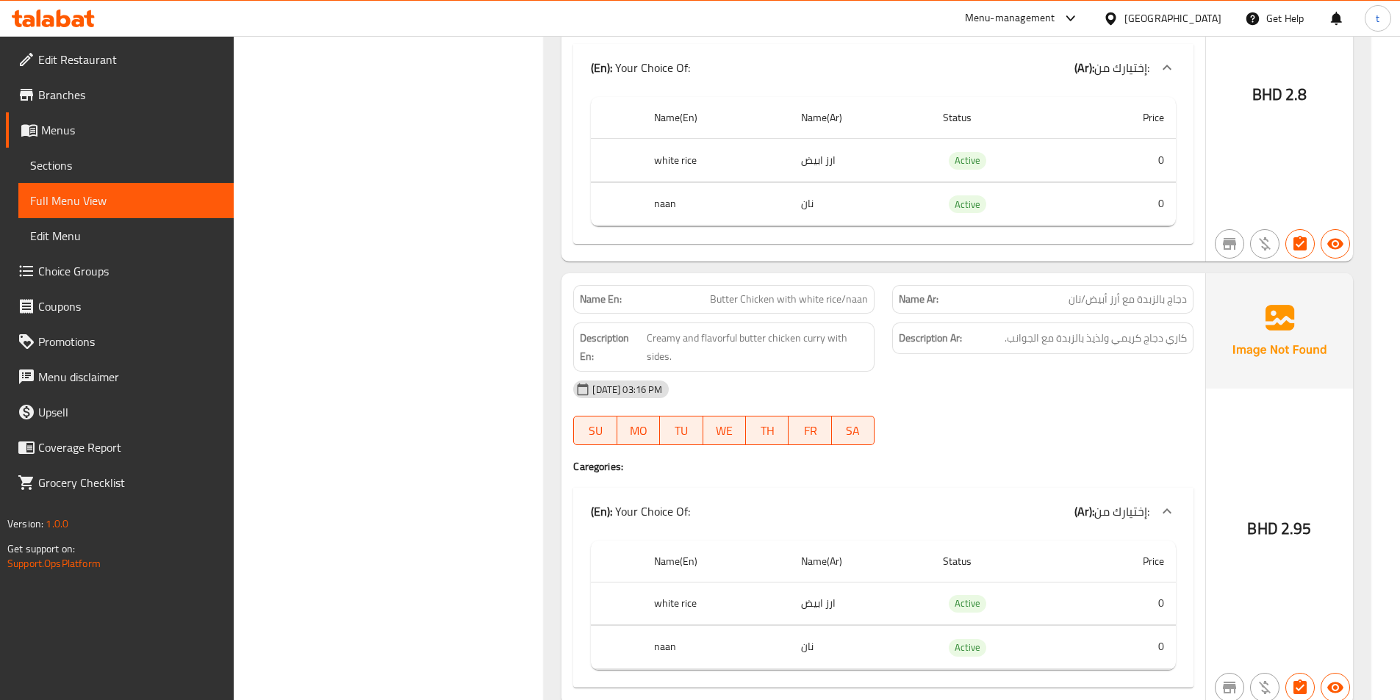
click at [1132, 301] on span "دجاج بالزبدة مع أرز أبيض/نان" at bounding box center [1127, 299] width 118 height 15
click at [804, 306] on span "Butter Chicken with white rice/naan" at bounding box center [789, 299] width 158 height 15
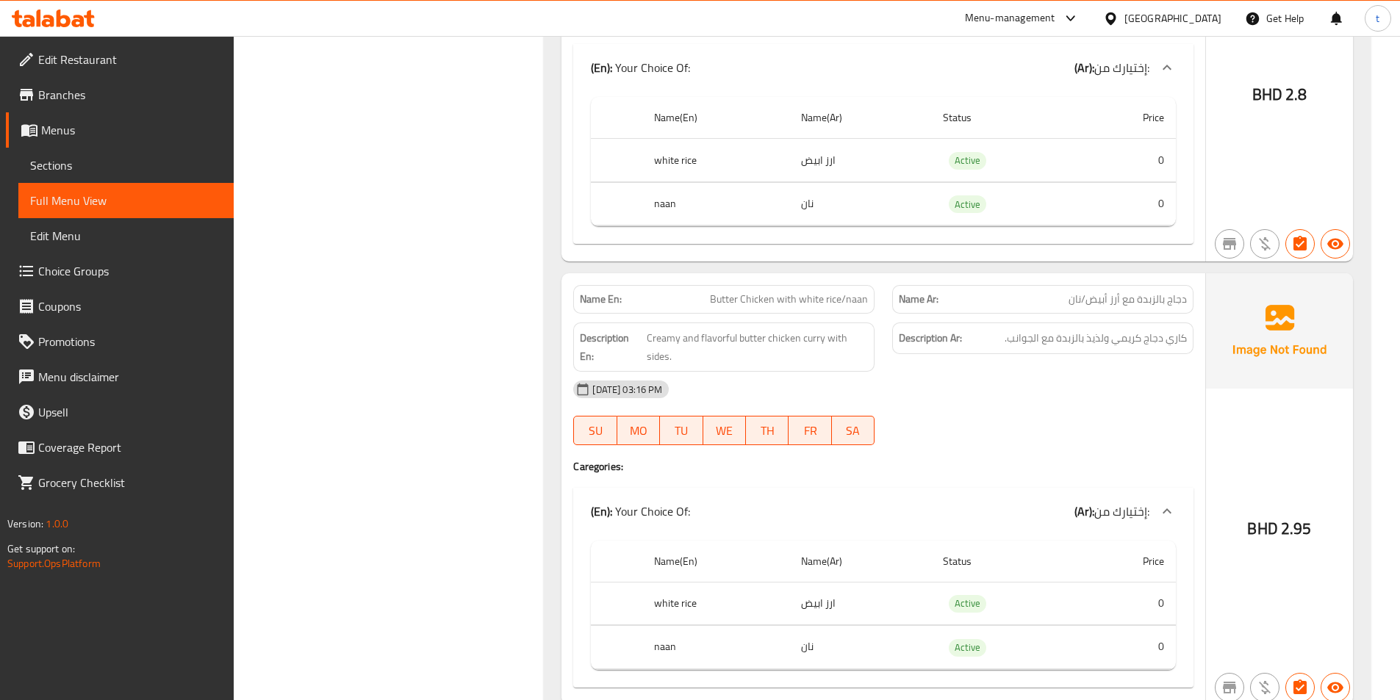
click at [730, 321] on div "Description En: Creamy and flavorful butter chicken curry with sides." at bounding box center [723, 347] width 319 height 67
click at [697, 335] on span "Creamy and flavorful butter chicken curry with sides." at bounding box center [757, 347] width 221 height 36
click at [665, 342] on span "Creamy and flavorful butter chicken curry with sides." at bounding box center [757, 347] width 221 height 36
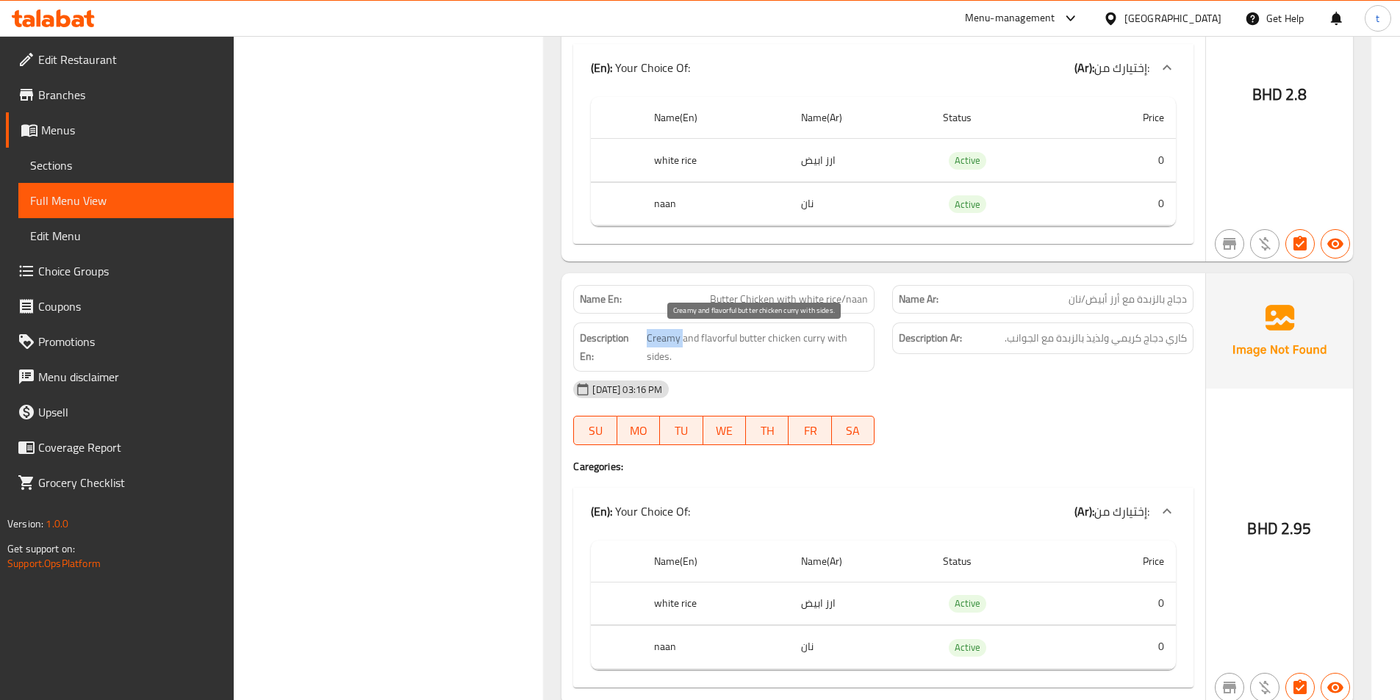
click at [665, 342] on span "Creamy and flavorful butter chicken curry with sides." at bounding box center [757, 347] width 221 height 36
click at [700, 340] on span "Creamy and flavorful butter chicken curry with sides." at bounding box center [757, 347] width 221 height 36
click at [740, 342] on span "Creamy and flavorful butter chicken curry with sides." at bounding box center [757, 347] width 221 height 36
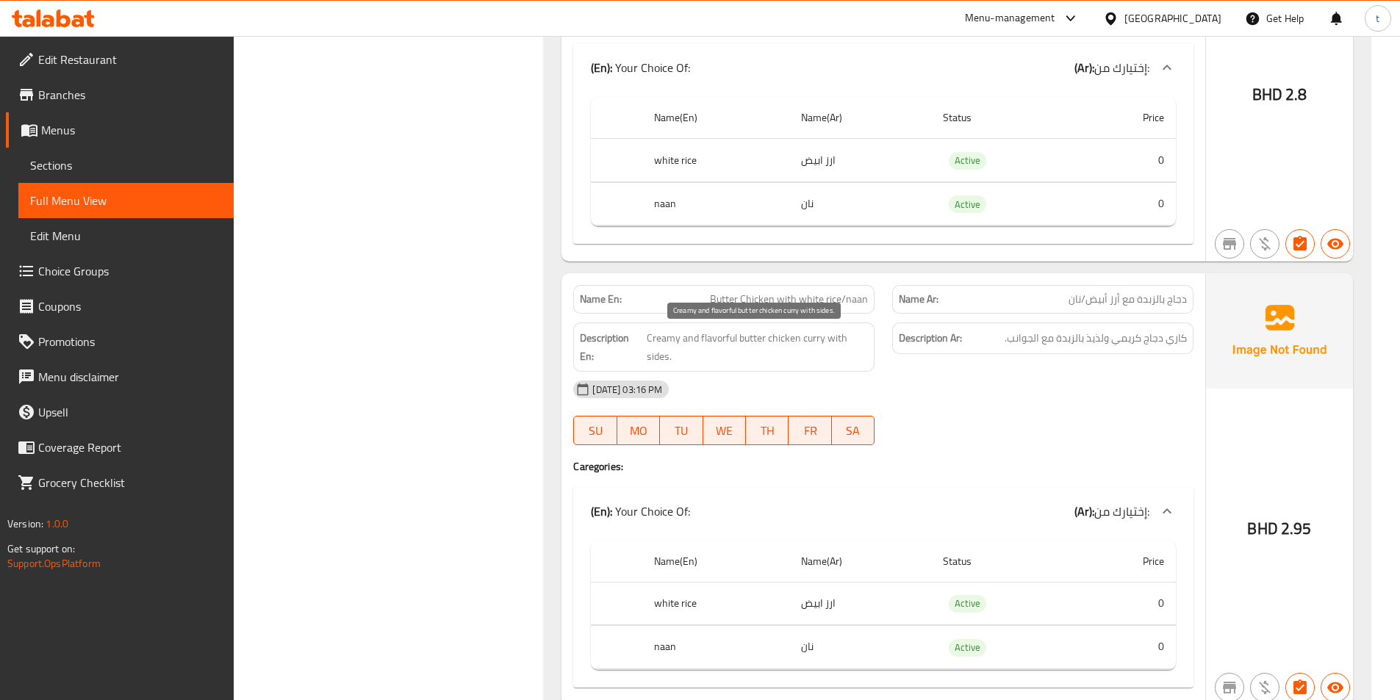
click at [771, 337] on span "Creamy and flavorful butter chicken curry with sides." at bounding box center [757, 347] width 221 height 36
drag, startPoint x: 1190, startPoint y: 341, endPoint x: 991, endPoint y: 349, distance: 198.6
click at [991, 349] on div "Description Ar: كاري دجاج كريمي ولذيذ بالزبدة مع الجوانب." at bounding box center [1042, 339] width 301 height 32
drag, startPoint x: 652, startPoint y: 342, endPoint x: 719, endPoint y: 347, distance: 67.1
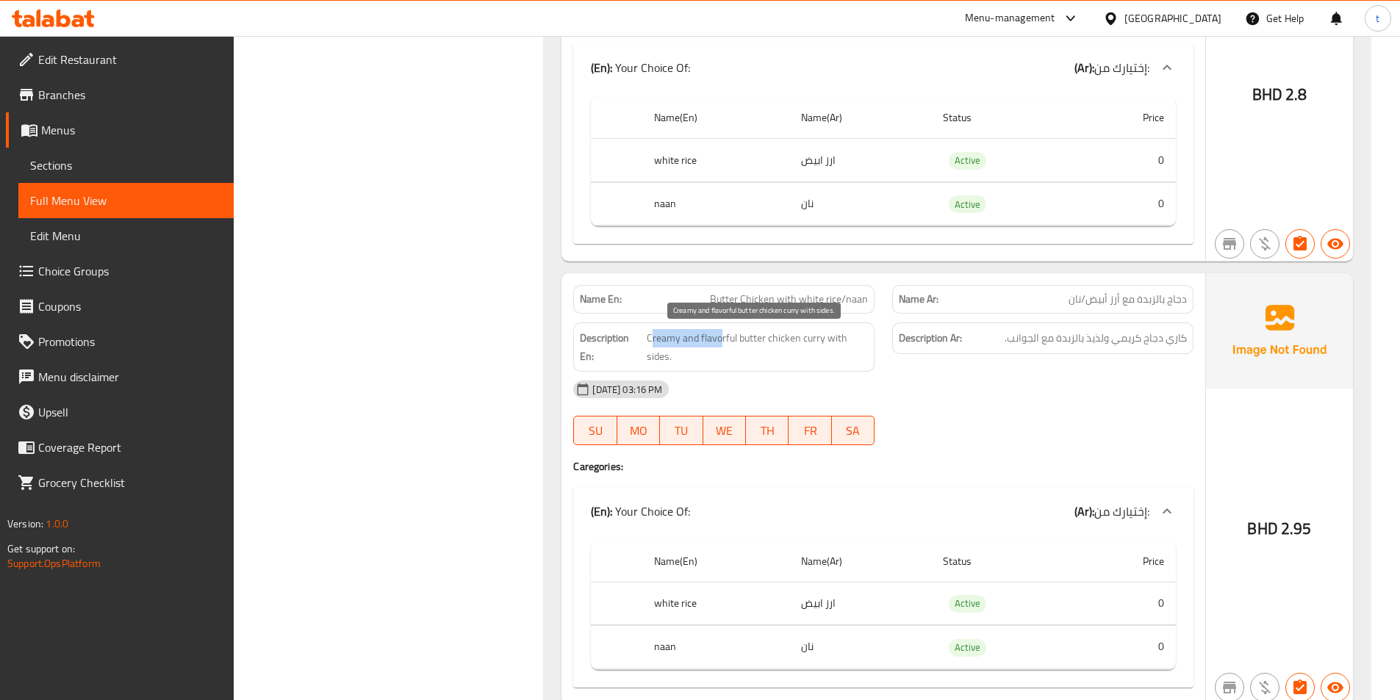
click at [719, 347] on span "Creamy and flavorful butter chicken curry with sides." at bounding box center [757, 347] width 221 height 36
click at [732, 362] on span "Creamy and flavorful butter chicken curry with sides." at bounding box center [757, 347] width 221 height 36
click at [1185, 335] on span "كاري دجاج كريمي ولذيذ بالزبدة مع الجوانب." at bounding box center [1096, 338] width 182 height 18
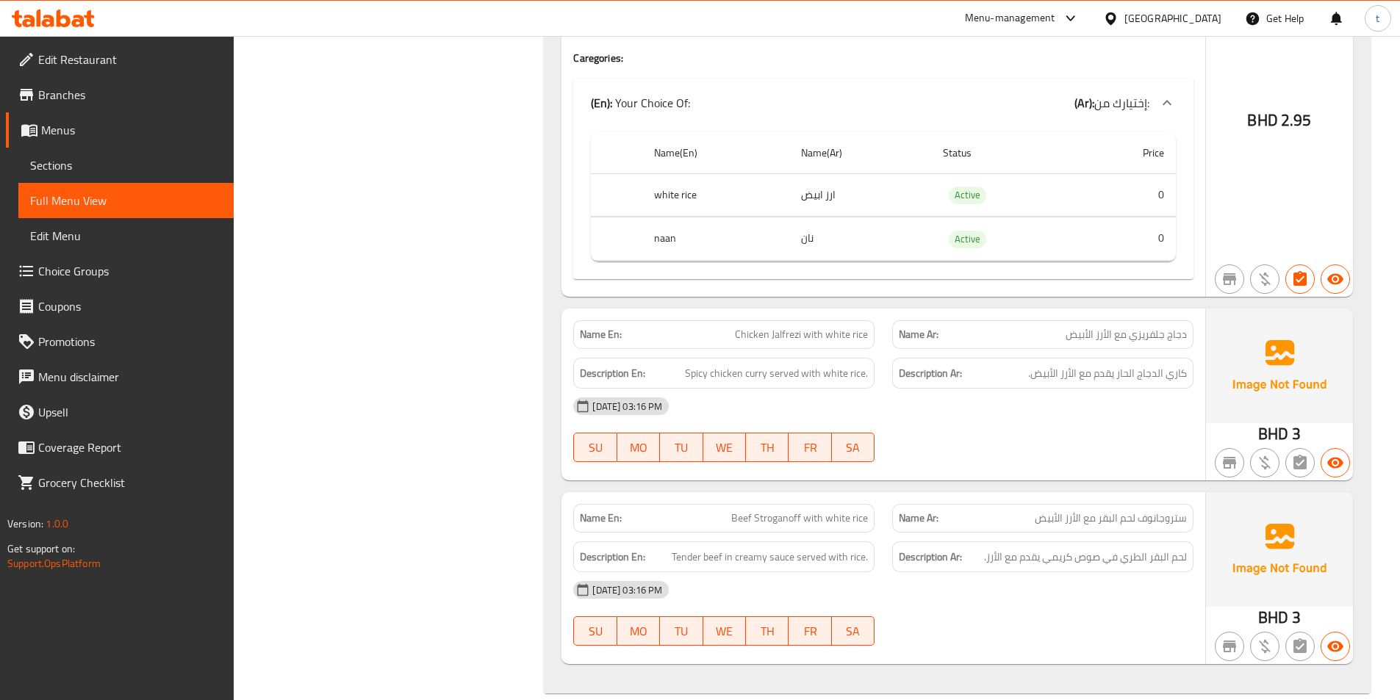
scroll to position [3305, 0]
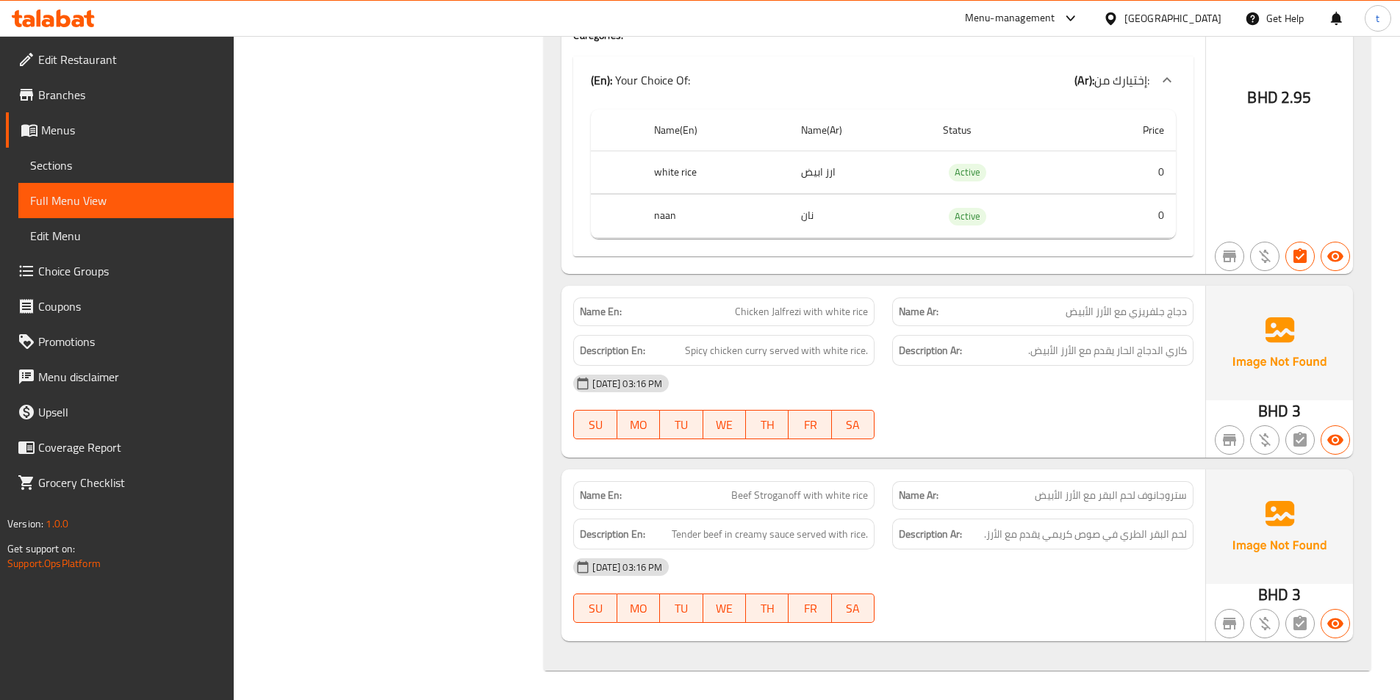
click at [791, 315] on span "Chicken Jalfrezi with white rice" at bounding box center [801, 311] width 133 height 15
copy span "Jalfrezi"
drag, startPoint x: 1183, startPoint y: 350, endPoint x: 1010, endPoint y: 358, distance: 173.6
click at [1010, 358] on h6 "Description Ar: كاري الدجاج الحار يقدم مع الأرز الأبيض." at bounding box center [1043, 351] width 288 height 18
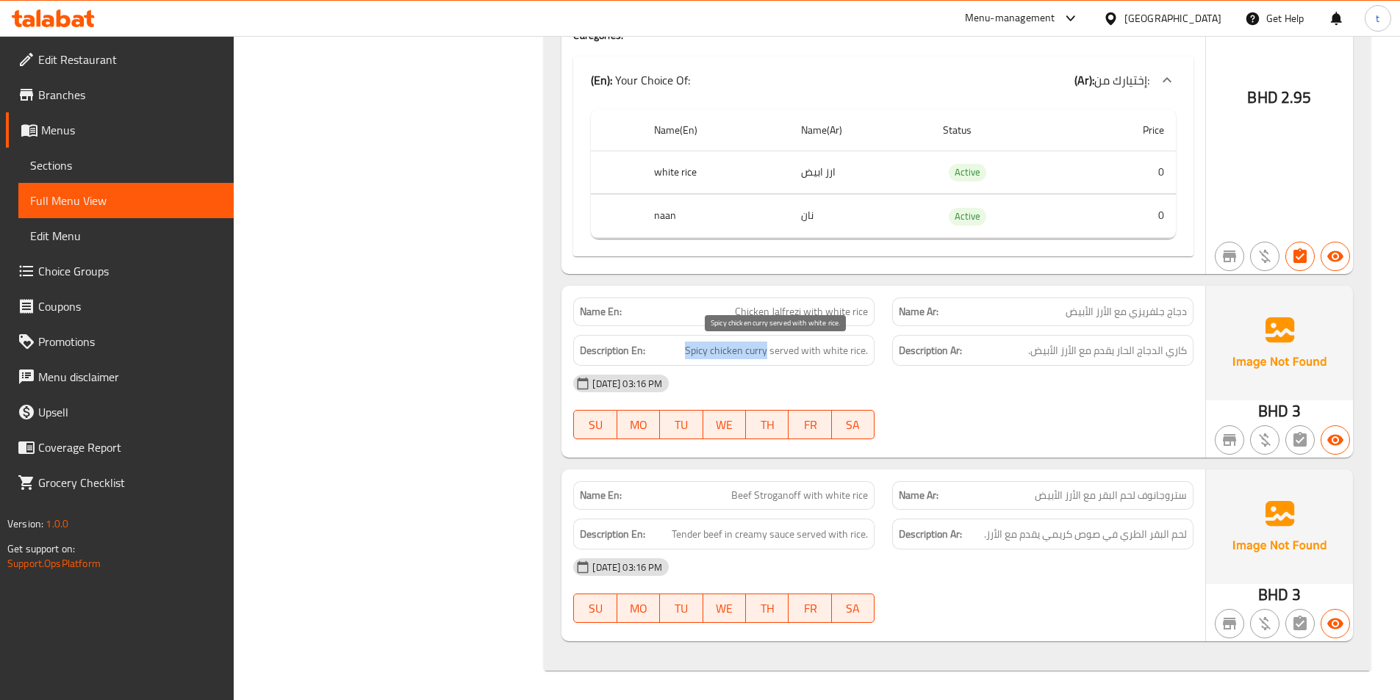
drag, startPoint x: 680, startPoint y: 348, endPoint x: 769, endPoint y: 354, distance: 88.4
click at [769, 354] on h6 "Description En: Spicy chicken curry served with white rice." at bounding box center [724, 351] width 288 height 18
click at [836, 354] on span "Spicy chicken curry served with white rice." at bounding box center [776, 351] width 183 height 18
click at [1177, 496] on span "ستروجانوف لحم البقر مع الأرز الأبيض" at bounding box center [1111, 495] width 152 height 15
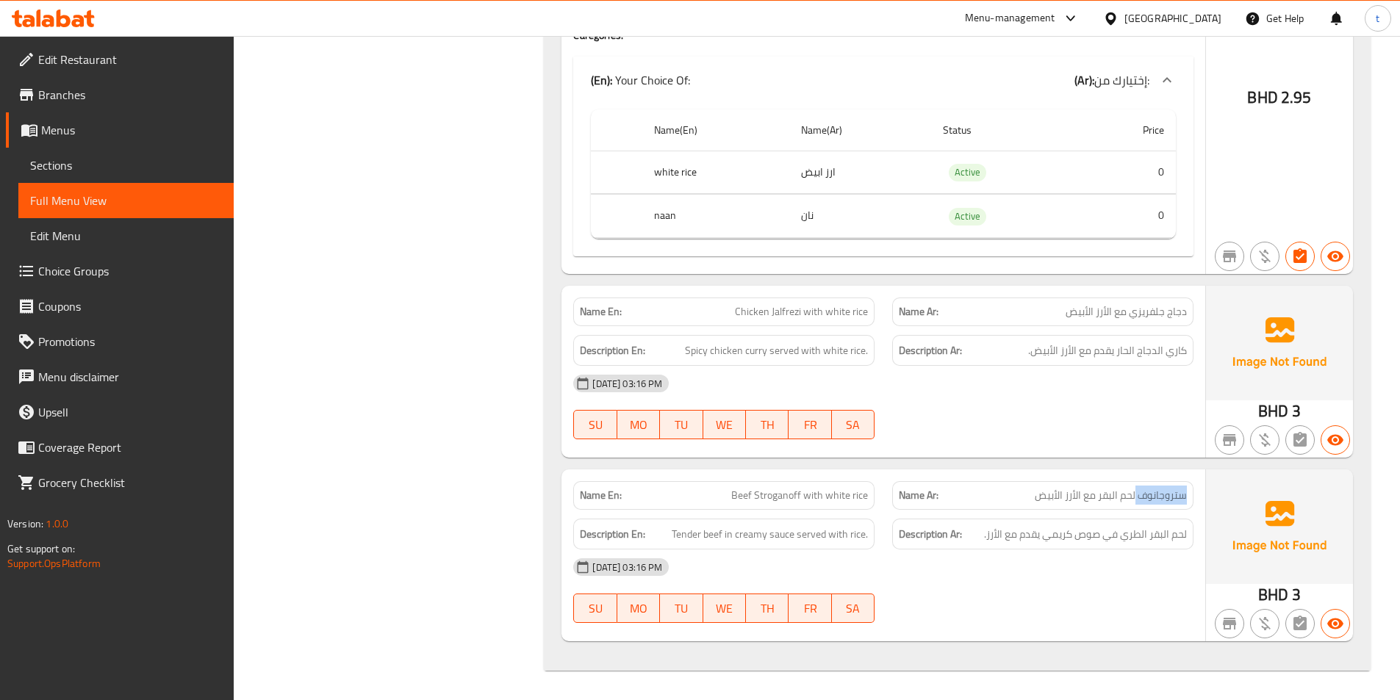
click at [1177, 496] on span "ستروجانوف لحم البقر مع الأرز الأبيض" at bounding box center [1111, 495] width 152 height 15
click at [791, 496] on span "Beef Stroganoff with white rice" at bounding box center [799, 495] width 137 height 15
click at [789, 495] on span "Beef Stroganoff with white rice" at bounding box center [799, 495] width 137 height 15
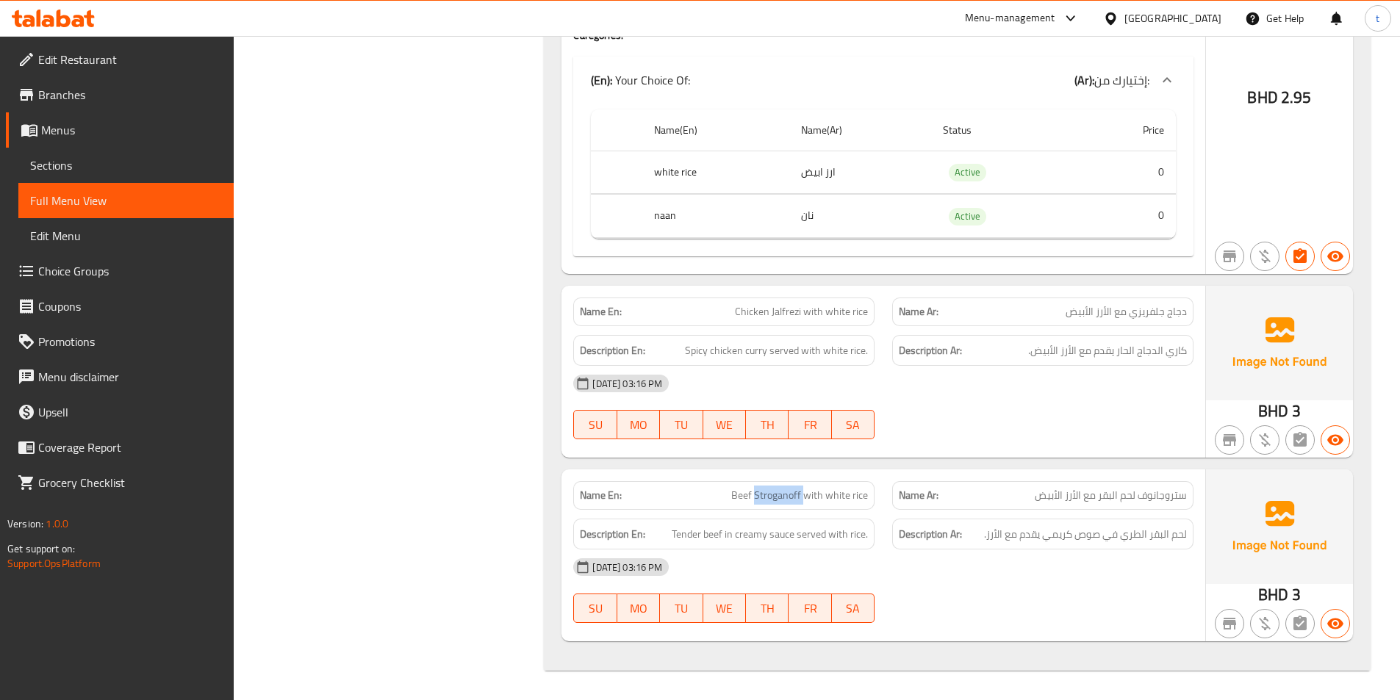
click at [789, 495] on span "Beef Stroganoff with white rice" at bounding box center [799, 495] width 137 height 15
click at [719, 517] on div "Description En: Tender beef in creamy sauce served with rice." at bounding box center [723, 534] width 319 height 49
click at [738, 503] on span "Beef Stroganoff with white rice" at bounding box center [799, 495] width 137 height 15
click at [772, 495] on span "Beef Stroganoff with white rice" at bounding box center [799, 495] width 137 height 15
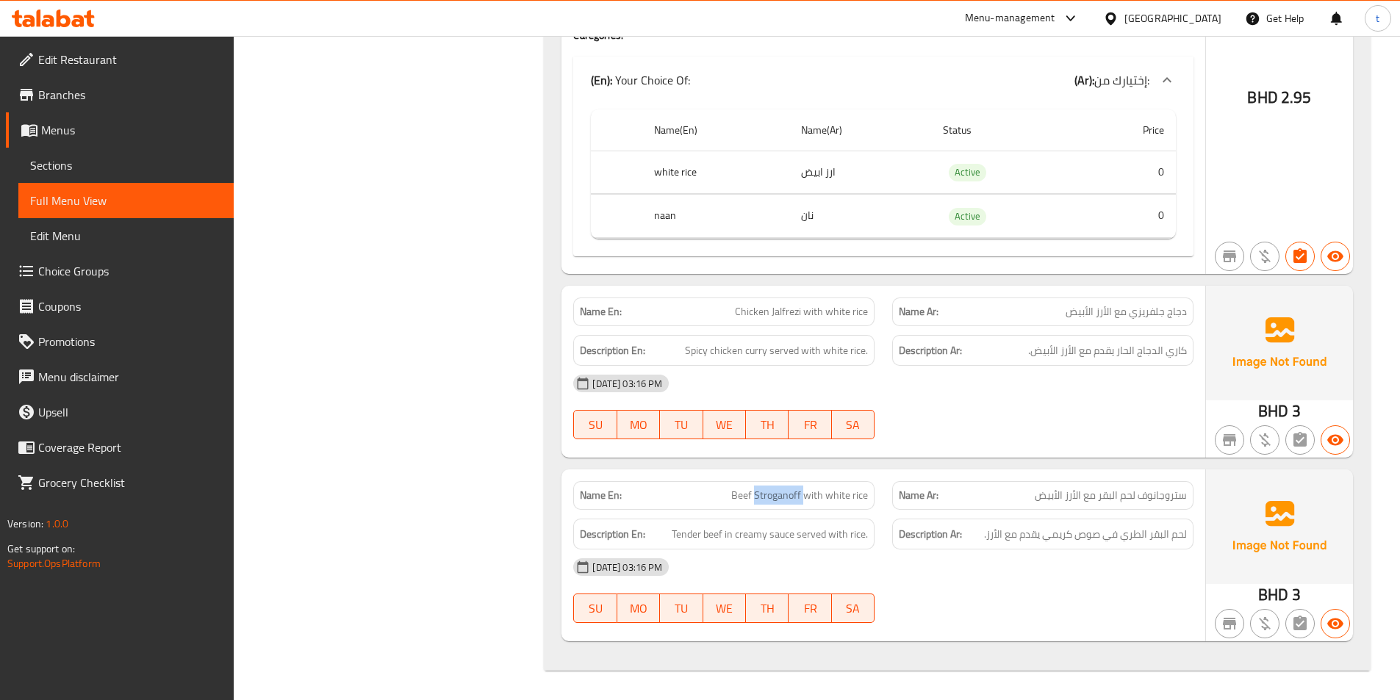
click at [772, 495] on span "Beef Stroganoff with white rice" at bounding box center [799, 495] width 137 height 15
click at [812, 495] on span "Beef Stroganoff with white rice" at bounding box center [799, 495] width 137 height 15
click at [825, 494] on span "Beef Stroganoff with white rice" at bounding box center [799, 495] width 137 height 15
click at [827, 495] on span "Beef Stroganoff with white rice" at bounding box center [799, 495] width 137 height 15
click at [1179, 498] on span "ستروجانوف لحم البقر مع الأرز الأبيض" at bounding box center [1111, 495] width 152 height 15
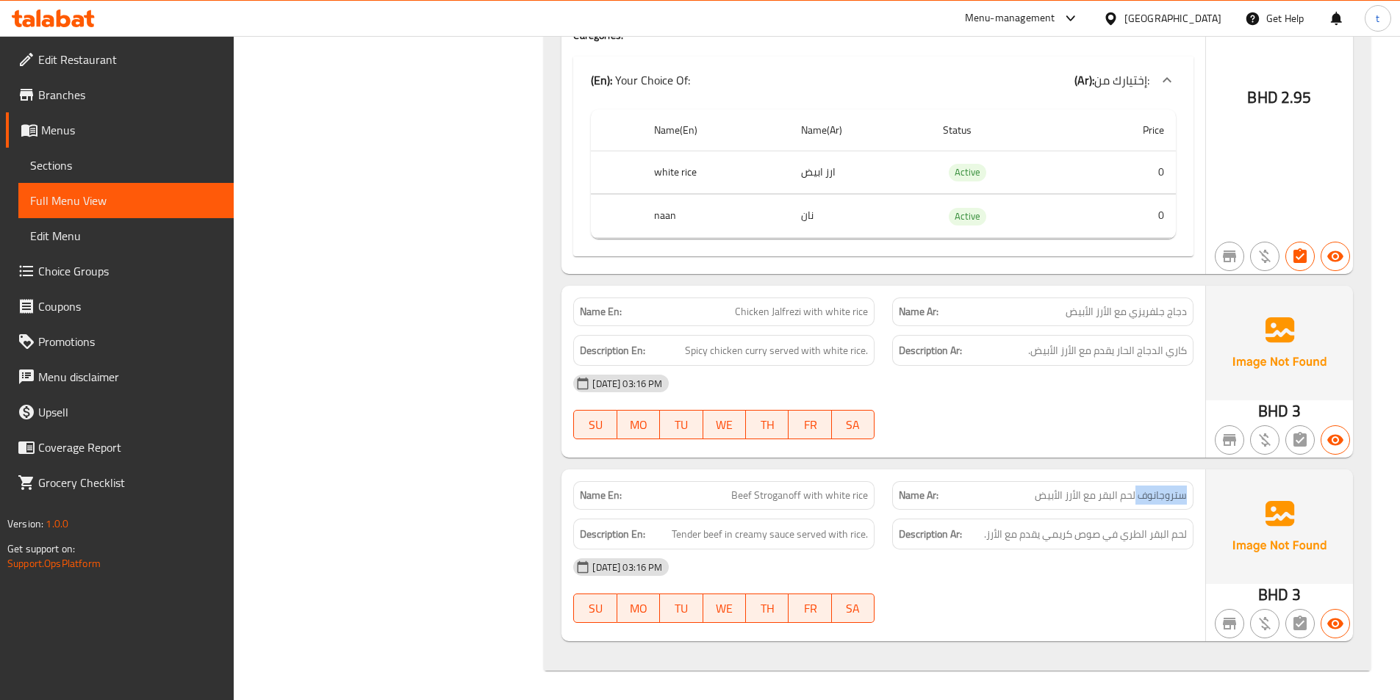
click at [1179, 498] on span "ستروجانوف لحم البقر مع الأرز الأبيض" at bounding box center [1111, 495] width 152 height 15
click at [1102, 496] on span "ستروجانوف لحم البقر مع الأرز الأبيض" at bounding box center [1111, 495] width 152 height 15
drag, startPoint x: 664, startPoint y: 531, endPoint x: 747, endPoint y: 526, distance: 82.5
click at [747, 526] on h6 "Description En: Tender beef in creamy sauce served with rice." at bounding box center [724, 534] width 288 height 18
click at [727, 535] on span "Tender beef in creamy sauce served with rice." at bounding box center [770, 534] width 196 height 18
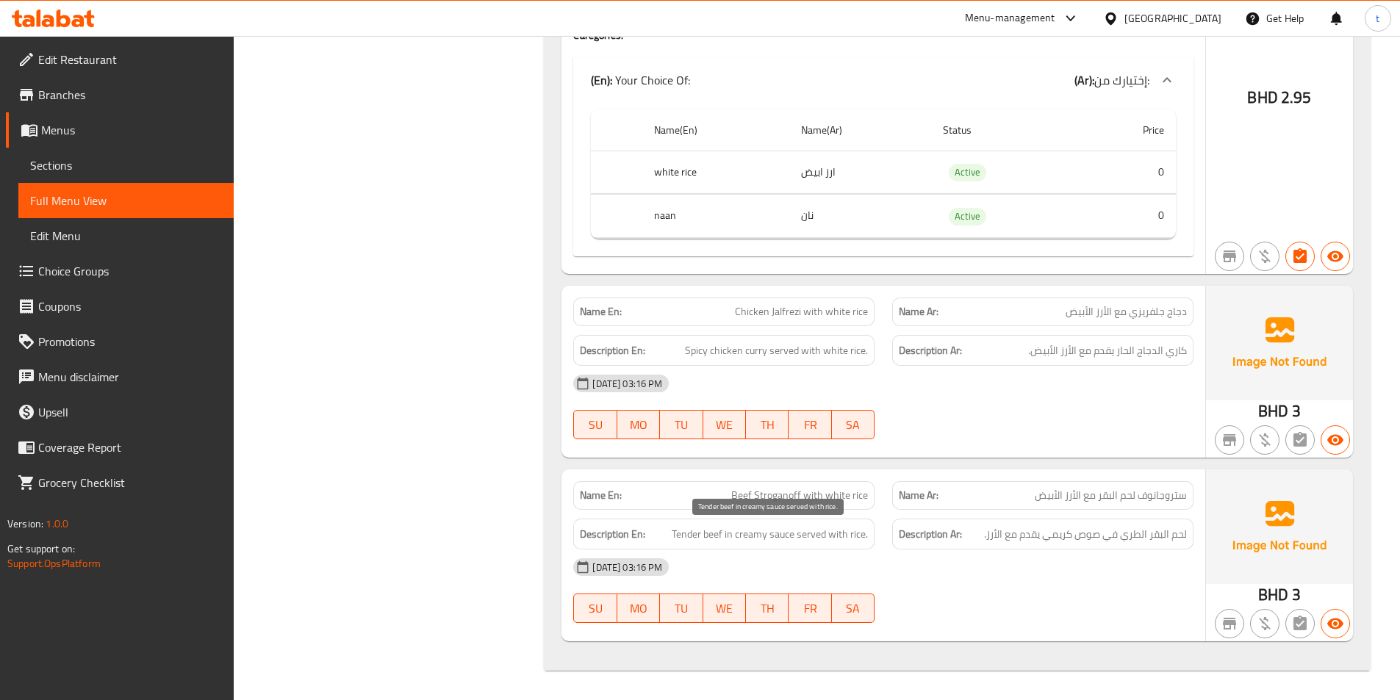
click at [699, 537] on span "Tender beef in creamy sauce served with rice." at bounding box center [770, 534] width 196 height 18
click at [716, 536] on span "Tender beef in creamy sauce served with rice." at bounding box center [770, 534] width 196 height 18
click at [733, 537] on span "Tender beef in creamy sauce served with rice." at bounding box center [770, 534] width 196 height 18
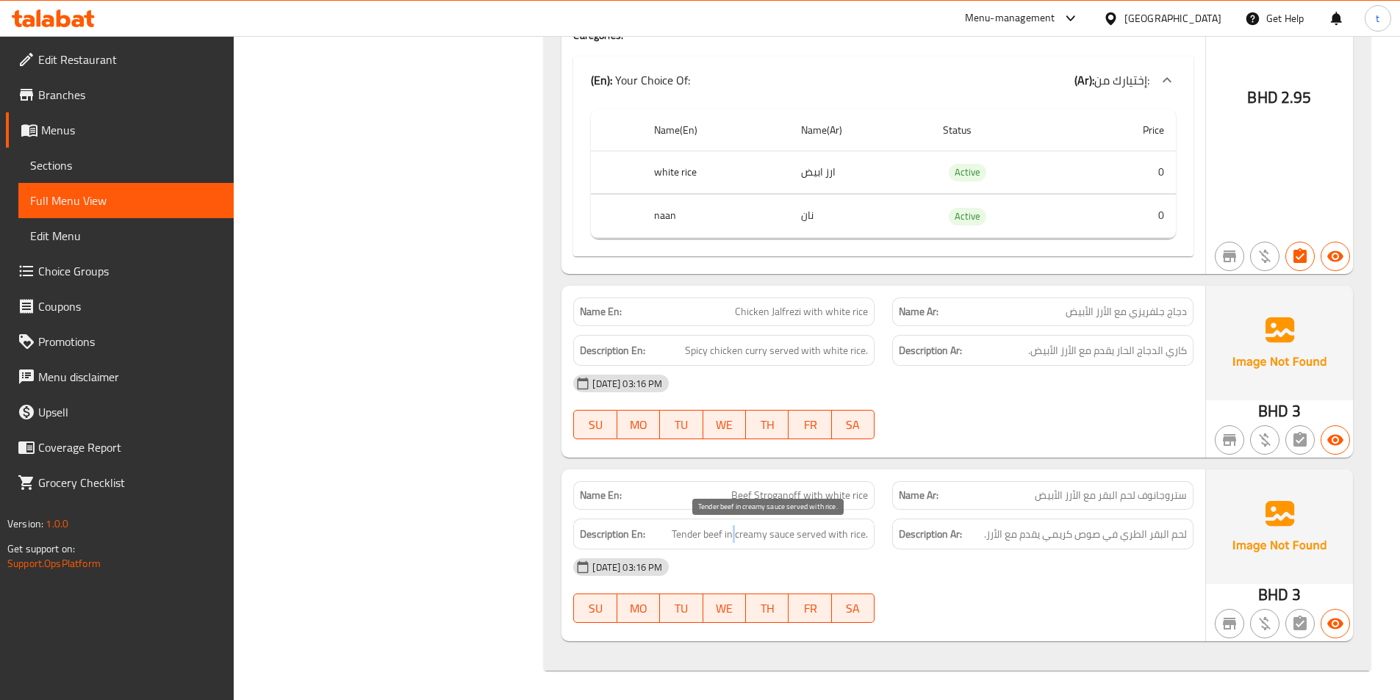
click at [733, 537] on span "Tender beef in creamy sauce served with rice." at bounding box center [770, 534] width 196 height 18
click at [752, 536] on span "Tender beef in creamy sauce served with rice." at bounding box center [770, 534] width 196 height 18
click at [785, 537] on span "Tender beef in creamy sauce served with rice." at bounding box center [770, 534] width 196 height 18
drag, startPoint x: 785, startPoint y: 537, endPoint x: 998, endPoint y: 532, distance: 213.2
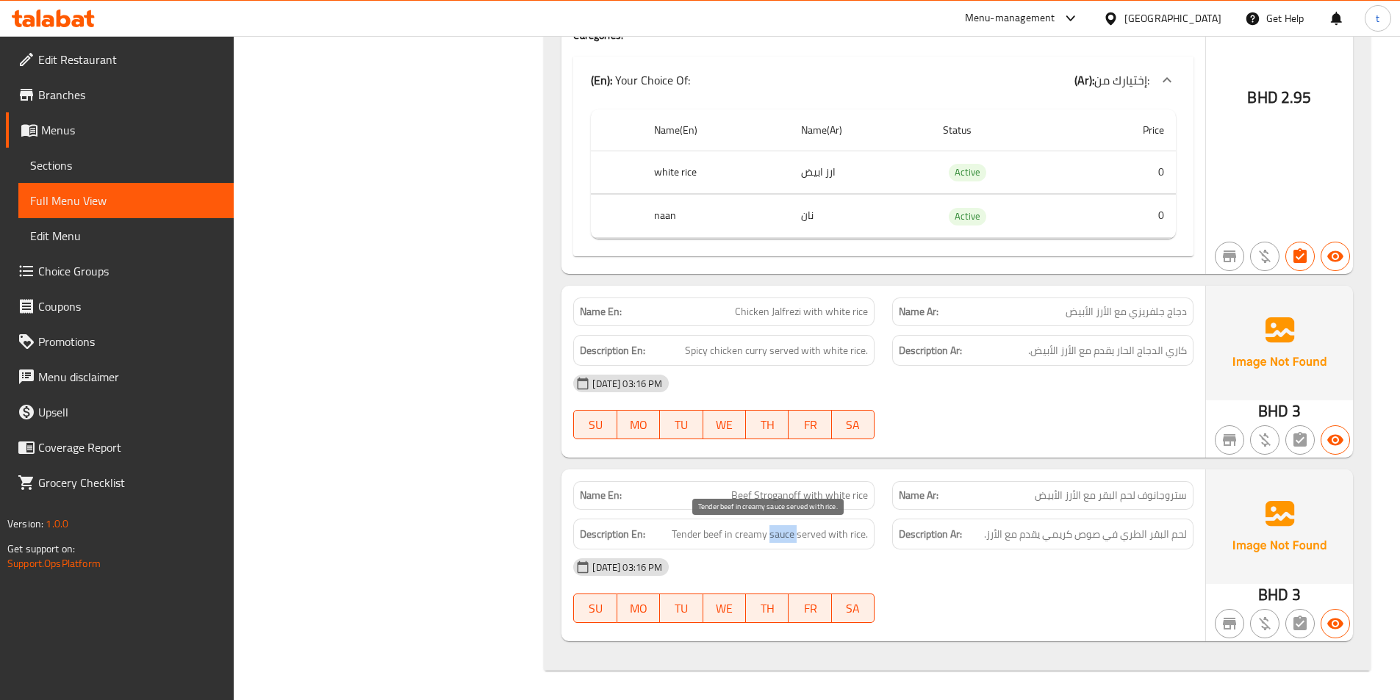
click at [789, 537] on span "Tender beef in creamy sauce served with rice." at bounding box center [770, 534] width 196 height 18
drag, startPoint x: 1179, startPoint y: 537, endPoint x: 1149, endPoint y: 544, distance: 31.6
click at [1149, 544] on div "Description Ar: لحم البقر الطري في صوص كريمي يقدم مع الأرز." at bounding box center [1042, 535] width 301 height 32
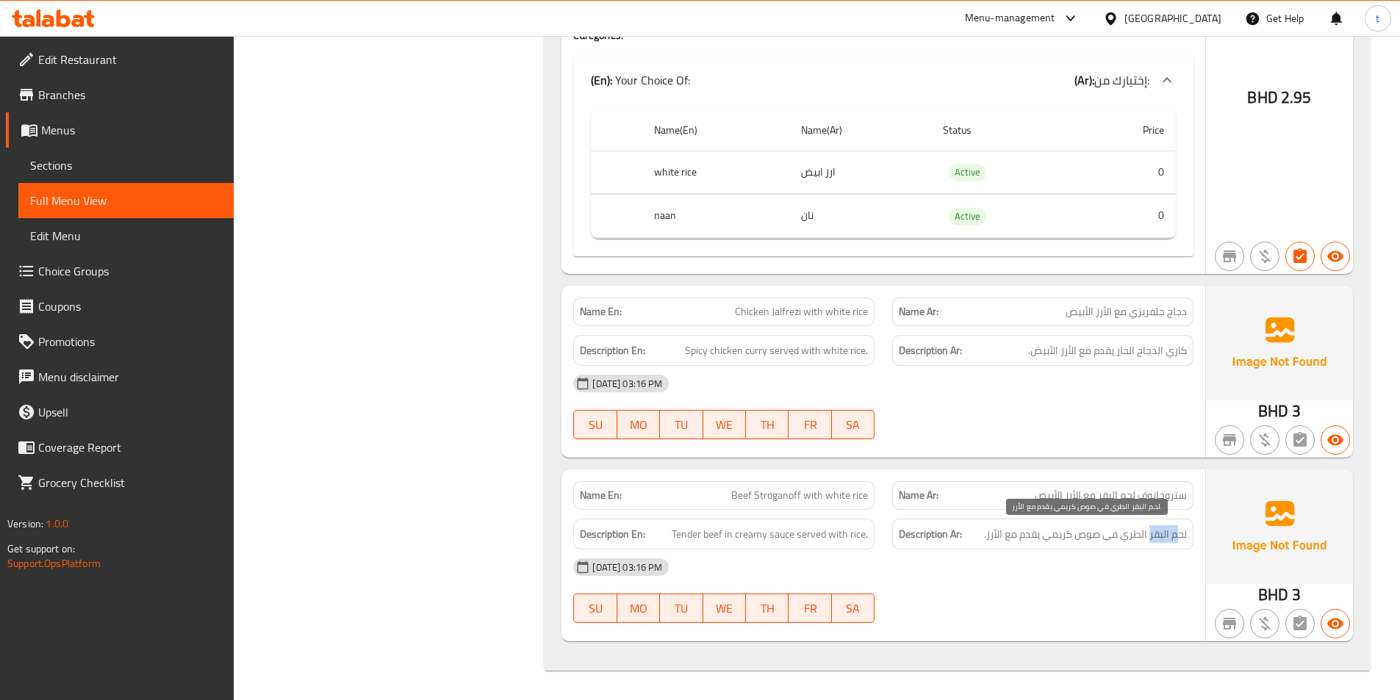
click at [1174, 542] on span "لحم البقر الطري في صوص كريمي يقدم مع الأرز." at bounding box center [1085, 534] width 203 height 18
drag, startPoint x: 1184, startPoint y: 539, endPoint x: 1149, endPoint y: 540, distance: 34.5
click at [1149, 540] on span "لحم البقر الطري في صوص كريمي يقدم مع الأرز." at bounding box center [1085, 534] width 203 height 18
click at [1042, 545] on div "Description Ar: لحم البقر الطري في صوص كريمي يقدم مع الأرز." at bounding box center [1042, 535] width 301 height 32
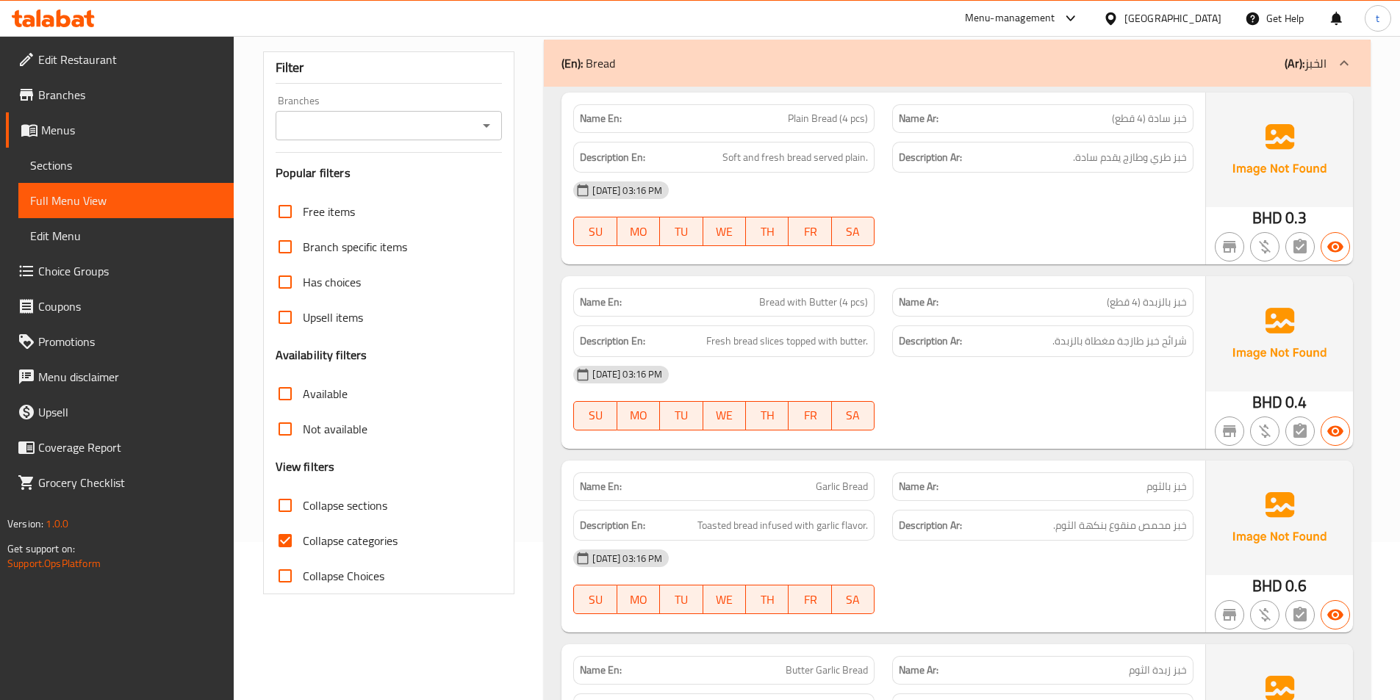
scroll to position [294, 0]
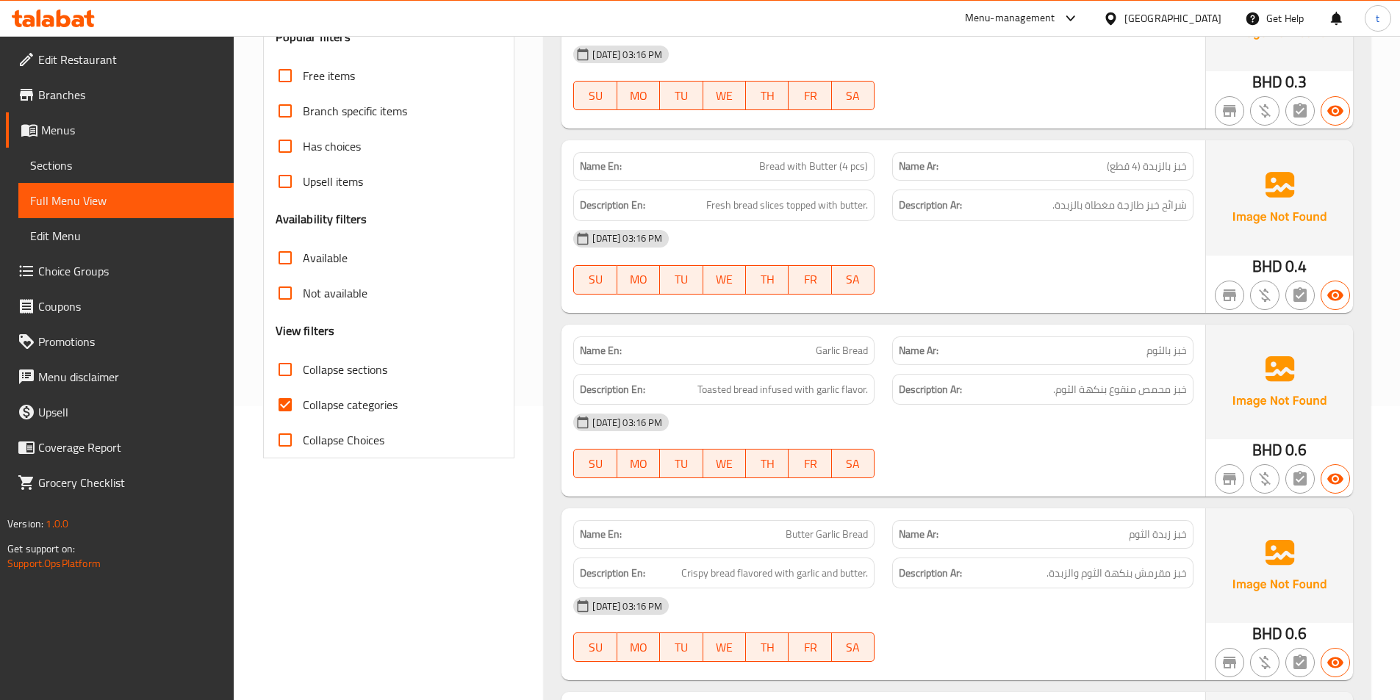
click at [279, 403] on input "Collapse categories" at bounding box center [284, 404] width 35 height 35
checkbox input "false"
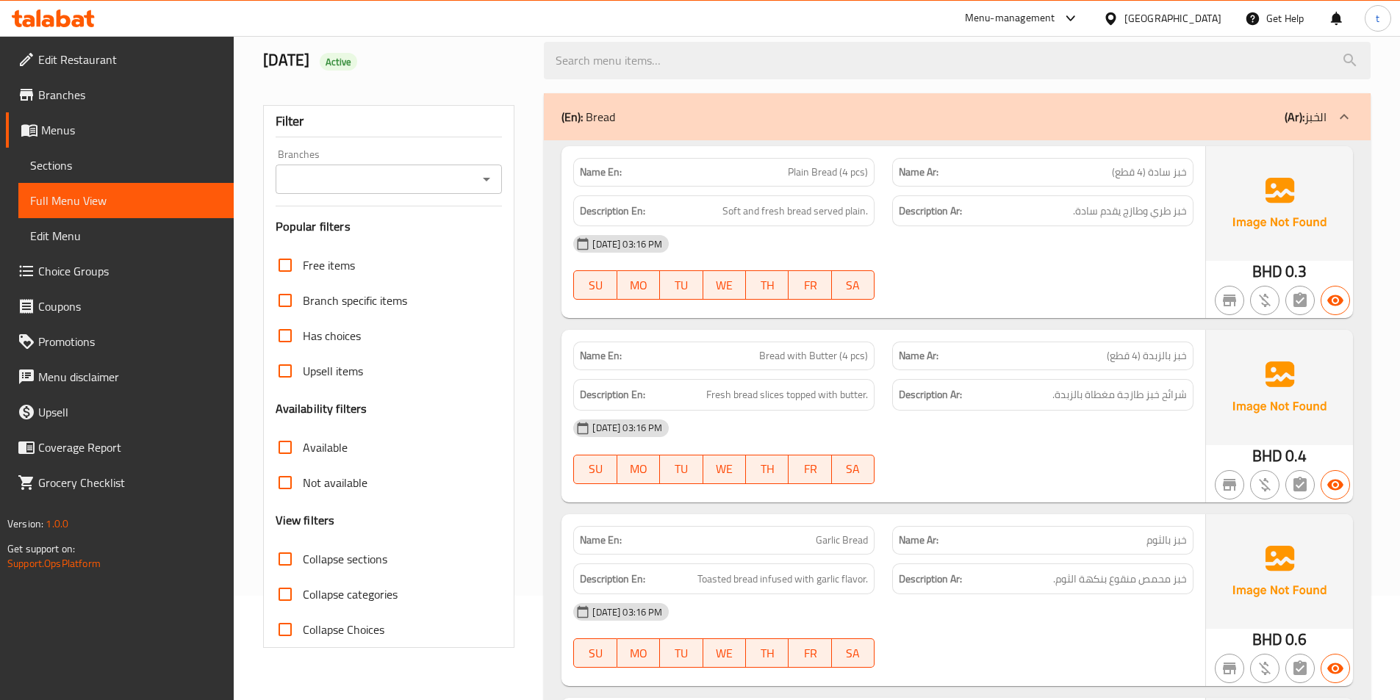
scroll to position [0, 0]
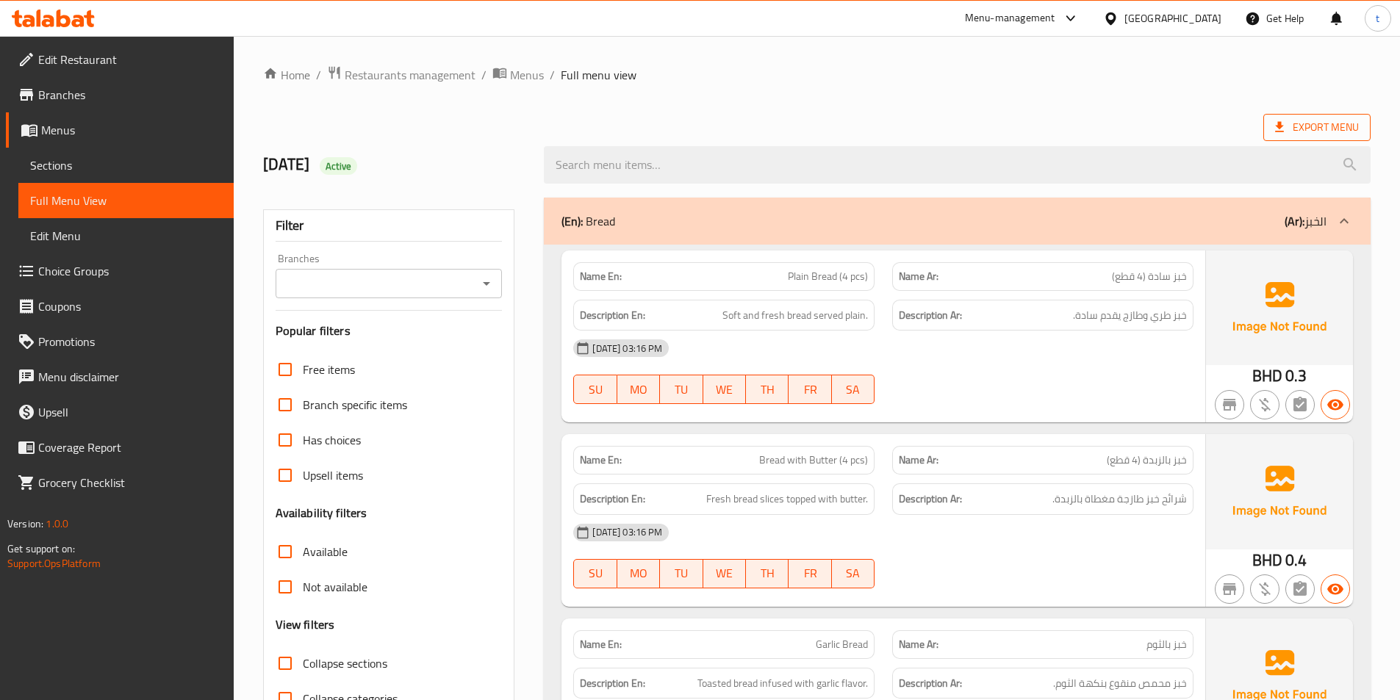
click at [1287, 121] on span "Export Menu" at bounding box center [1317, 127] width 84 height 18
click at [1285, 128] on icon at bounding box center [1279, 127] width 15 height 15
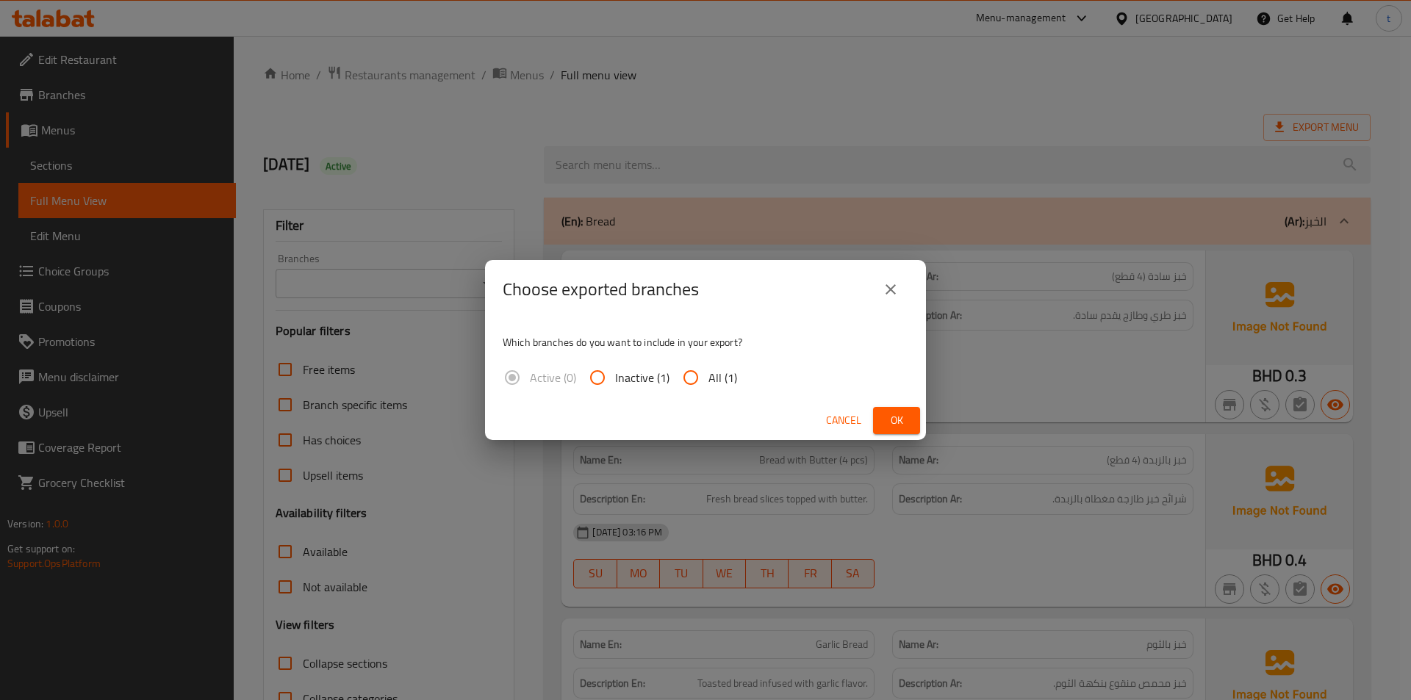
click at [696, 379] on input "All (1)" at bounding box center [690, 377] width 35 height 35
radio input "true"
click at [894, 426] on span "Ok" at bounding box center [897, 421] width 24 height 18
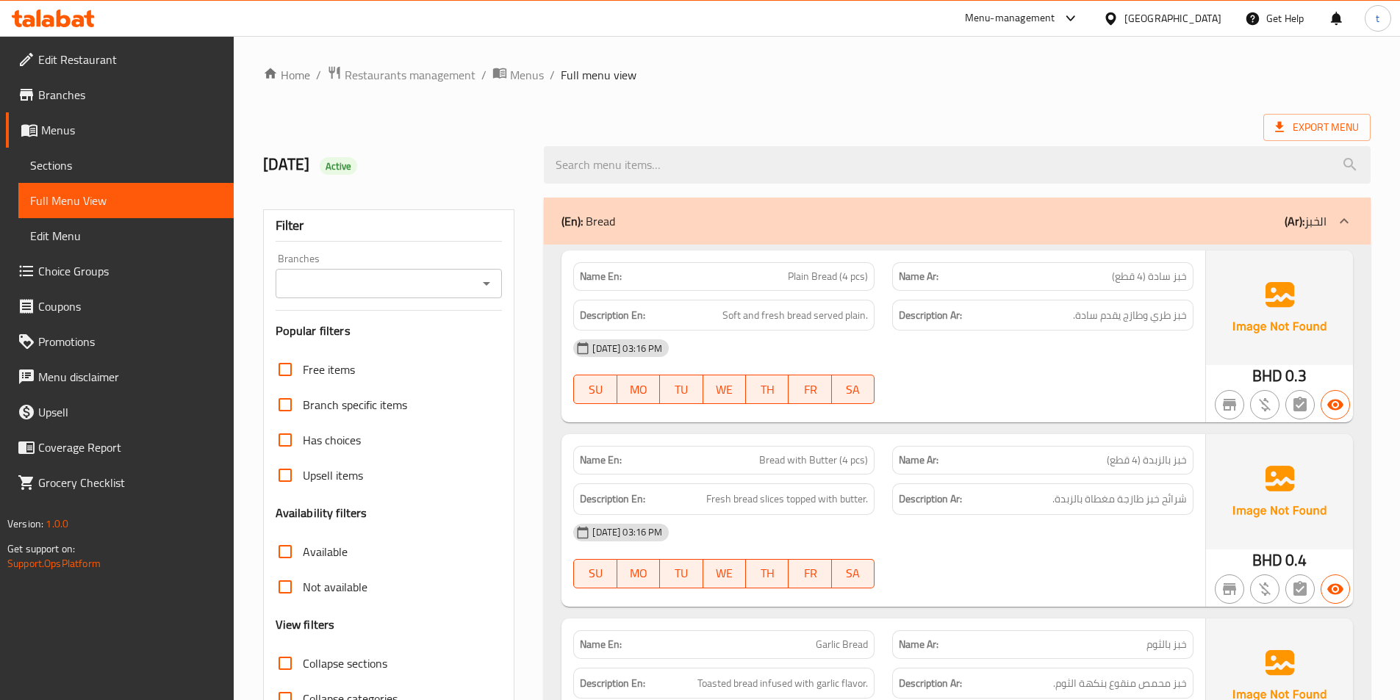
click at [1168, 281] on span "خبز سادة (4 قطع)" at bounding box center [1149, 276] width 75 height 15
drag, startPoint x: 1168, startPoint y: 281, endPoint x: 958, endPoint y: 258, distance: 210.8
click at [1167, 281] on span "خبز سادة (4 قطع)" at bounding box center [1149, 276] width 75 height 15
click at [834, 276] on span "Plain Bread (4 pcs)" at bounding box center [828, 276] width 80 height 15
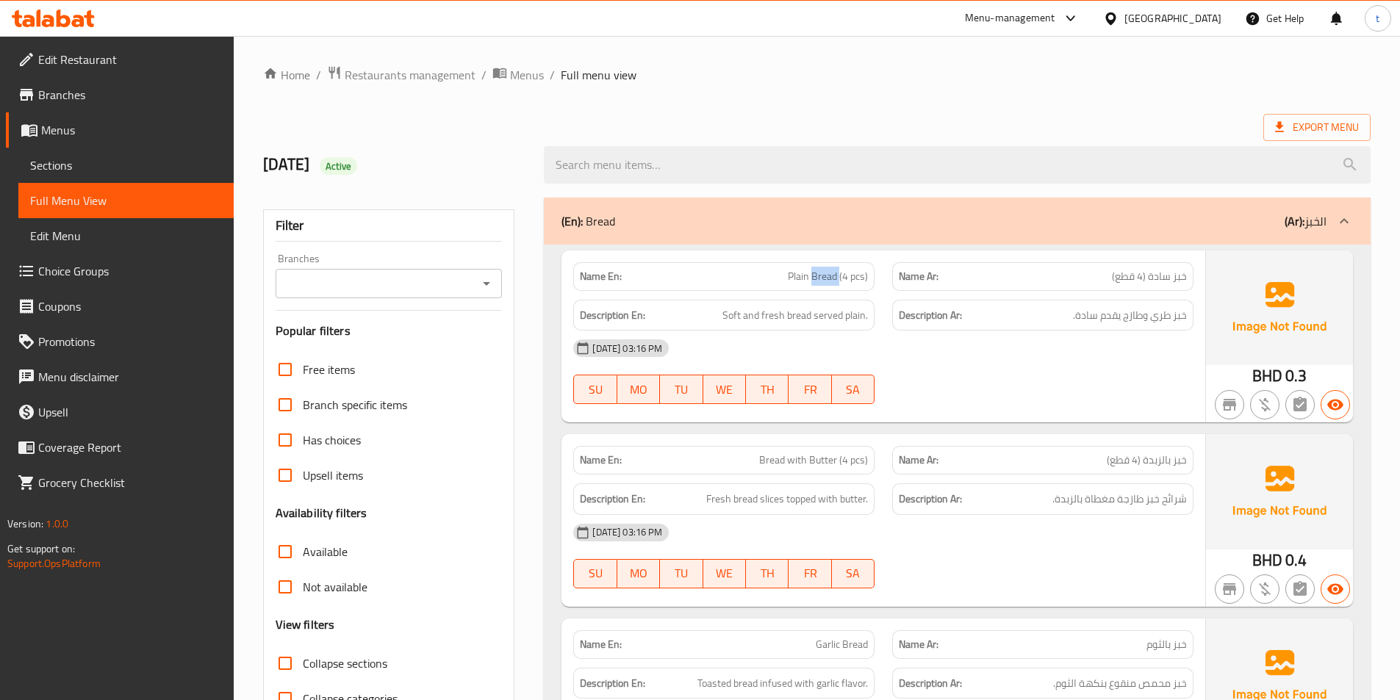
click at [834, 276] on span "Plain Bread (4 pcs)" at bounding box center [828, 276] width 80 height 15
click at [791, 284] on span "Plain Bread (4 pcs)" at bounding box center [828, 276] width 80 height 15
